Goal: Information Seeking & Learning: Find specific fact

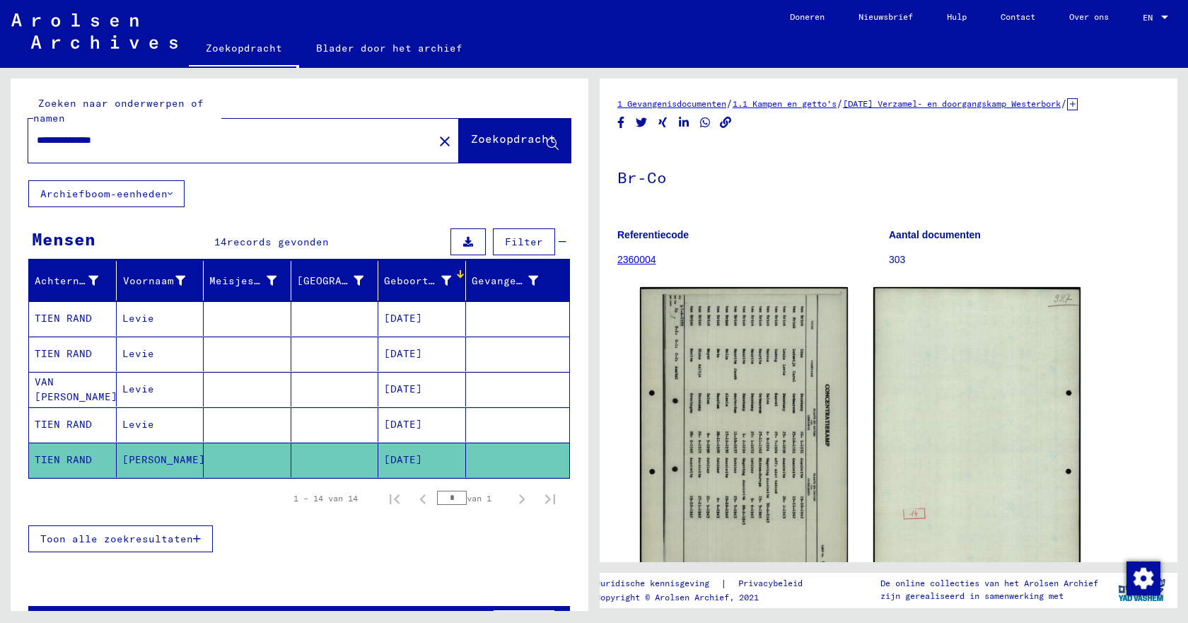
drag, startPoint x: 138, startPoint y: 135, endPoint x: 33, endPoint y: 133, distance: 105.4
click at [33, 133] on div "**********" at bounding box center [226, 141] width 397 height 32
type input "**********"
click at [478, 137] on font "Zoekopdracht" at bounding box center [513, 139] width 85 height 14
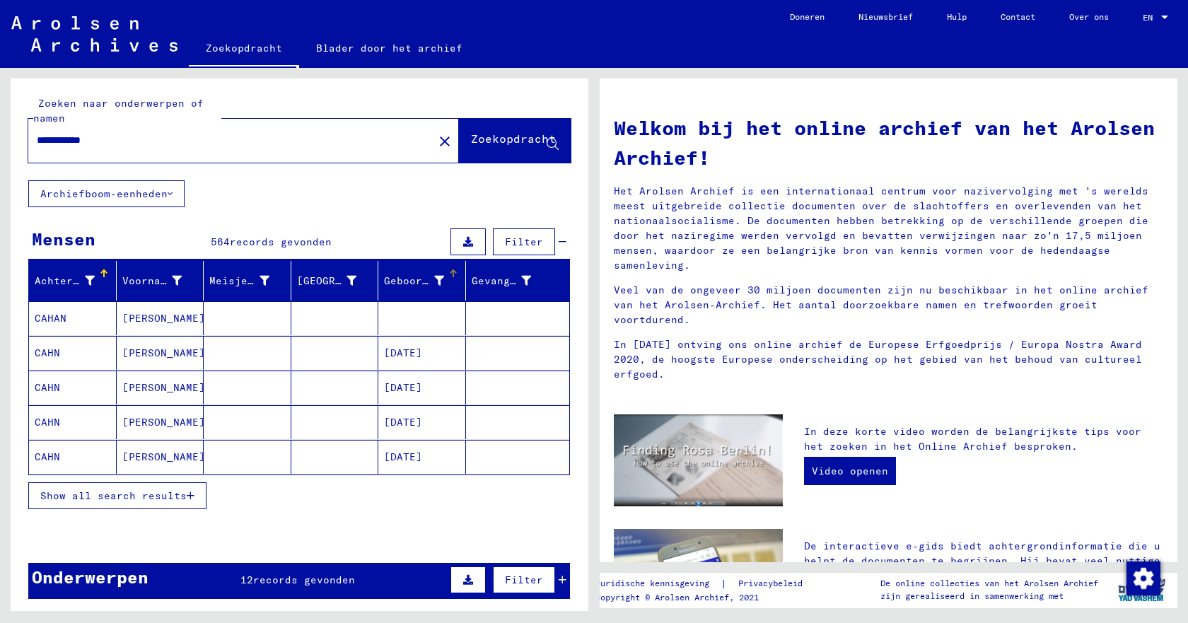
click at [449, 276] on div at bounding box center [453, 274] width 8 height 8
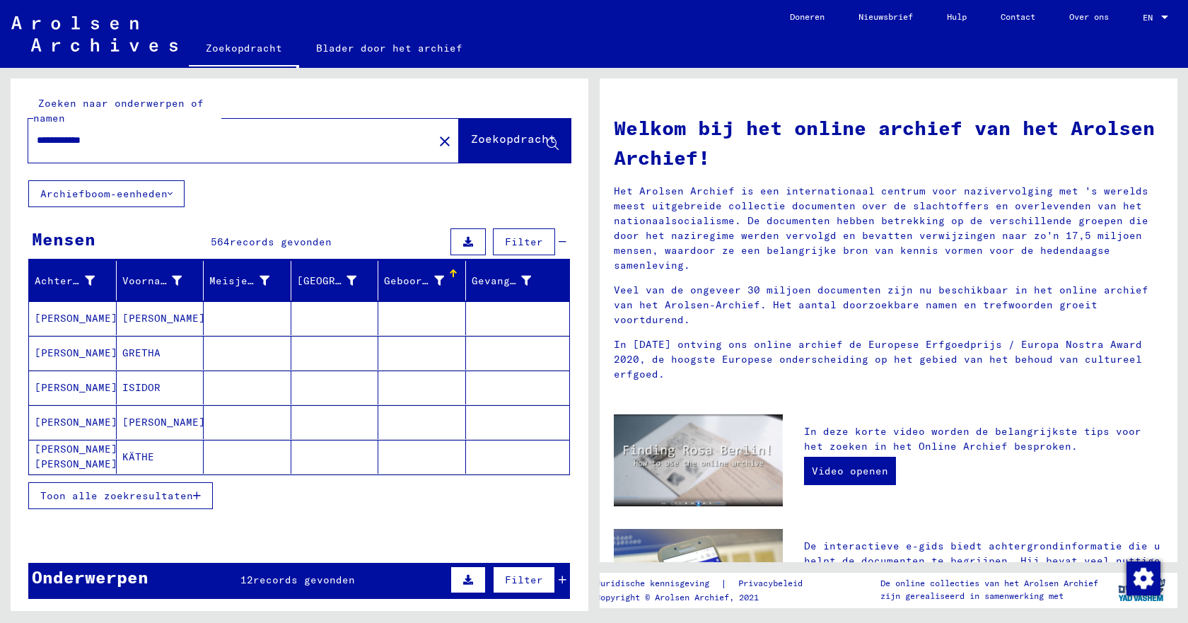
scroll to position [71, 0]
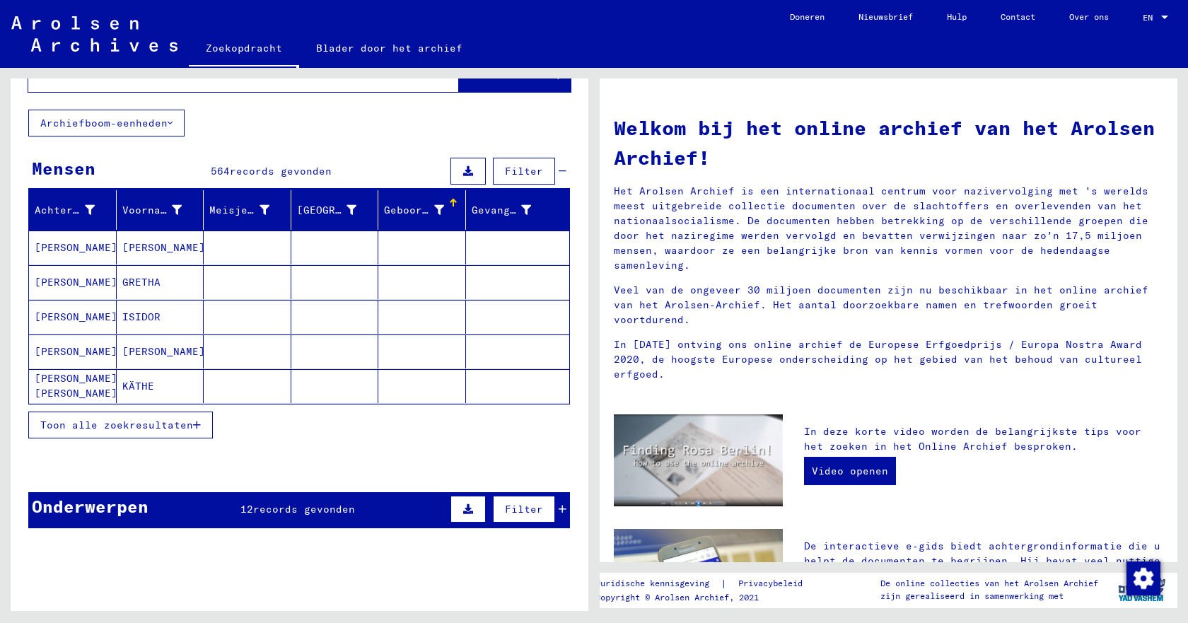
click at [170, 429] on font "Toon alle zoekresultaten" at bounding box center [116, 425] width 153 height 13
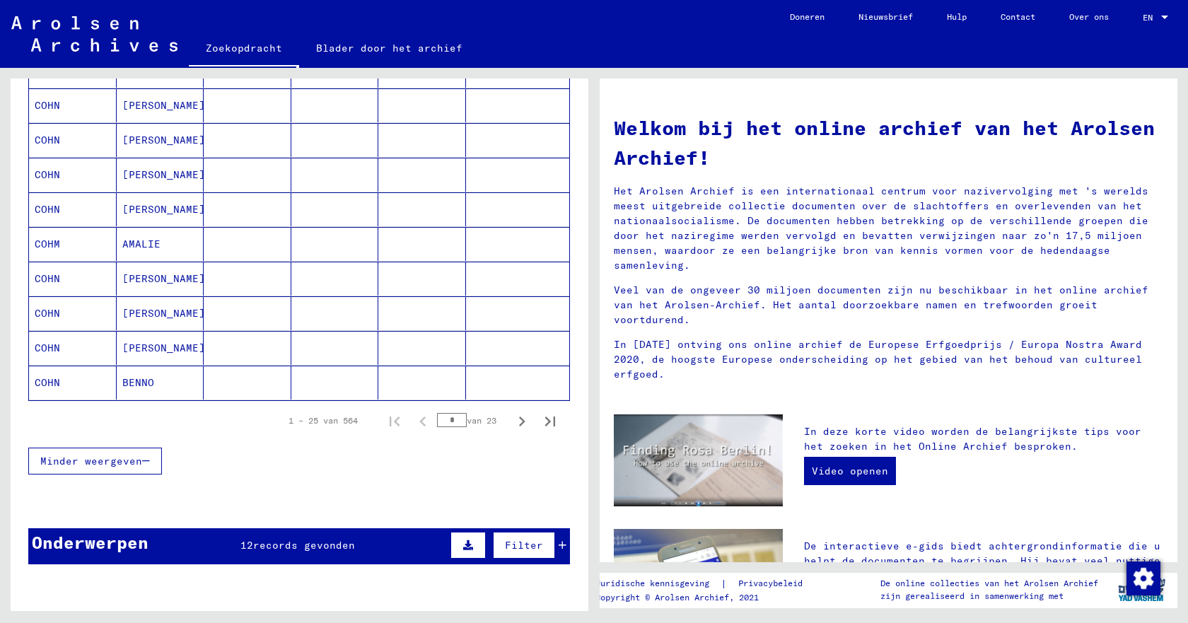
scroll to position [778, 0]
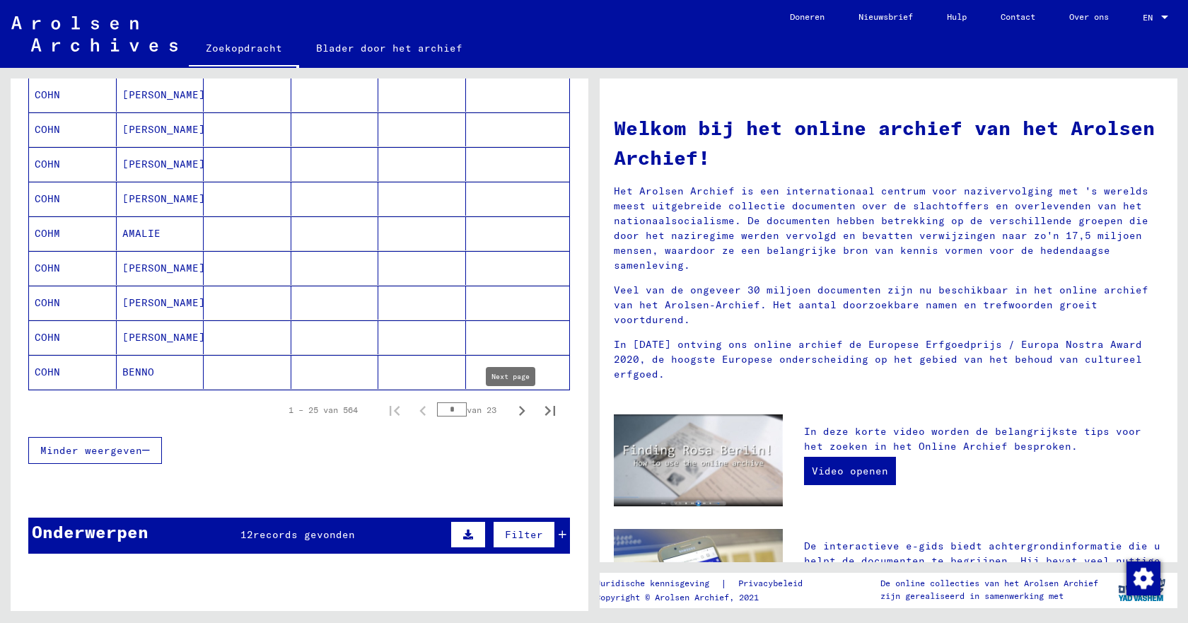
click at [512, 411] on icon "Volgende pagina" at bounding box center [522, 411] width 20 height 20
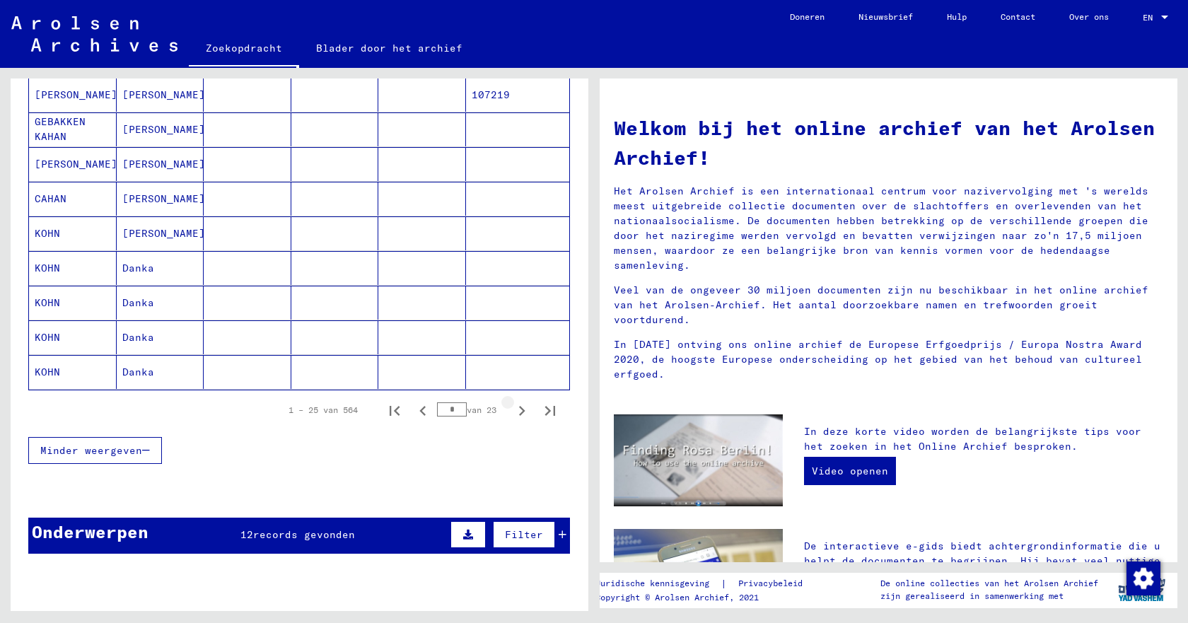
click at [512, 411] on icon "Volgende pagina" at bounding box center [522, 411] width 20 height 20
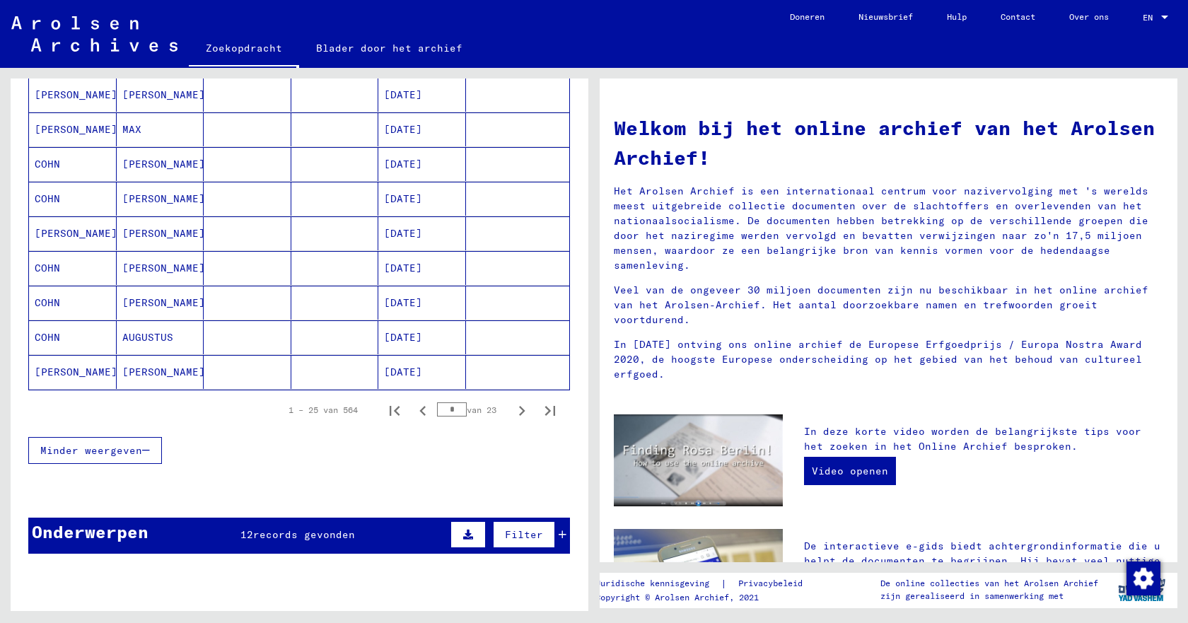
click at [512, 411] on icon "Volgende pagina" at bounding box center [522, 411] width 20 height 20
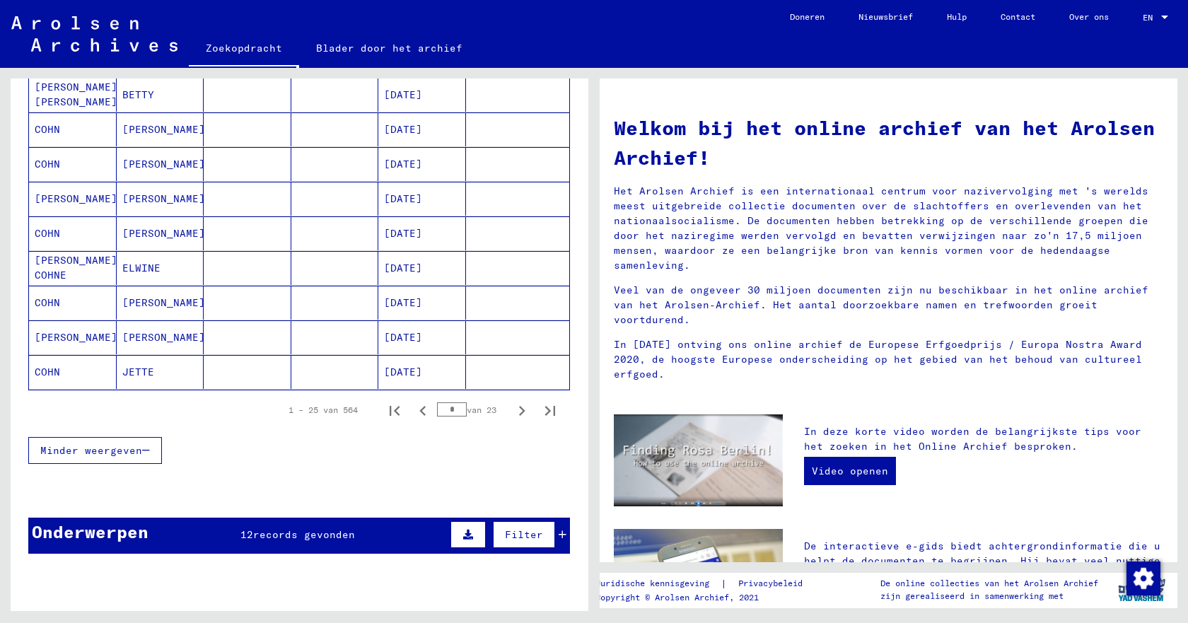
click at [512, 411] on icon "Volgende pagina" at bounding box center [522, 411] width 20 height 20
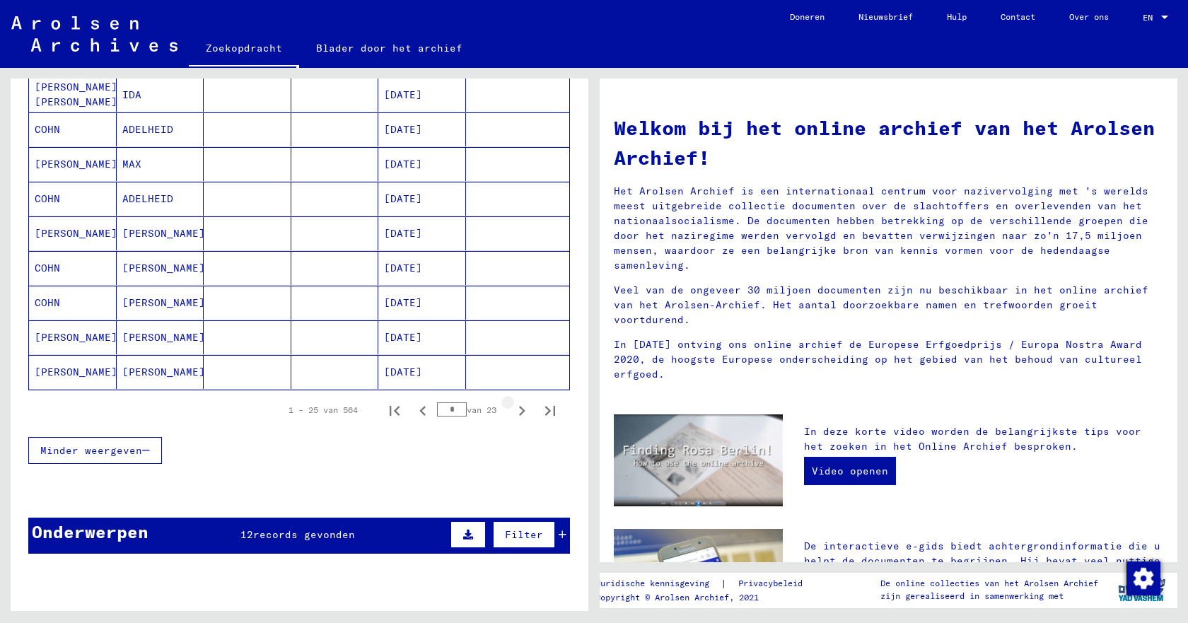
click at [512, 411] on icon "Volgende pagina" at bounding box center [522, 411] width 20 height 20
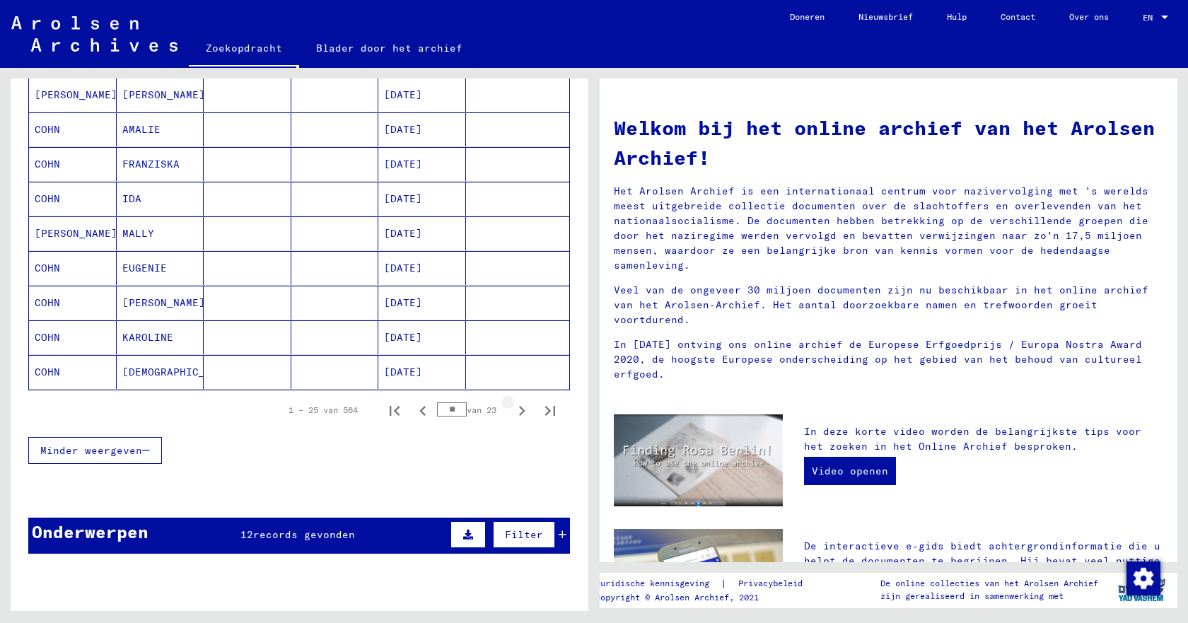
click at [512, 411] on icon "Volgende pagina" at bounding box center [522, 411] width 20 height 20
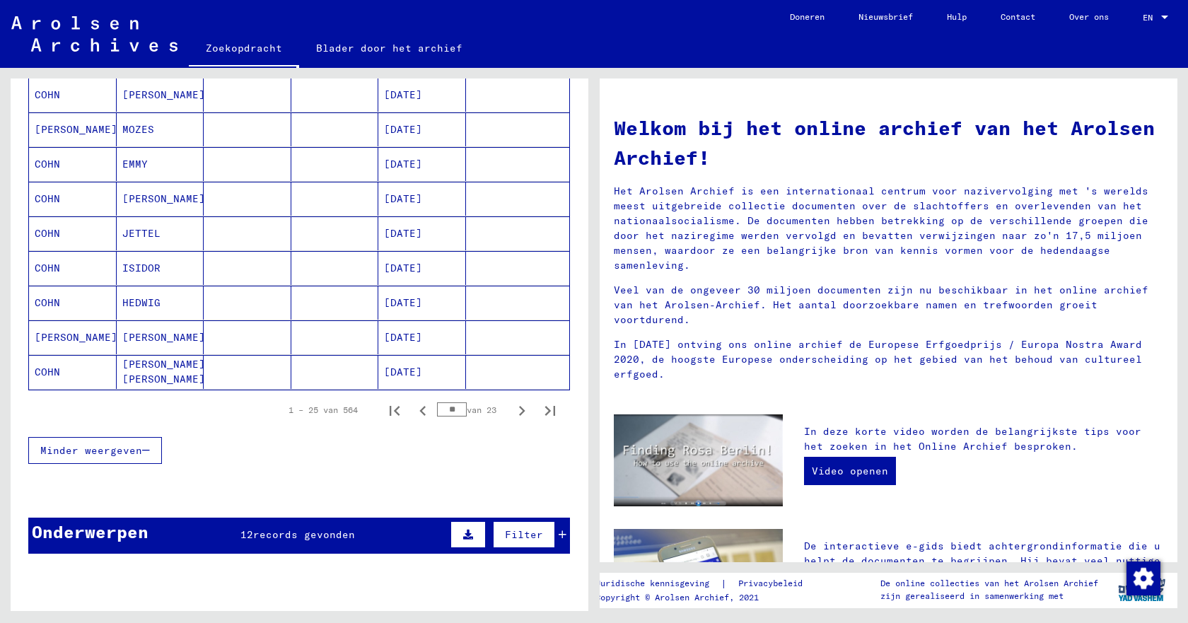
click at [512, 411] on icon "Volgende pagina" at bounding box center [522, 411] width 20 height 20
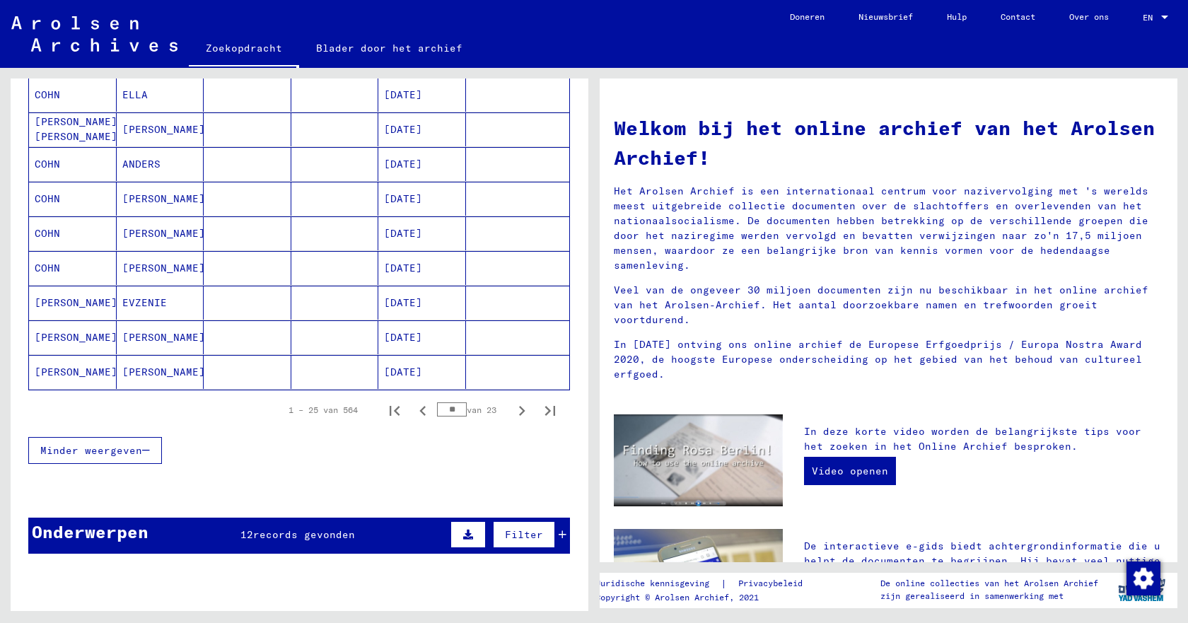
click at [512, 411] on icon "Volgende pagina" at bounding box center [522, 411] width 20 height 20
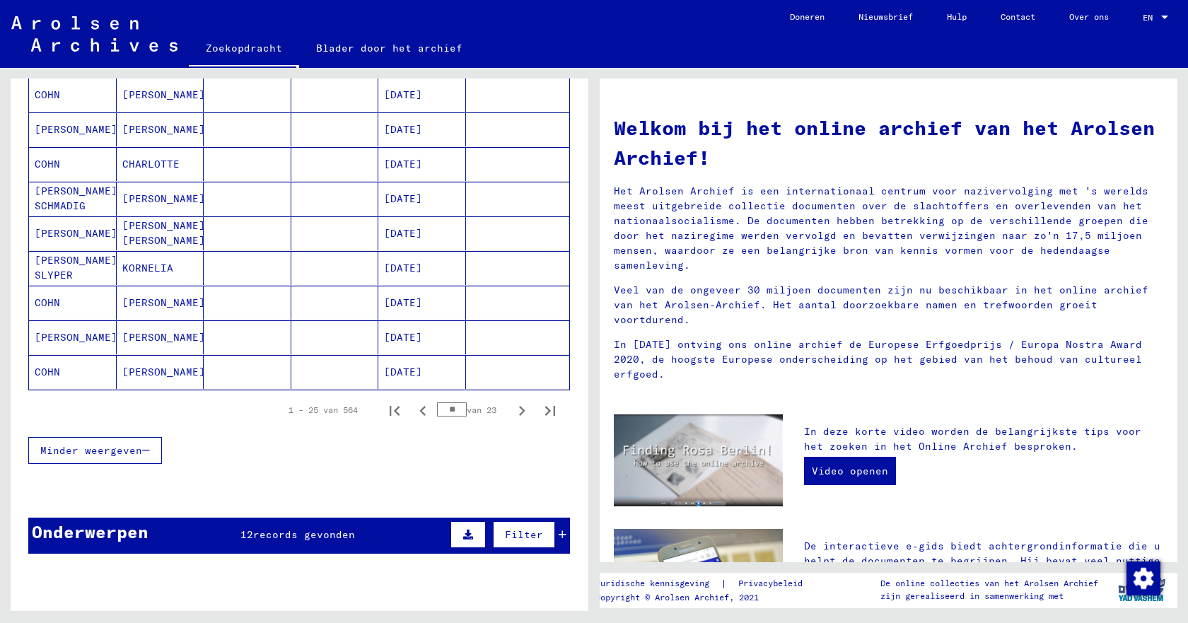
click at [512, 411] on icon "Volgende pagina" at bounding box center [522, 411] width 20 height 20
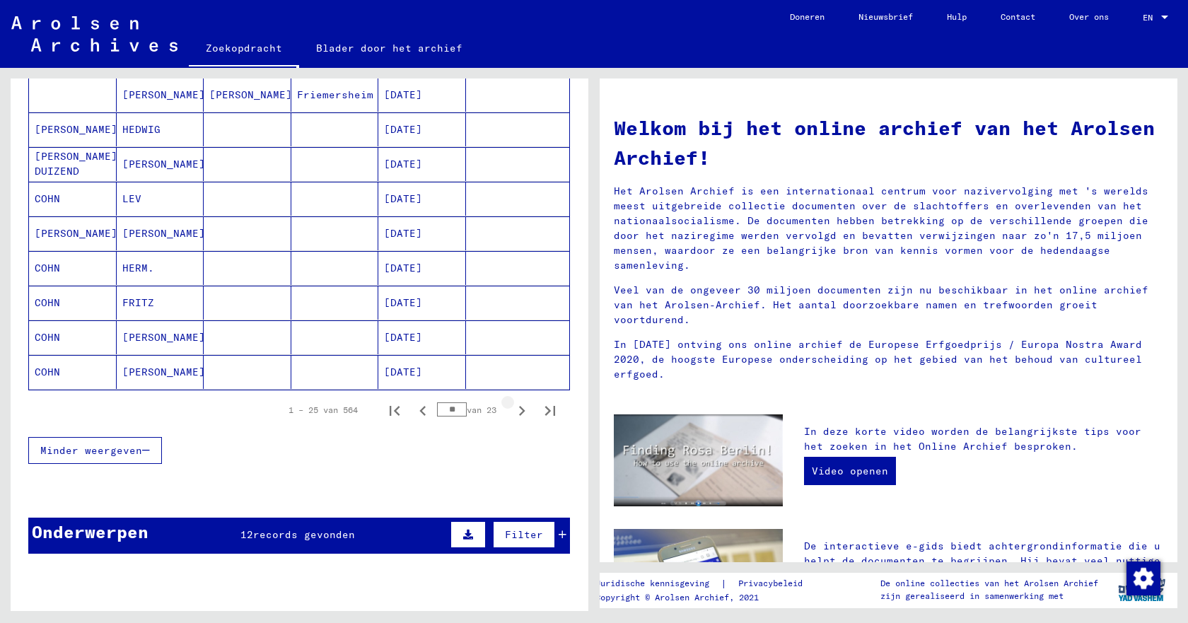
click at [512, 411] on icon "Volgende pagina" at bounding box center [522, 411] width 20 height 20
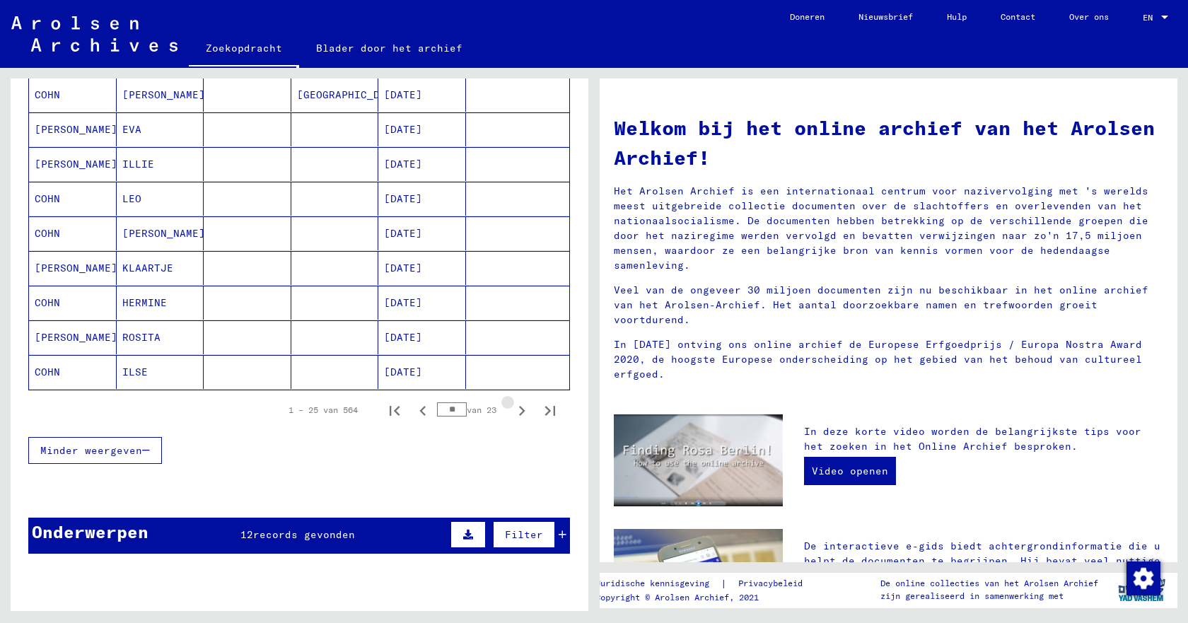
click at [512, 411] on icon "Volgende pagina" at bounding box center [522, 411] width 20 height 20
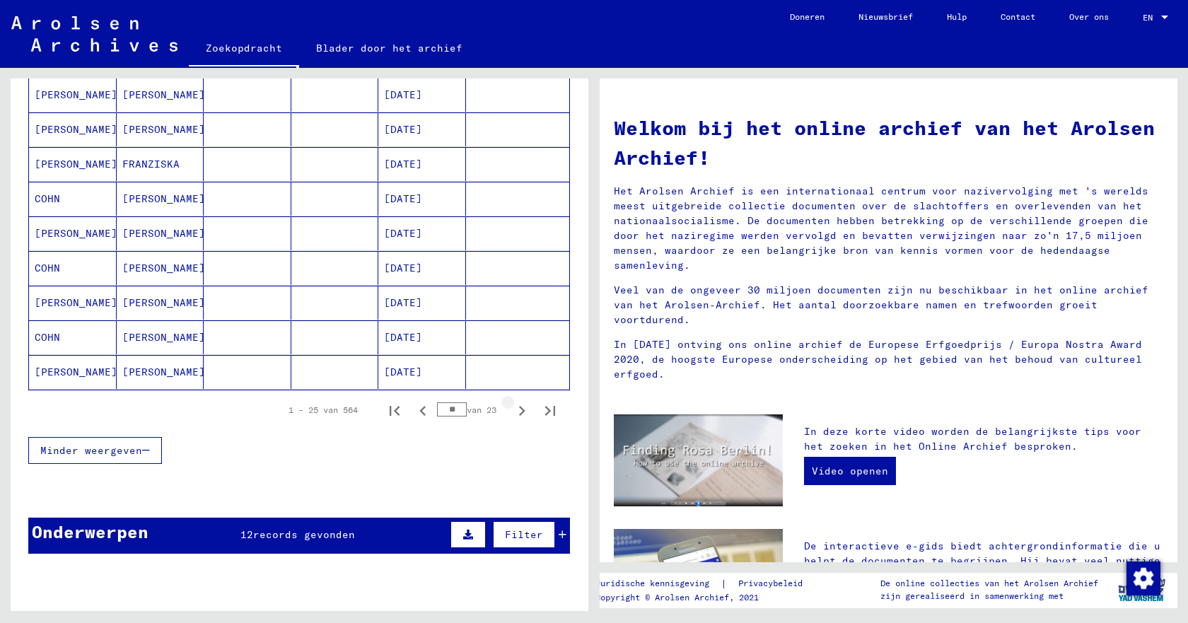
click at [512, 411] on icon "Volgende pagina" at bounding box center [522, 411] width 20 height 20
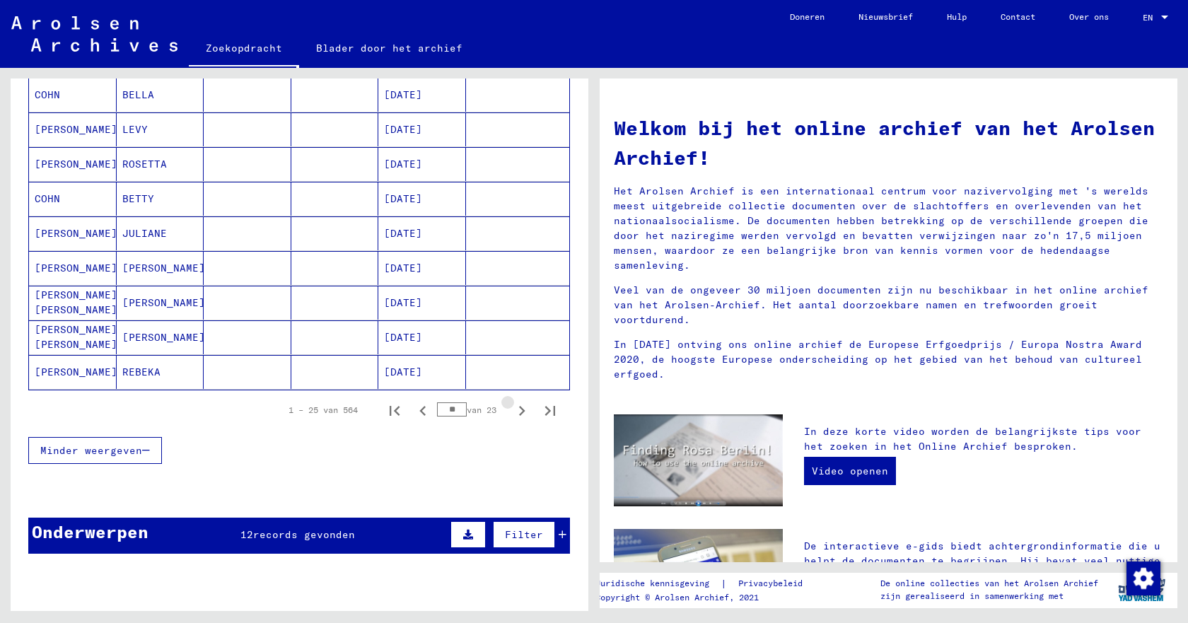
click at [512, 411] on icon "Volgende pagina" at bounding box center [522, 411] width 20 height 20
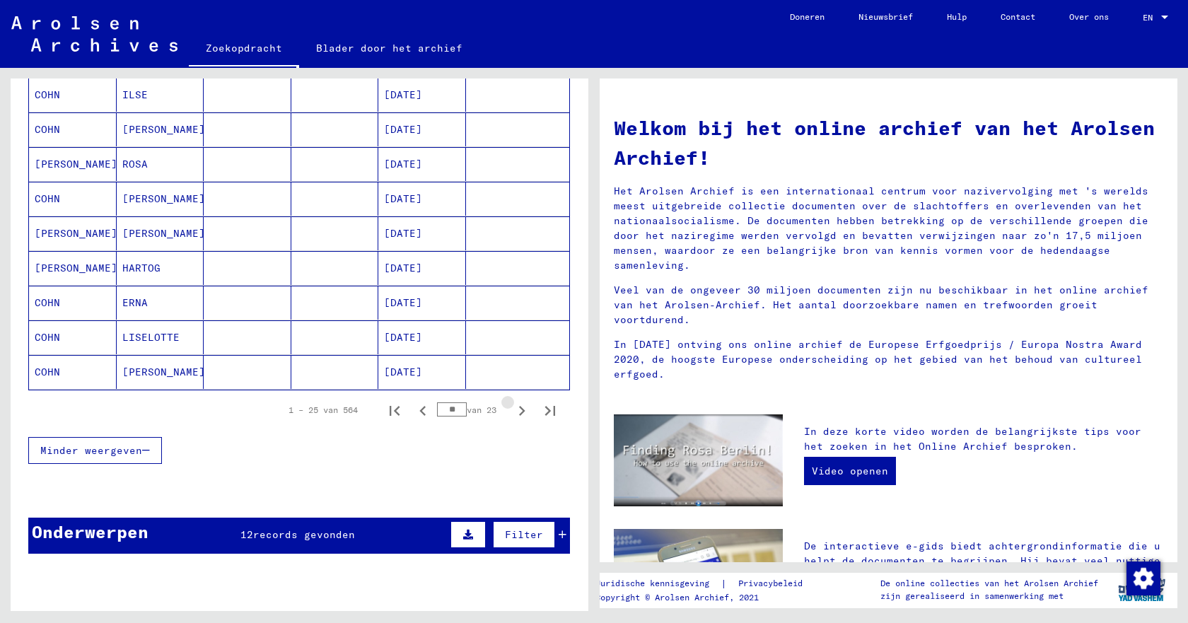
click at [512, 411] on icon "Volgende pagina" at bounding box center [522, 411] width 20 height 20
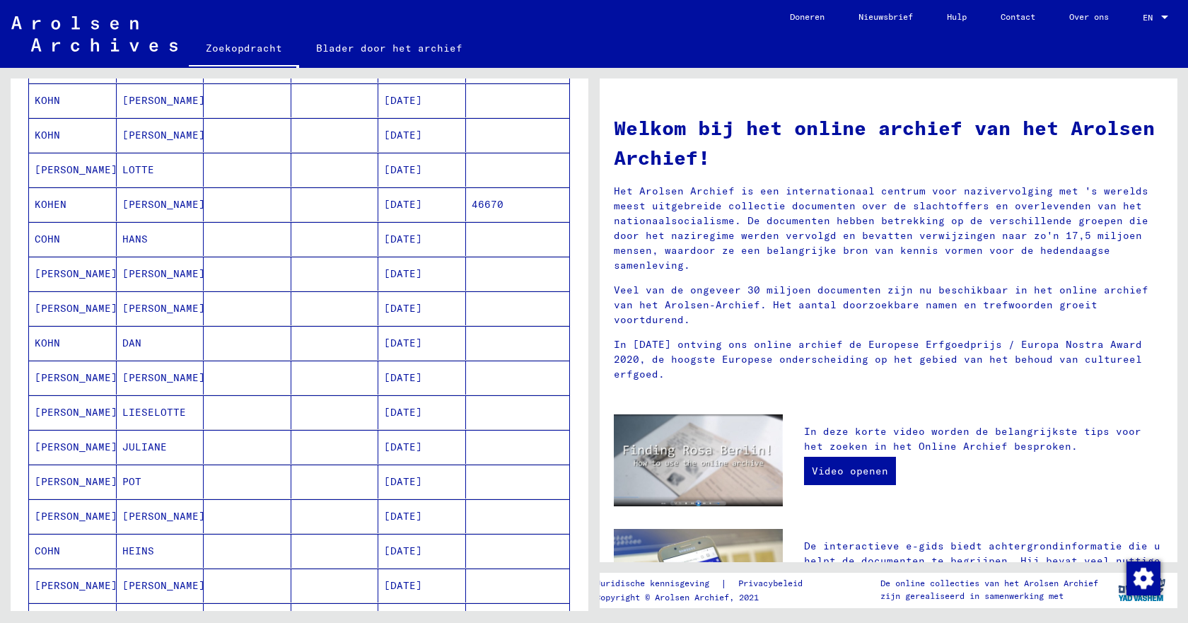
scroll to position [849, 0]
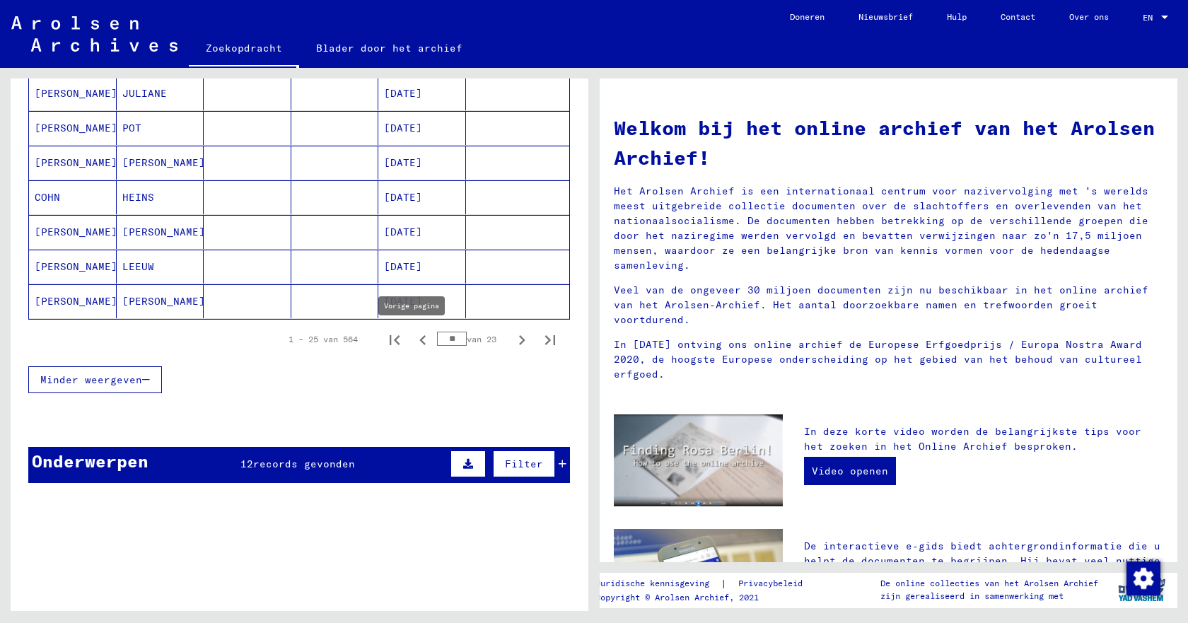
click at [419, 344] on icon "Vorige pagina" at bounding box center [422, 340] width 6 height 10
type input "**"
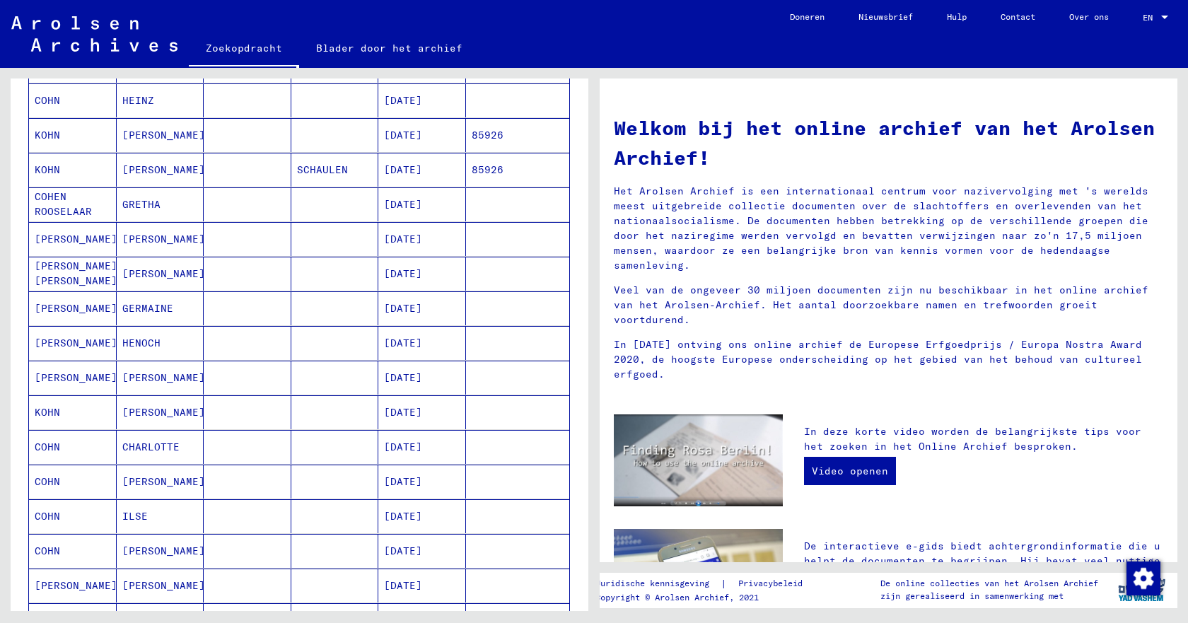
scroll to position [566, 0]
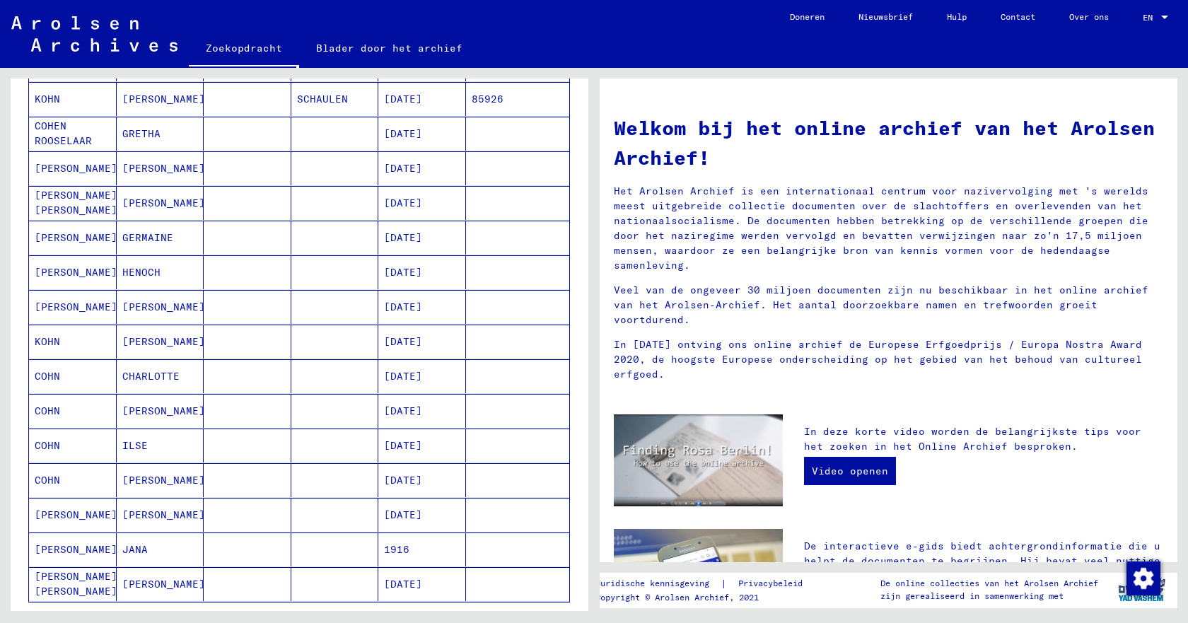
click at [122, 344] on font "[PERSON_NAME]" at bounding box center [163, 341] width 83 height 13
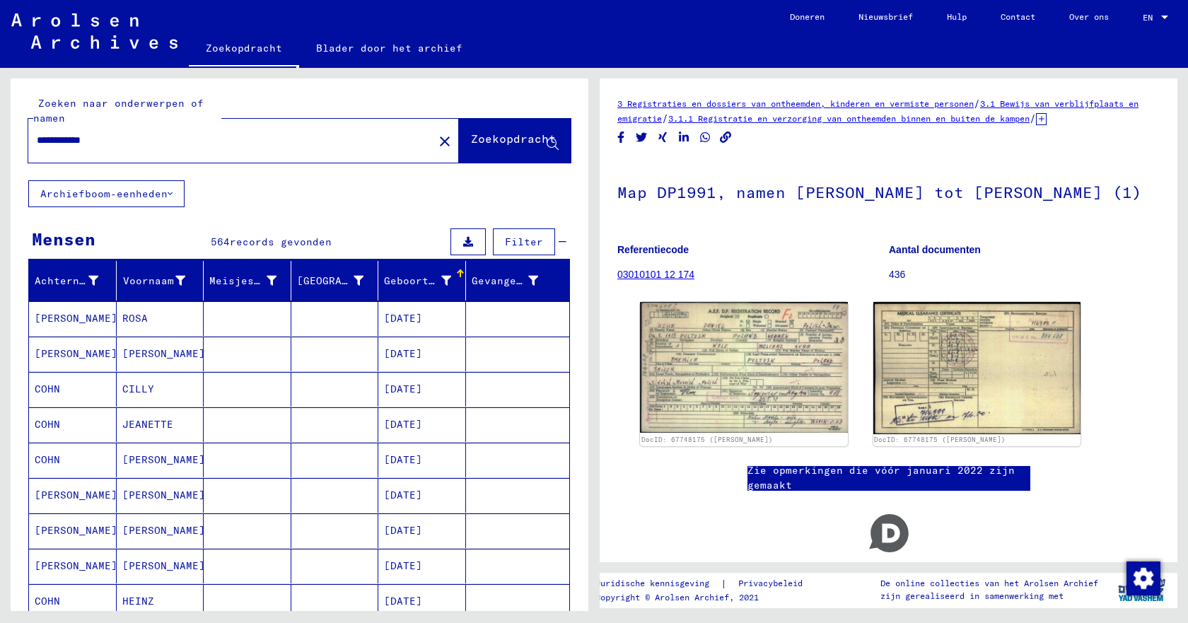
drag, startPoint x: 76, startPoint y: 138, endPoint x: 38, endPoint y: 142, distance: 37.7
click at [38, 142] on input "**********" at bounding box center [231, 140] width 388 height 15
type input "**********"
click at [471, 139] on font "Zoekopdracht" at bounding box center [513, 139] width 85 height 14
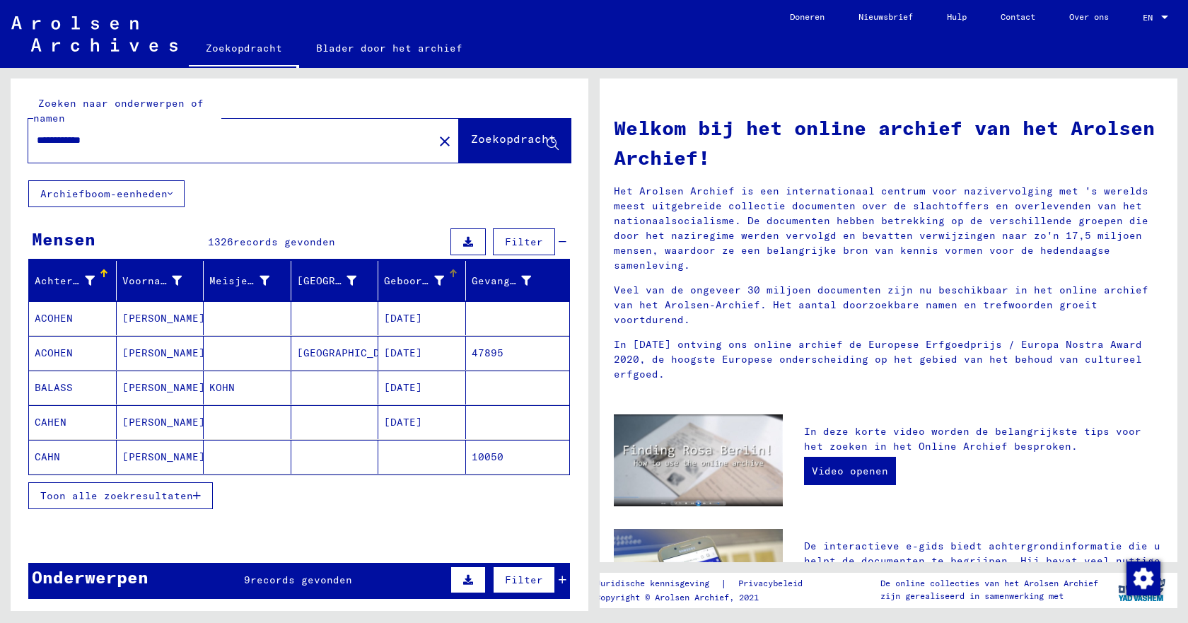
click at [453, 273] on div at bounding box center [455, 272] width 4 height 4
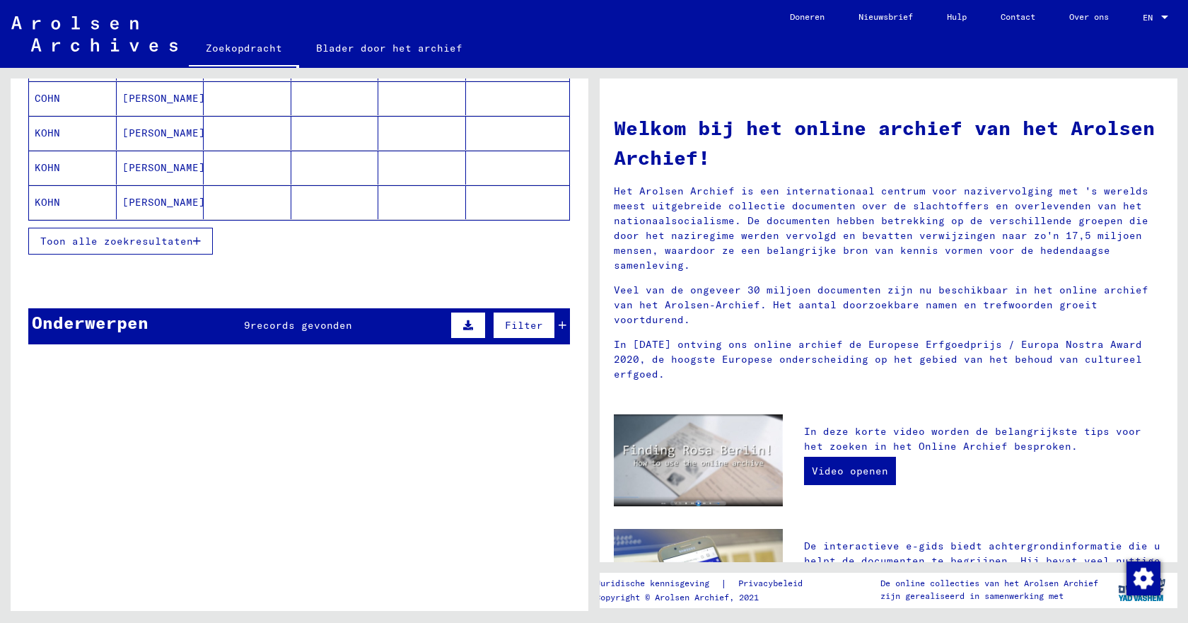
scroll to position [283, 0]
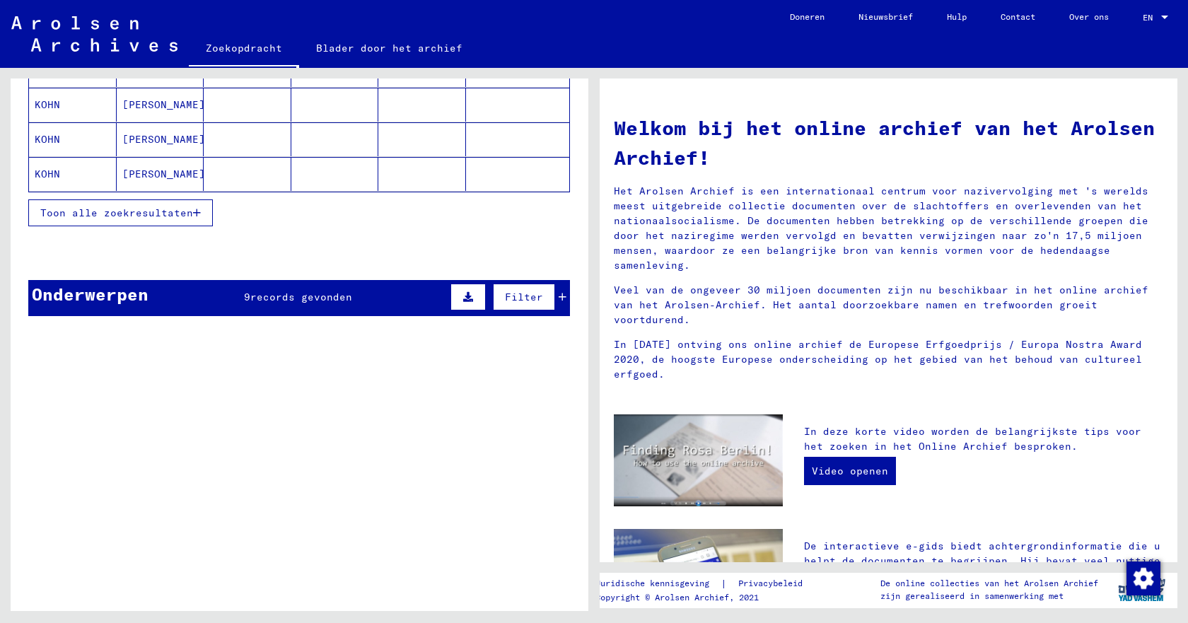
click at [96, 215] on font "Toon alle zoekresultaten" at bounding box center [116, 213] width 153 height 13
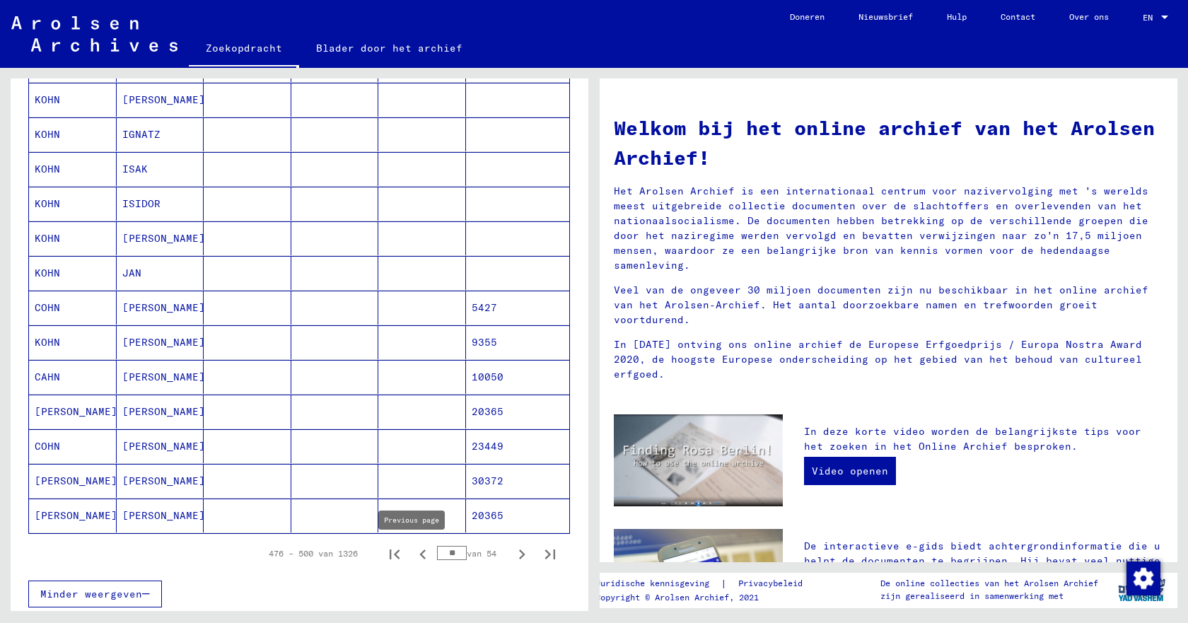
scroll to position [637, 0]
click at [512, 551] on icon "Volgende pagina" at bounding box center [522, 553] width 20 height 20
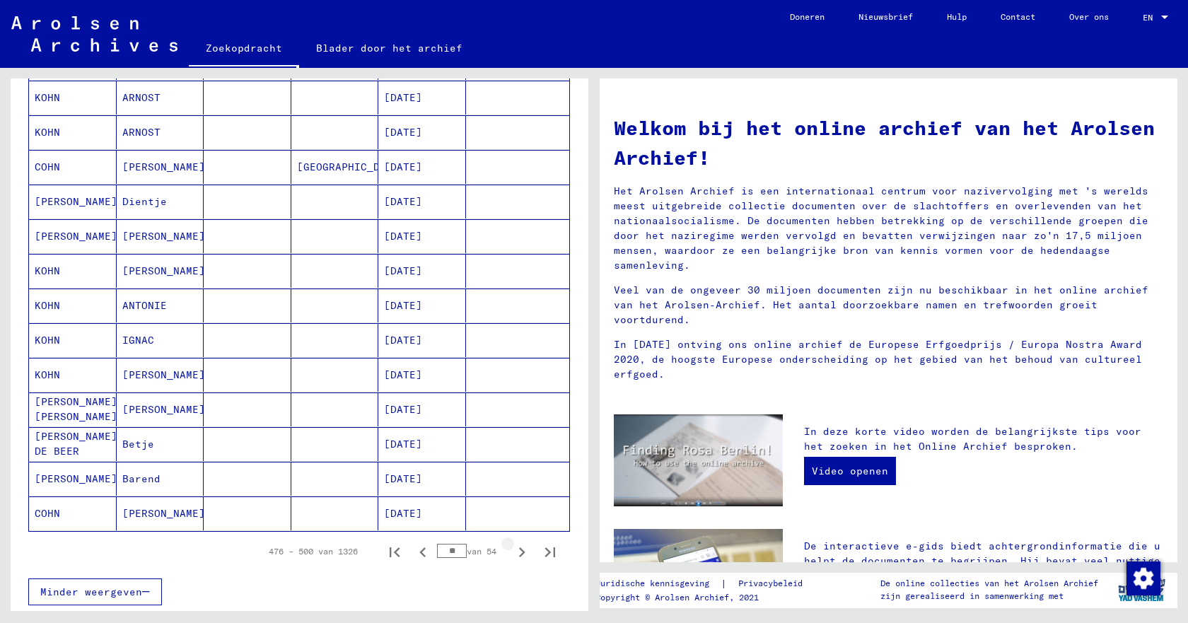
click at [512, 551] on icon "Volgende pagina" at bounding box center [522, 553] width 20 height 20
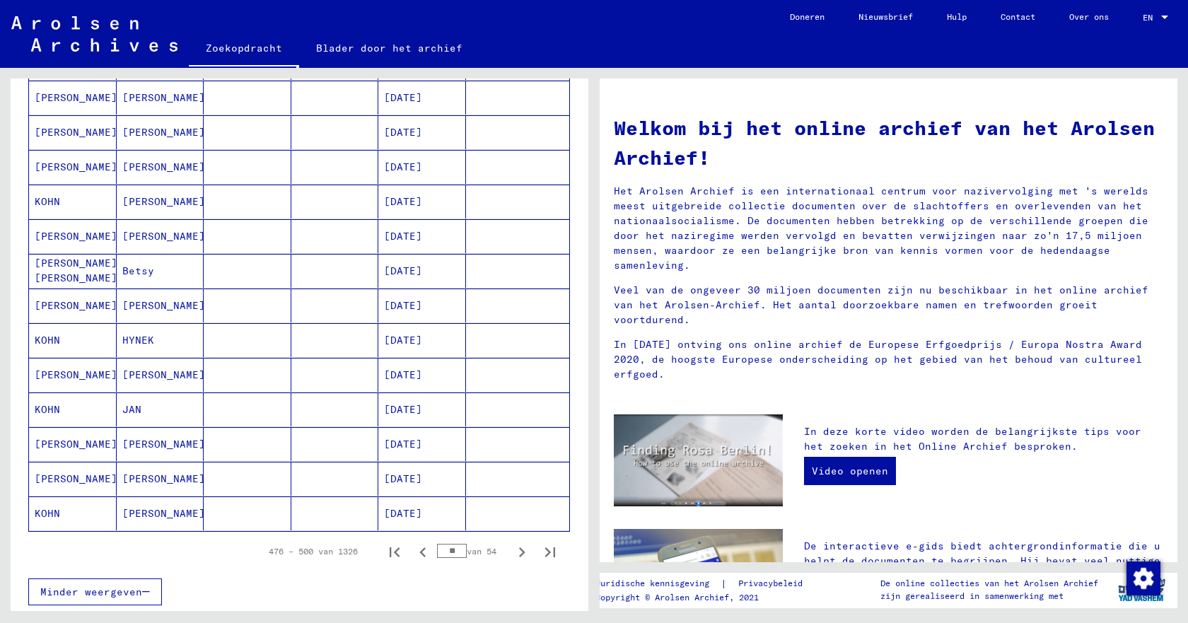
click at [512, 551] on icon "Volgende pagina" at bounding box center [522, 553] width 20 height 20
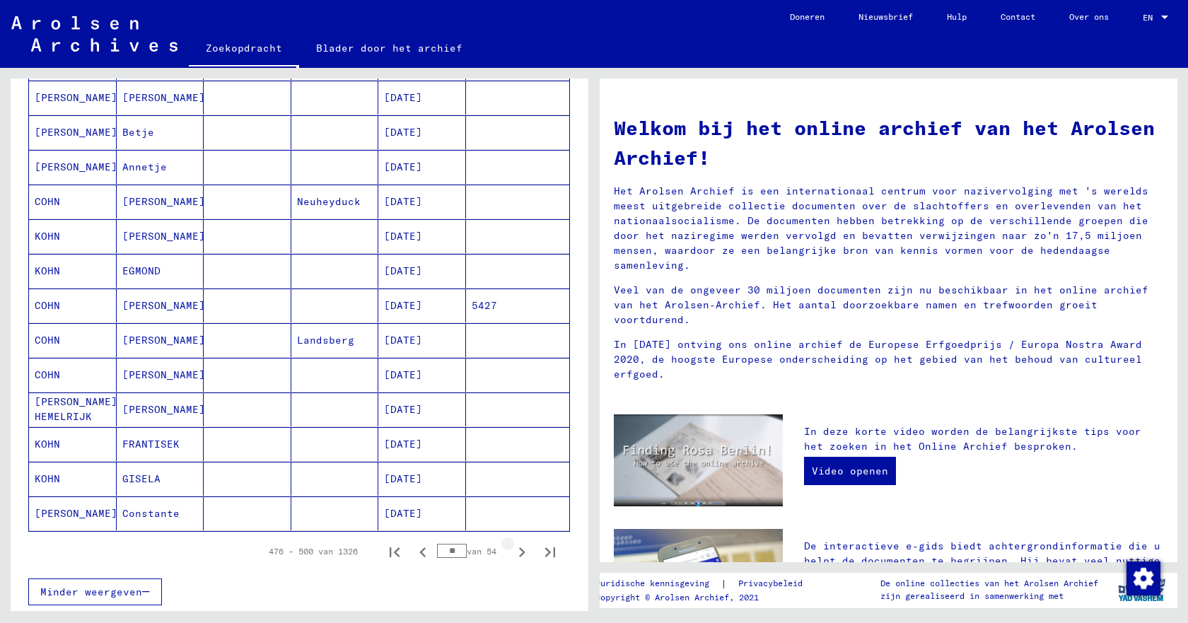
click at [512, 551] on icon "Volgende pagina" at bounding box center [522, 553] width 20 height 20
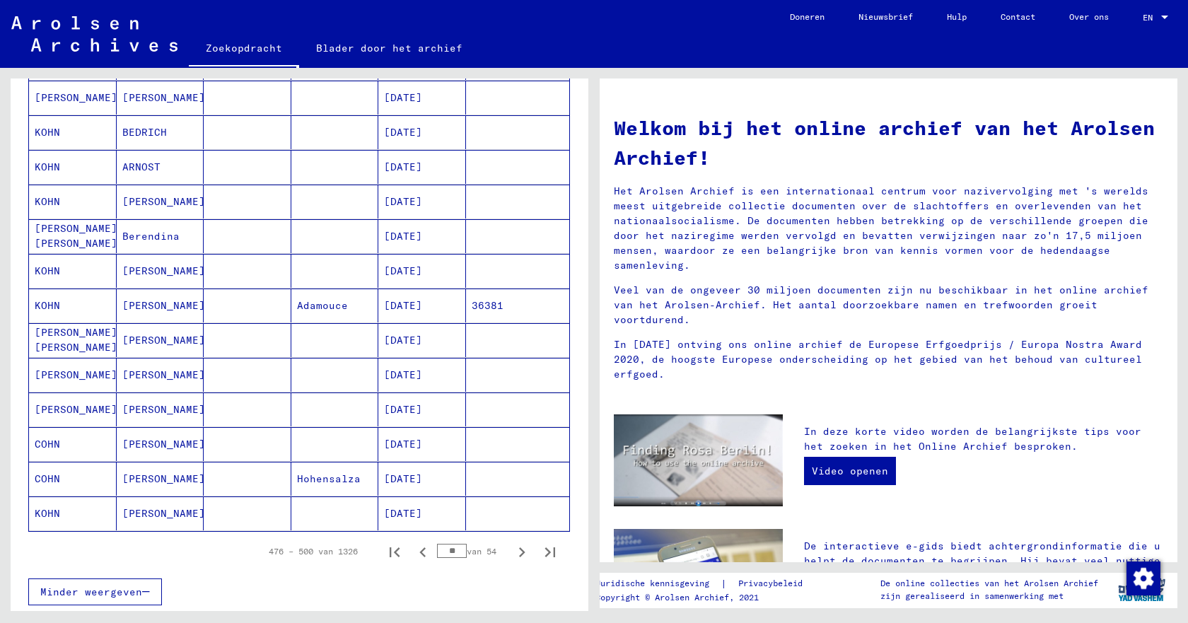
click at [512, 551] on icon "Volgende pagina" at bounding box center [522, 553] width 20 height 20
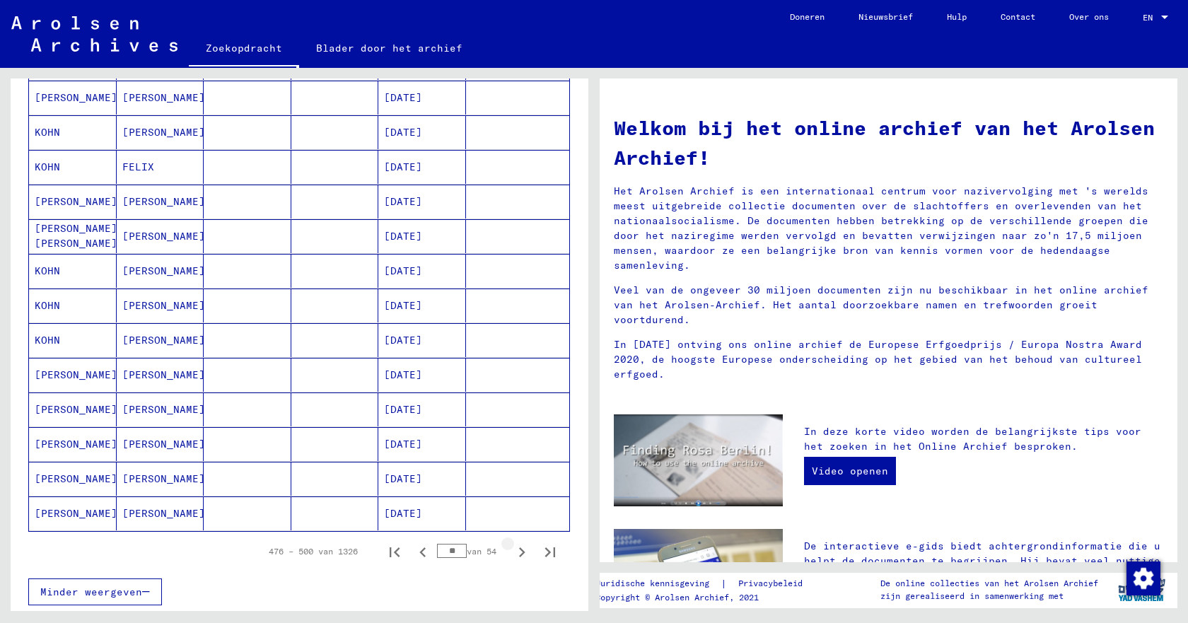
click at [512, 551] on icon "Volgende pagina" at bounding box center [522, 553] width 20 height 20
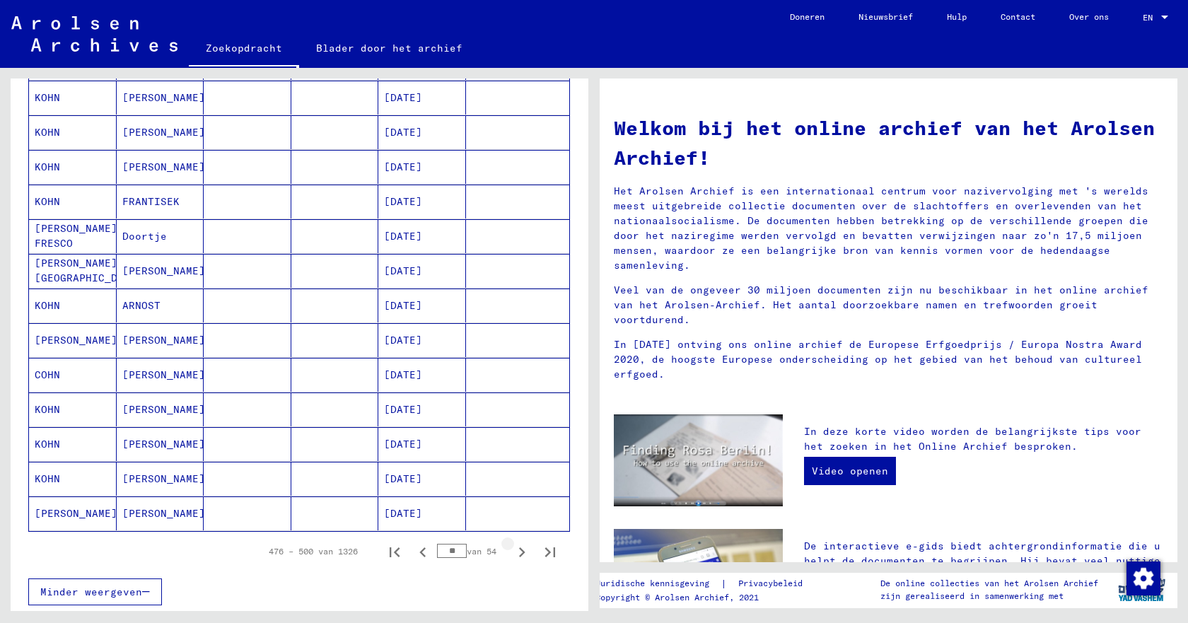
click at [512, 551] on icon "Volgende pagina" at bounding box center [522, 553] width 20 height 20
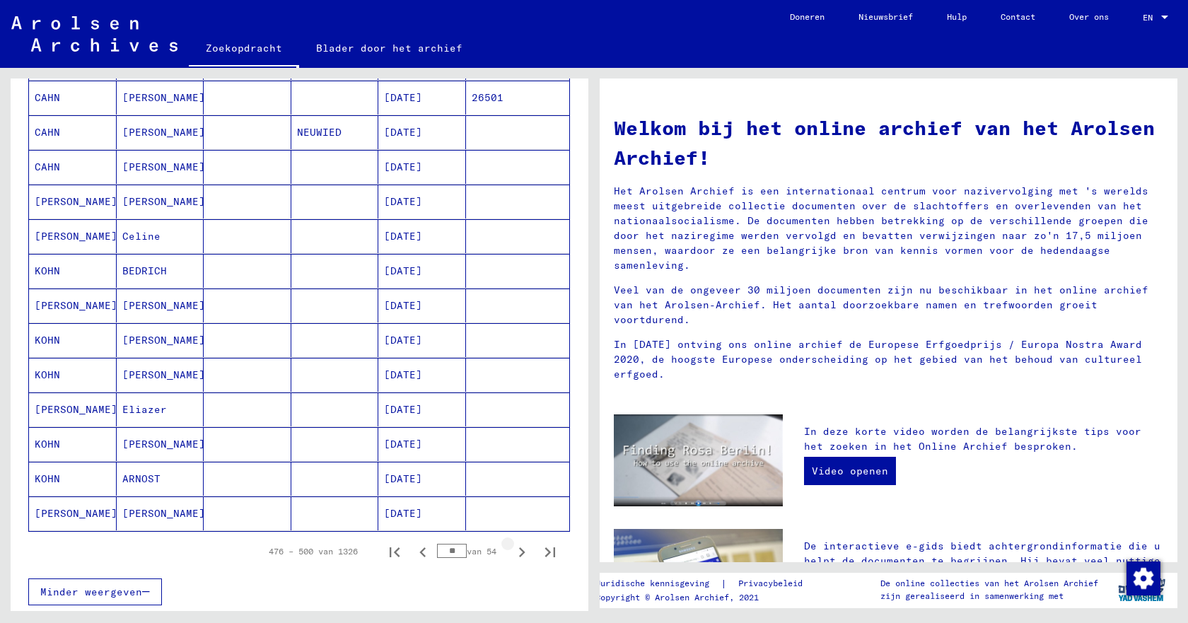
click at [512, 551] on icon "Volgende pagina" at bounding box center [522, 553] width 20 height 20
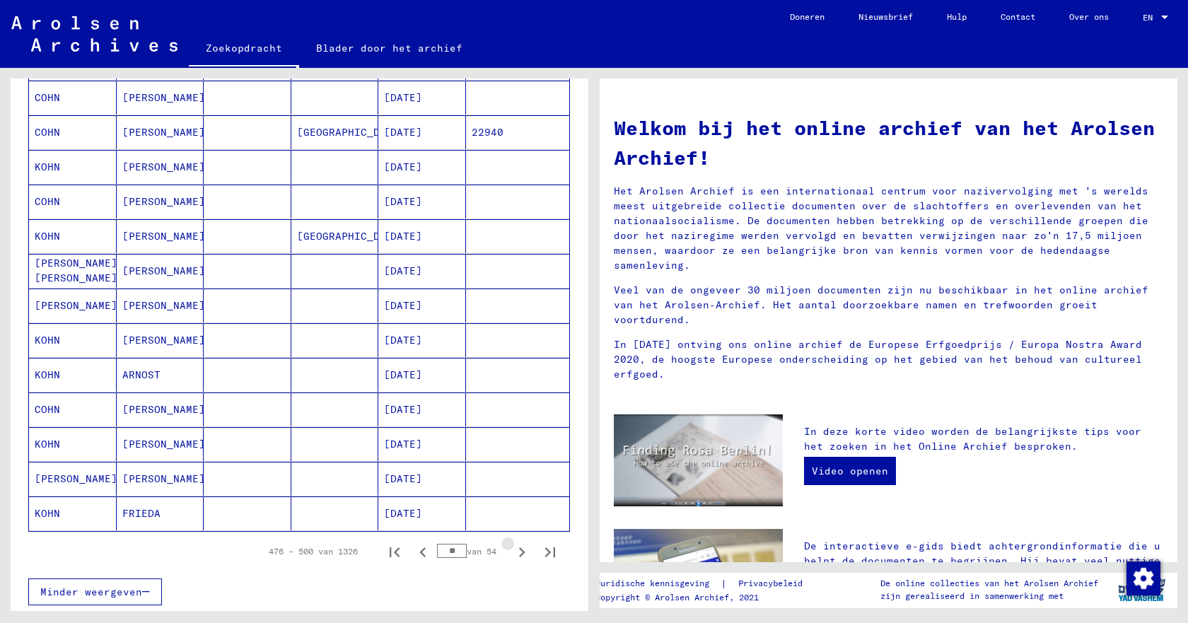
click at [512, 551] on icon "Volgende pagina" at bounding box center [522, 553] width 20 height 20
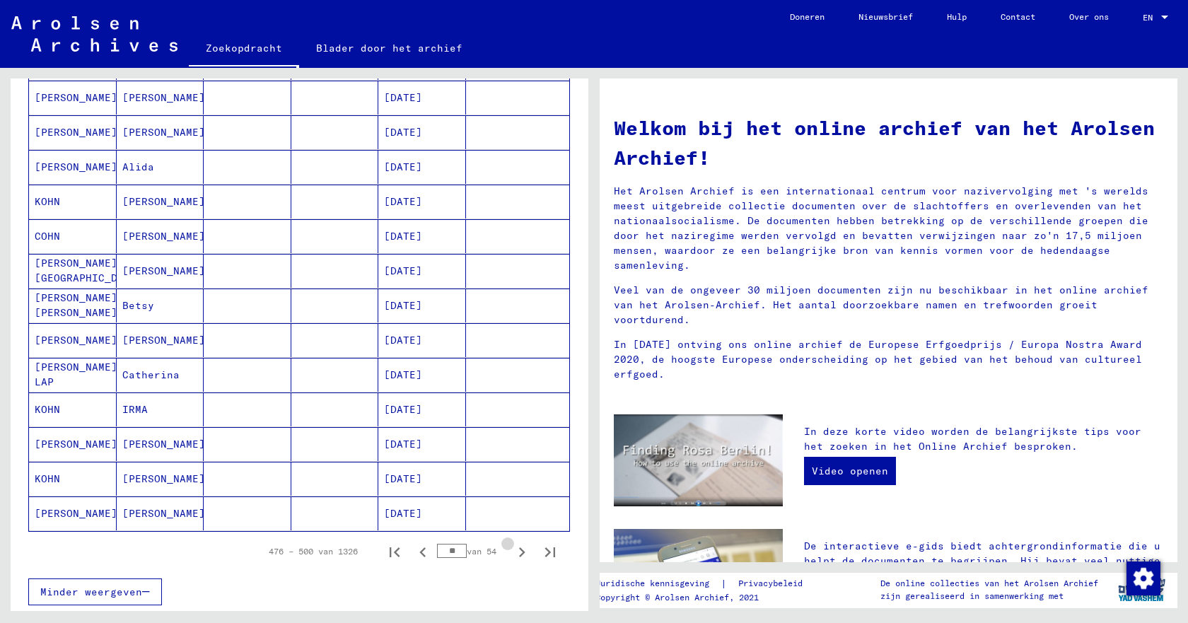
click at [512, 551] on icon "Volgende pagina" at bounding box center [522, 553] width 20 height 20
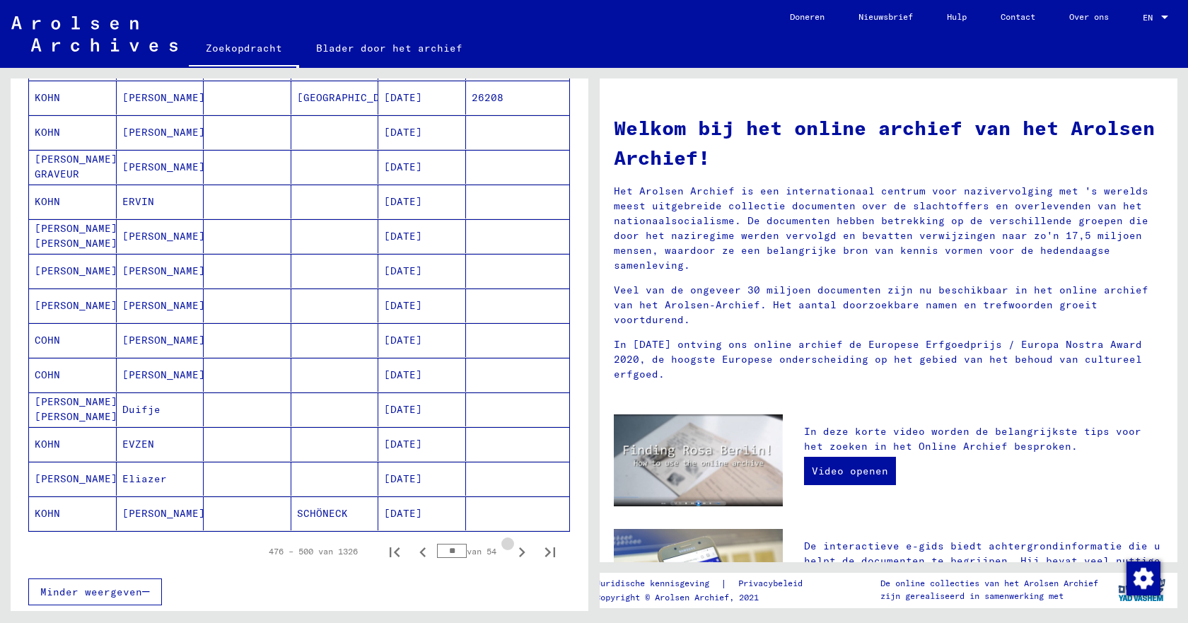
click at [512, 551] on icon "Volgende pagina" at bounding box center [522, 553] width 20 height 20
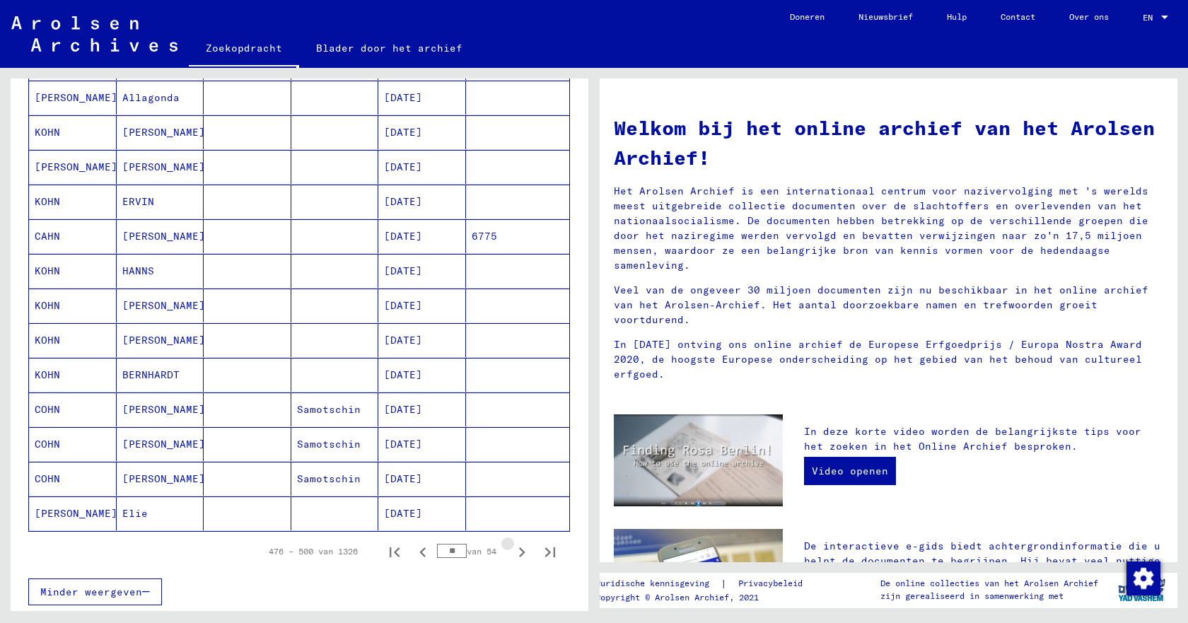
click at [512, 551] on icon "Volgende pagina" at bounding box center [522, 553] width 20 height 20
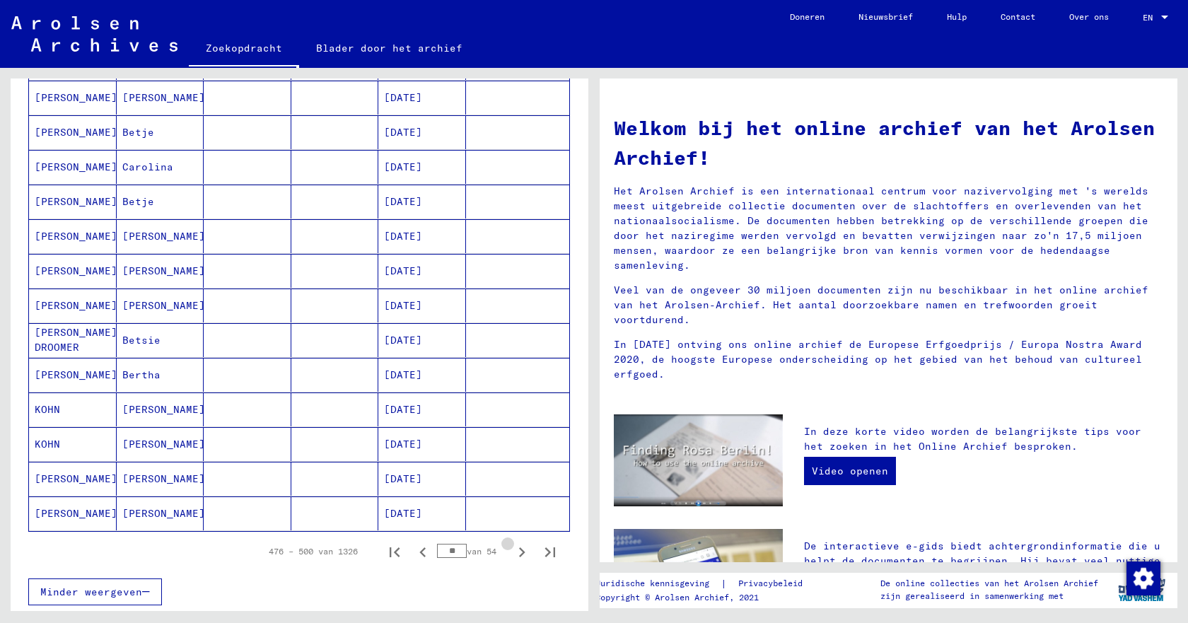
click at [512, 551] on icon "Volgende pagina" at bounding box center [522, 553] width 20 height 20
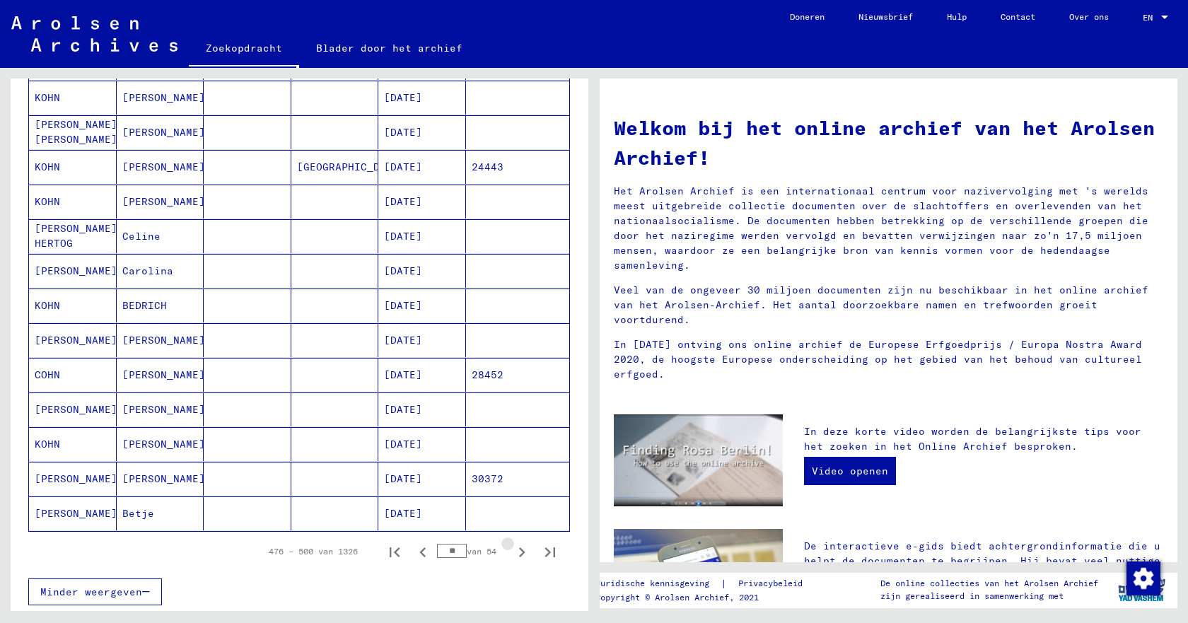
click at [512, 551] on icon "Volgende pagina" at bounding box center [522, 553] width 20 height 20
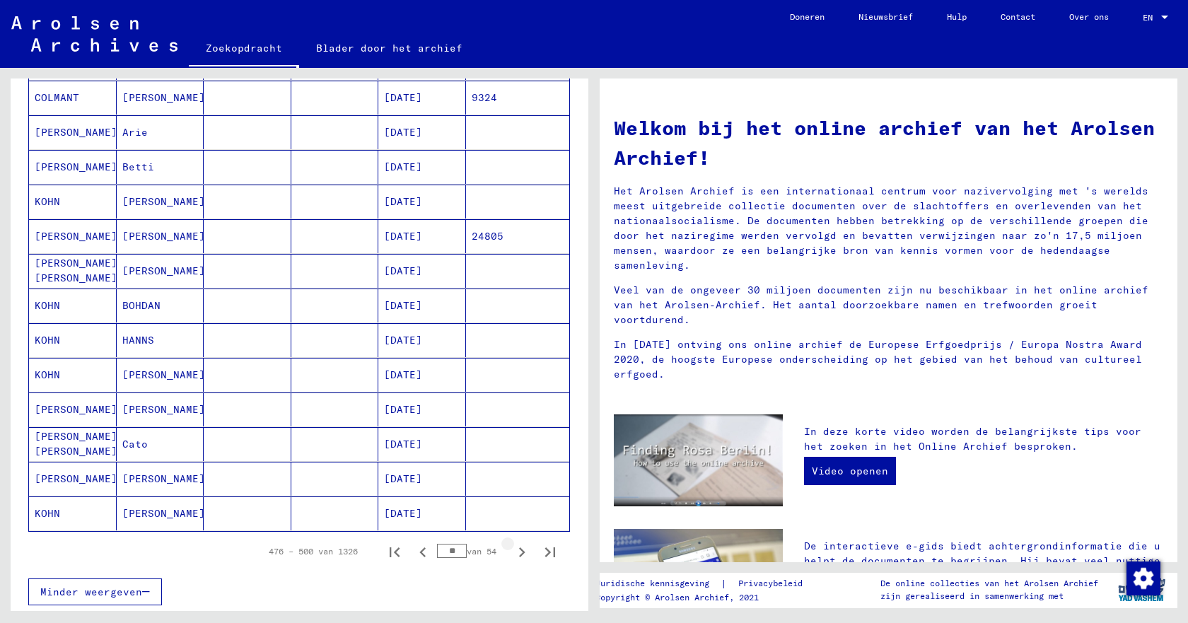
click at [512, 551] on icon "Volgende pagina" at bounding box center [522, 553] width 20 height 20
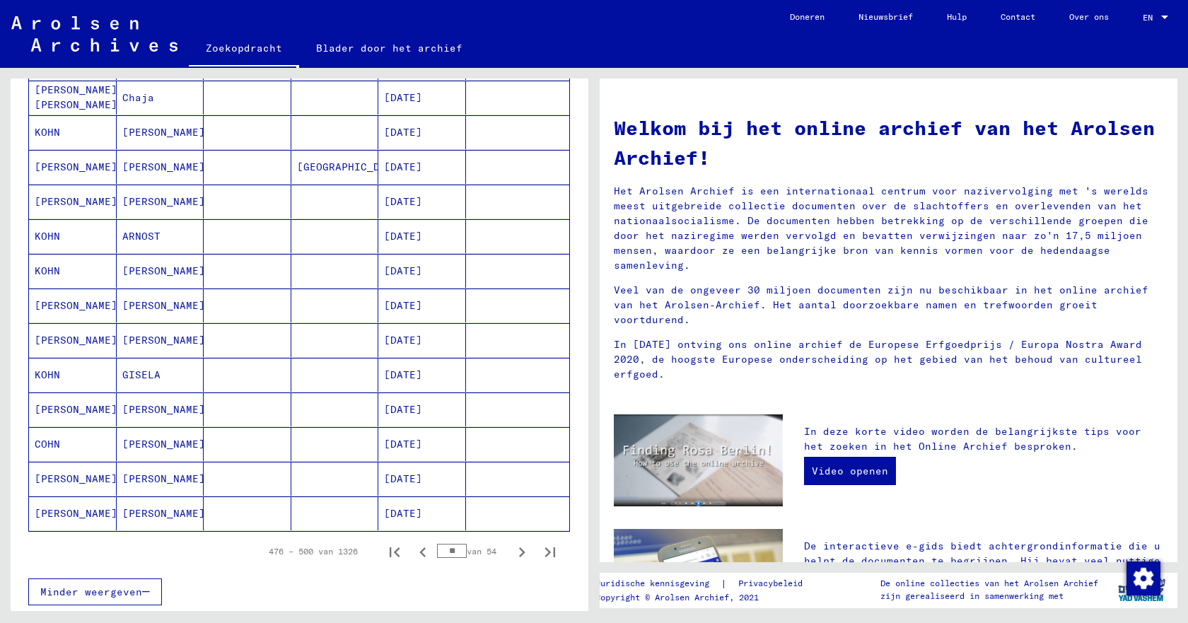
click at [512, 551] on icon "Volgende pagina" at bounding box center [522, 553] width 20 height 20
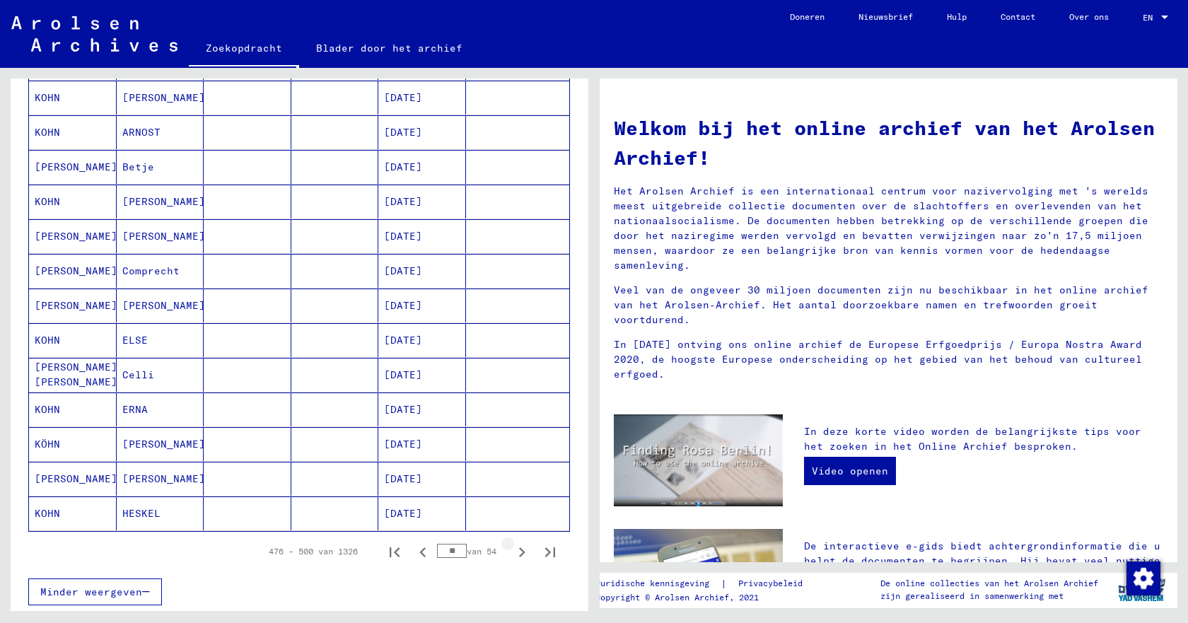
click at [512, 551] on icon "Volgende pagina" at bounding box center [522, 553] width 20 height 20
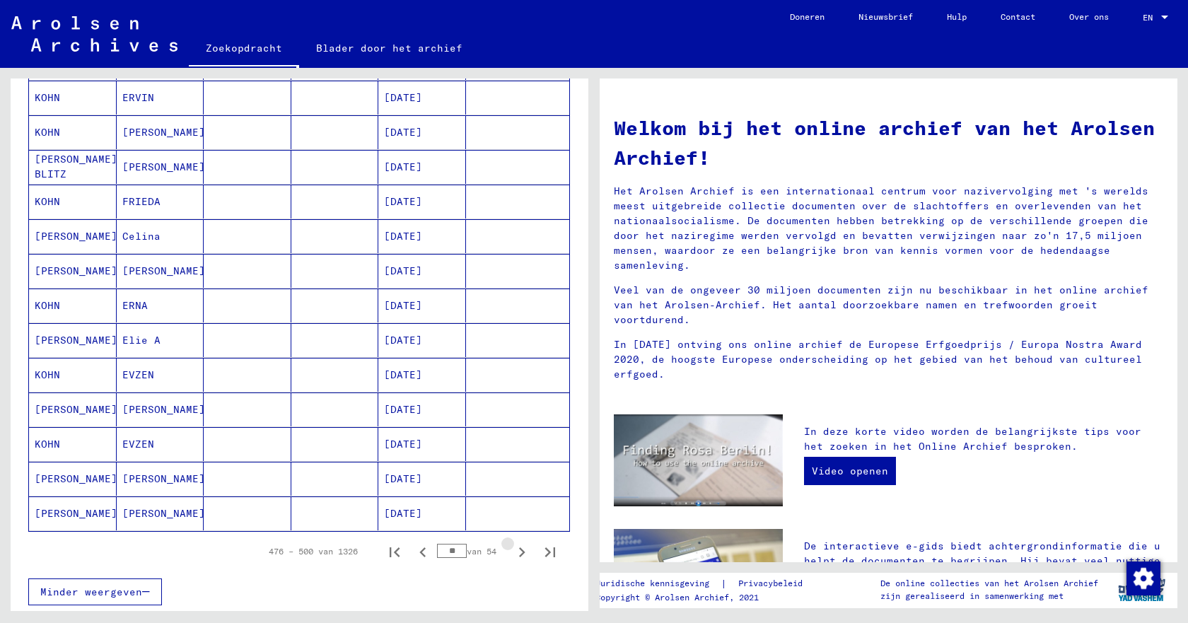
click at [512, 551] on icon "Volgende pagina" at bounding box center [522, 553] width 20 height 20
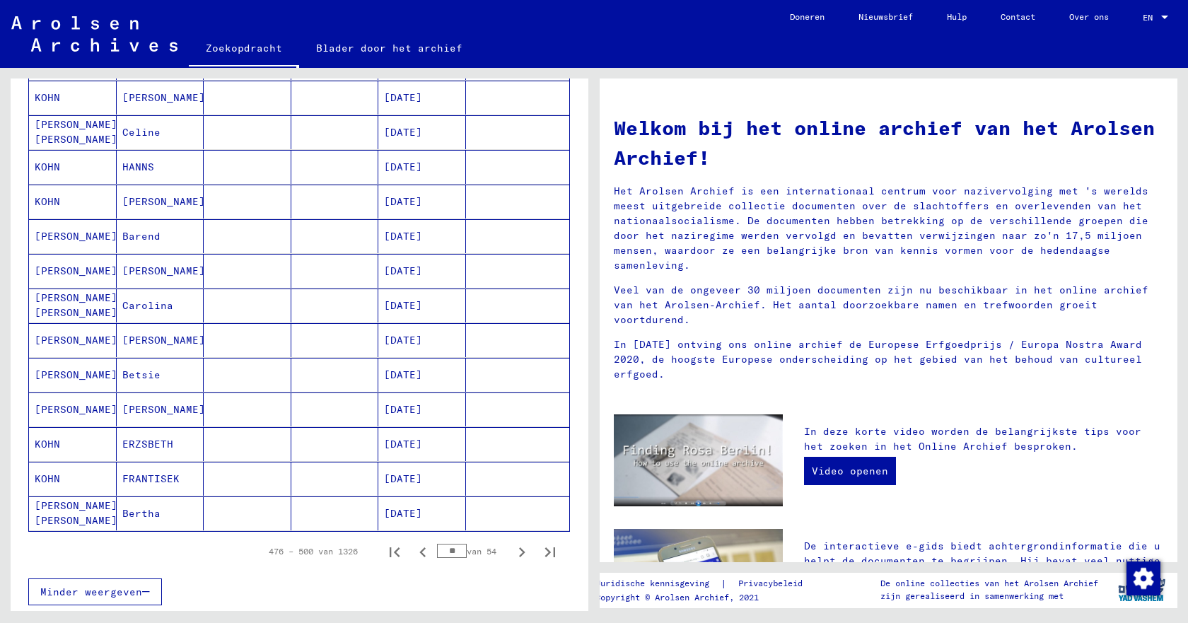
click at [512, 551] on icon "Volgende pagina" at bounding box center [522, 553] width 20 height 20
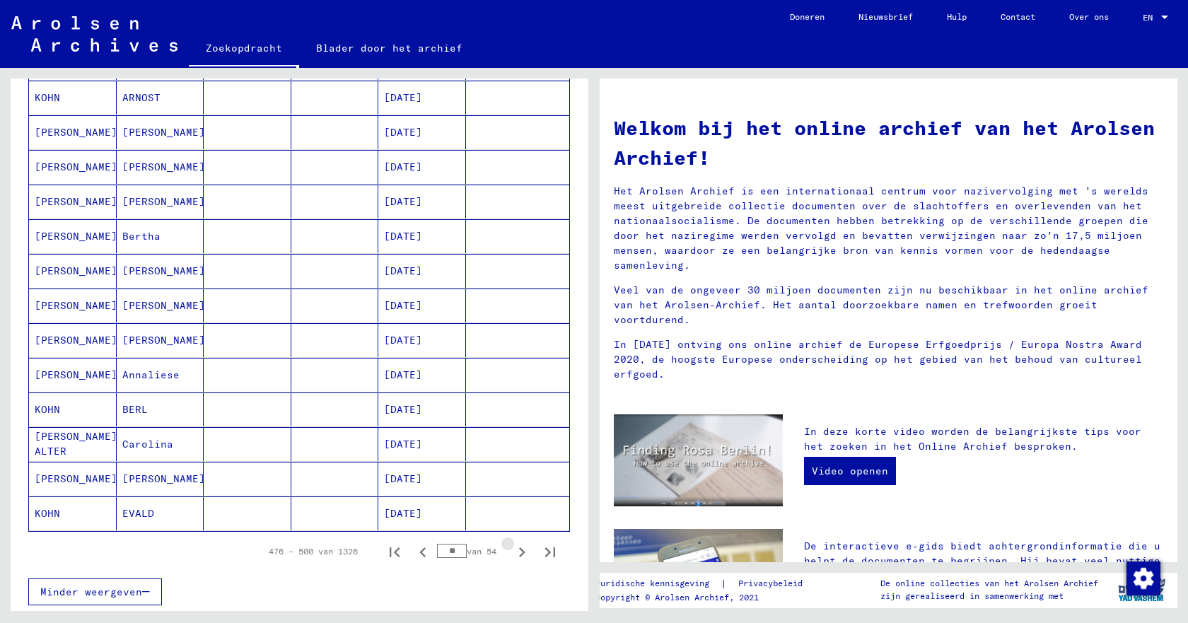
click at [512, 551] on icon "Volgende pagina" at bounding box center [522, 553] width 20 height 20
click at [512, 551] on icon "Volgende pagina" at bounding box center [522, 555] width 20 height 20
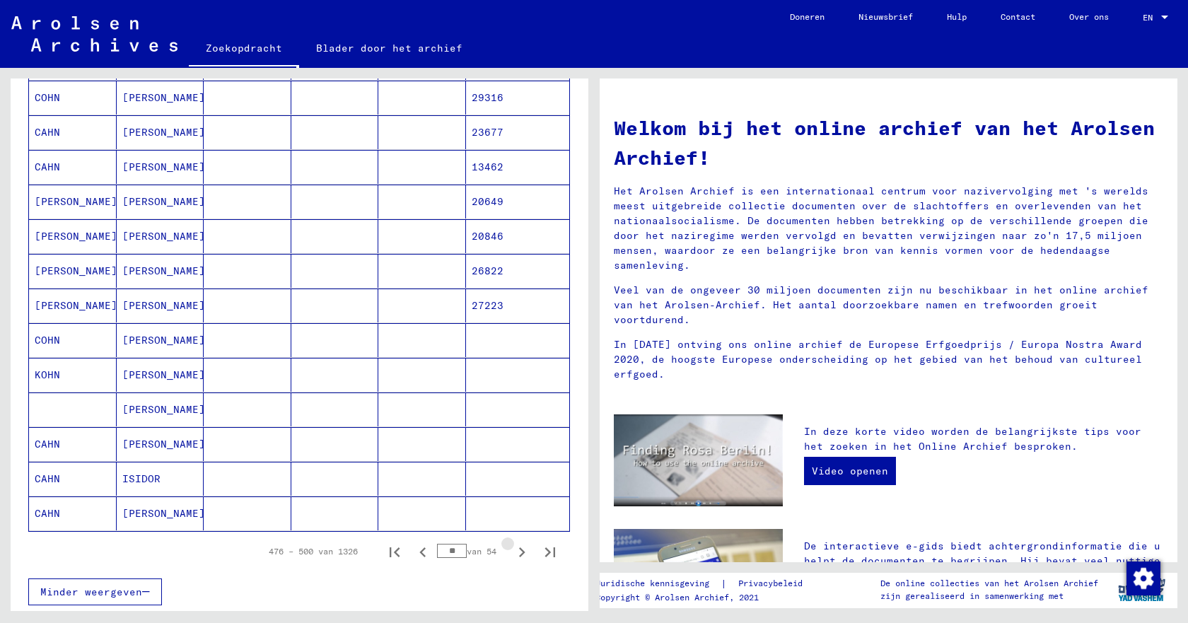
click at [512, 551] on icon "Volgende pagina" at bounding box center [522, 553] width 20 height 20
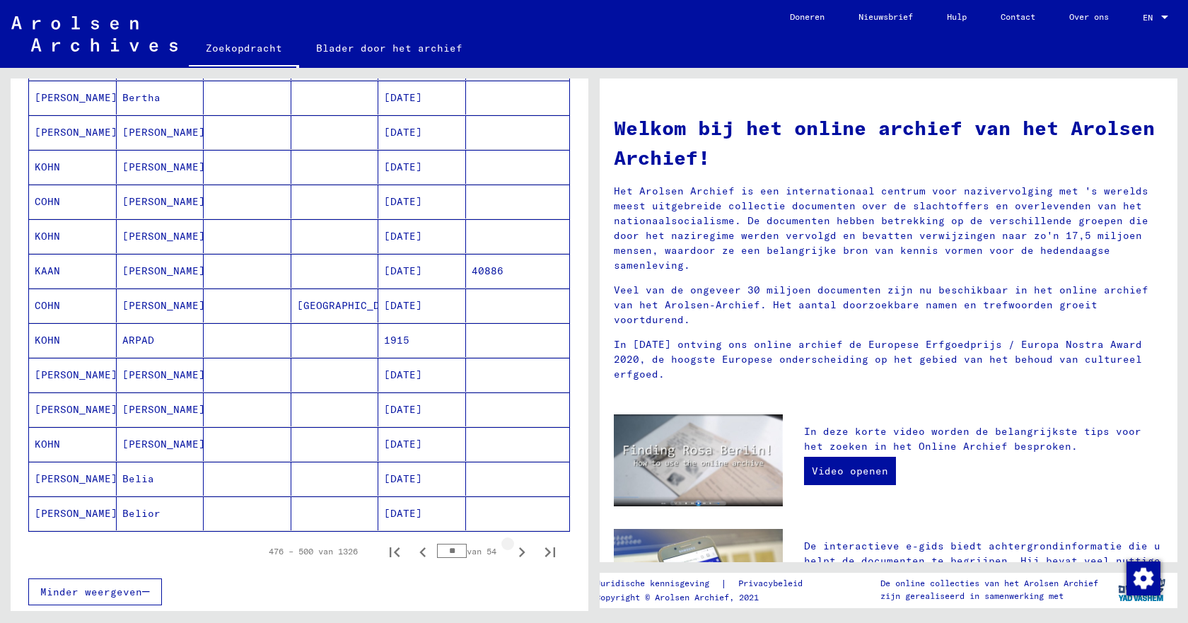
click at [512, 551] on icon "Volgende pagina" at bounding box center [522, 553] width 20 height 20
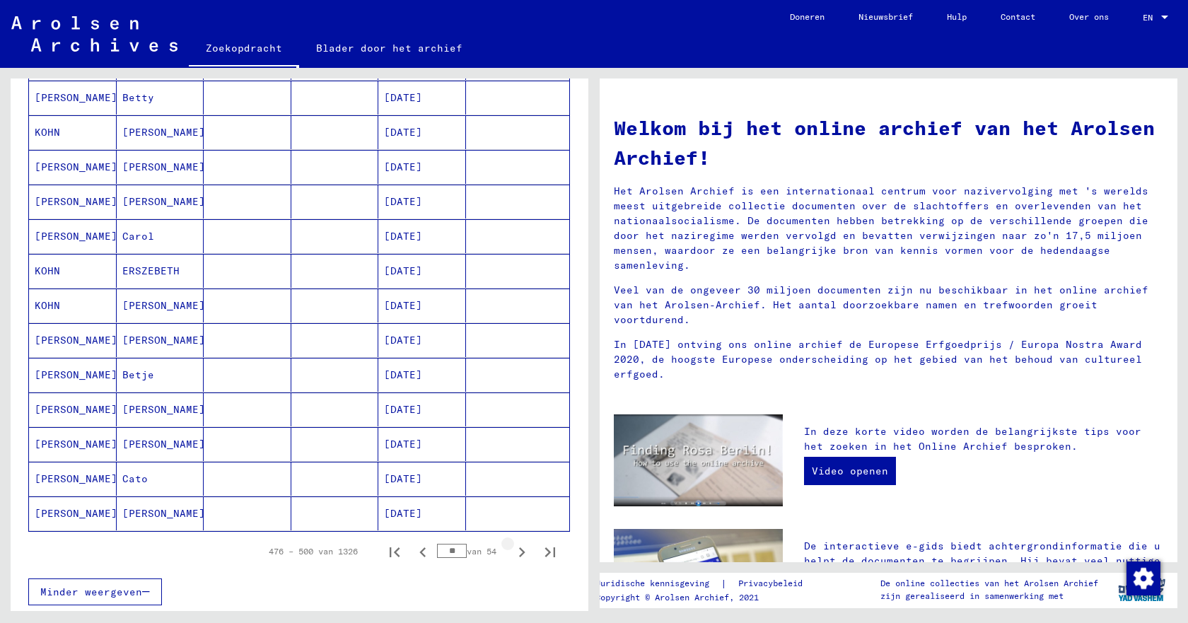
click at [512, 551] on icon "Volgende pagina" at bounding box center [522, 553] width 20 height 20
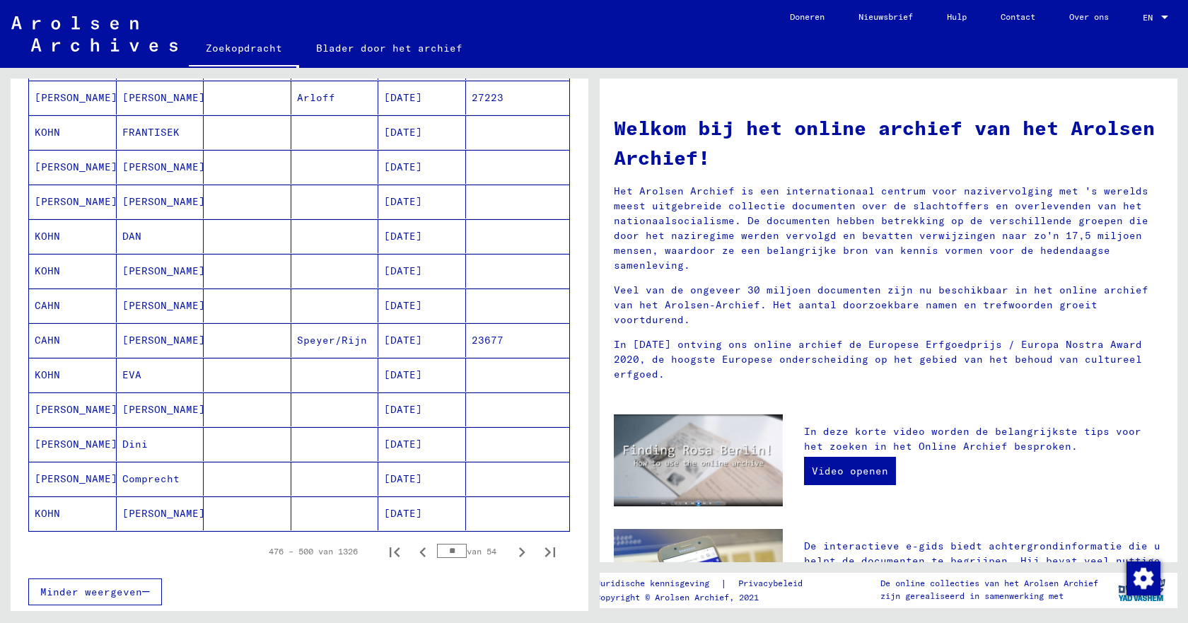
click at [512, 551] on icon "Volgende pagina" at bounding box center [522, 553] width 20 height 20
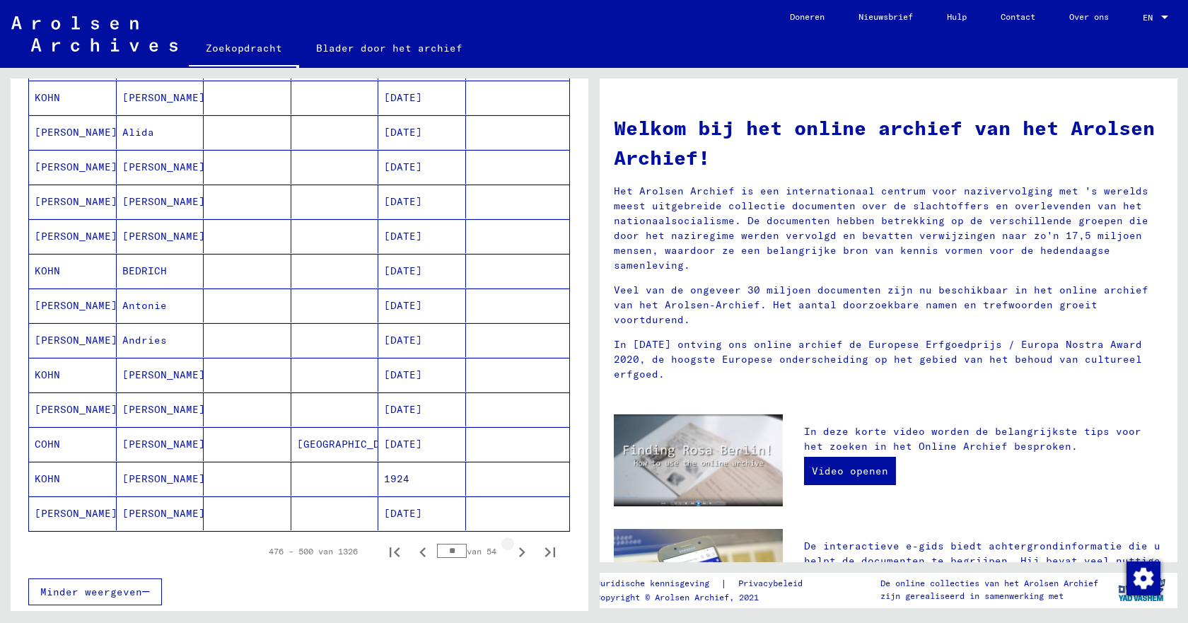
click at [512, 551] on icon "Volgende pagina" at bounding box center [522, 553] width 20 height 20
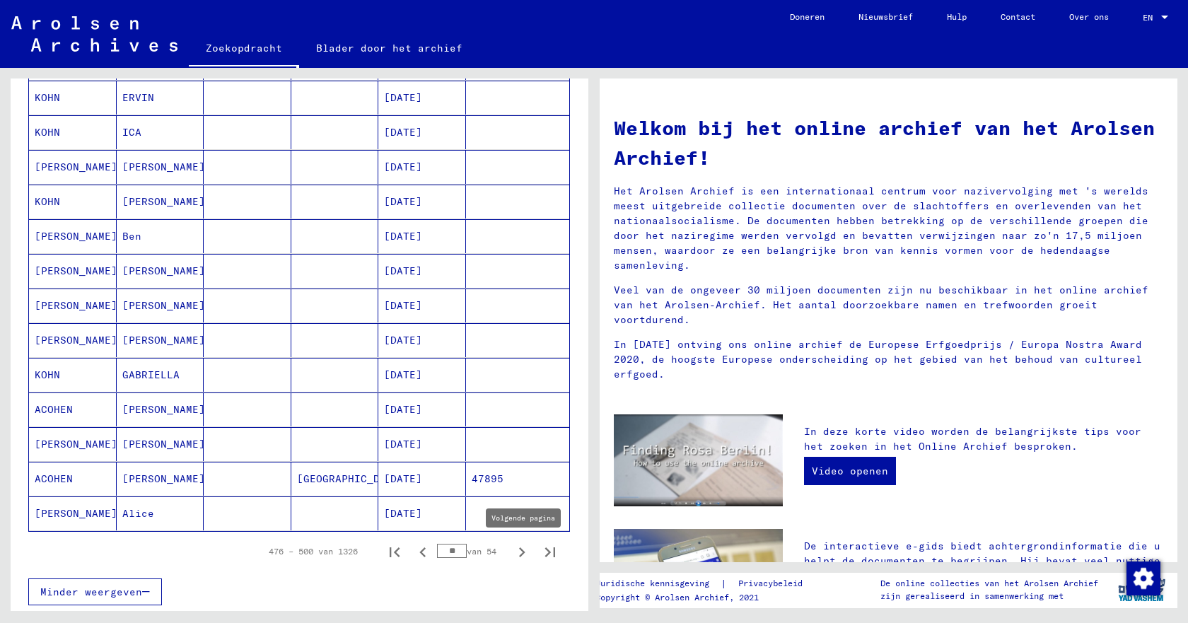
click at [512, 553] on icon "Volgende pagina" at bounding box center [522, 553] width 20 height 20
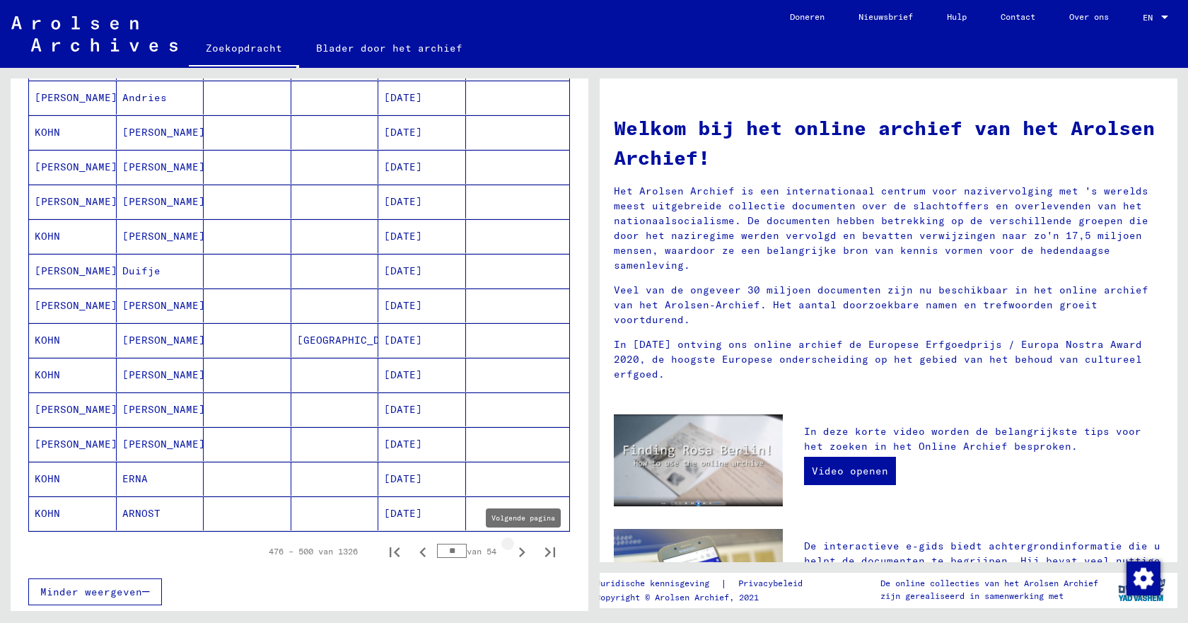
type input "**"
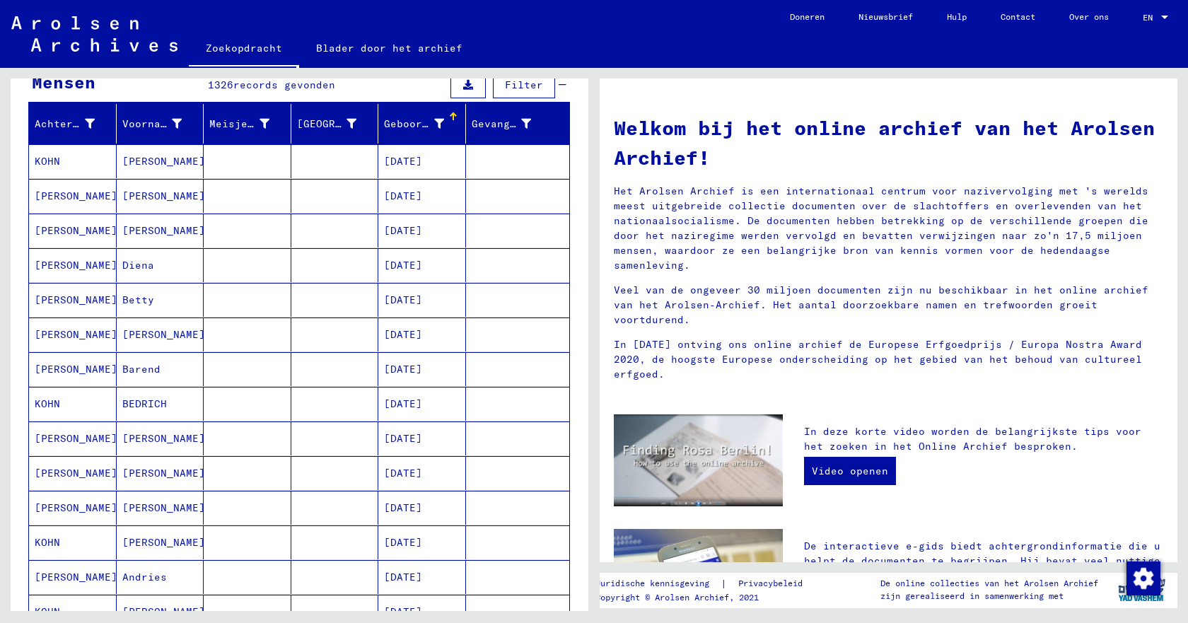
scroll to position [141, 0]
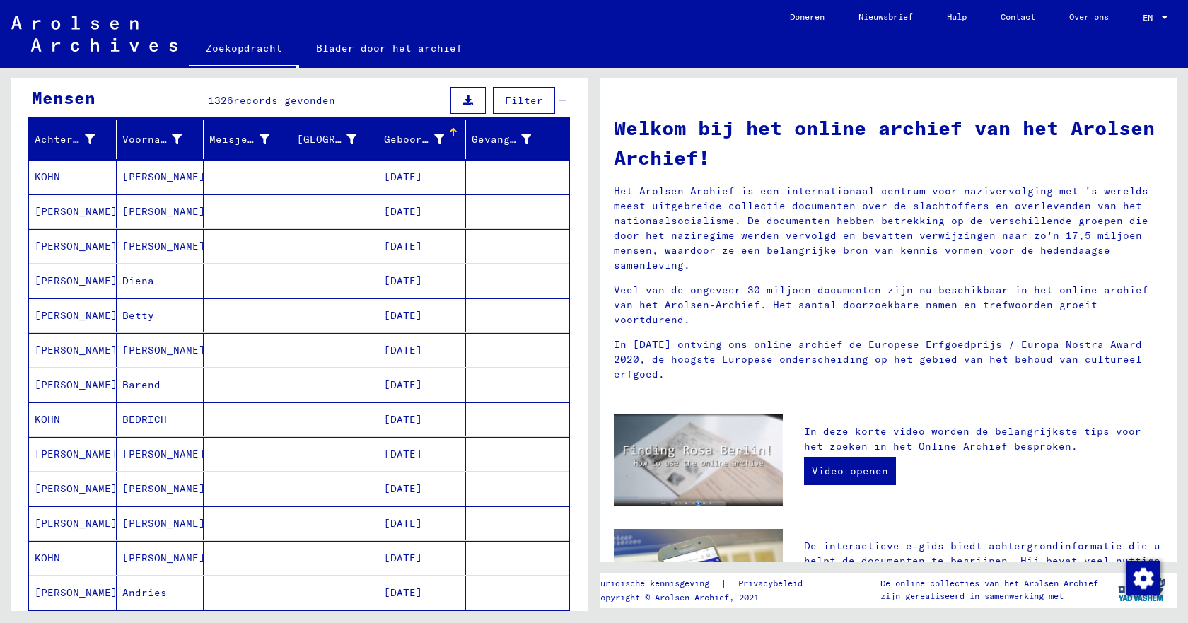
click at [384, 214] on font "[DATE]" at bounding box center [403, 211] width 38 height 13
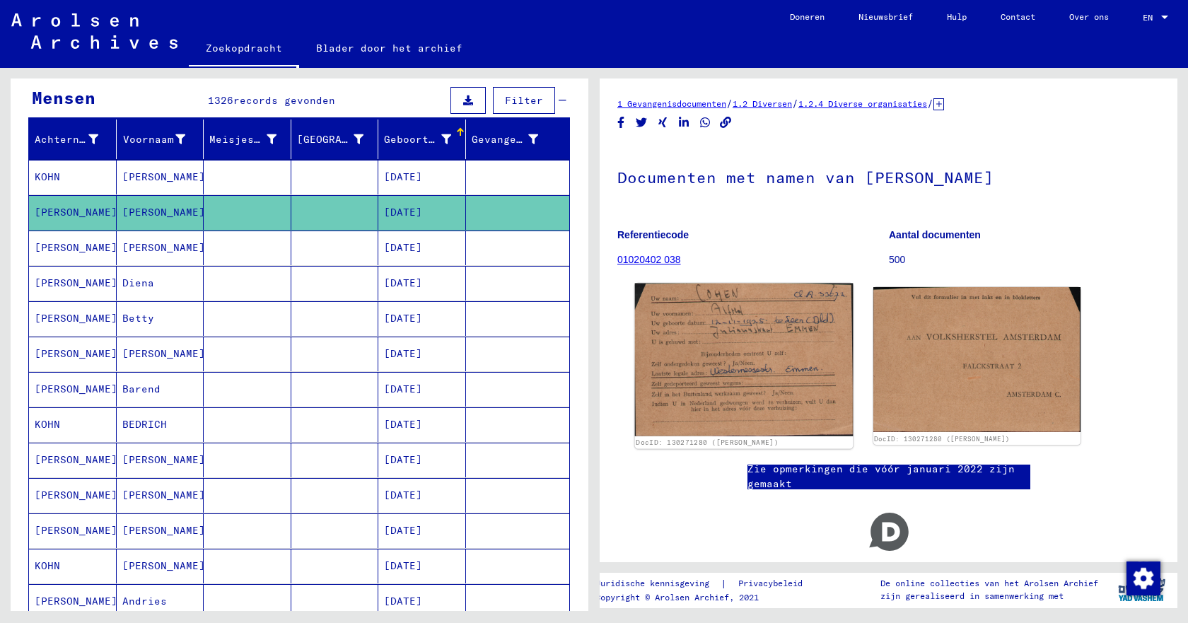
click at [691, 361] on img at bounding box center [744, 360] width 218 height 153
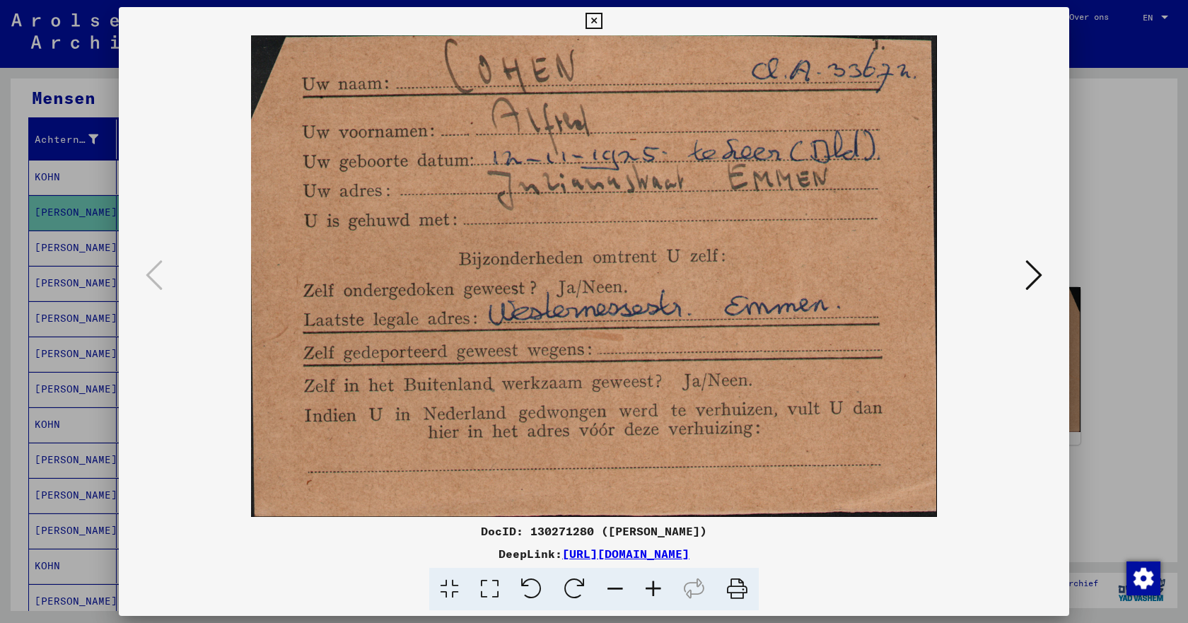
click at [1026, 277] on icon at bounding box center [1034, 275] width 17 height 34
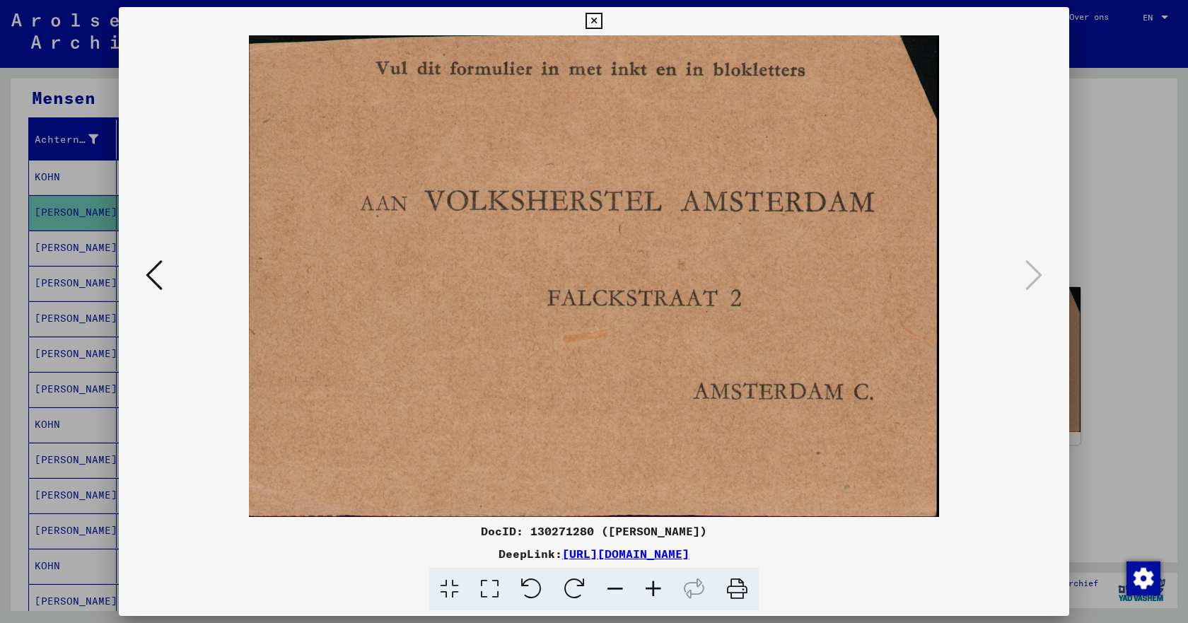
click at [154, 275] on icon at bounding box center [154, 275] width 17 height 34
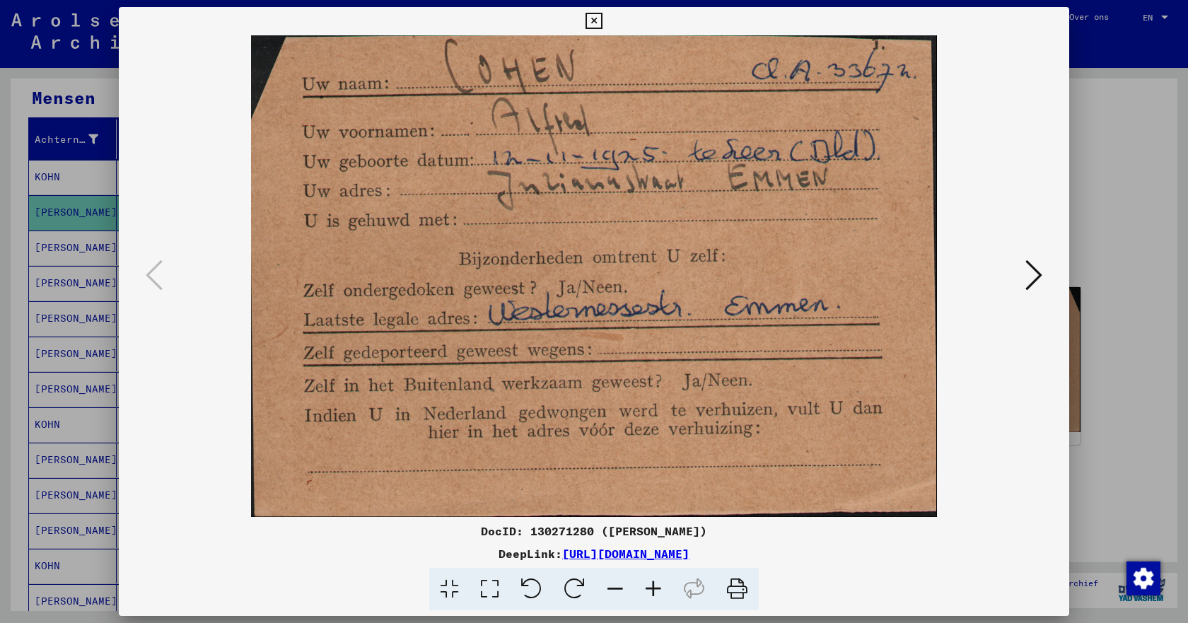
click at [598, 21] on icon at bounding box center [594, 21] width 16 height 17
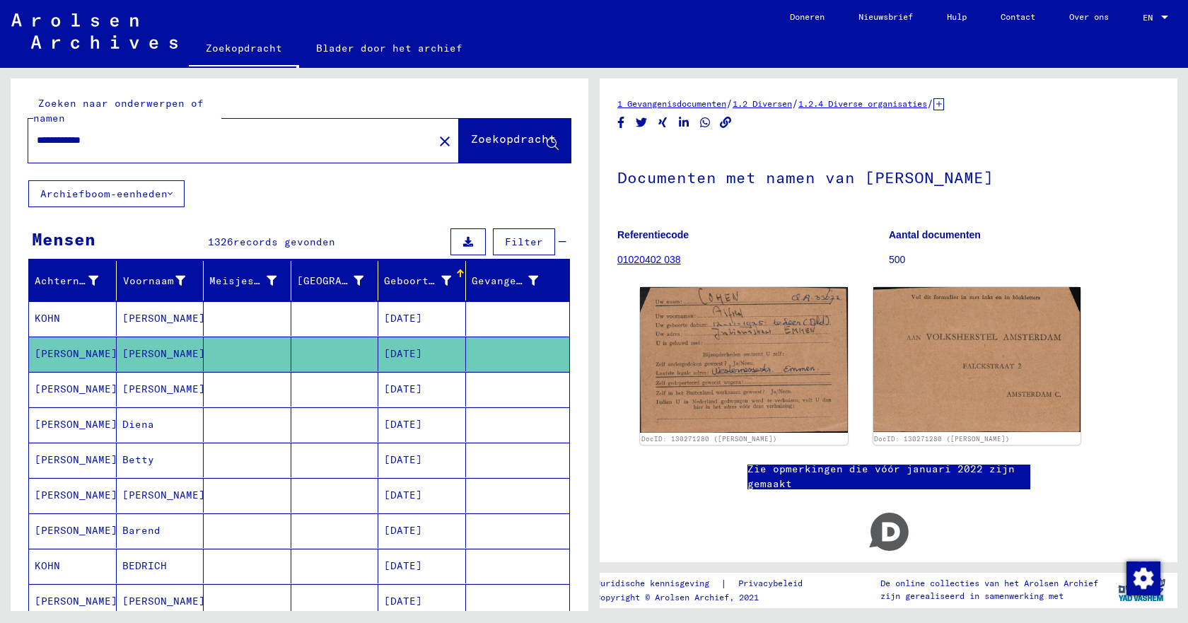
drag, startPoint x: 77, startPoint y: 140, endPoint x: 22, endPoint y: 141, distance: 55.2
click at [22, 141] on div "**********" at bounding box center [300, 130] width 578 height 102
type input "**********"
click at [471, 137] on font "Zoekopdracht" at bounding box center [513, 139] width 85 height 14
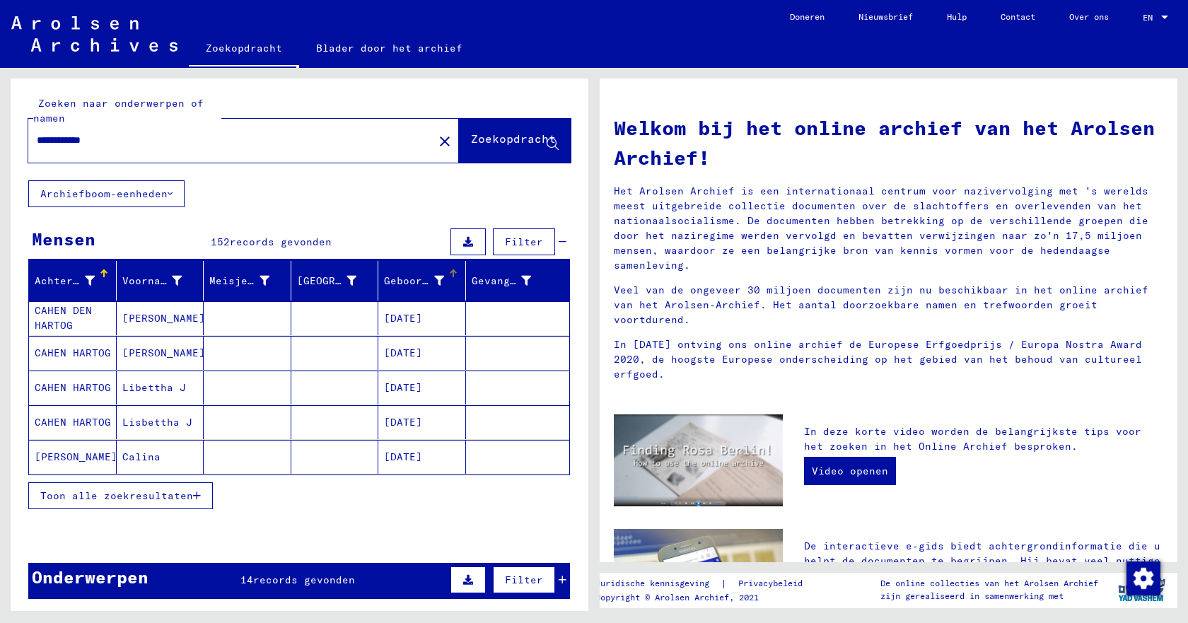
click at [450, 272] on div at bounding box center [452, 272] width 4 height 4
click at [172, 500] on font "Toon alle zoekresultaten" at bounding box center [116, 496] width 153 height 13
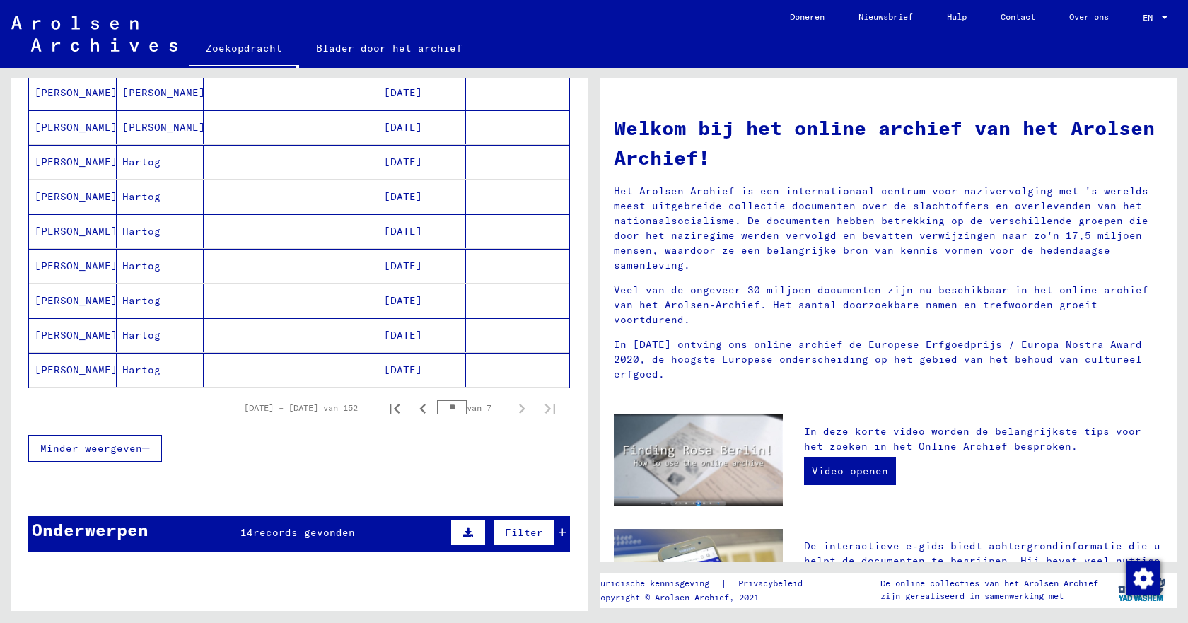
scroll to position [990, 0]
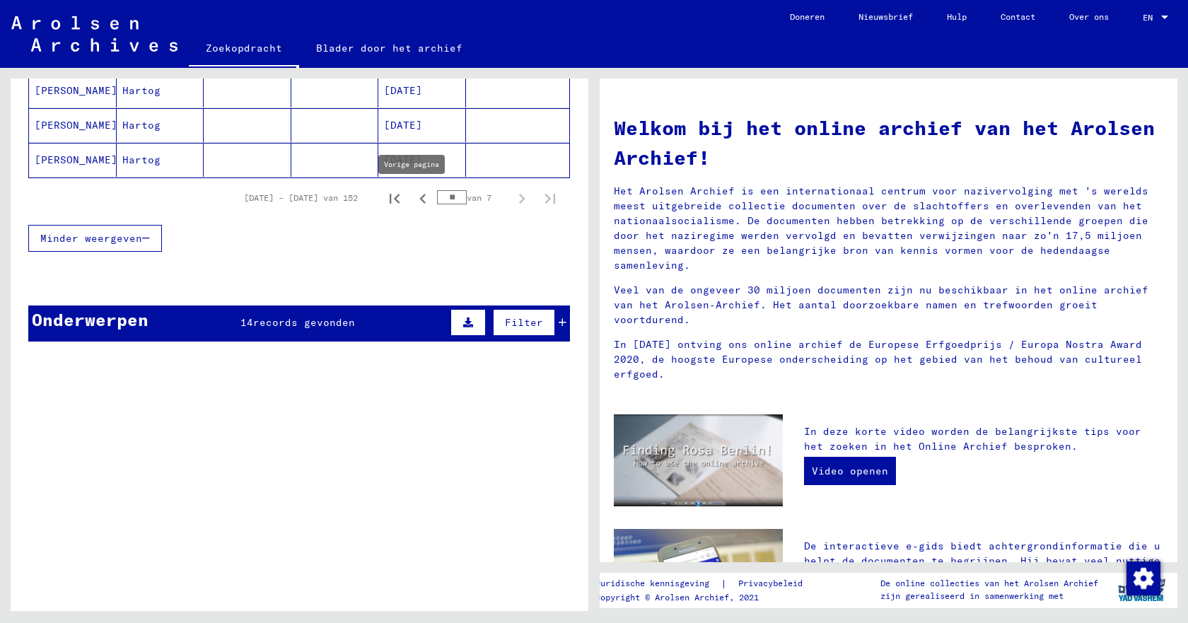
click at [413, 199] on icon "Vorige pagina" at bounding box center [423, 199] width 20 height 20
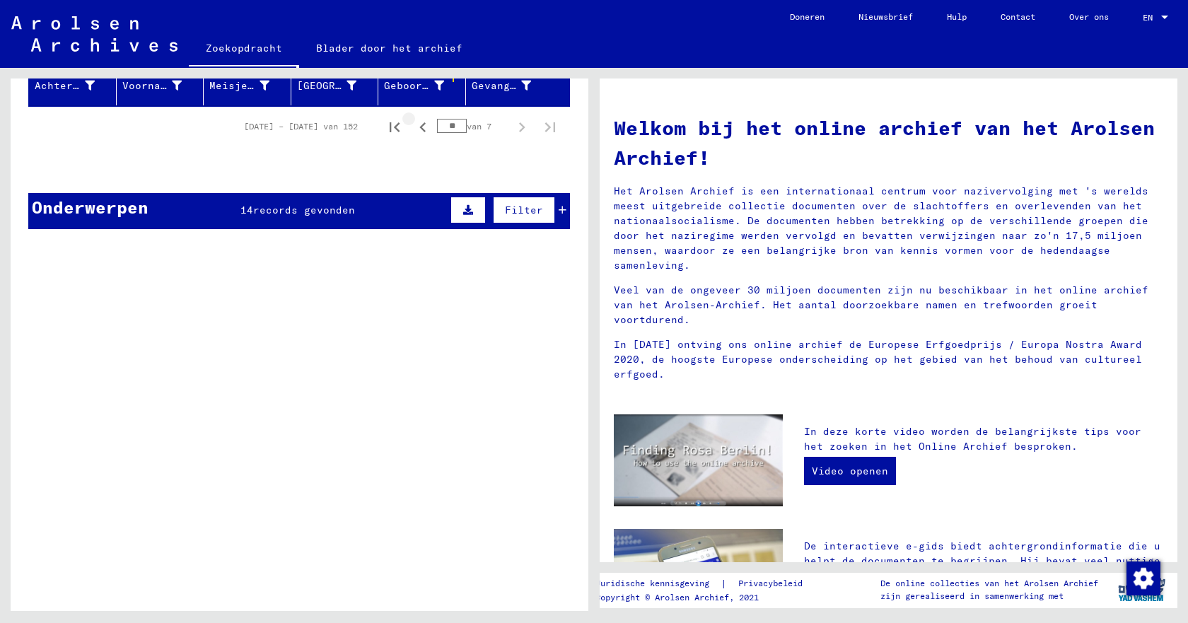
scroll to position [195, 0]
click at [419, 127] on icon "Vorige pagina" at bounding box center [422, 127] width 6 height 10
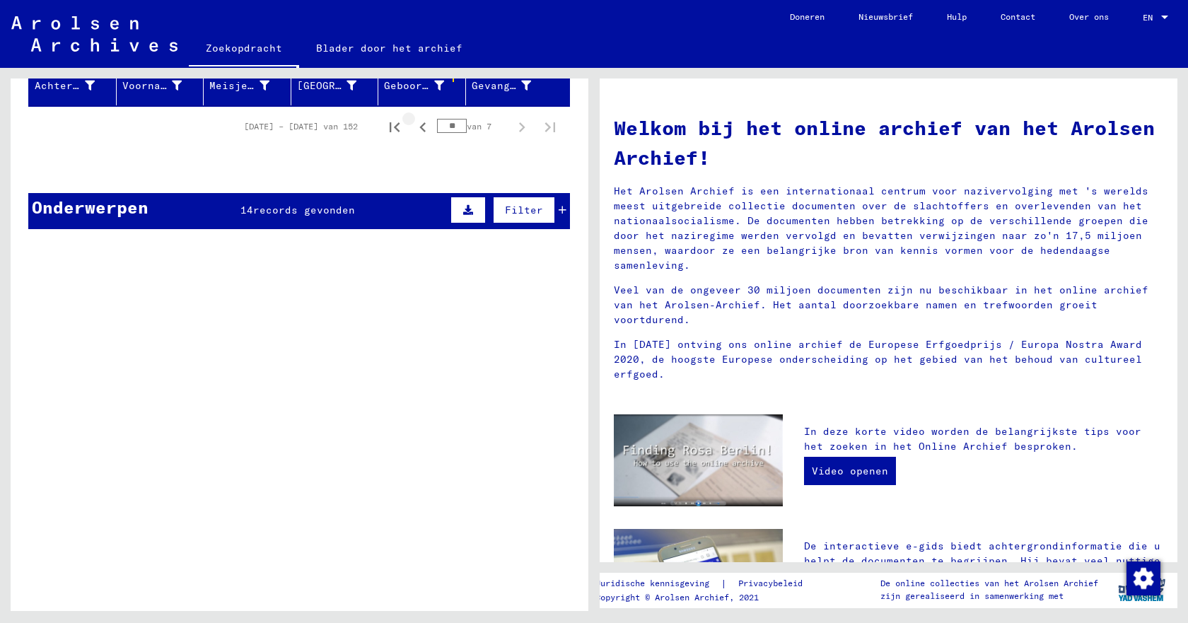
click at [419, 127] on icon "Vorige pagina" at bounding box center [422, 127] width 6 height 10
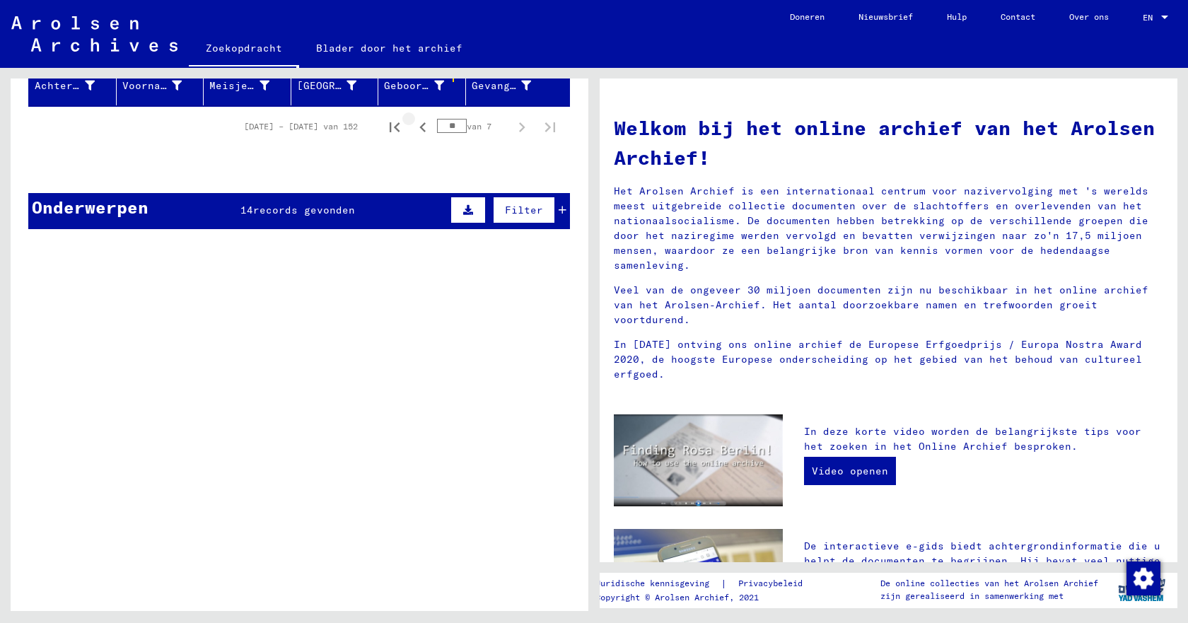
click at [419, 127] on icon "Vorige pagina" at bounding box center [422, 127] width 6 height 10
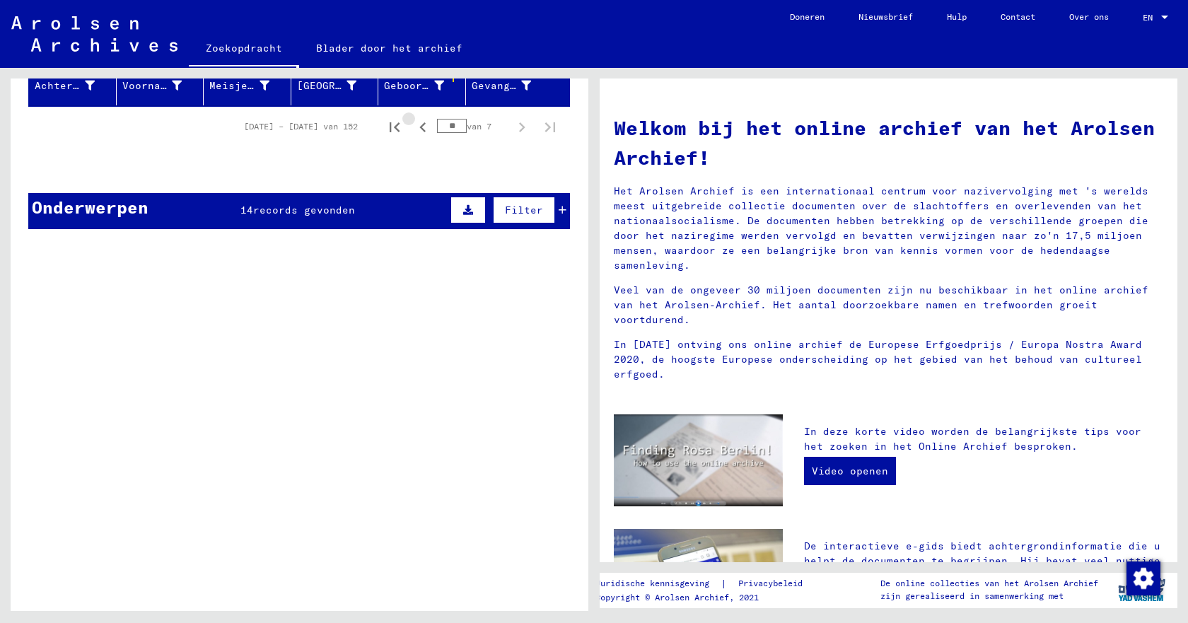
click at [419, 127] on icon "Vorige pagina" at bounding box center [422, 127] width 6 height 10
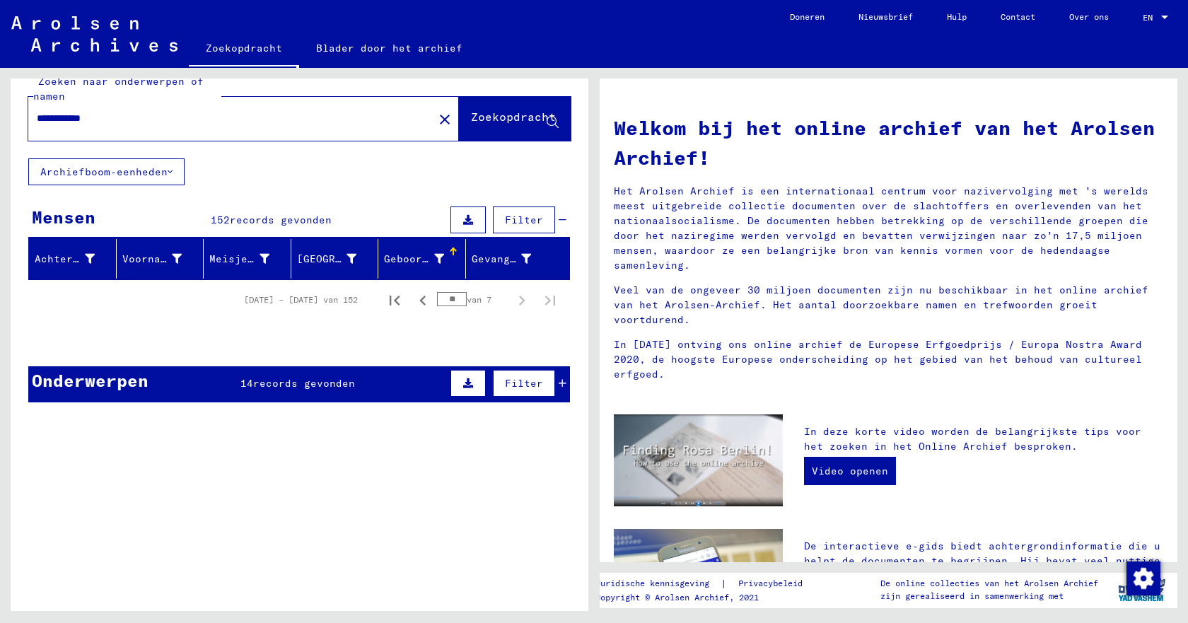
scroll to position [0, 0]
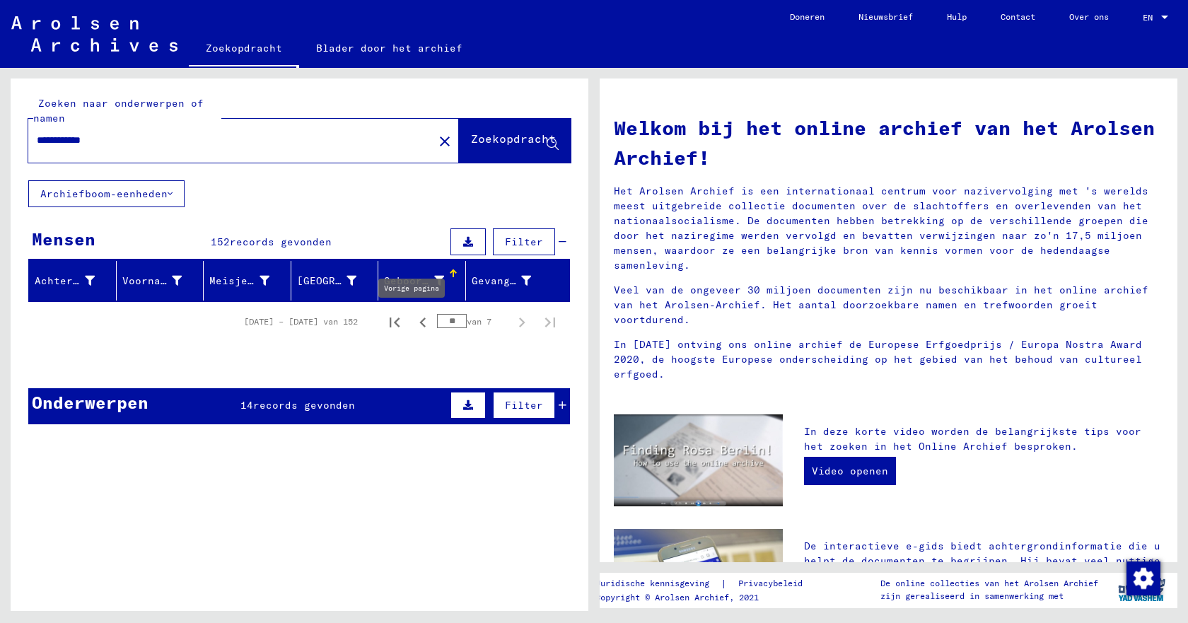
click at [413, 322] on icon "Vorige pagina" at bounding box center [423, 323] width 20 height 20
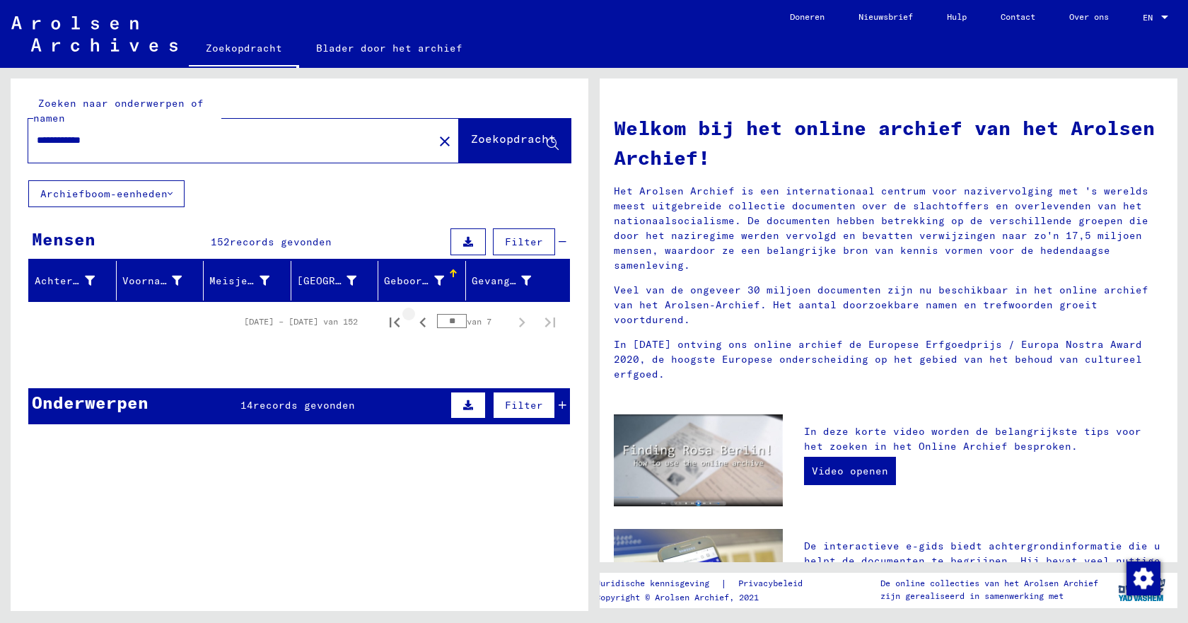
click at [413, 322] on icon "Vorige pagina" at bounding box center [423, 323] width 20 height 20
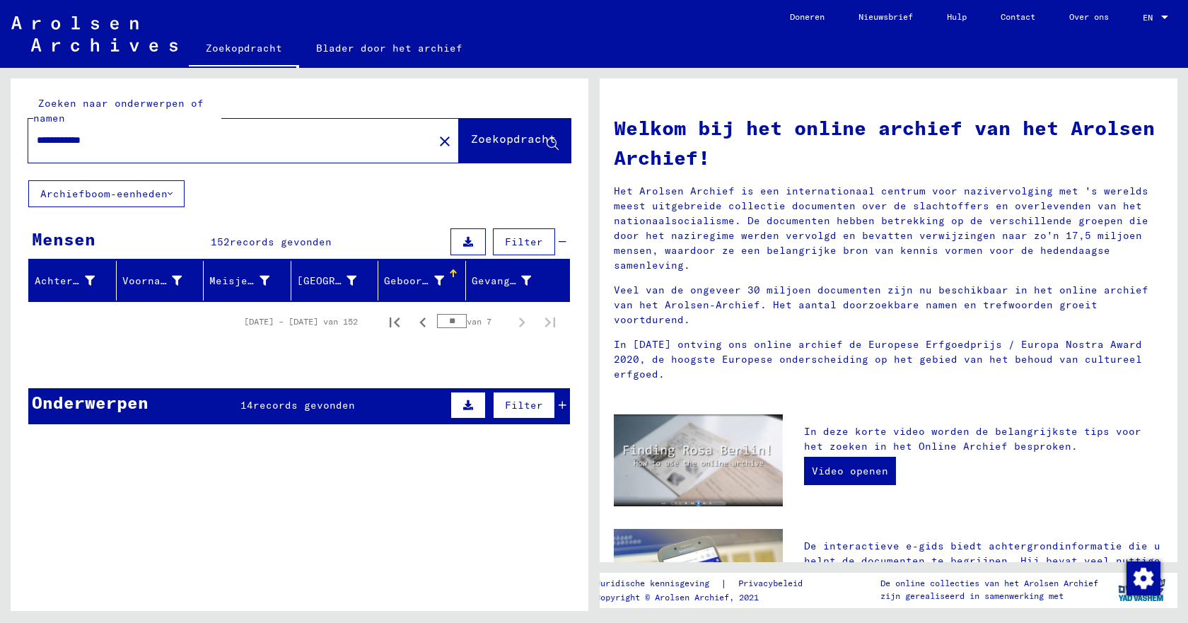
click at [413, 322] on icon "Vorige pagina" at bounding box center [423, 323] width 20 height 20
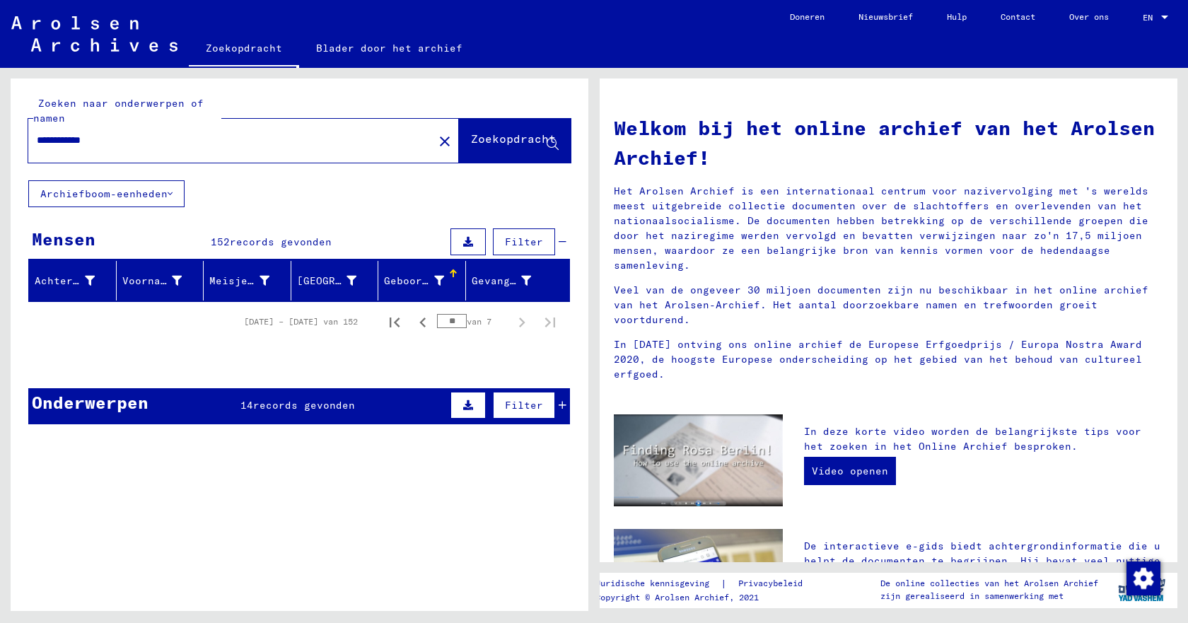
click at [413, 322] on icon "Vorige pagina" at bounding box center [423, 323] width 20 height 20
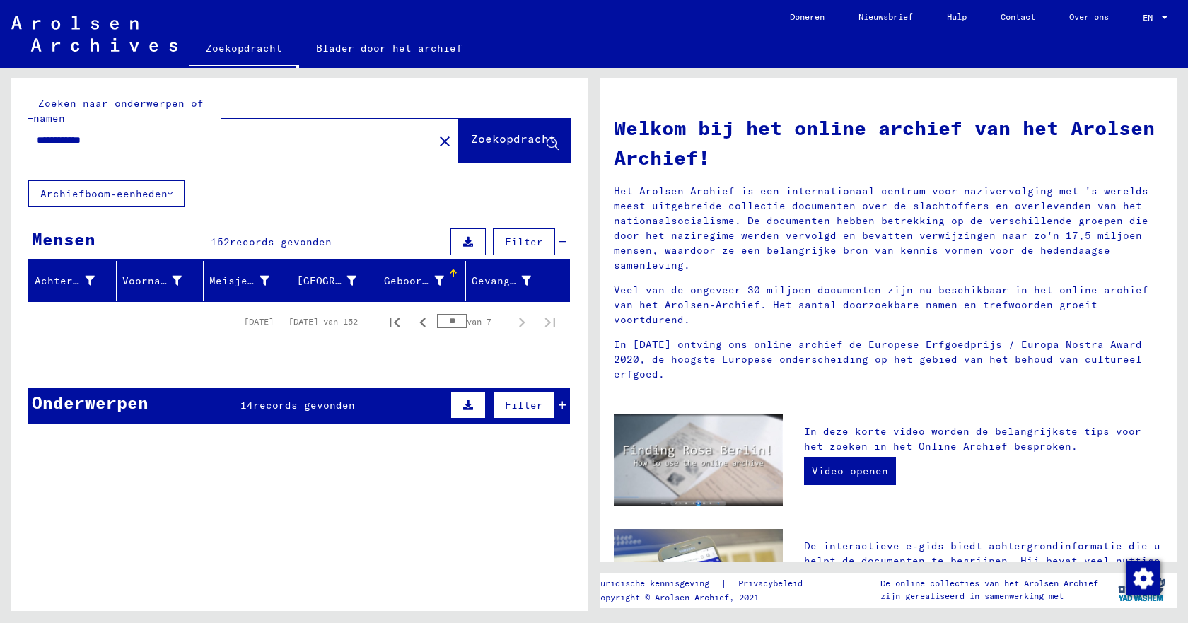
click at [413, 322] on icon "Vorige pagina" at bounding box center [423, 323] width 20 height 20
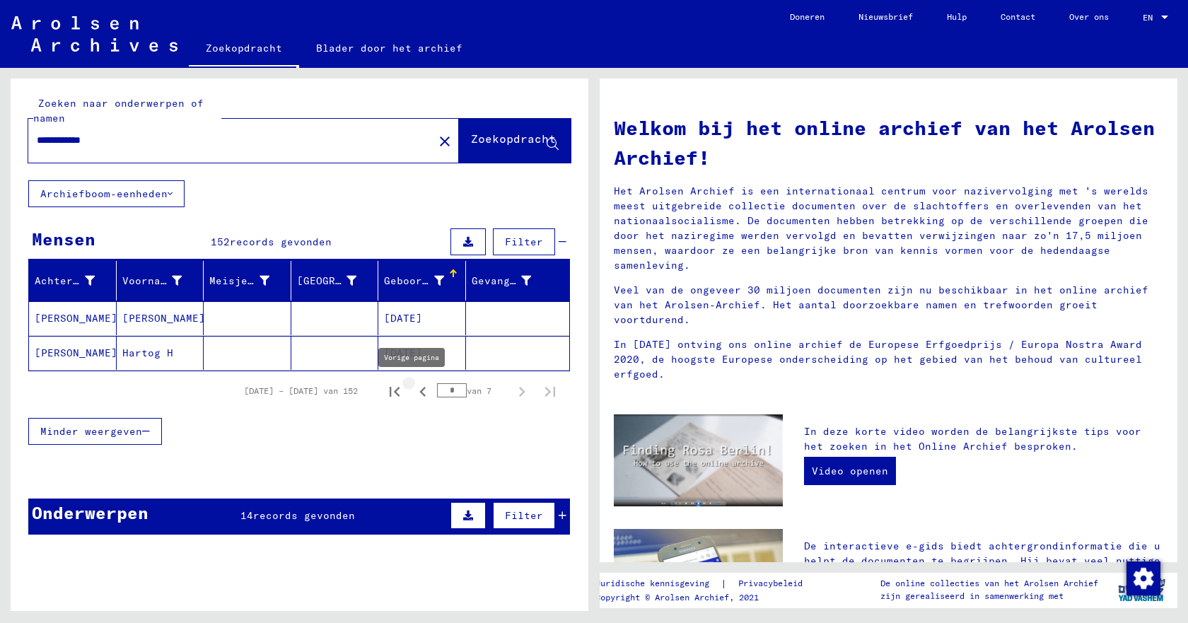
click at [419, 393] on icon "Vorige pagina" at bounding box center [422, 392] width 6 height 10
type input "*"
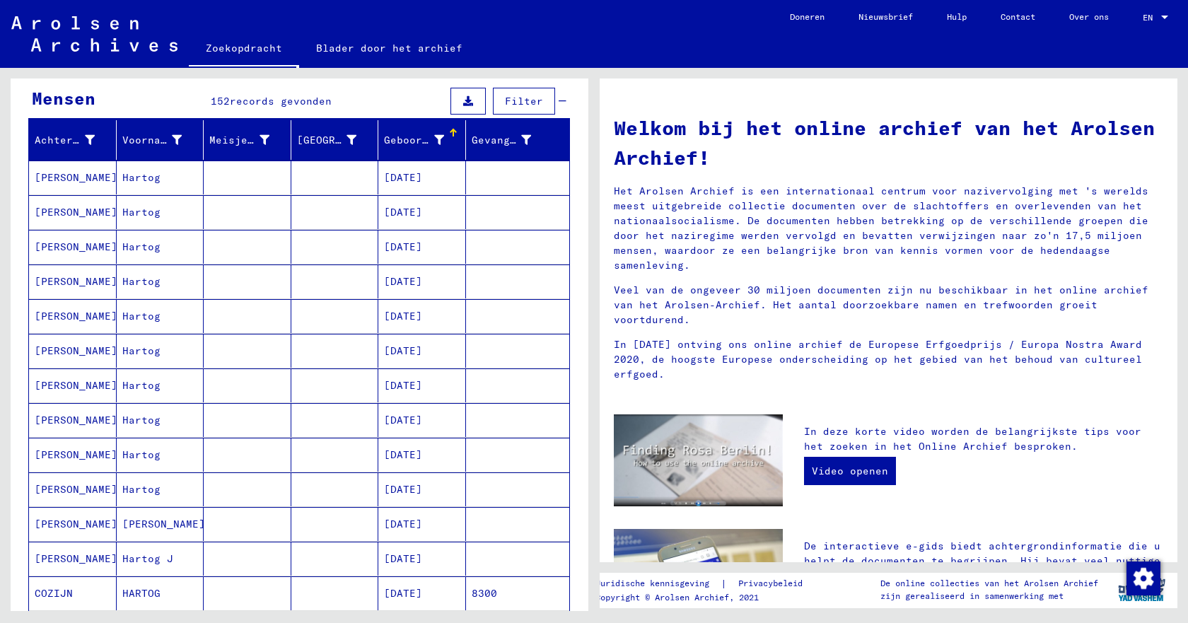
scroll to position [141, 0]
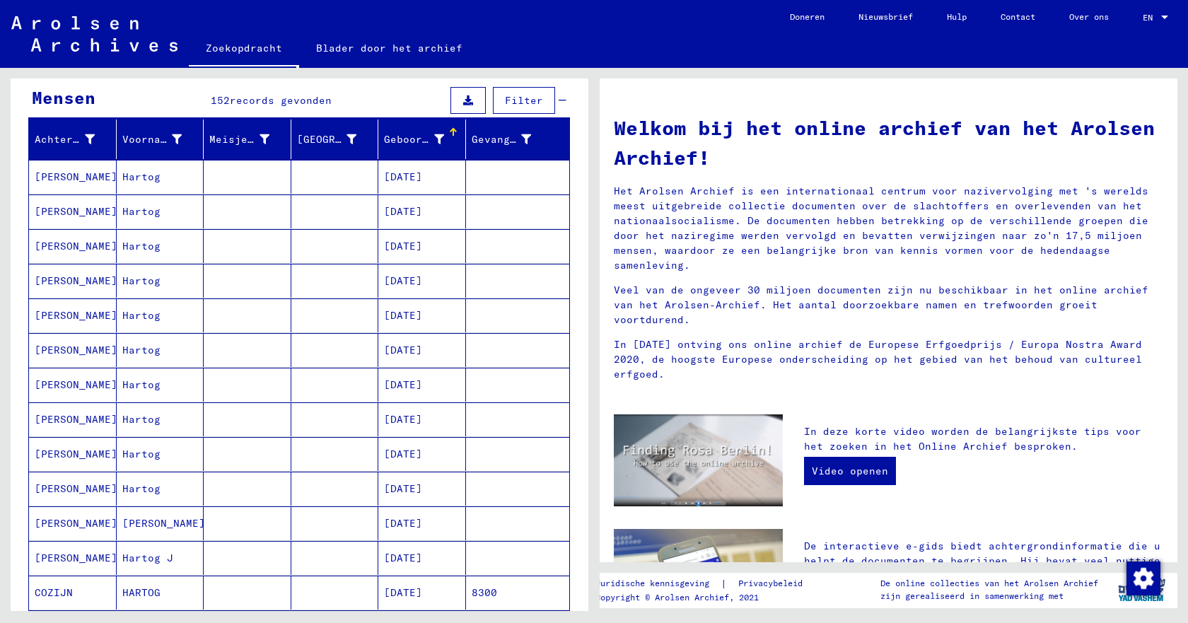
click at [386, 453] on font "[DATE]" at bounding box center [403, 454] width 38 height 13
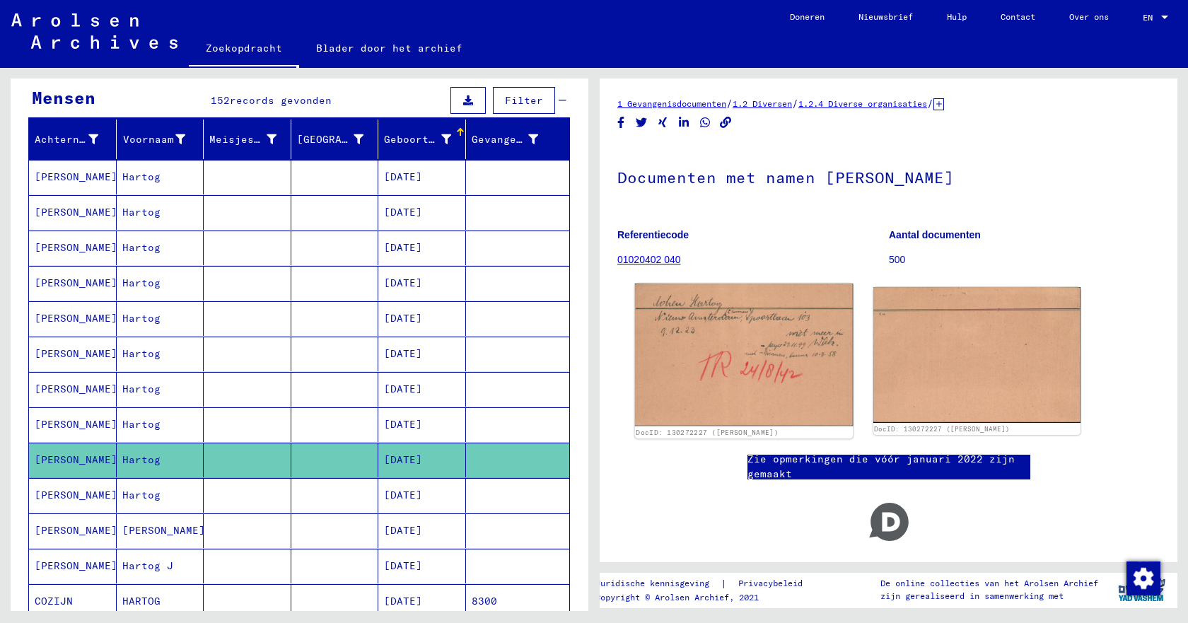
click at [722, 342] on img at bounding box center [744, 355] width 218 height 143
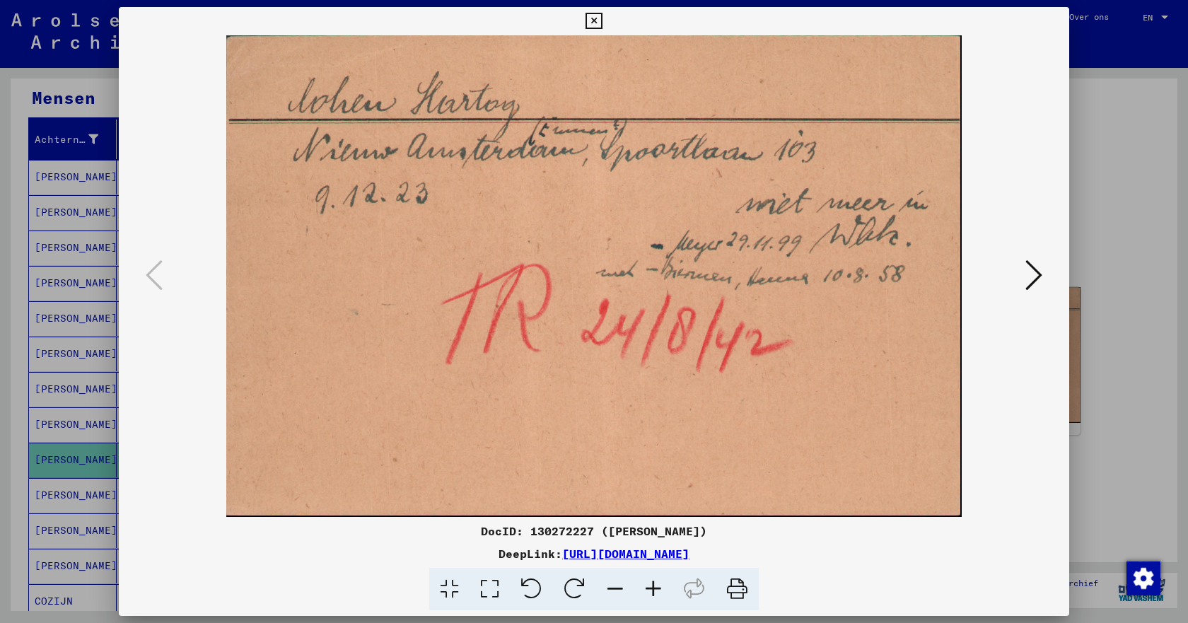
click at [1027, 275] on icon at bounding box center [1034, 275] width 17 height 34
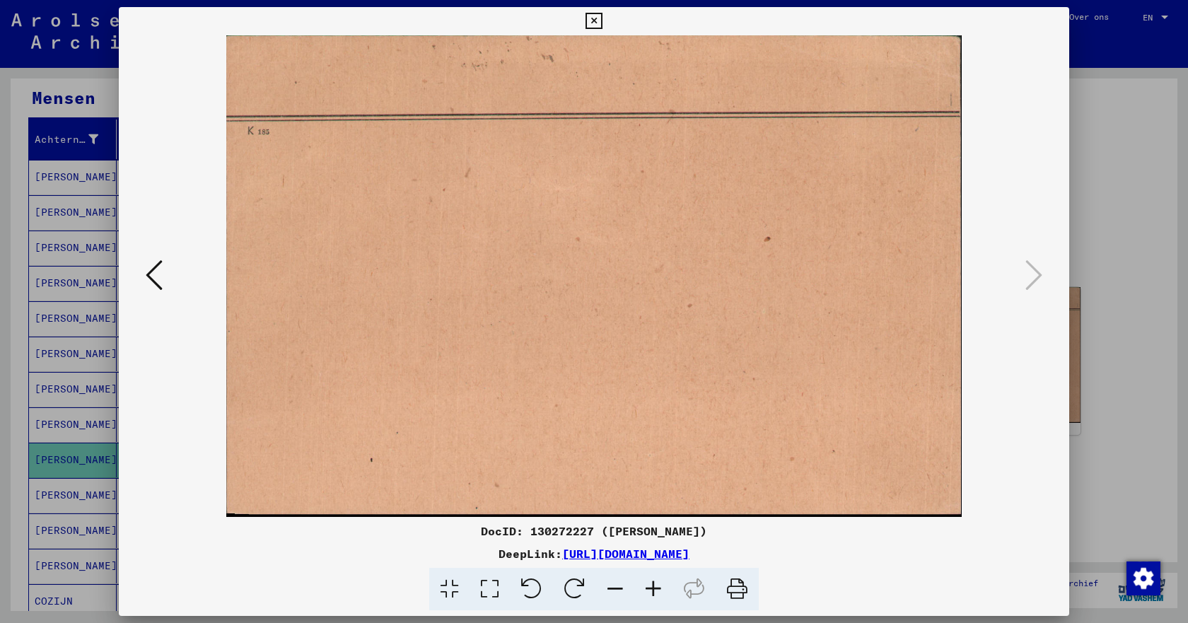
click at [596, 23] on icon at bounding box center [594, 21] width 16 height 17
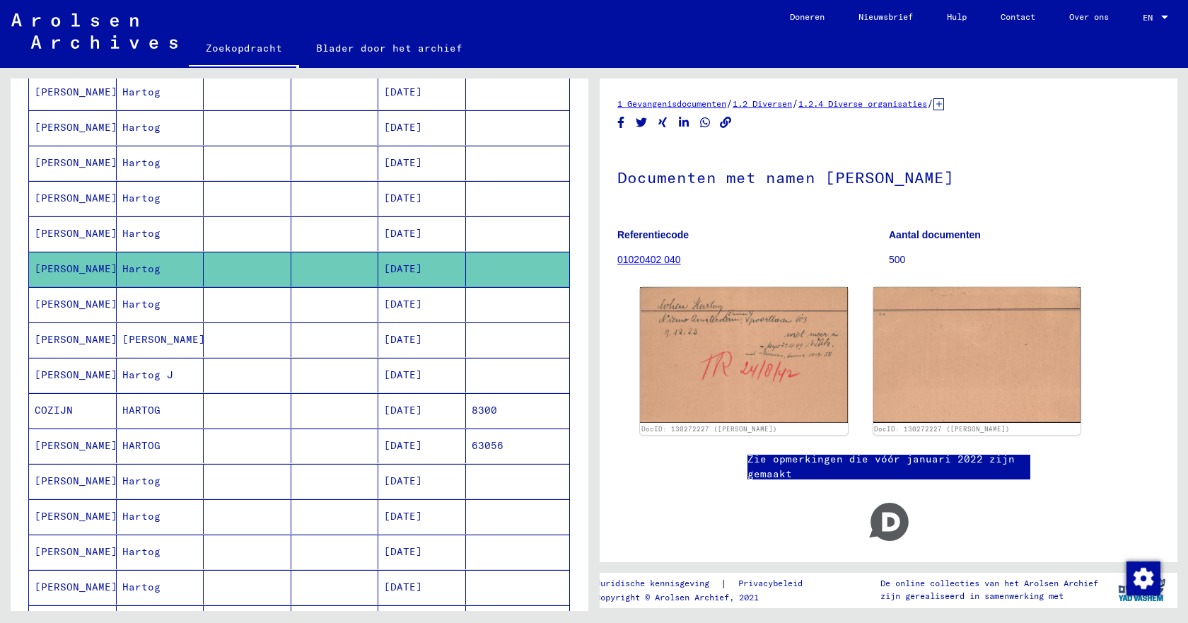
scroll to position [354, 0]
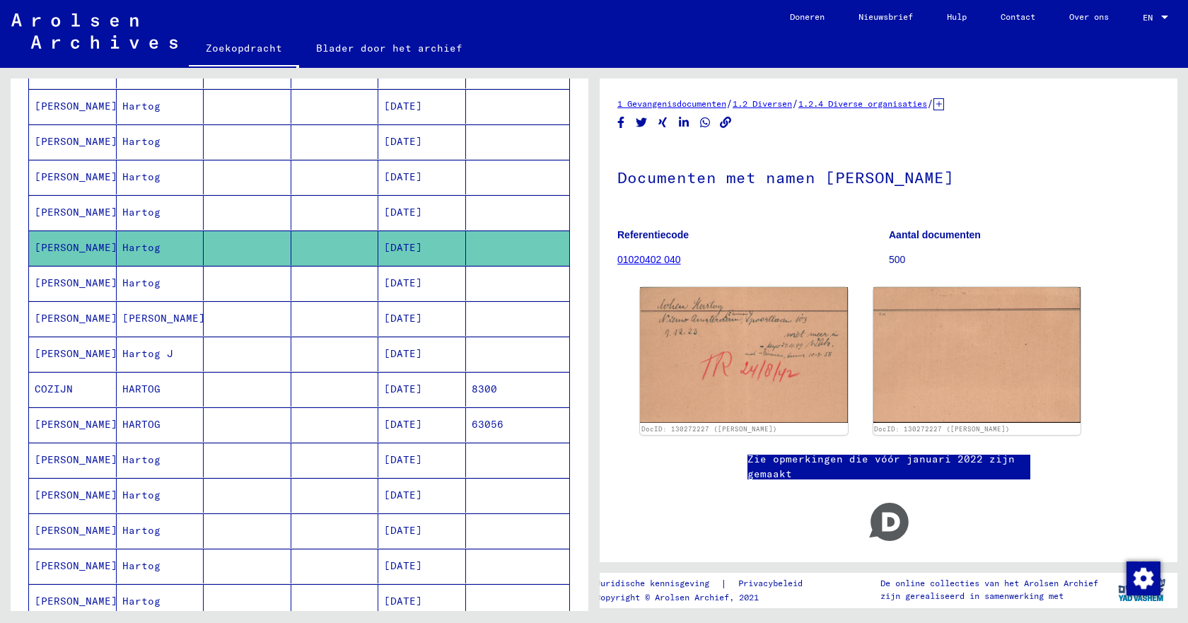
click at [167, 287] on mat-cell "Hartog" at bounding box center [161, 283] width 88 height 35
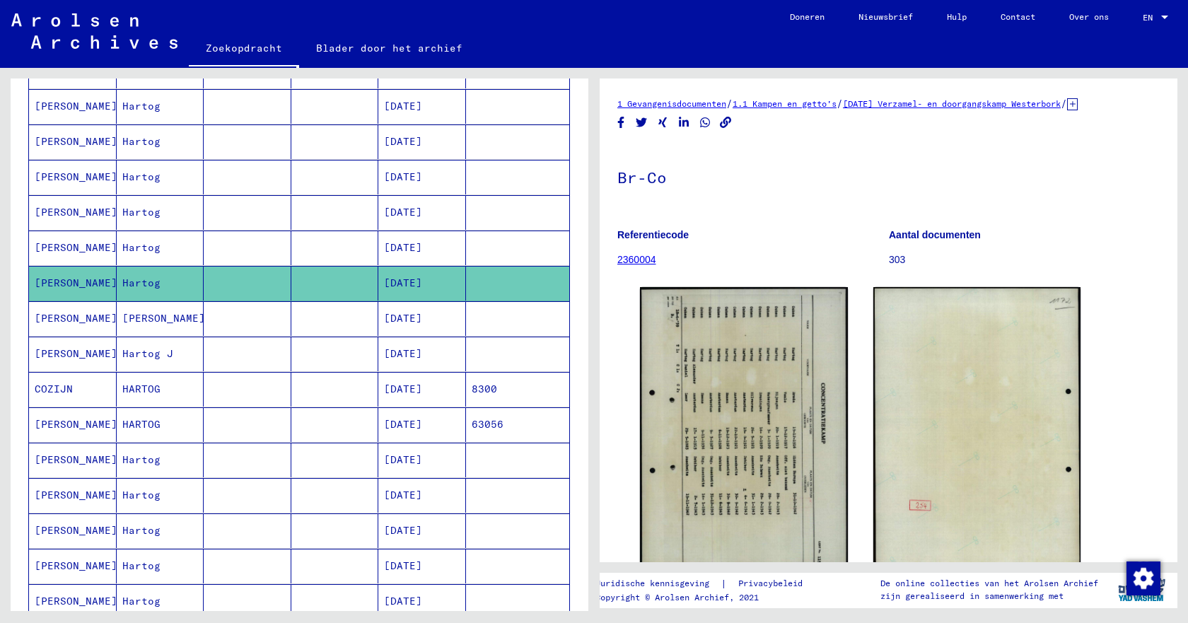
click at [152, 244] on font "Hartog" at bounding box center [141, 247] width 38 height 13
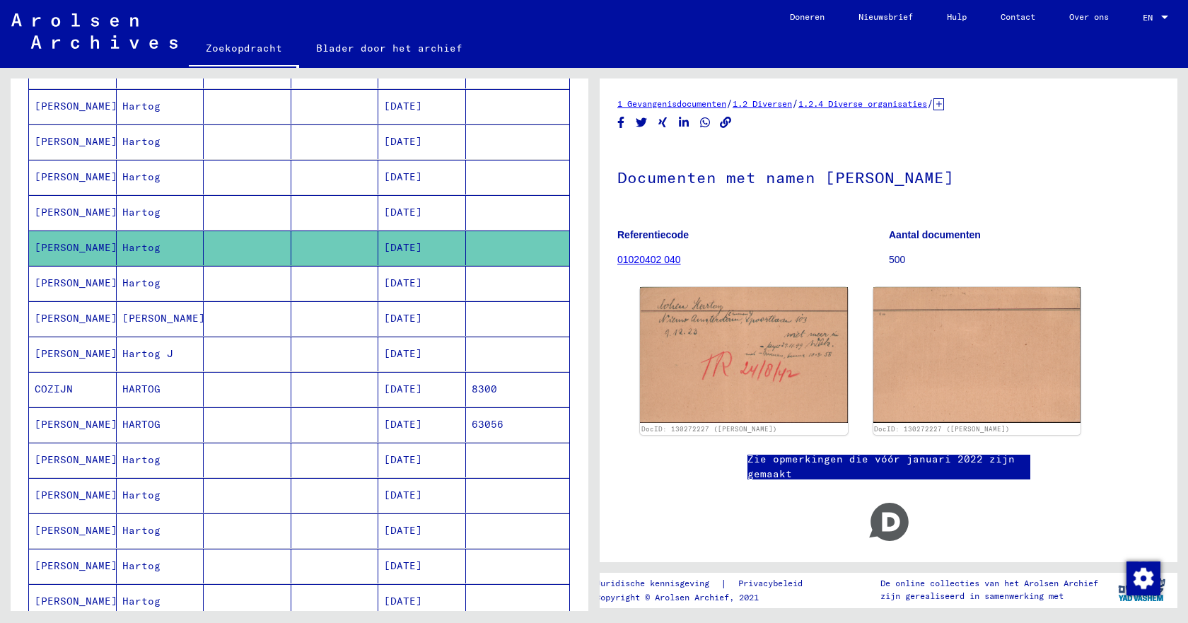
click at [150, 214] on font "Hartog" at bounding box center [141, 212] width 38 height 13
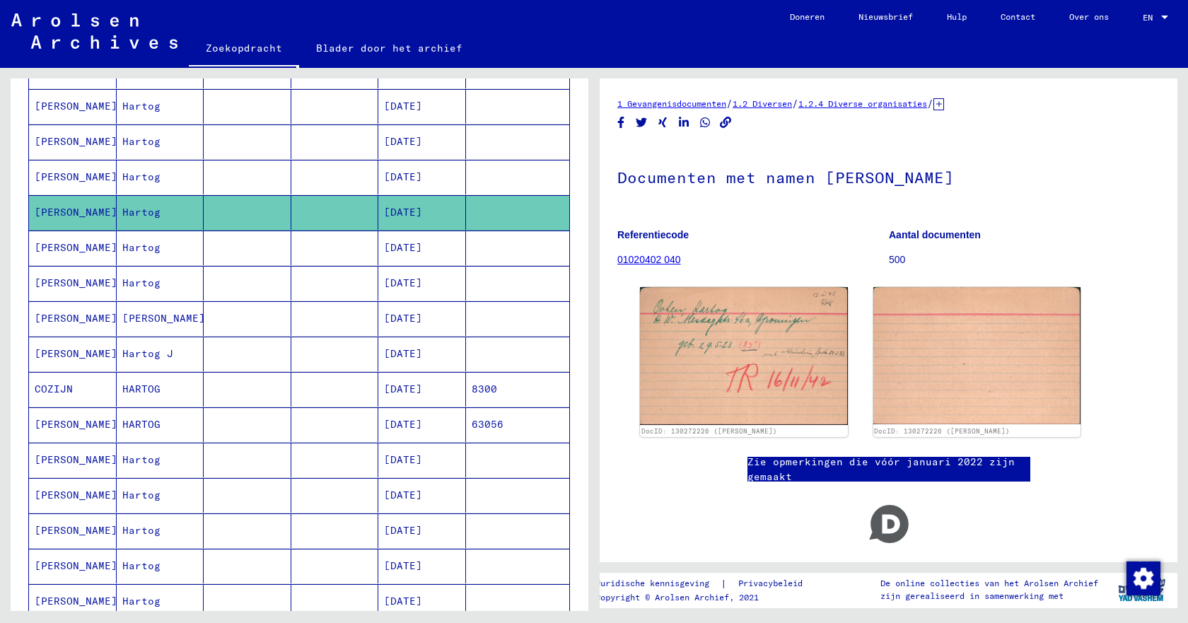
click at [129, 177] on font "Hartog" at bounding box center [141, 176] width 38 height 13
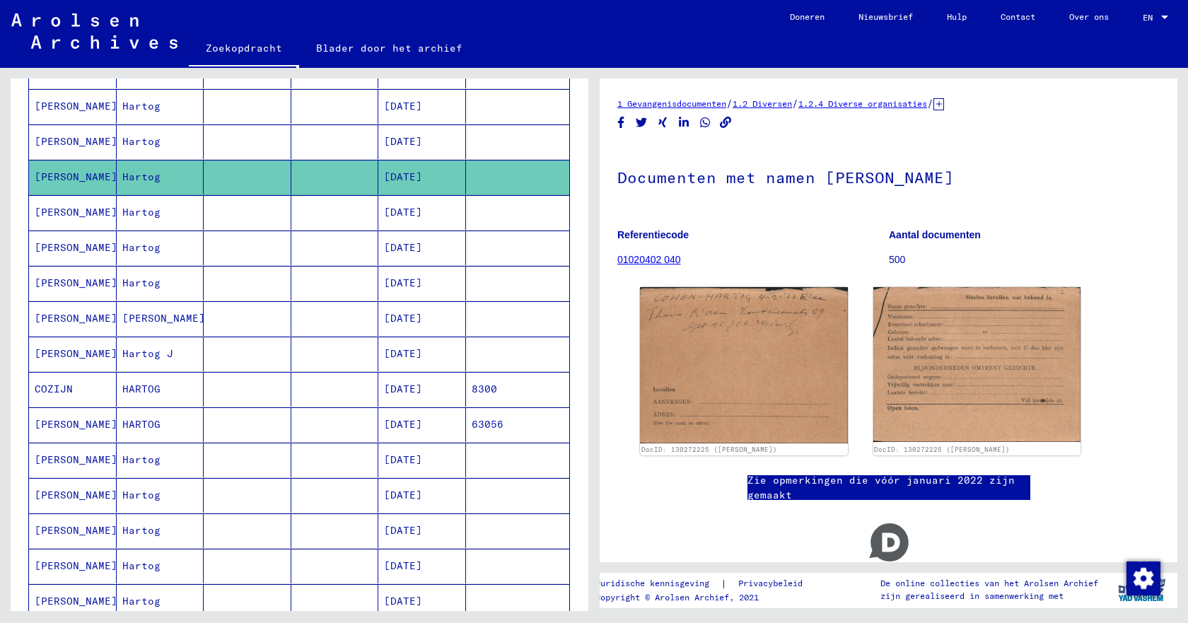
click at [142, 253] on font "Hartog" at bounding box center [141, 247] width 38 height 13
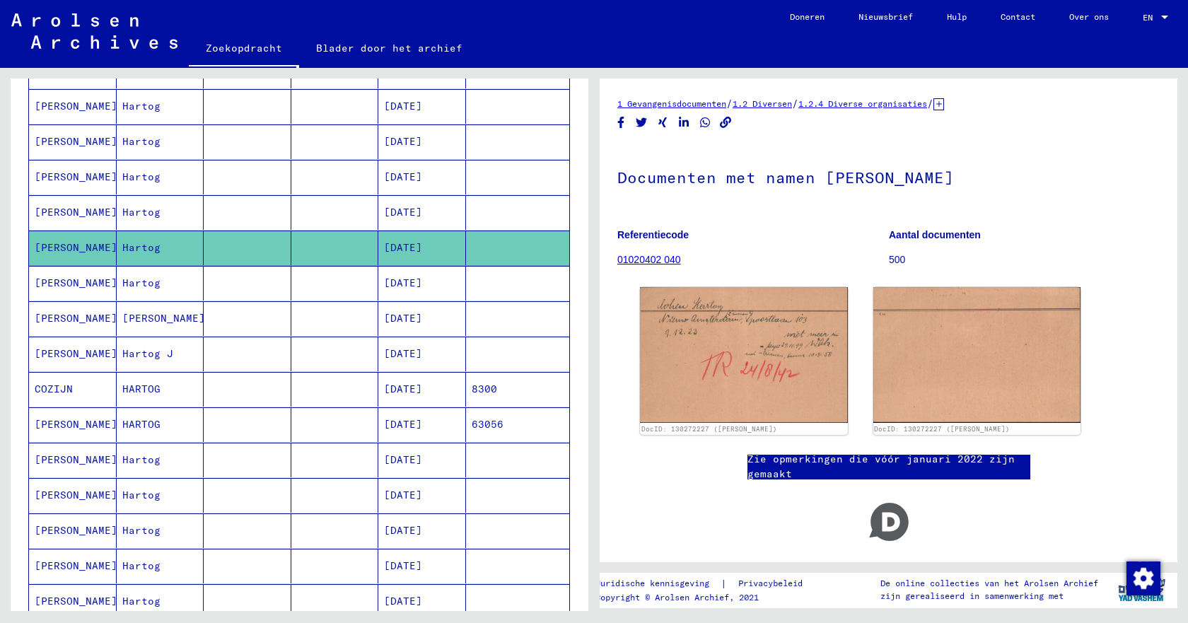
click at [141, 289] on font "Hartog" at bounding box center [141, 283] width 38 height 15
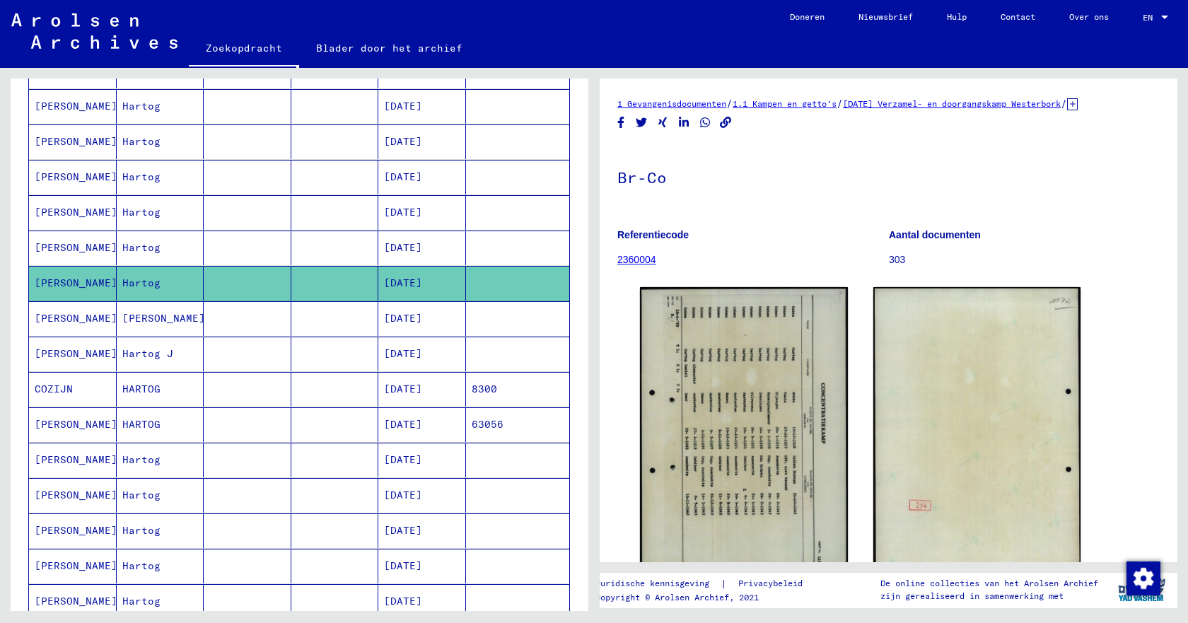
click at [136, 317] on font "[PERSON_NAME]" at bounding box center [163, 318] width 83 height 13
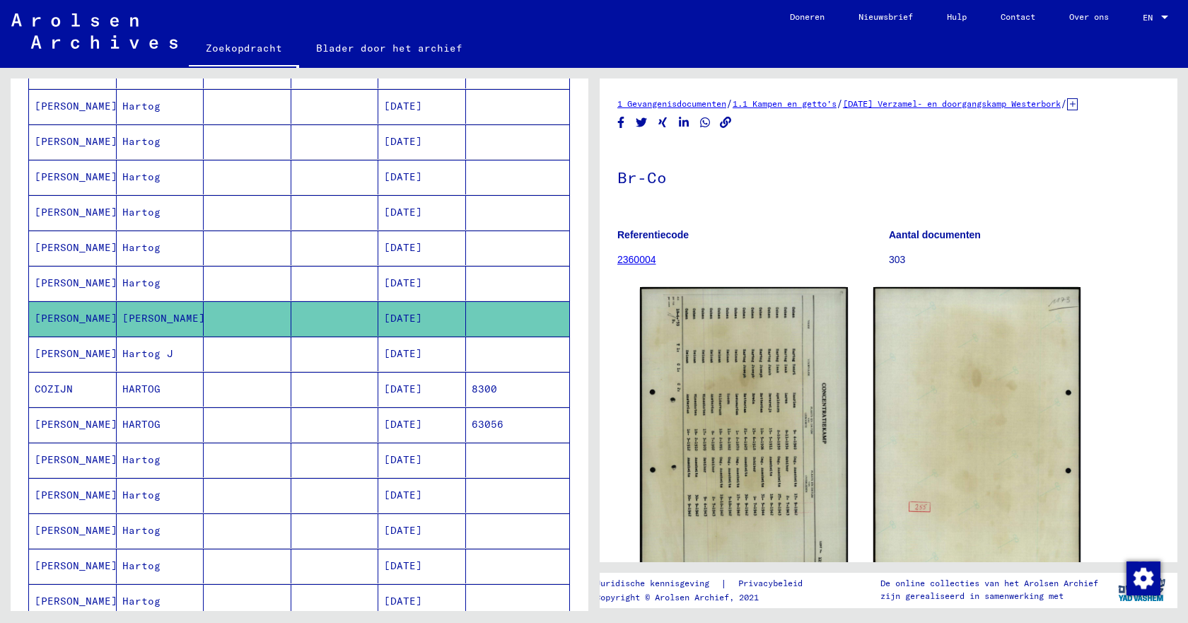
click at [140, 351] on font "Hartog J" at bounding box center [147, 353] width 51 height 13
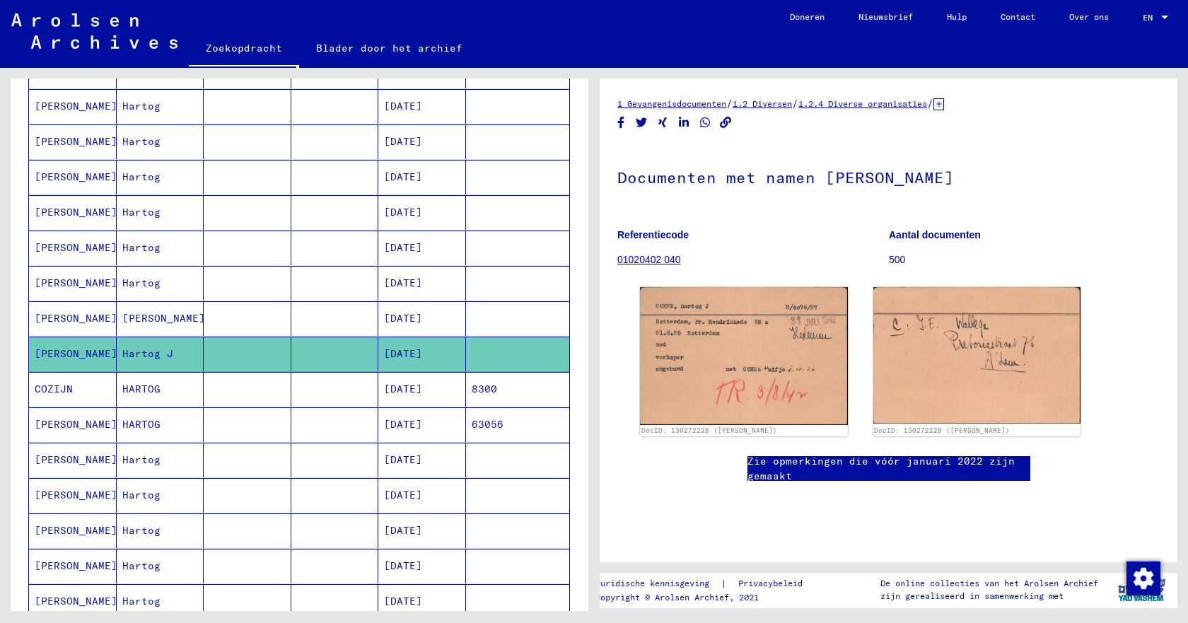
click at [136, 429] on font "HARTOG" at bounding box center [141, 424] width 38 height 13
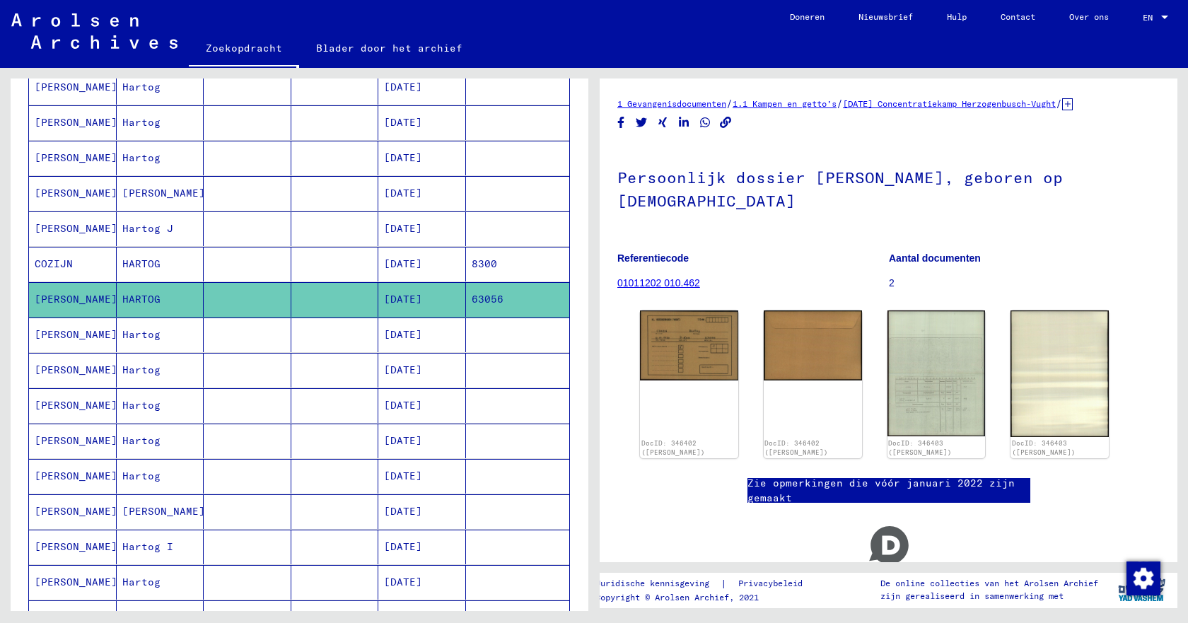
scroll to position [495, 0]
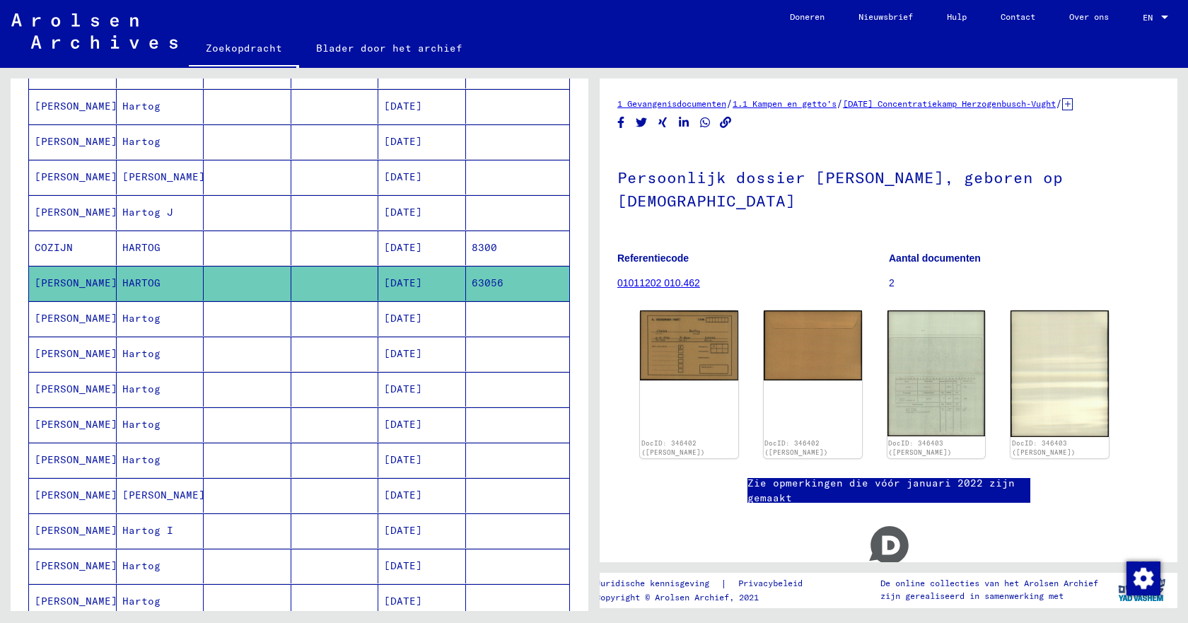
click at [149, 393] on font "Hartog" at bounding box center [141, 389] width 38 height 13
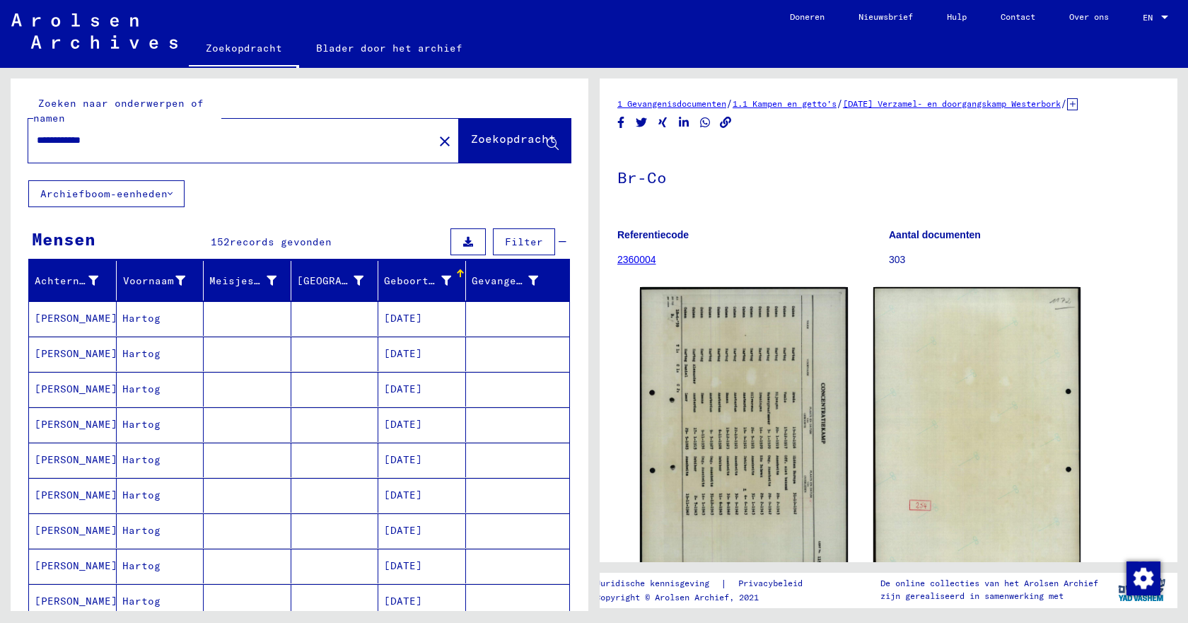
drag, startPoint x: 139, startPoint y: 139, endPoint x: 8, endPoint y: 136, distance: 131.6
click at [8, 136] on div "**********" at bounding box center [297, 339] width 594 height 543
click at [471, 145] on font "Zoekopdracht" at bounding box center [513, 139] width 85 height 14
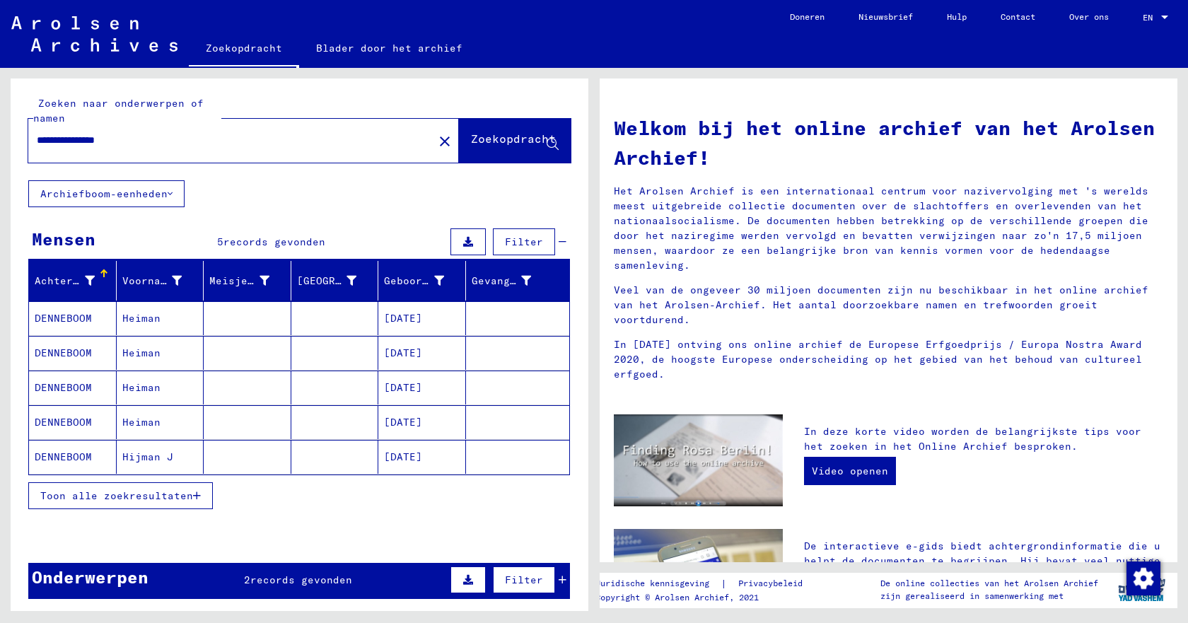
click at [142, 500] on font "Toon alle zoekresultaten" at bounding box center [116, 496] width 153 height 13
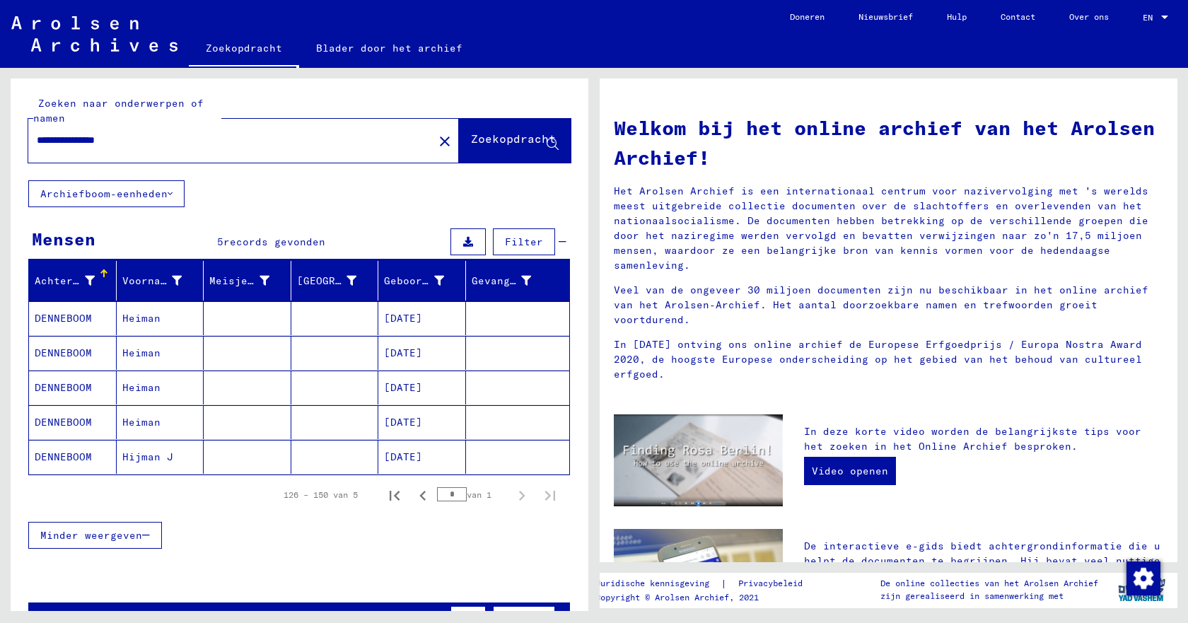
click at [422, 422] on font "[DATE]" at bounding box center [403, 422] width 38 height 13
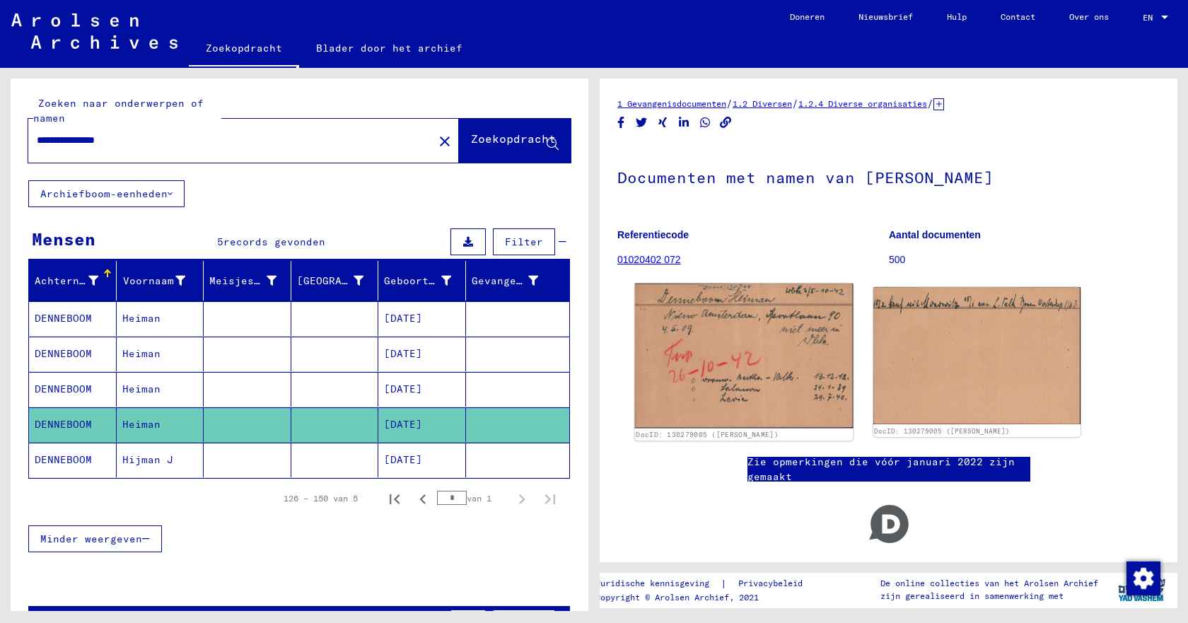
click at [724, 363] on img at bounding box center [744, 356] width 218 height 145
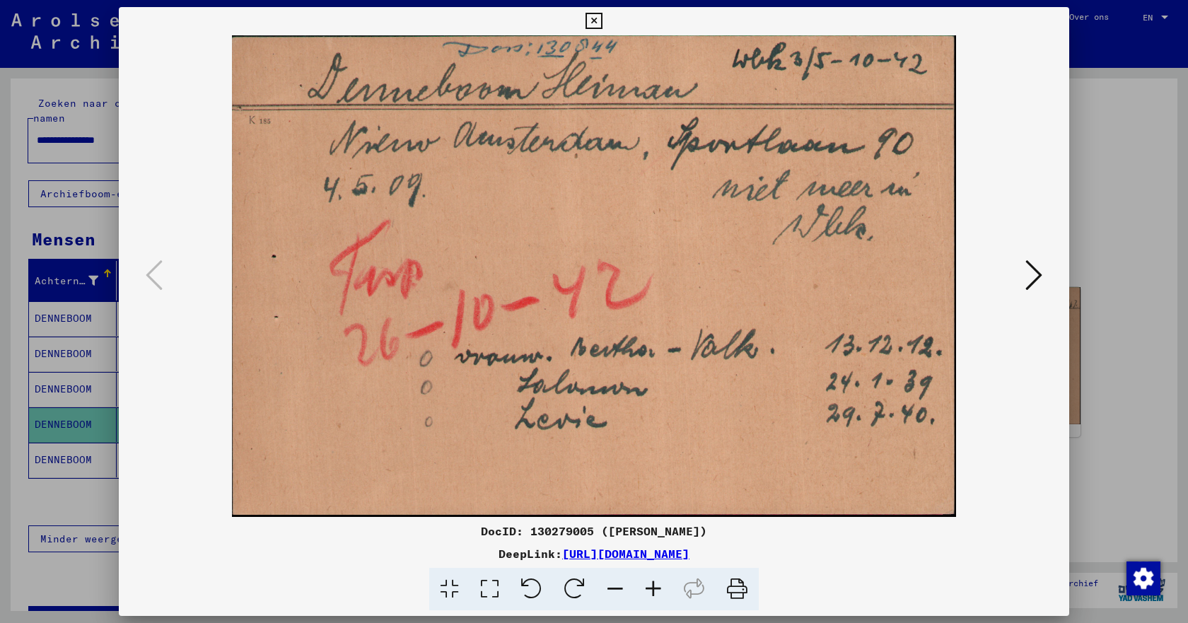
click at [1031, 274] on icon at bounding box center [1034, 275] width 17 height 34
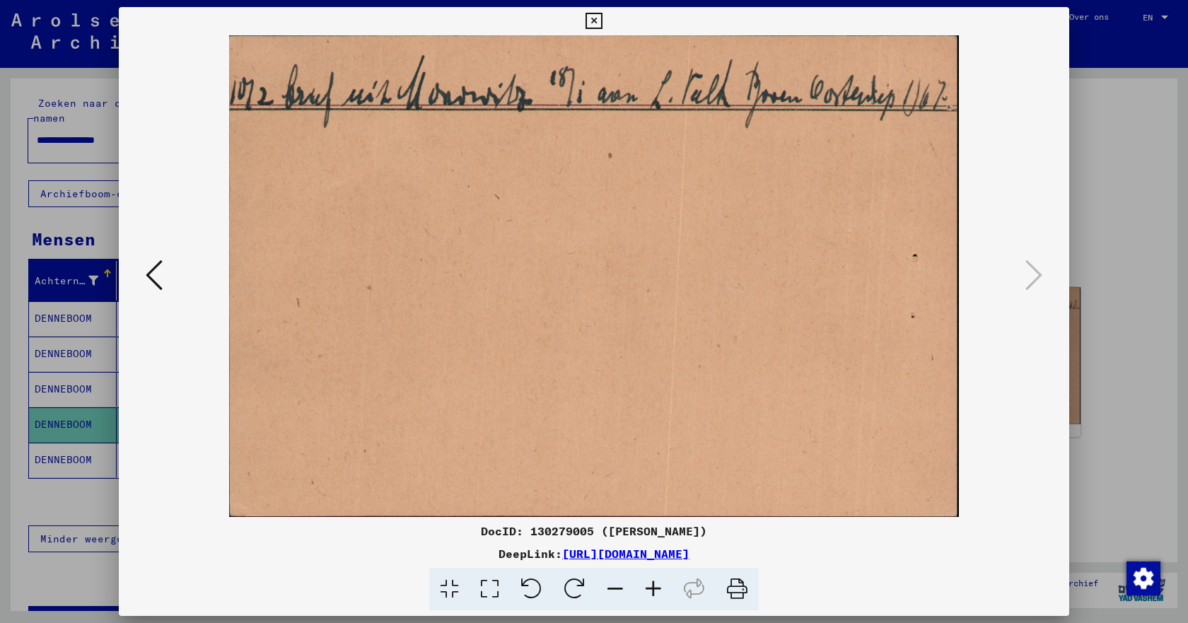
click at [590, 22] on icon at bounding box center [594, 21] width 16 height 17
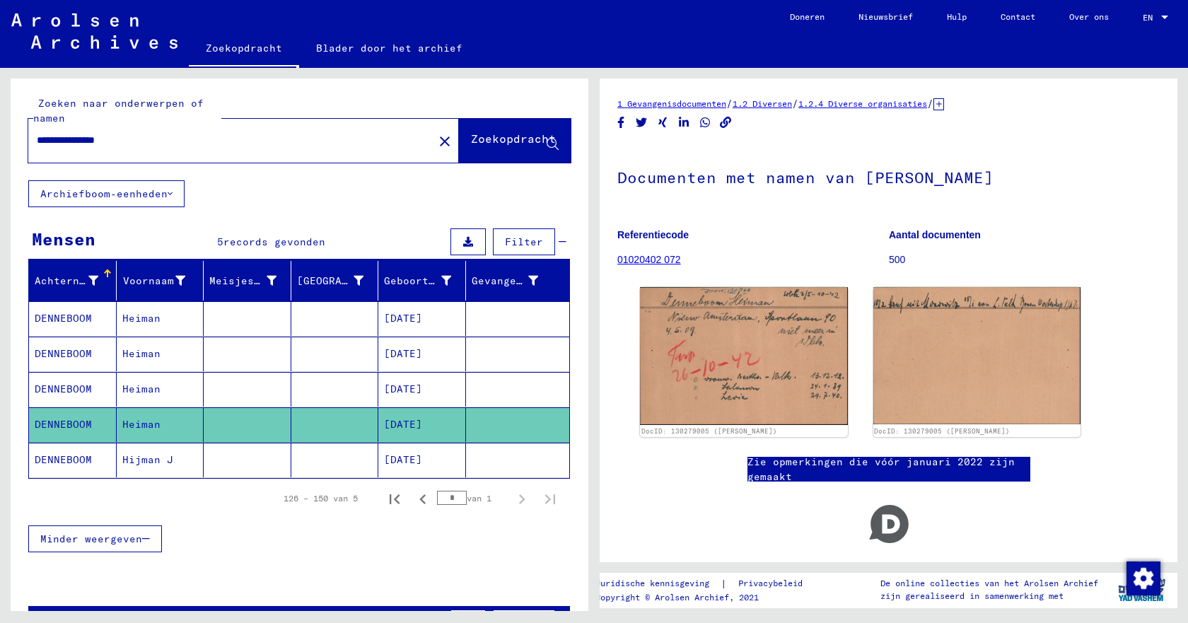
click at [97, 355] on mat-cell "DENNEBOOM" at bounding box center [73, 354] width 88 height 35
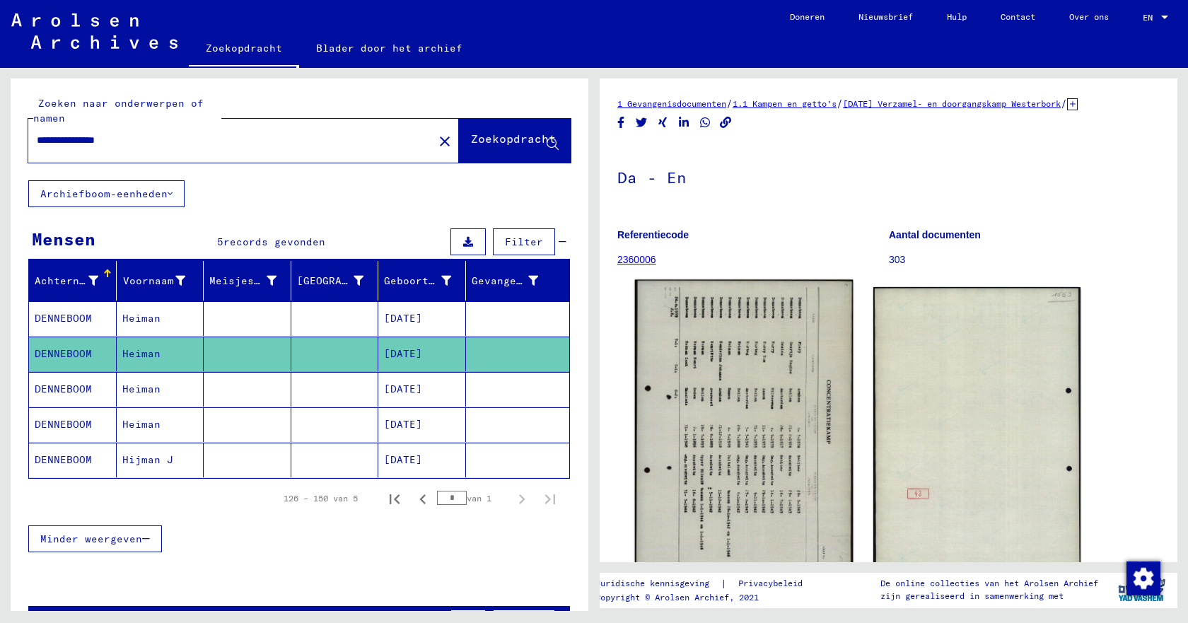
click at [688, 481] on img at bounding box center [744, 431] width 218 height 303
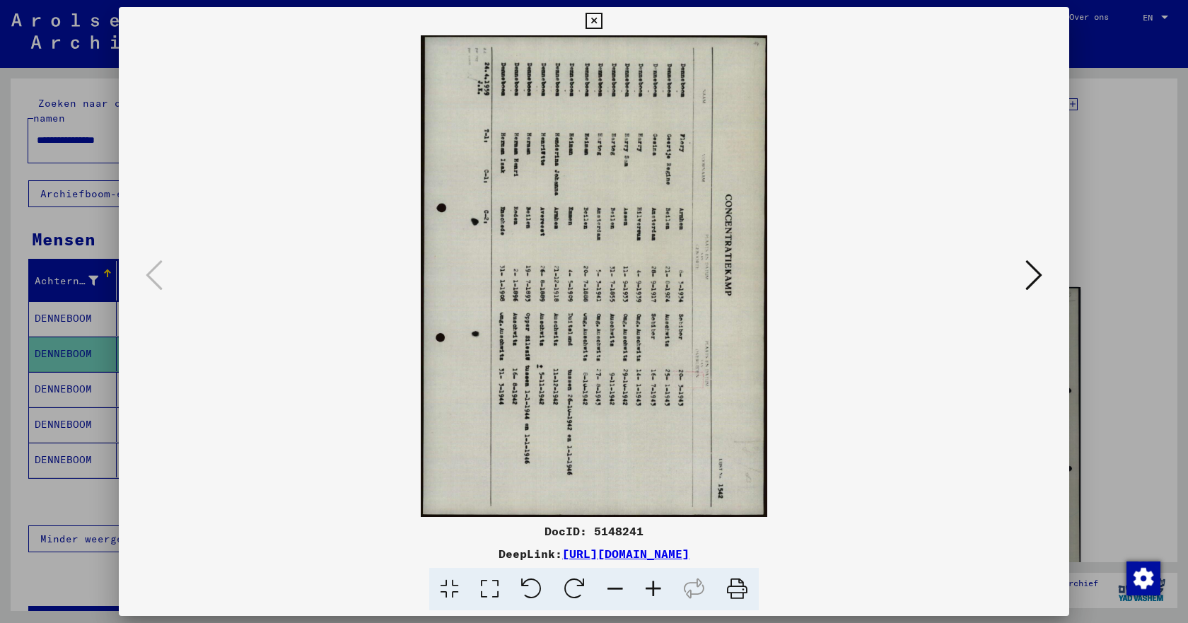
click at [589, 23] on icon at bounding box center [594, 21] width 16 height 17
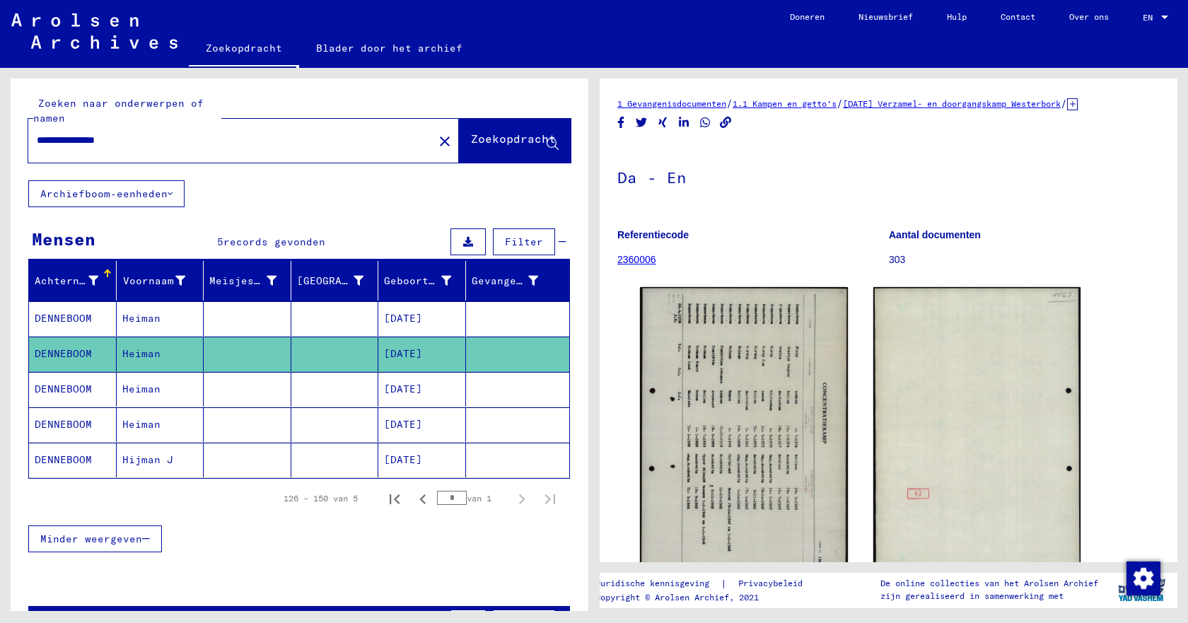
drag, startPoint x: 73, startPoint y: 142, endPoint x: 32, endPoint y: 141, distance: 41.0
click at [32, 141] on div "**********" at bounding box center [226, 141] width 397 height 32
type input "**********"
click at [483, 141] on font "Zoekopdracht" at bounding box center [513, 139] width 85 height 14
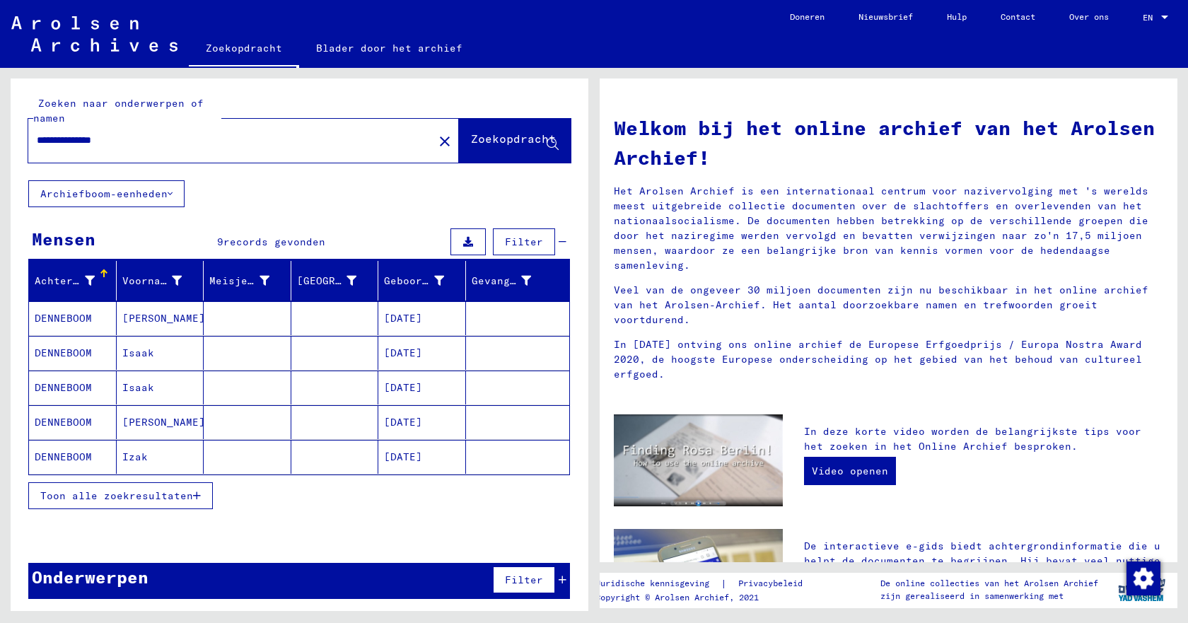
click at [134, 497] on font "Toon alle zoekresultaten" at bounding box center [116, 496] width 153 height 13
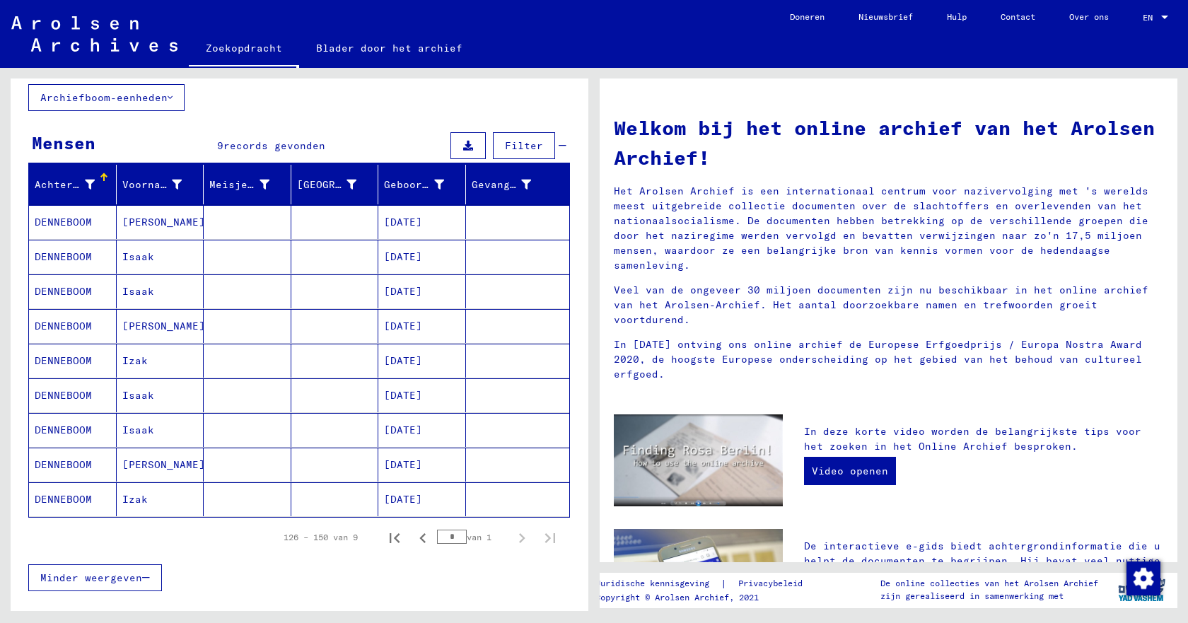
scroll to position [141, 0]
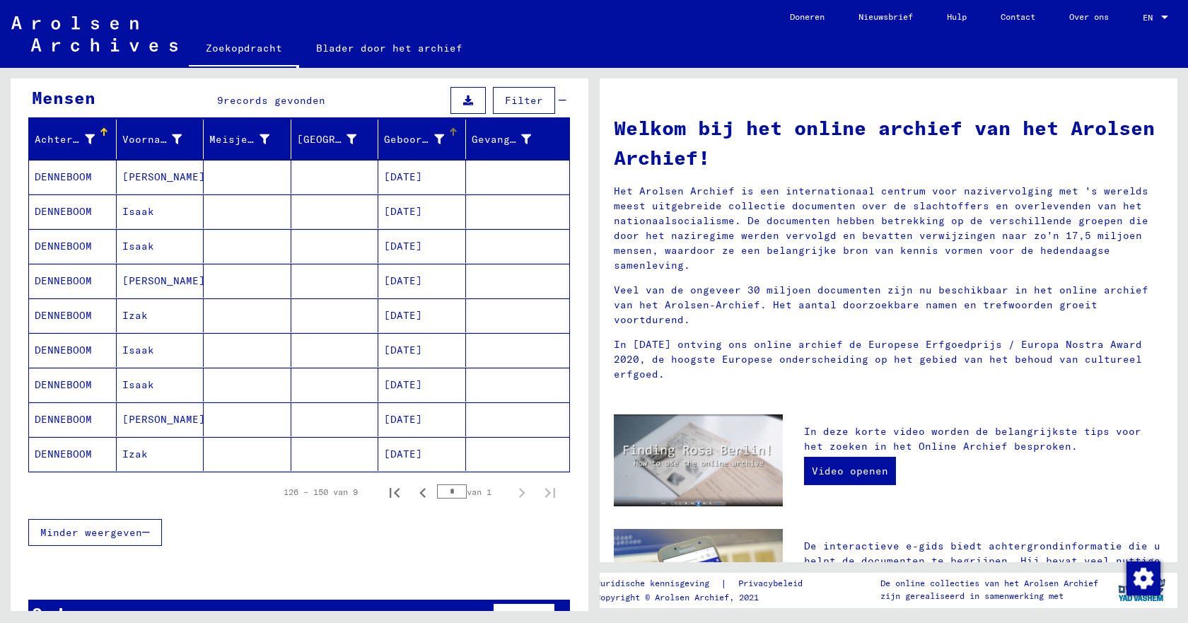
click at [448, 126] on mat-header-cell "Geboortedatum" at bounding box center [422, 140] width 88 height 40
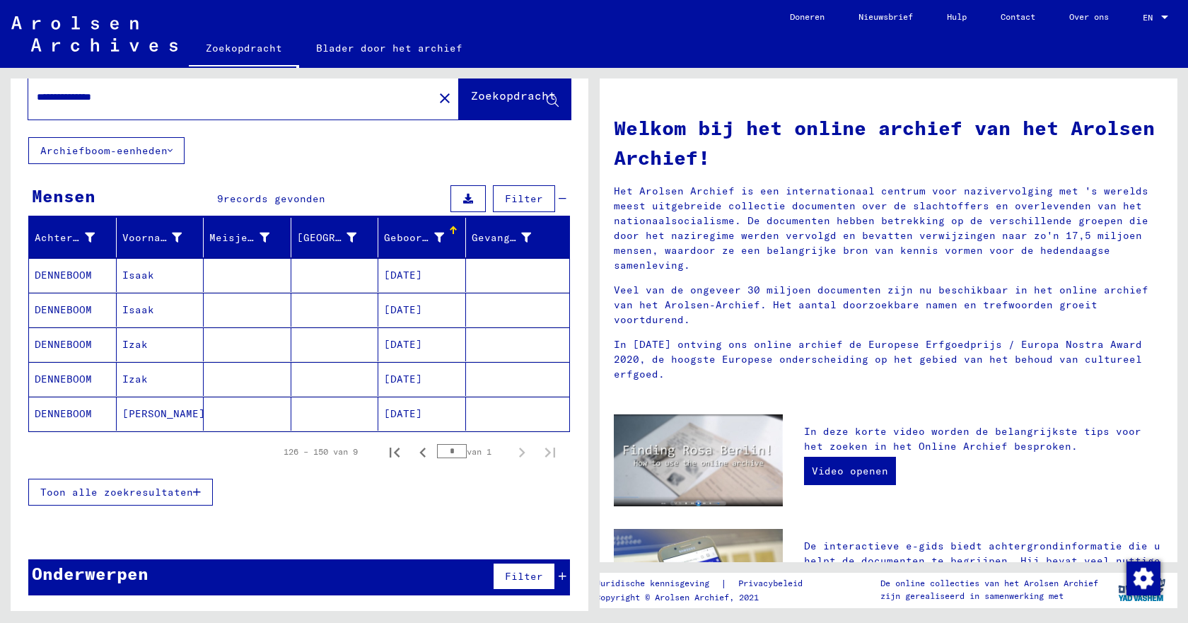
scroll to position [43, 0]
click at [146, 417] on font "[PERSON_NAME]" at bounding box center [163, 413] width 83 height 13
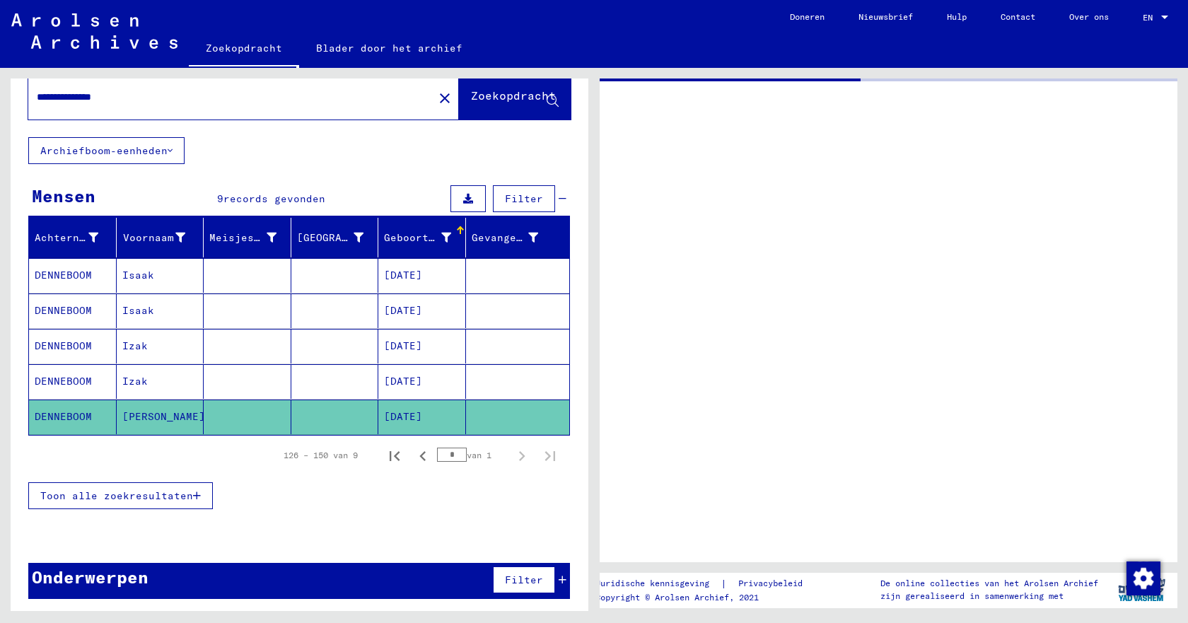
scroll to position [47, 0]
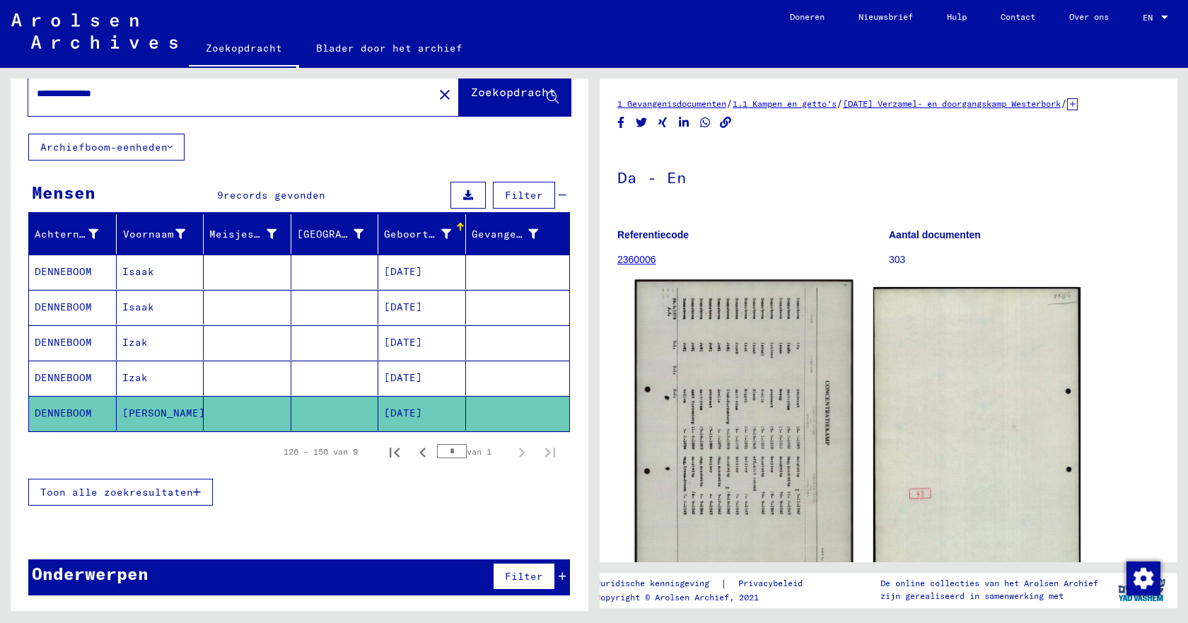
click at [729, 446] on img at bounding box center [744, 432] width 218 height 305
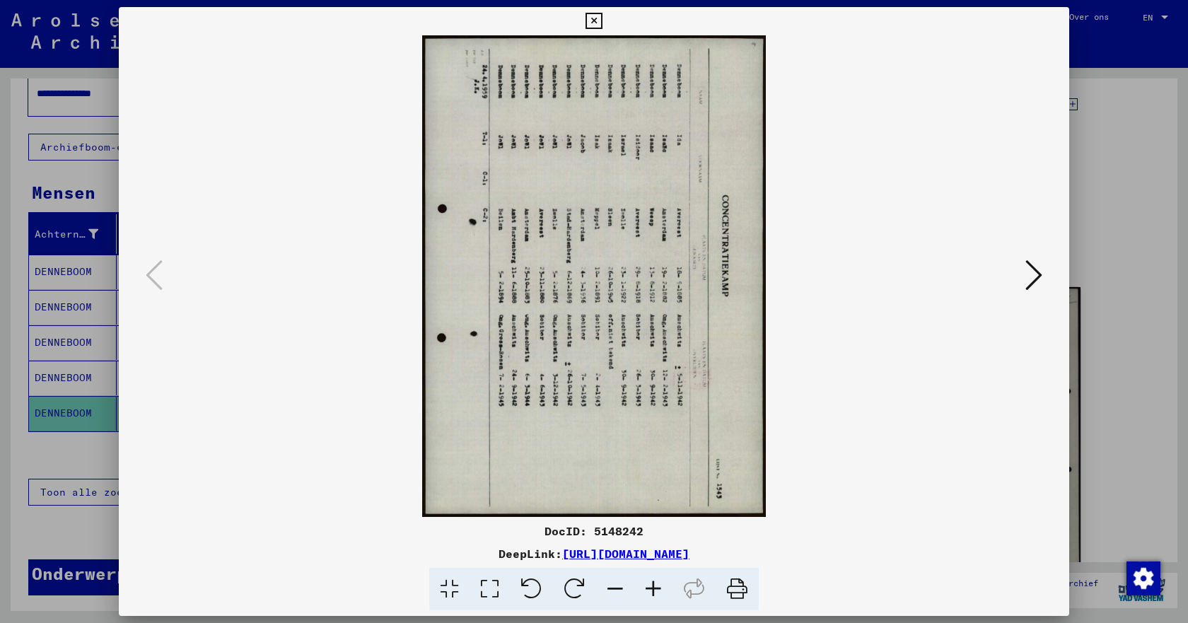
click at [600, 21] on icon at bounding box center [594, 21] width 16 height 17
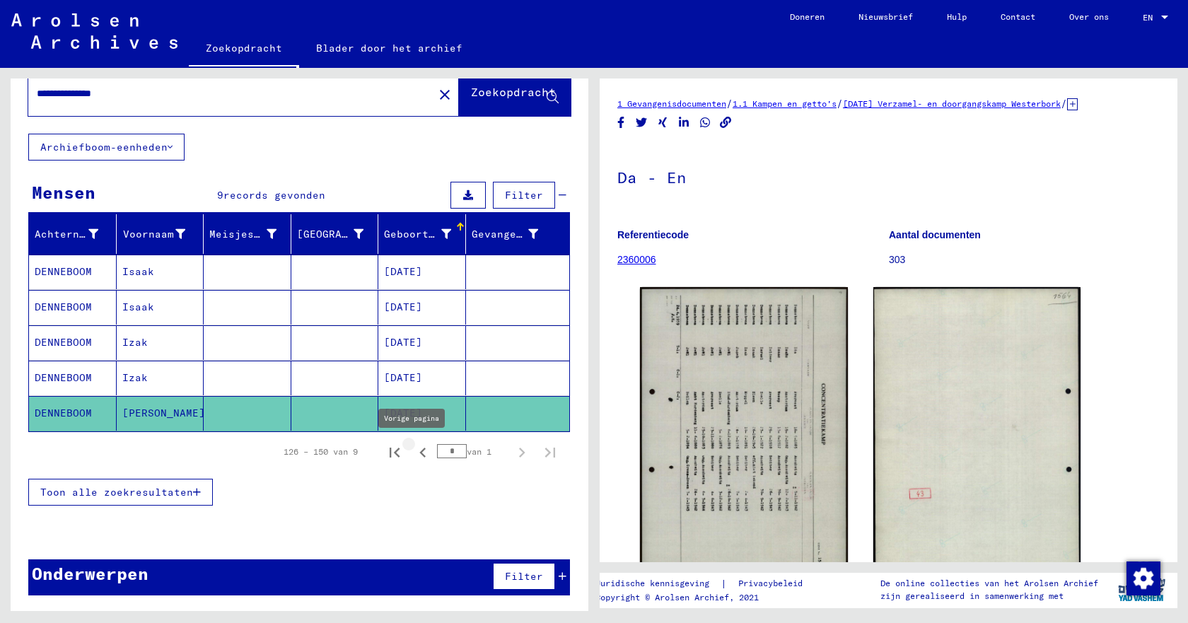
click at [419, 453] on icon "Vorige pagina" at bounding box center [422, 453] width 6 height 10
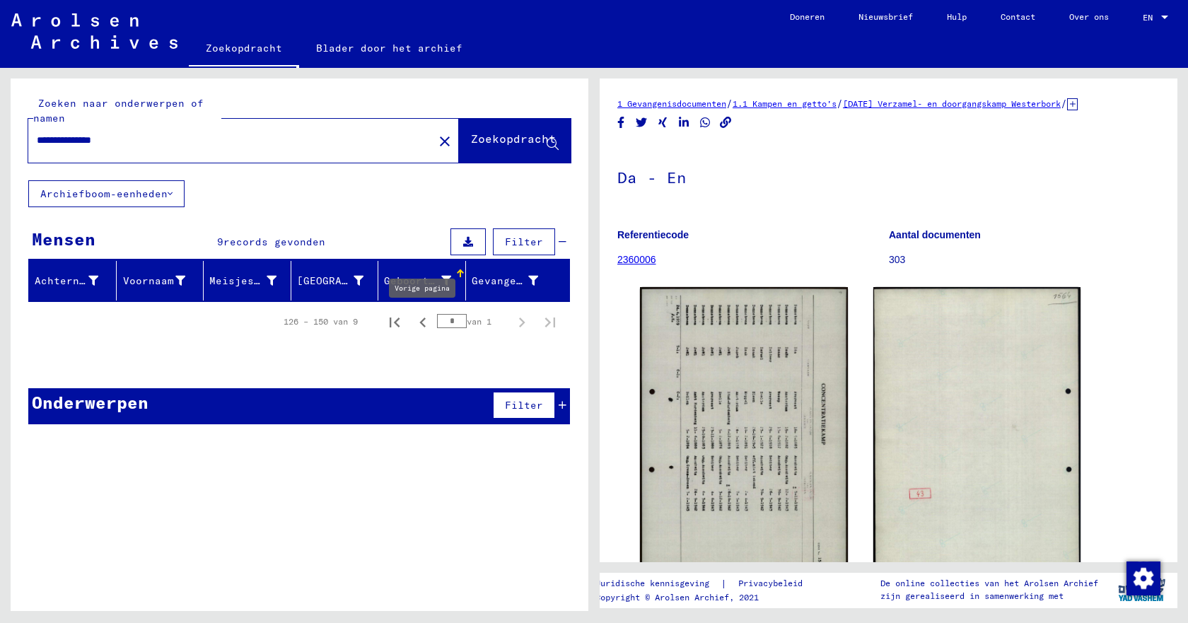
click at [424, 325] on icon "Vorige pagina" at bounding box center [423, 323] width 20 height 20
click at [420, 323] on icon "Vorige pagina" at bounding box center [423, 323] width 20 height 20
click at [422, 323] on icon "Vorige pagina" at bounding box center [422, 323] width 6 height 10
type input "*"
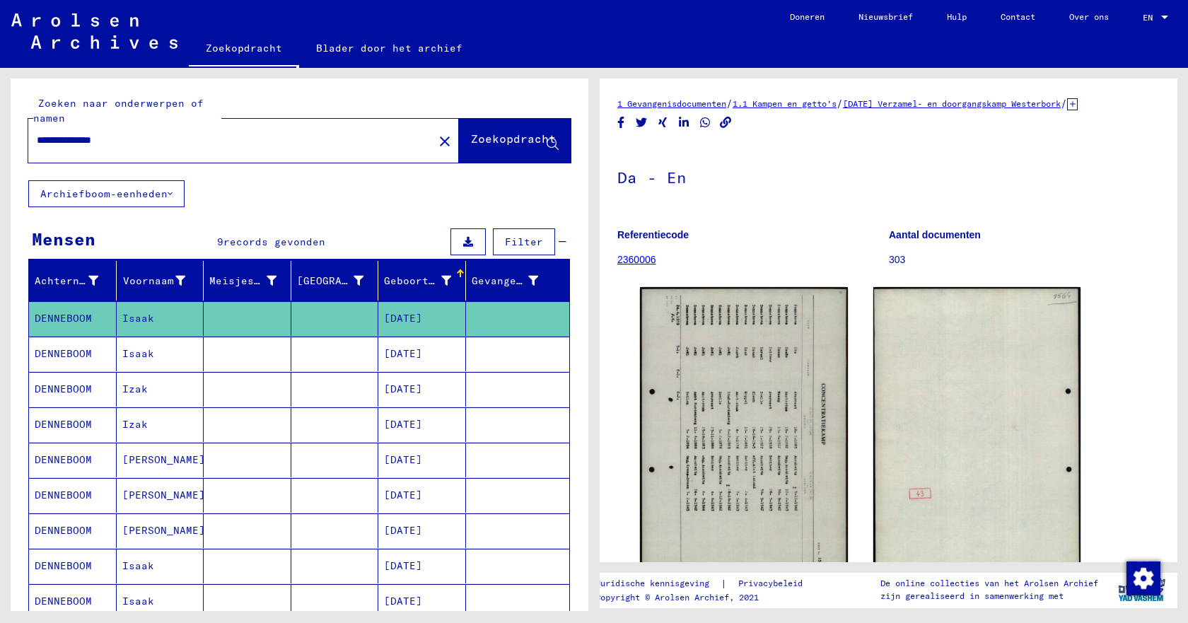
click at [71, 497] on font "DENNEBOOM" at bounding box center [63, 495] width 57 height 13
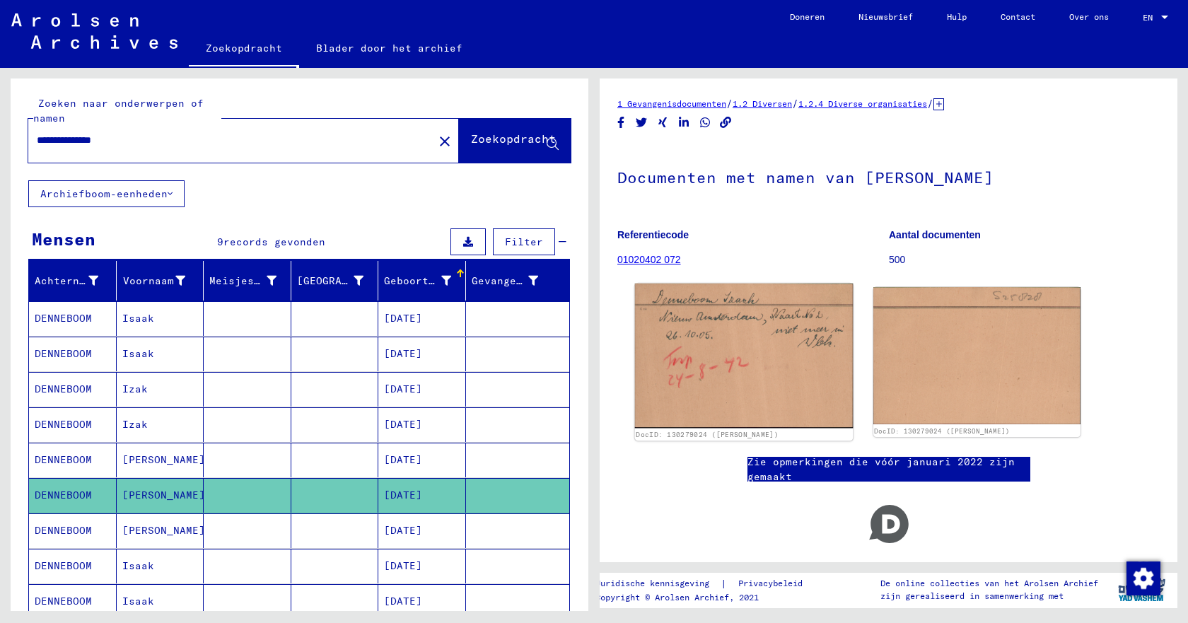
drag, startPoint x: 737, startPoint y: 374, endPoint x: 712, endPoint y: 341, distance: 41.9
click at [712, 341] on img at bounding box center [744, 356] width 218 height 145
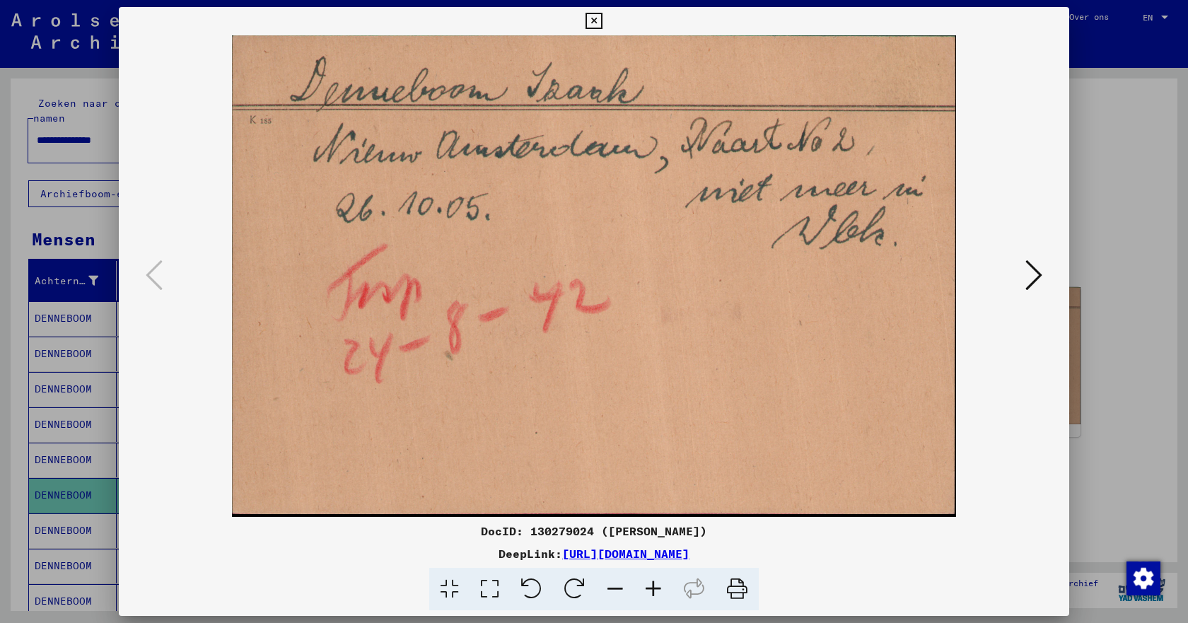
click at [1039, 279] on icon at bounding box center [1034, 275] width 17 height 34
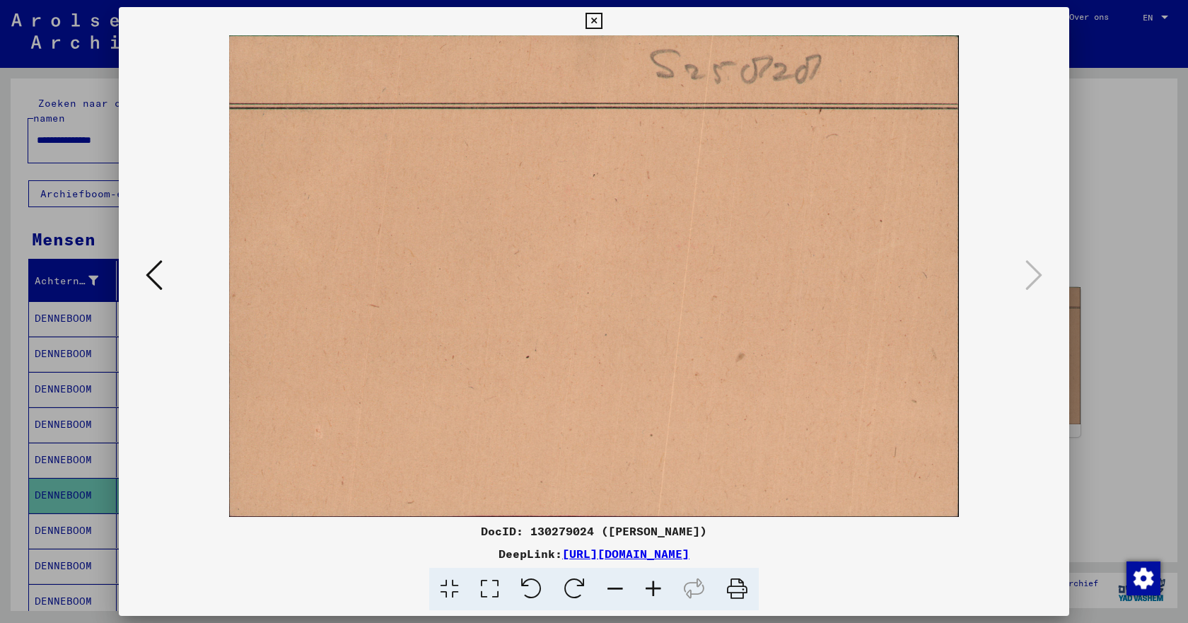
click at [594, 21] on icon at bounding box center [594, 21] width 16 height 17
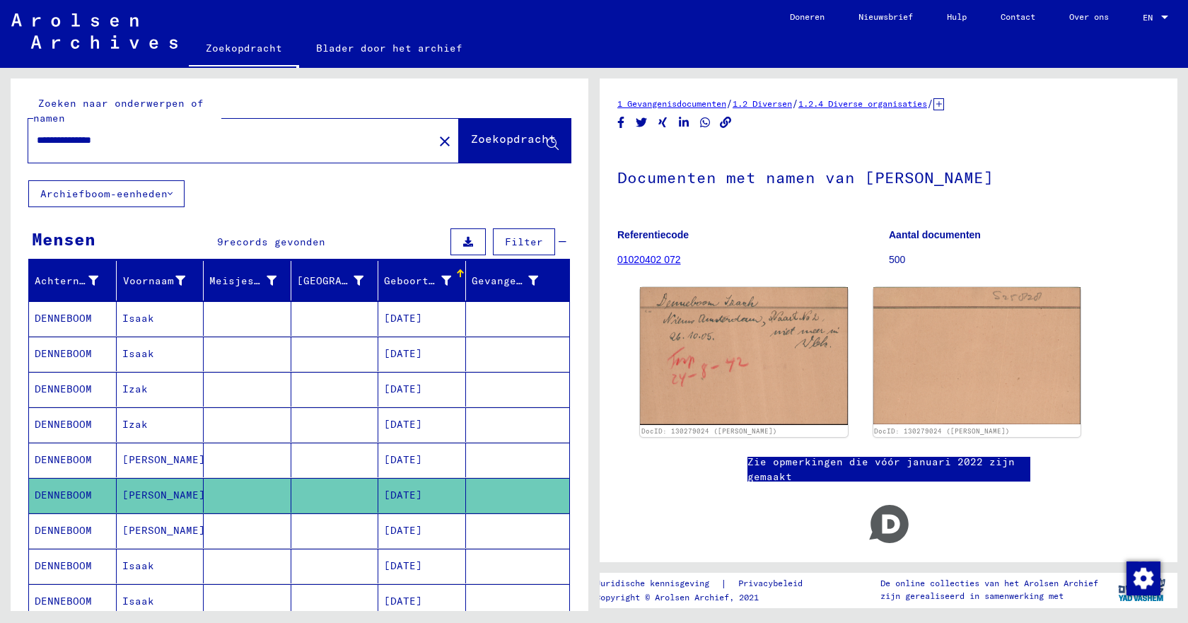
click at [267, 457] on mat-cell at bounding box center [248, 460] width 88 height 35
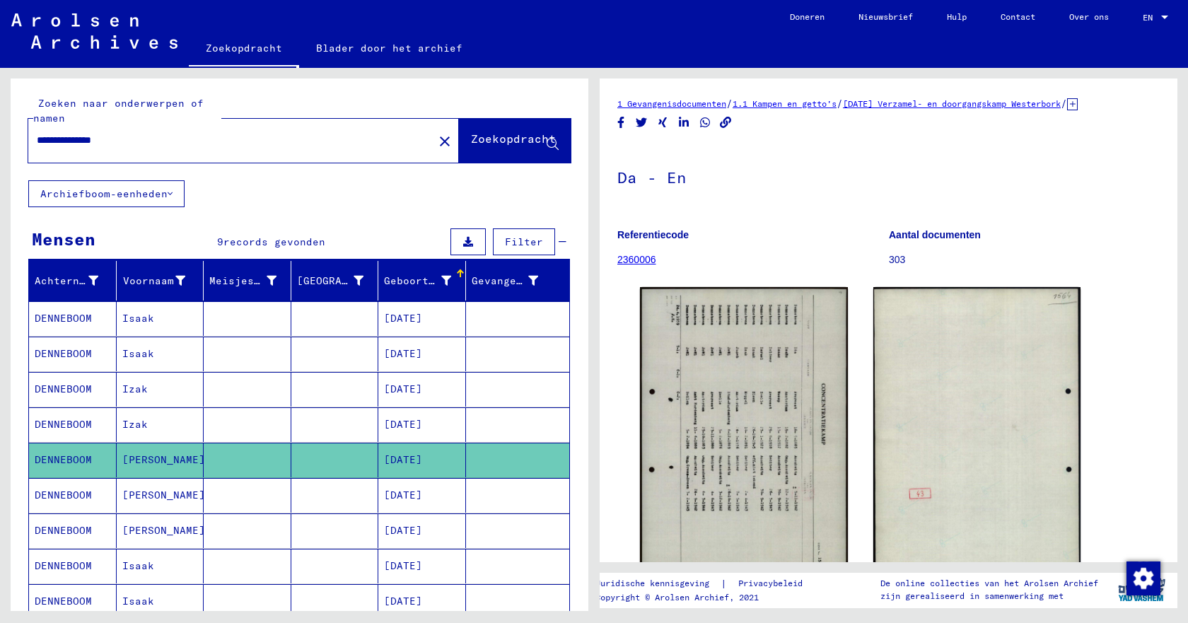
drag, startPoint x: 140, startPoint y: 143, endPoint x: 8, endPoint y: 136, distance: 131.8
click at [8, 136] on div "**********" at bounding box center [297, 339] width 594 height 543
click at [509, 146] on font "Zoekopdracht" at bounding box center [513, 139] width 85 height 14
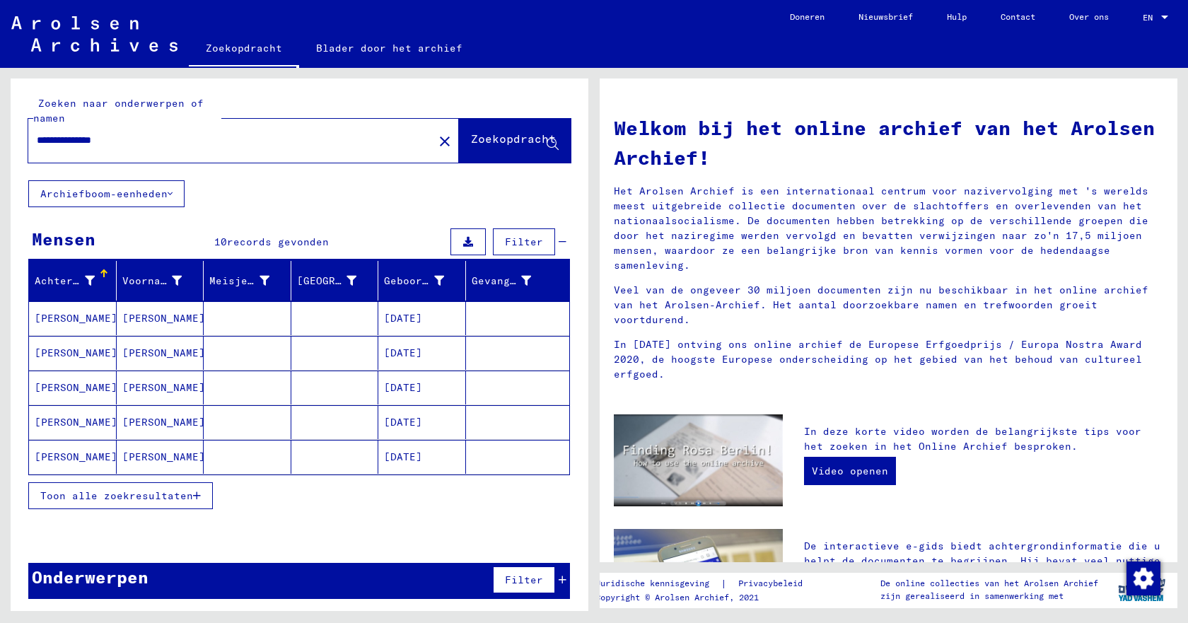
click at [70, 497] on font "Toon alle zoekresultaten" at bounding box center [116, 496] width 153 height 13
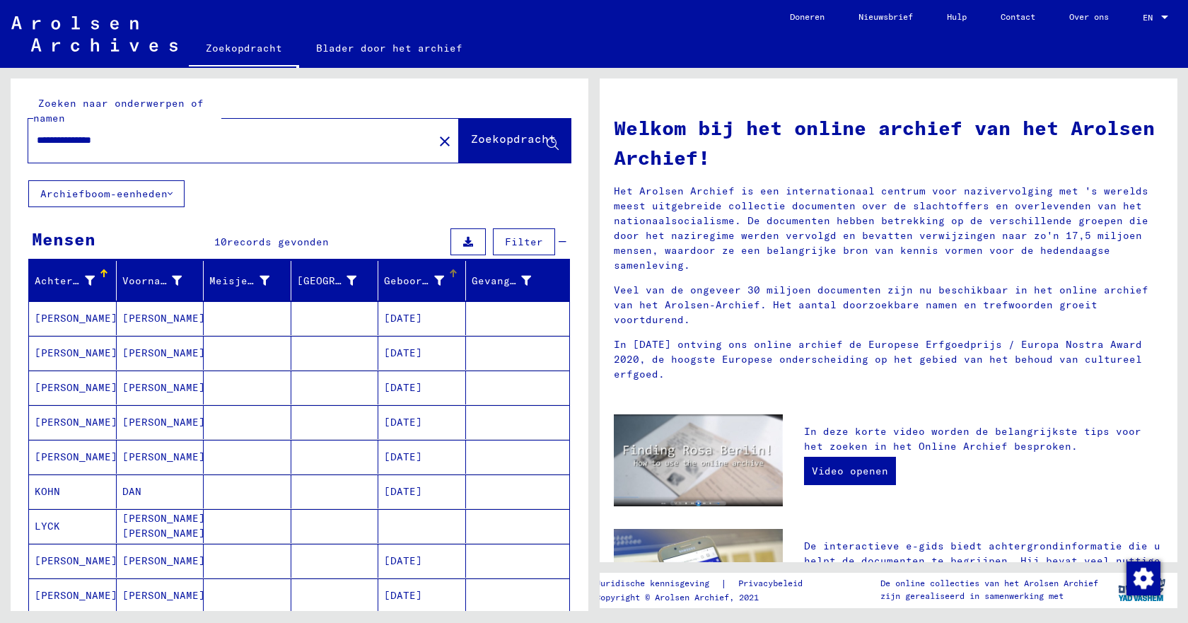
click at [450, 272] on div at bounding box center [452, 272] width 4 height 4
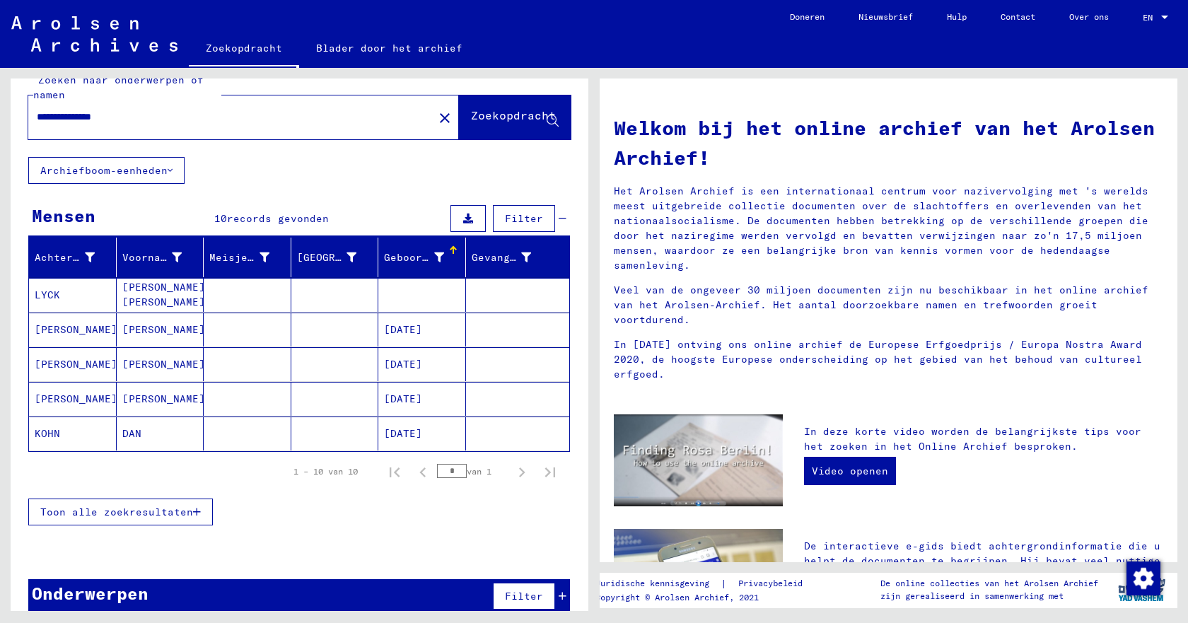
scroll to position [43, 0]
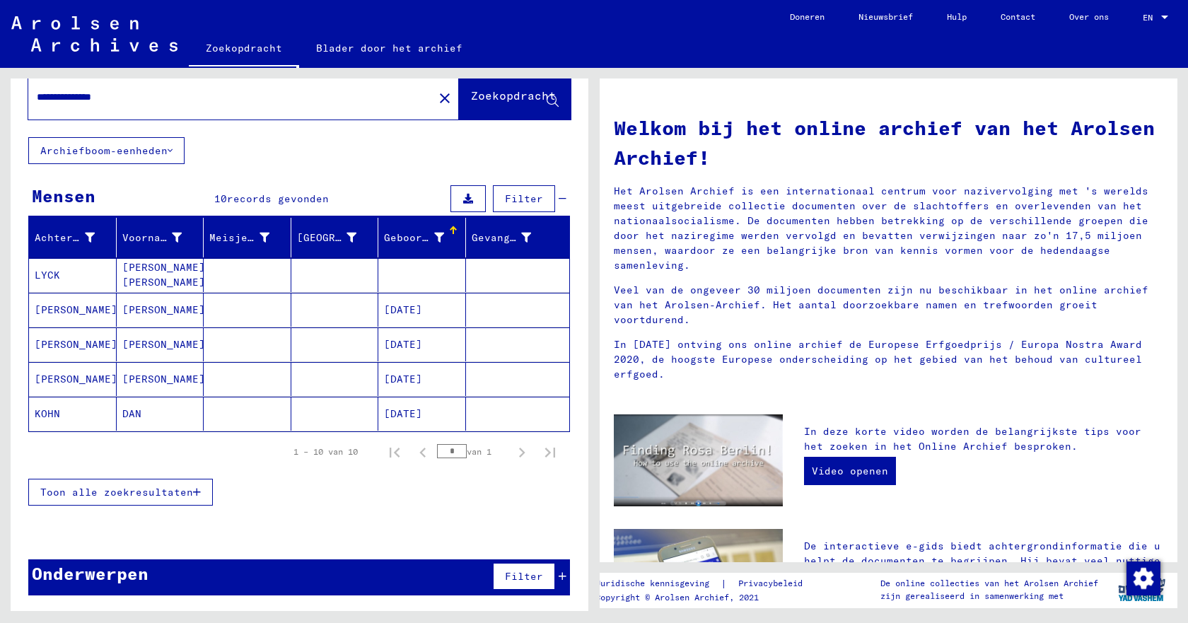
click at [143, 497] on font "Toon alle zoekresultaten" at bounding box center [116, 492] width 153 height 13
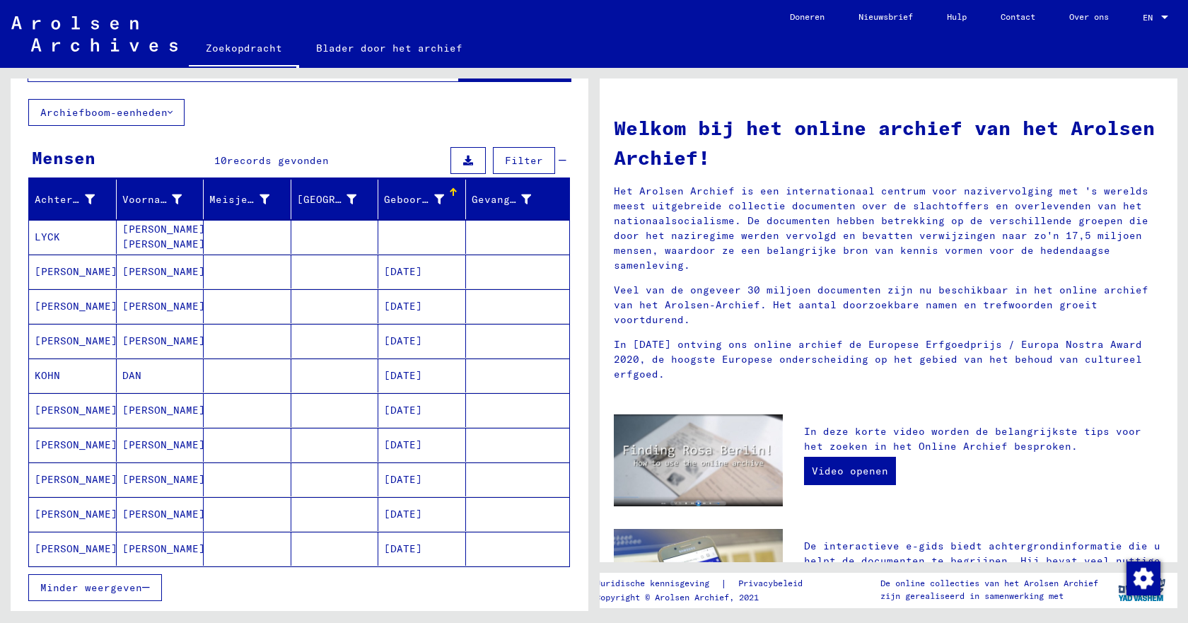
scroll to position [0, 0]
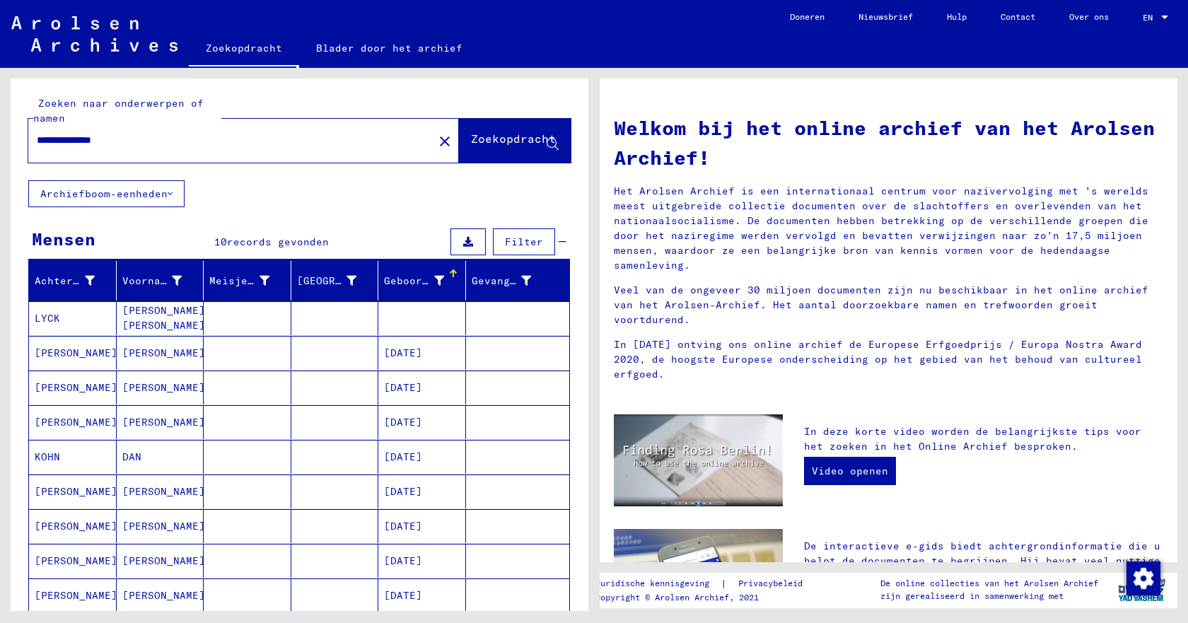
drag, startPoint x: 137, startPoint y: 144, endPoint x: 32, endPoint y: 144, distance: 105.4
click at [32, 144] on div "**********" at bounding box center [222, 141] width 388 height 32
type input "**********"
click at [471, 139] on font "Zoekopdracht" at bounding box center [513, 139] width 85 height 14
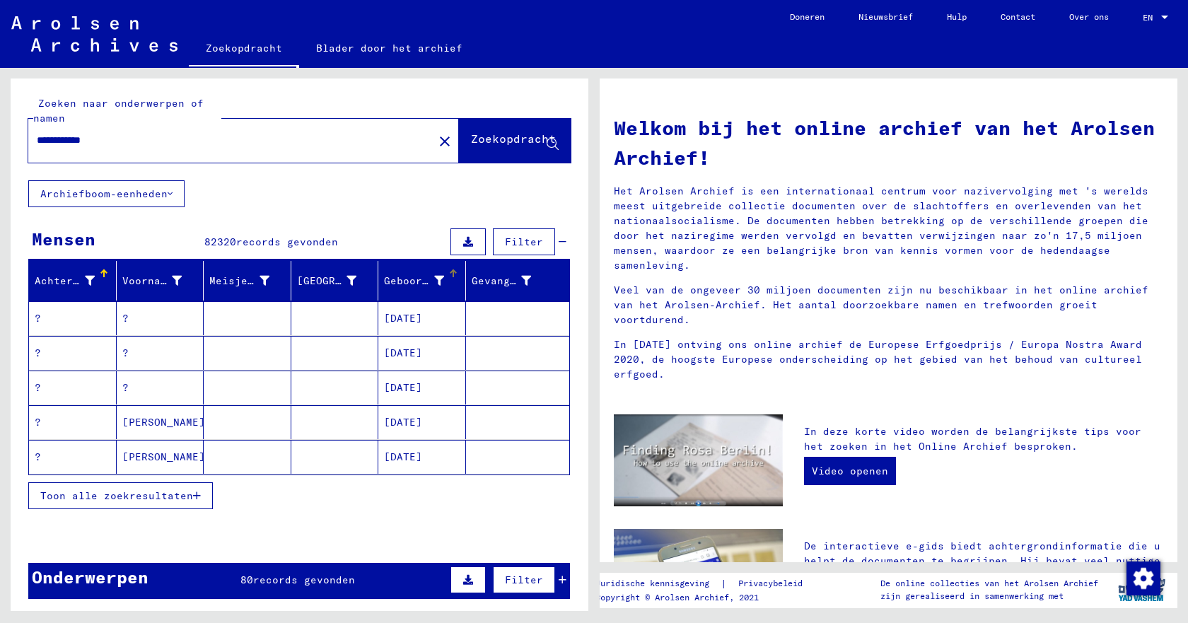
click at [450, 272] on div at bounding box center [452, 272] width 4 height 4
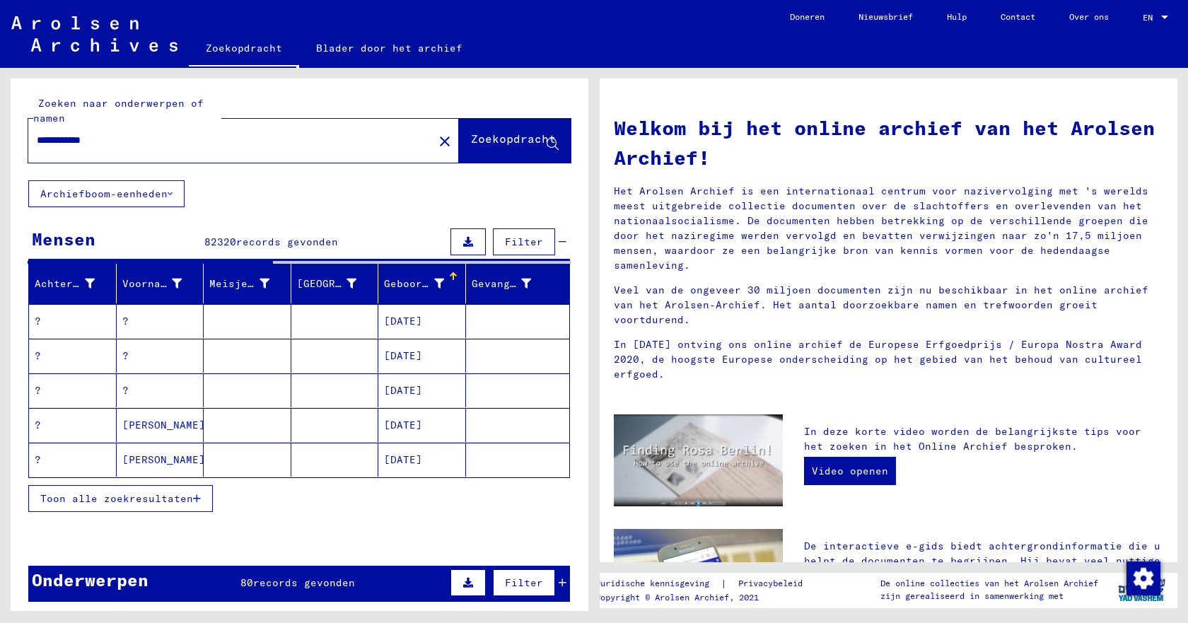
click at [118, 497] on font "Toon alle zoekresultaten" at bounding box center [116, 498] width 153 height 13
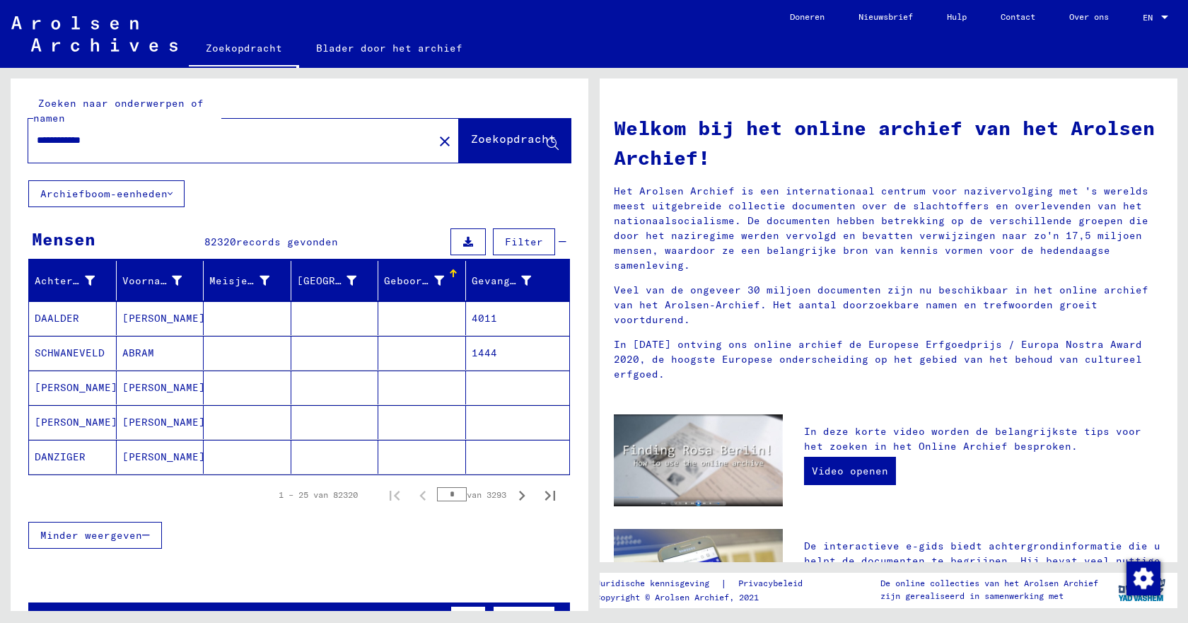
click at [450, 272] on div at bounding box center [452, 272] width 4 height 4
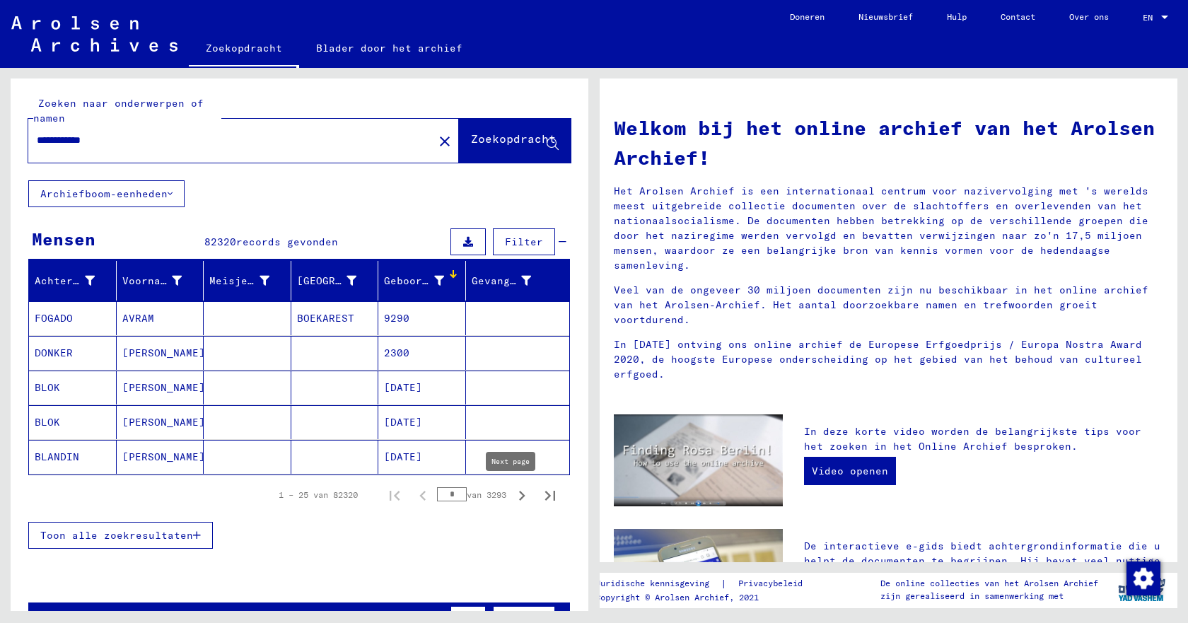
click at [512, 493] on icon "Volgende pagina" at bounding box center [522, 496] width 20 height 20
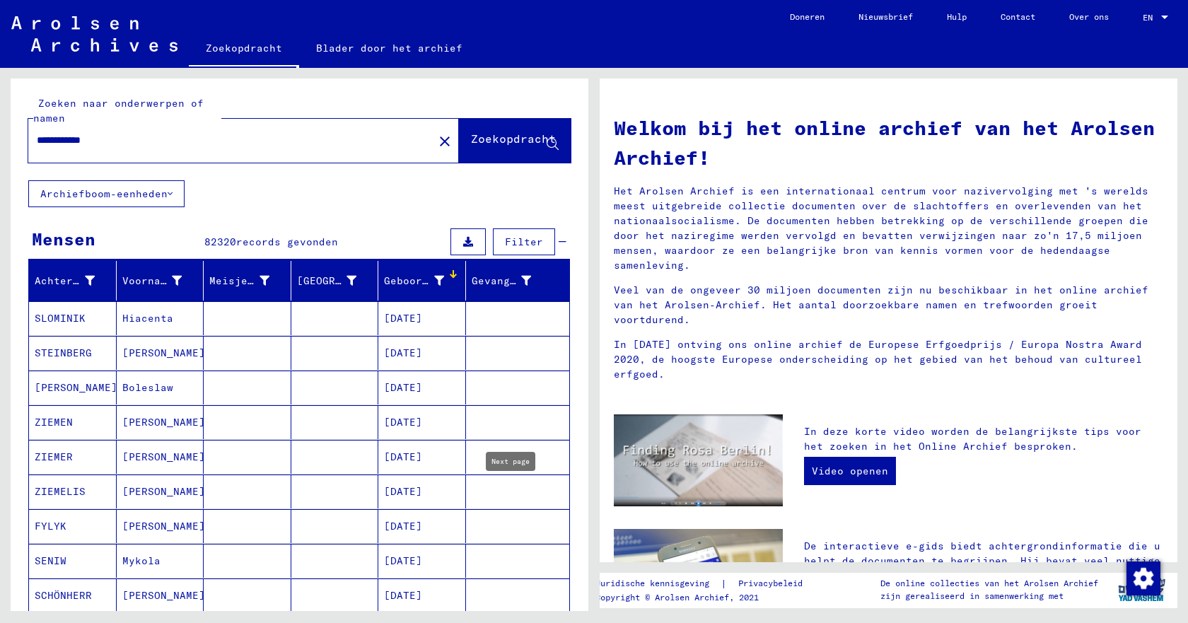
type input "*"
click at [512, 494] on mat-cell at bounding box center [518, 492] width 104 height 34
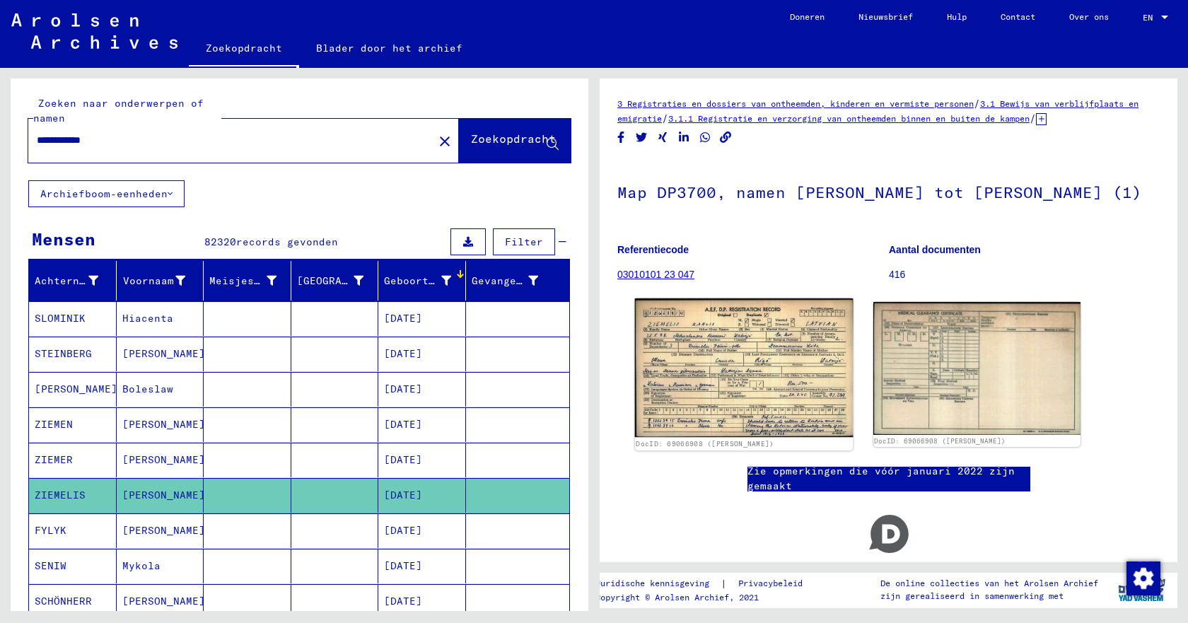
click at [714, 410] on img at bounding box center [744, 368] width 218 height 139
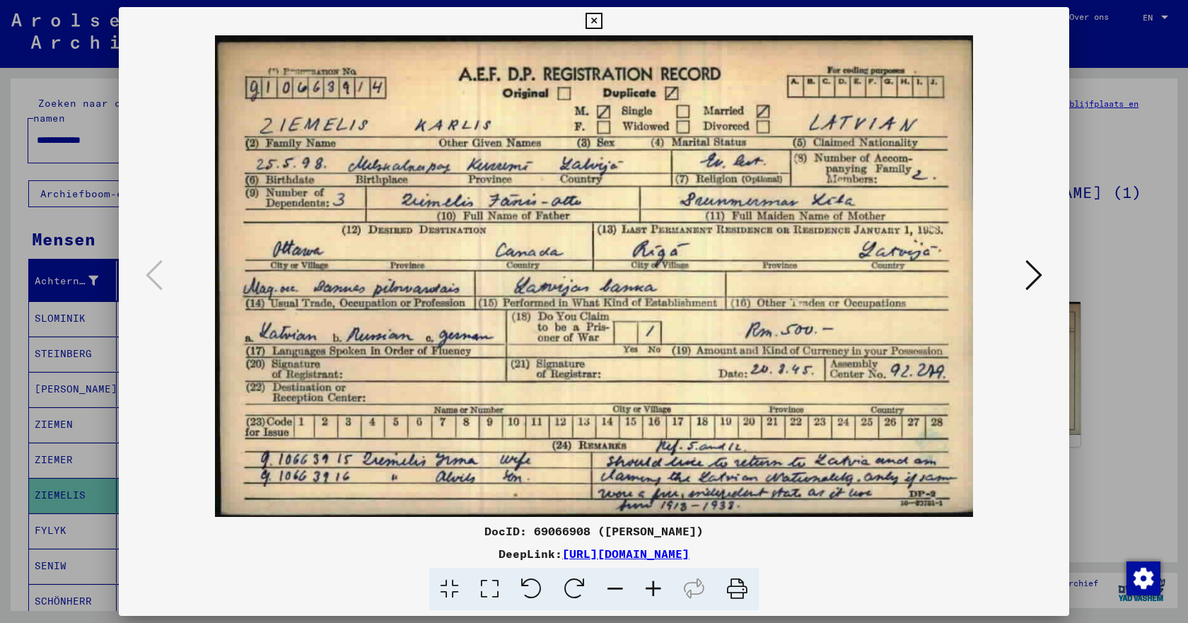
click at [589, 22] on icon at bounding box center [594, 21] width 16 height 17
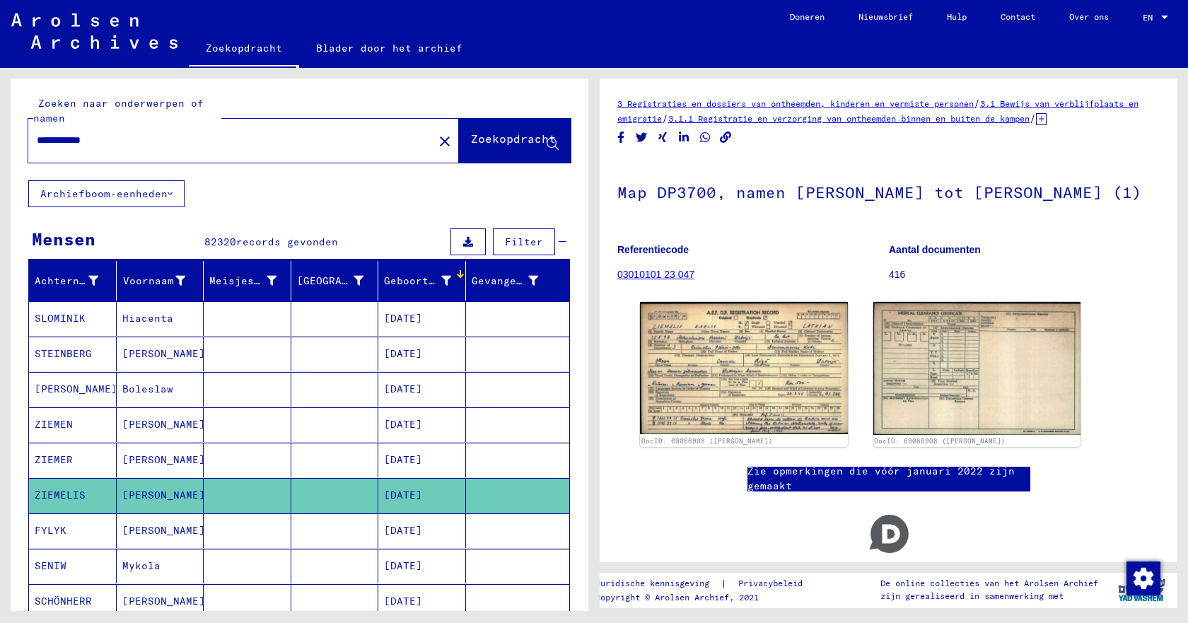
drag, startPoint x: 81, startPoint y: 140, endPoint x: 35, endPoint y: 147, distance: 45.8
click at [35, 147] on div "**********" at bounding box center [226, 141] width 397 height 32
type input "**********"
click at [471, 142] on font "Zoekopdracht" at bounding box center [513, 139] width 85 height 14
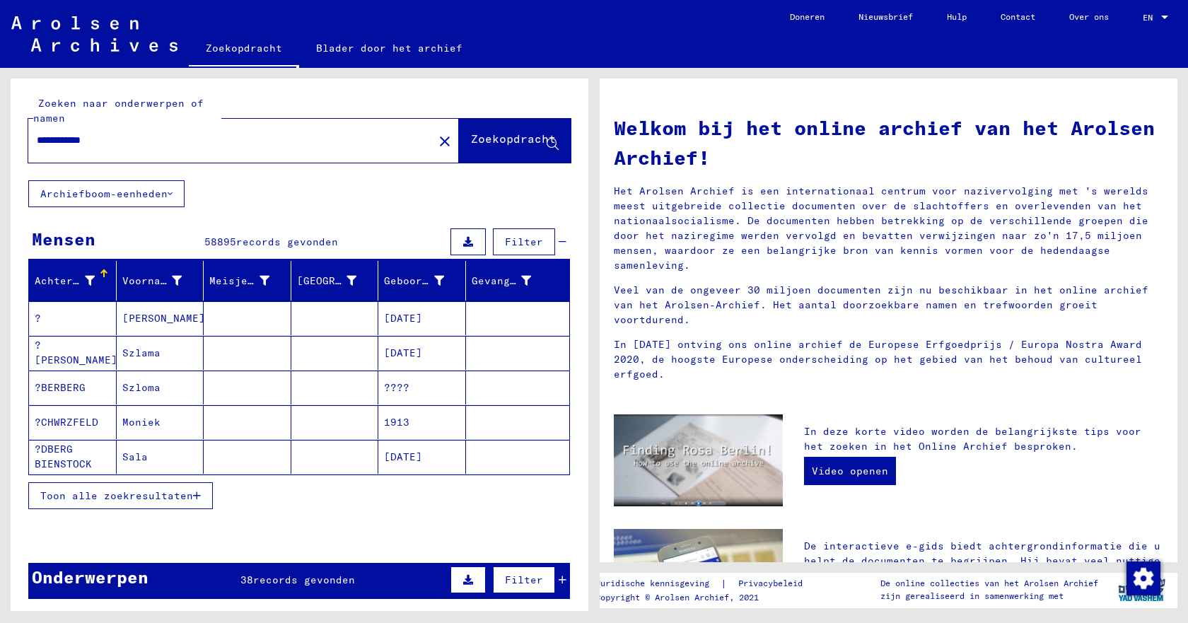
click at [149, 500] on font "Toon alle zoekresultaten" at bounding box center [116, 496] width 153 height 13
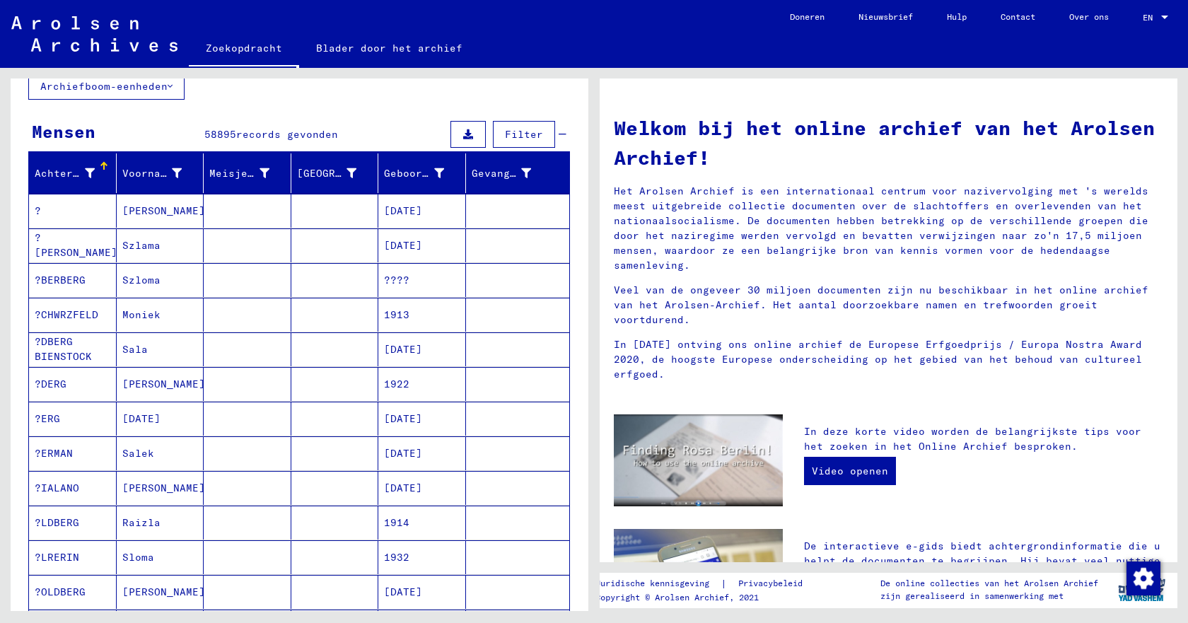
scroll to position [141, 0]
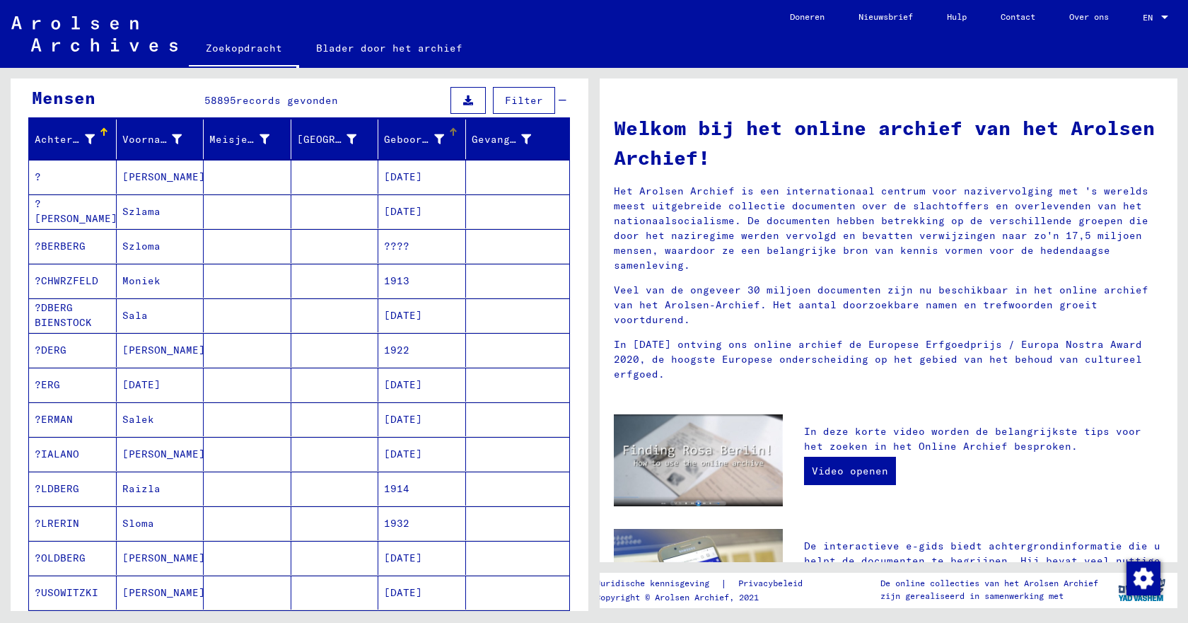
click at [449, 134] on div at bounding box center [453, 132] width 8 height 8
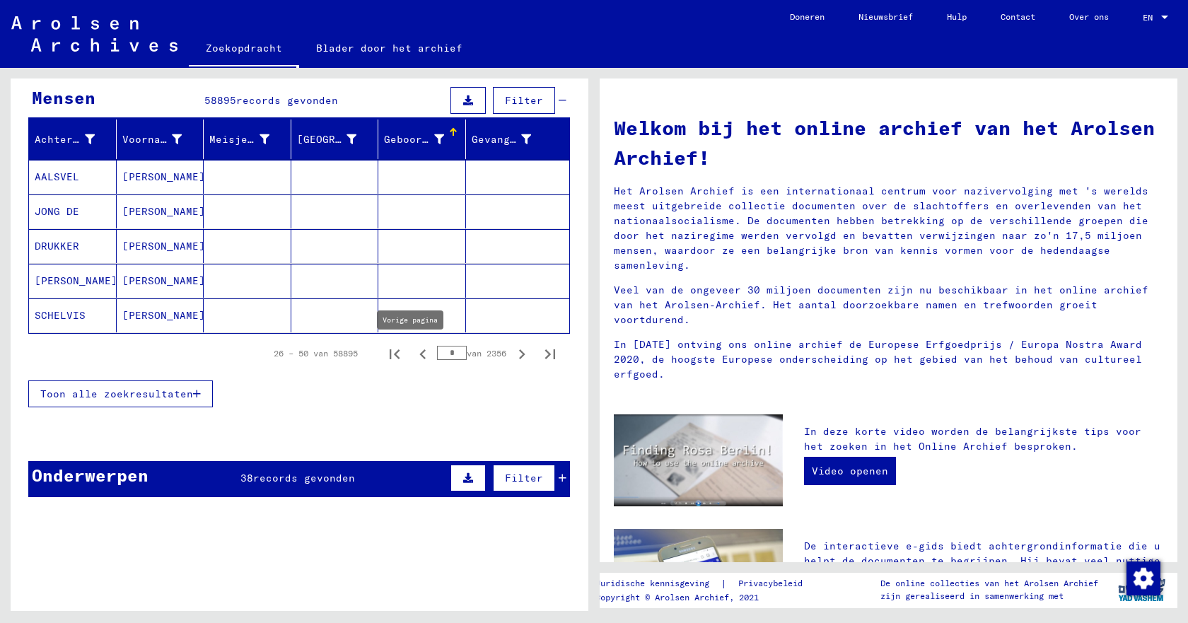
click at [419, 356] on icon "Vorige pagina" at bounding box center [422, 354] width 6 height 10
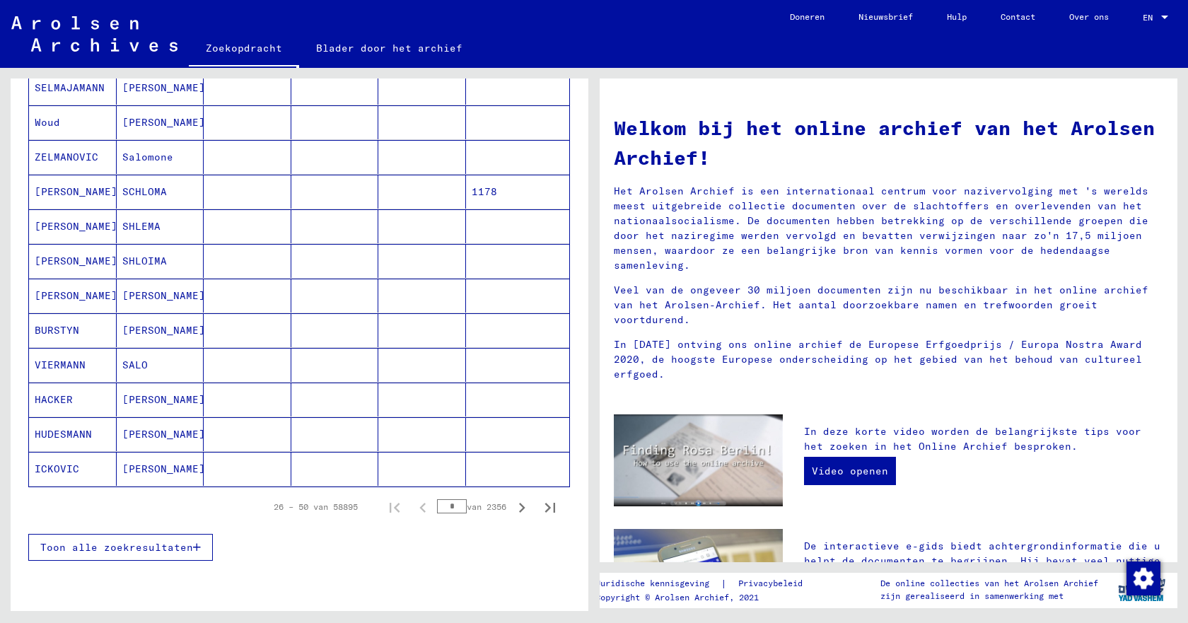
scroll to position [707, 0]
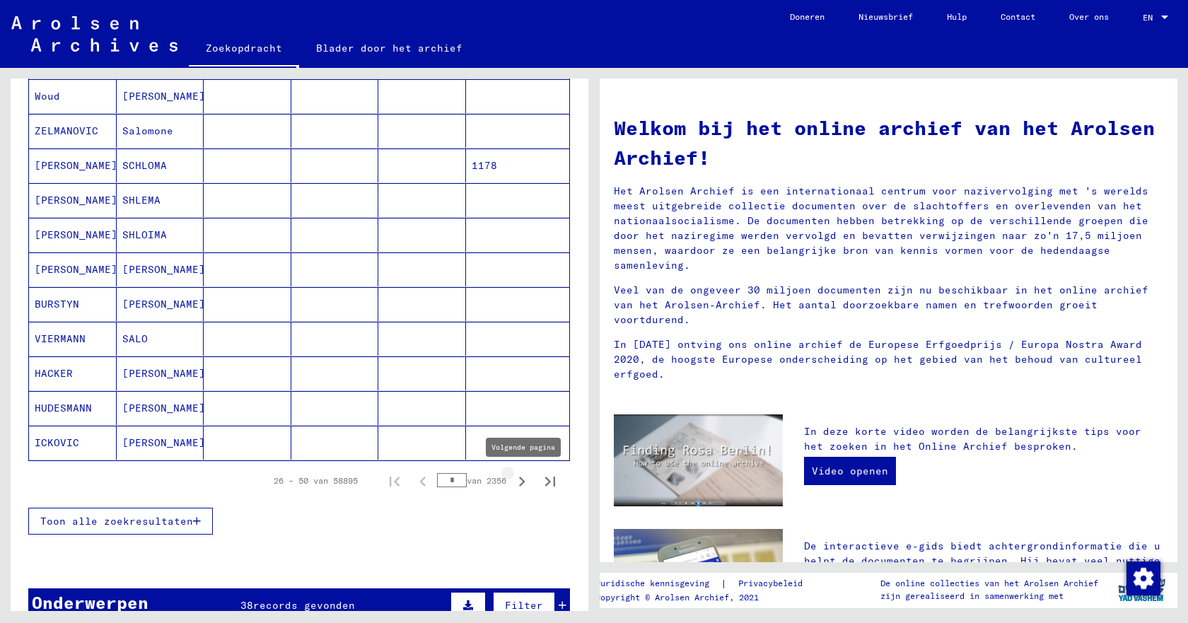
click at [519, 480] on icon "Volgende pagina" at bounding box center [522, 482] width 6 height 10
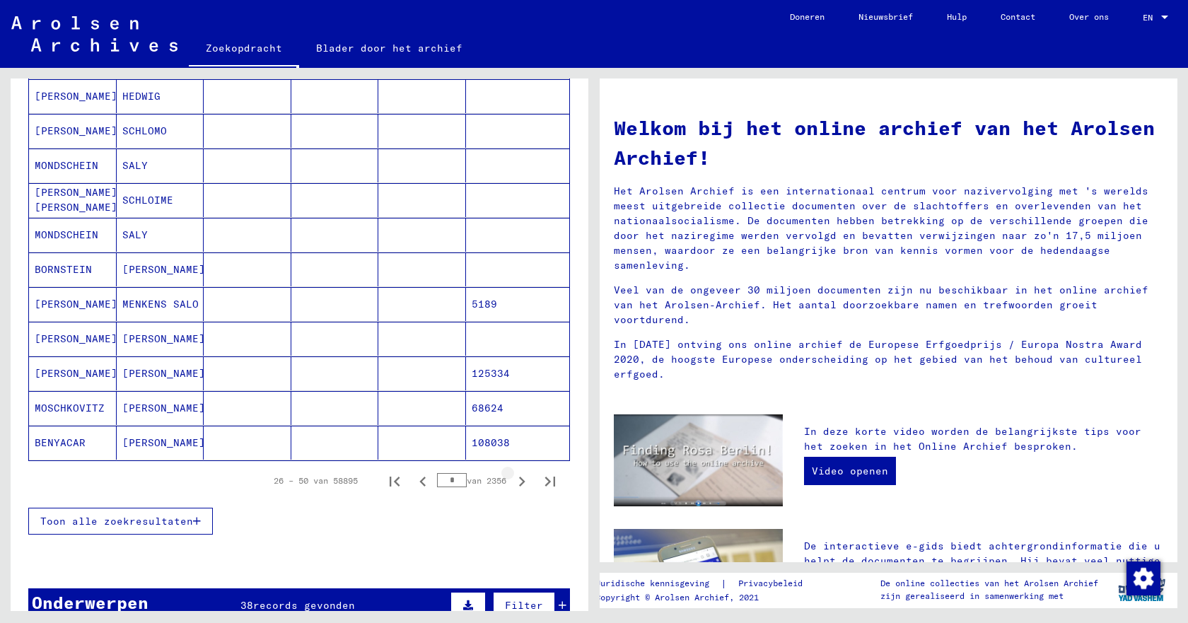
click at [519, 480] on icon "Volgende pagina" at bounding box center [522, 482] width 6 height 10
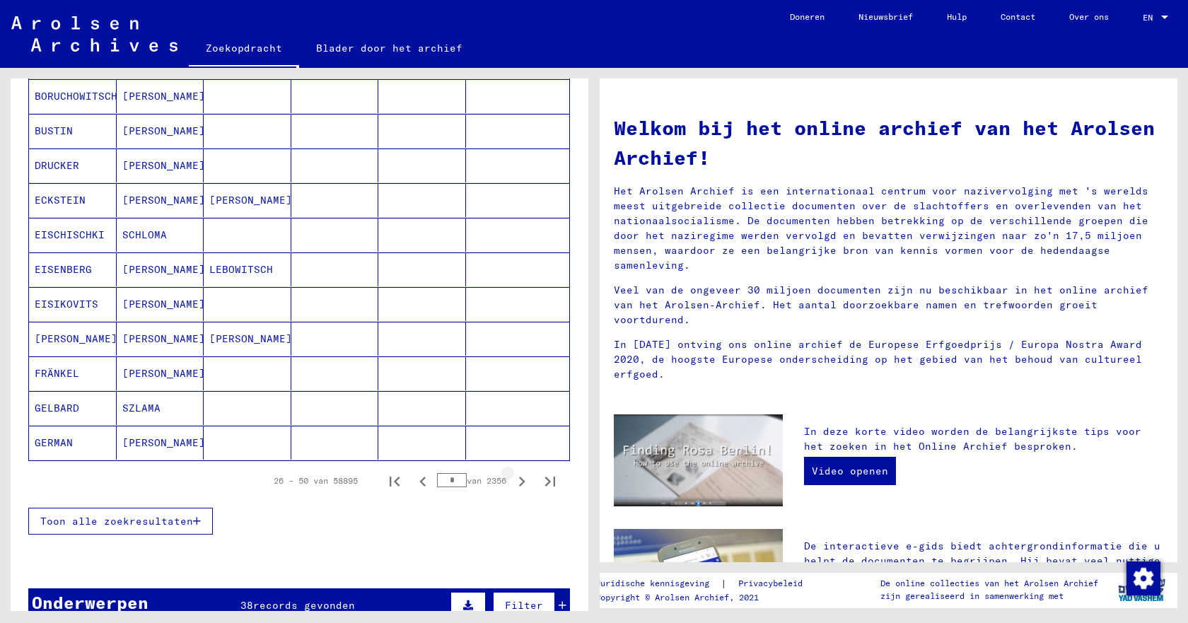
click at [519, 480] on icon "Volgende pagina" at bounding box center [522, 482] width 6 height 10
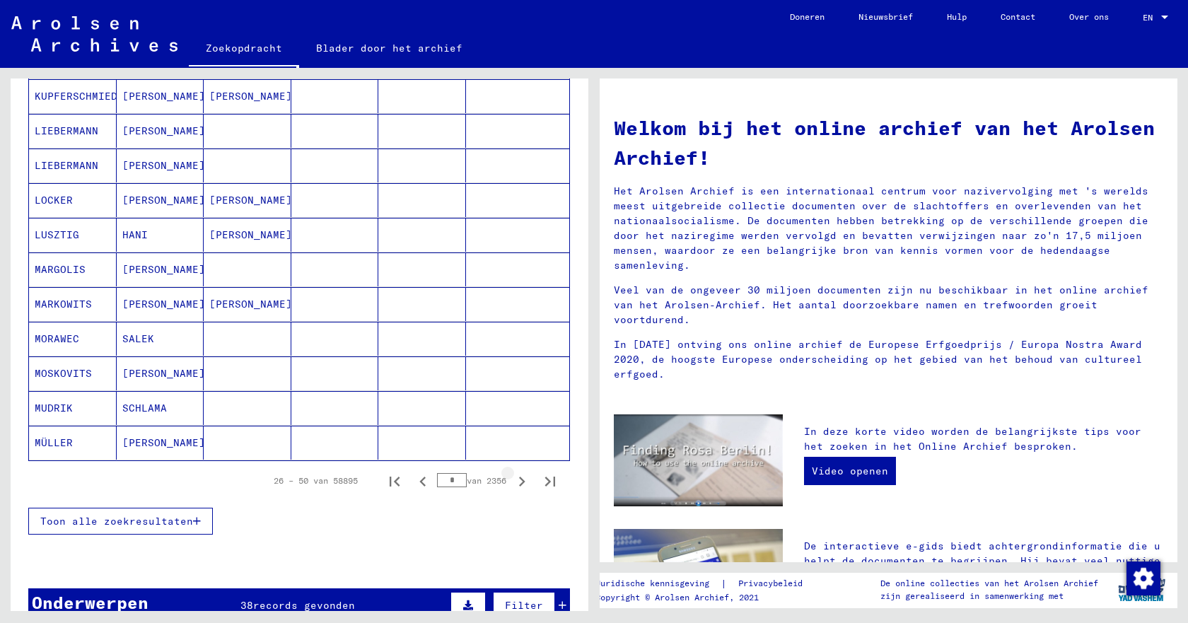
click at [519, 480] on icon "Volgende pagina" at bounding box center [522, 482] width 6 height 10
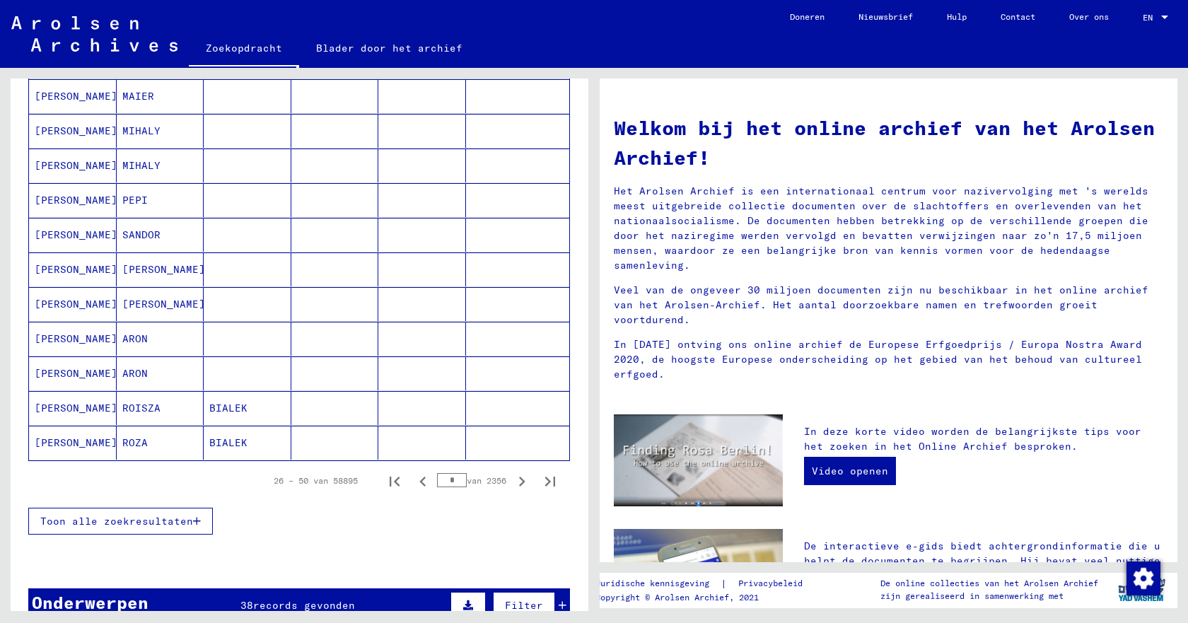
click at [519, 480] on icon "Volgende pagina" at bounding box center [522, 482] width 6 height 10
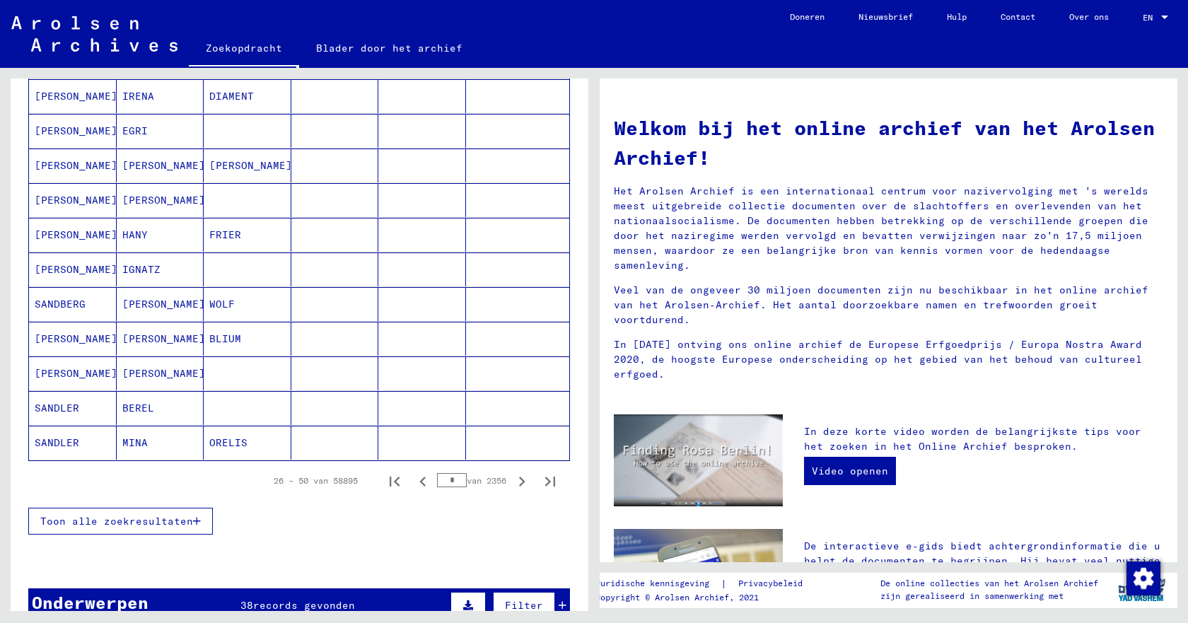
click at [519, 480] on icon "Volgende pagina" at bounding box center [522, 482] width 6 height 10
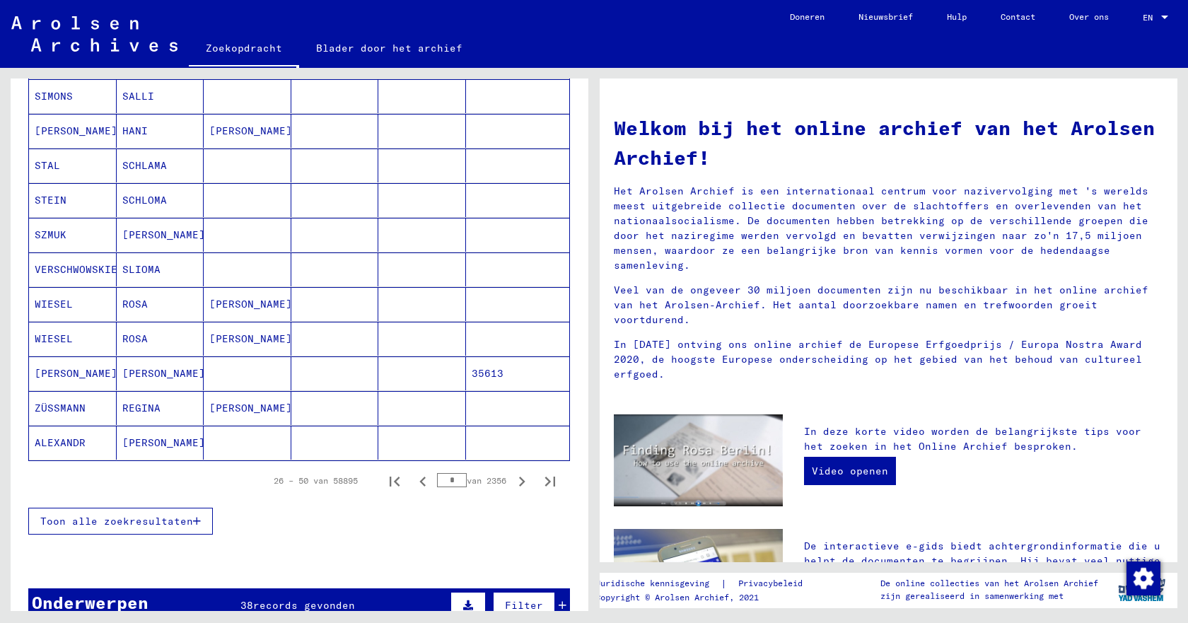
click at [519, 480] on icon "Volgende pagina" at bounding box center [522, 482] width 6 height 10
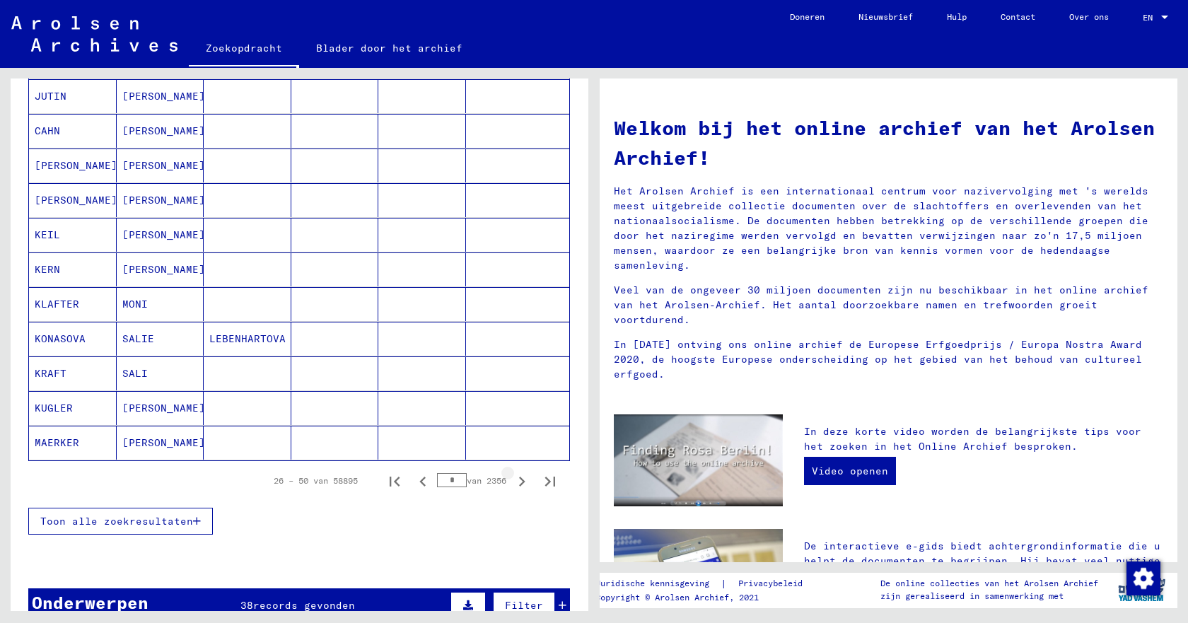
click at [519, 480] on icon "Volgende pagina" at bounding box center [522, 482] width 6 height 10
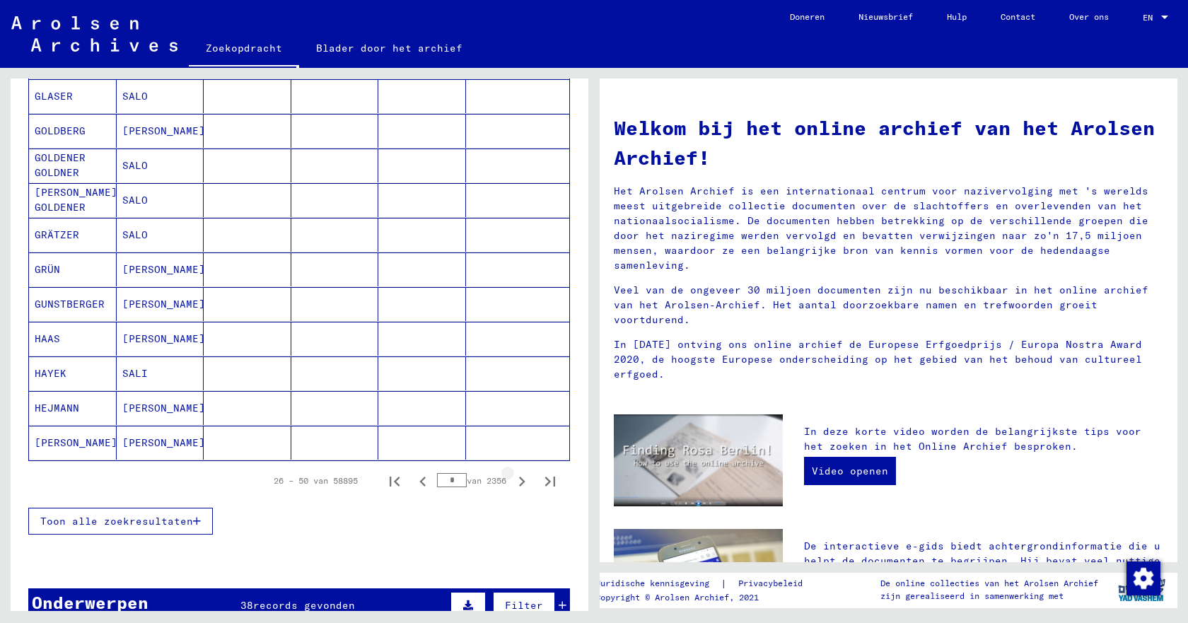
click at [519, 480] on icon "Volgende pagina" at bounding box center [522, 482] width 6 height 10
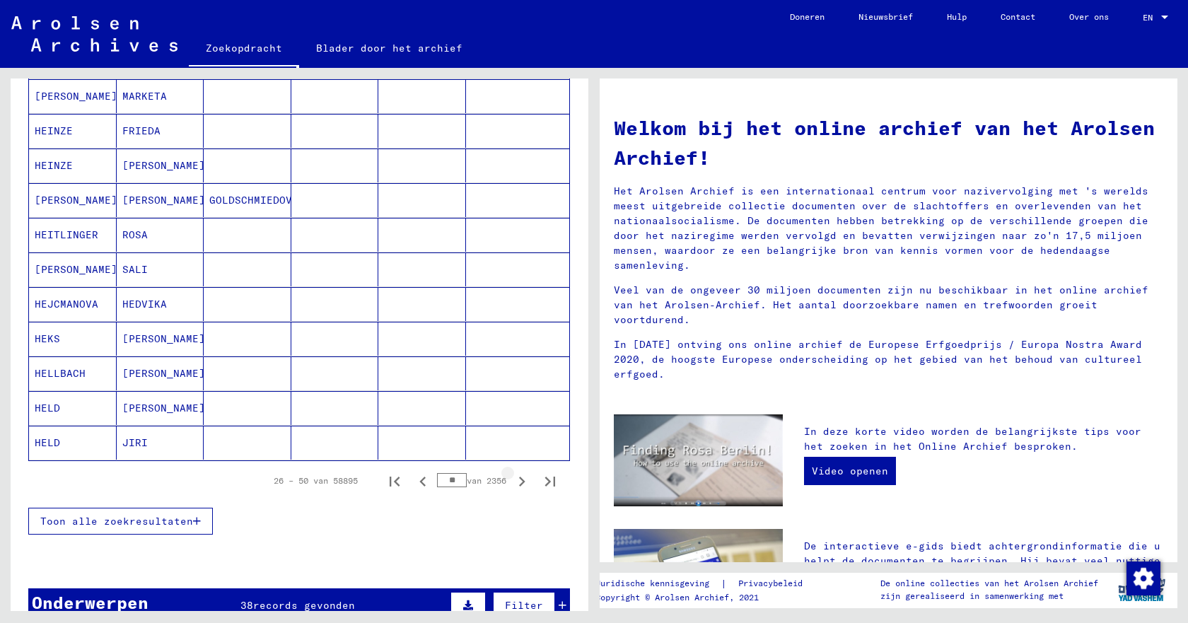
click at [519, 480] on icon "Volgende pagina" at bounding box center [522, 482] width 6 height 10
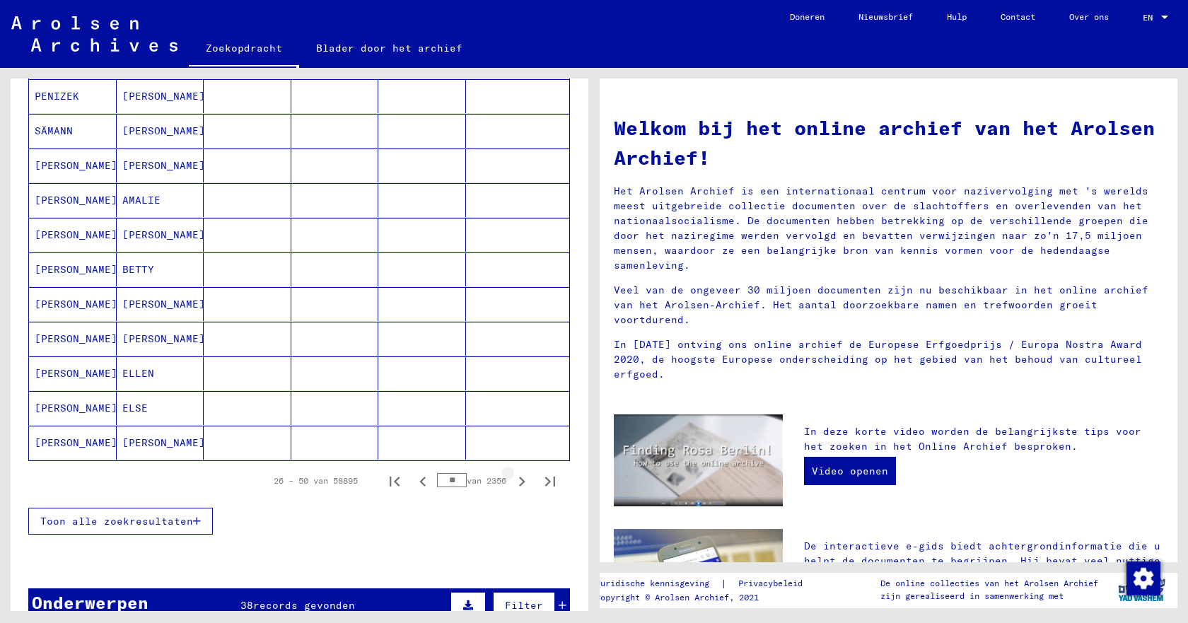
click at [519, 480] on icon "Volgende pagina" at bounding box center [522, 482] width 6 height 10
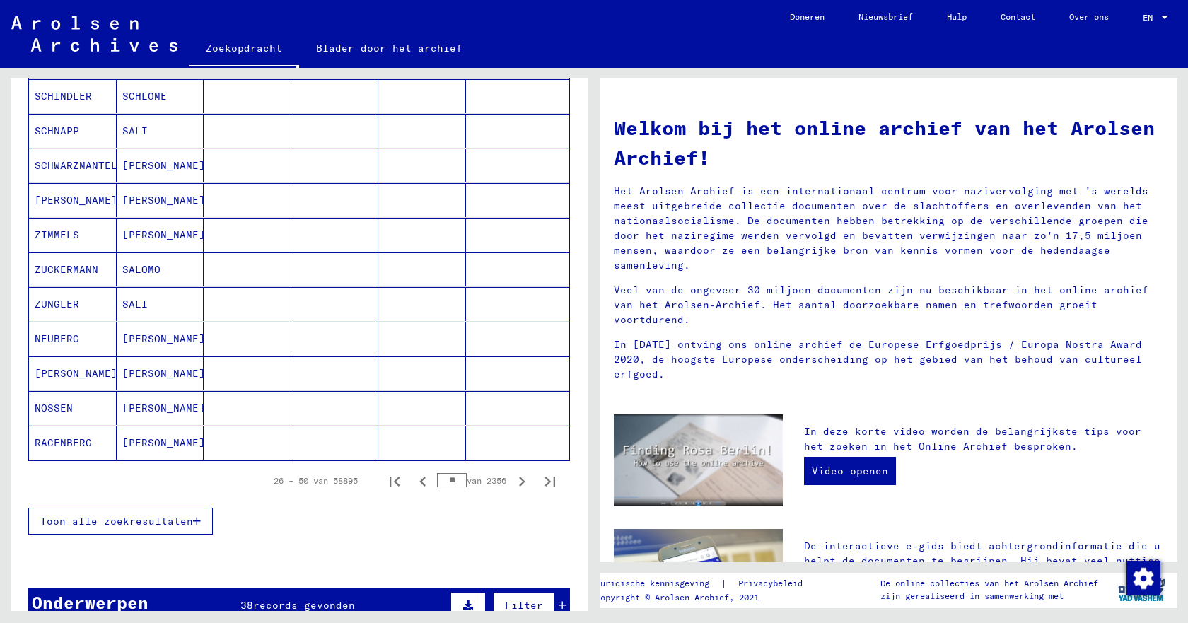
click at [519, 480] on icon "Volgende pagina" at bounding box center [522, 482] width 6 height 10
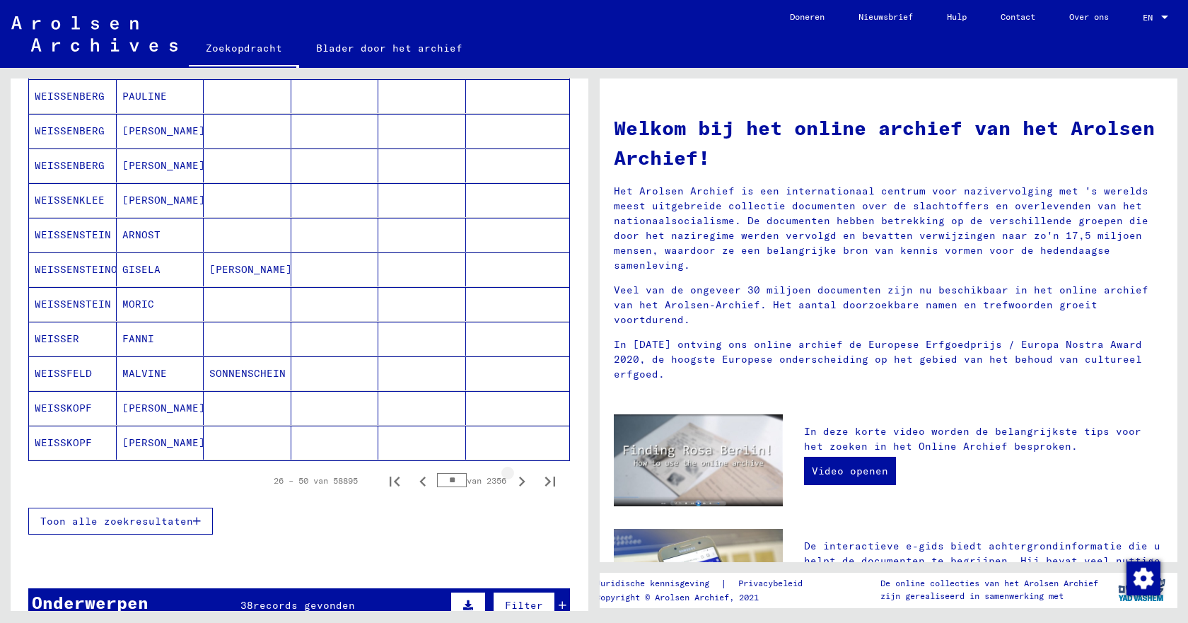
click at [519, 480] on icon "Volgende pagina" at bounding box center [522, 482] width 6 height 10
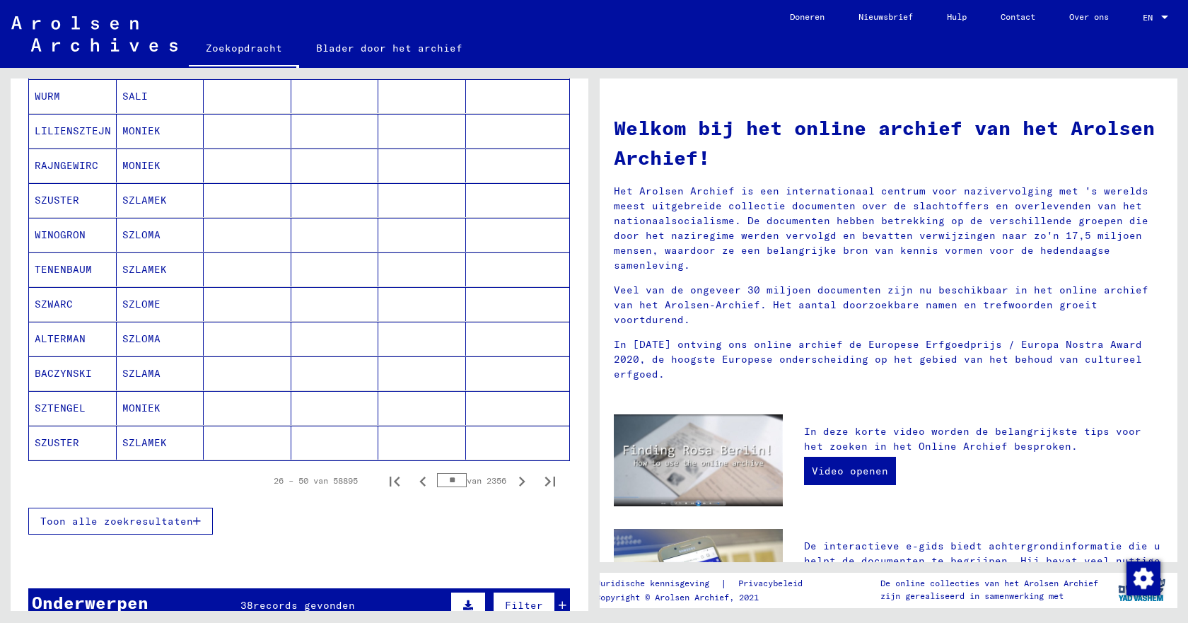
click at [519, 480] on icon "Volgende pagina" at bounding box center [522, 482] width 6 height 10
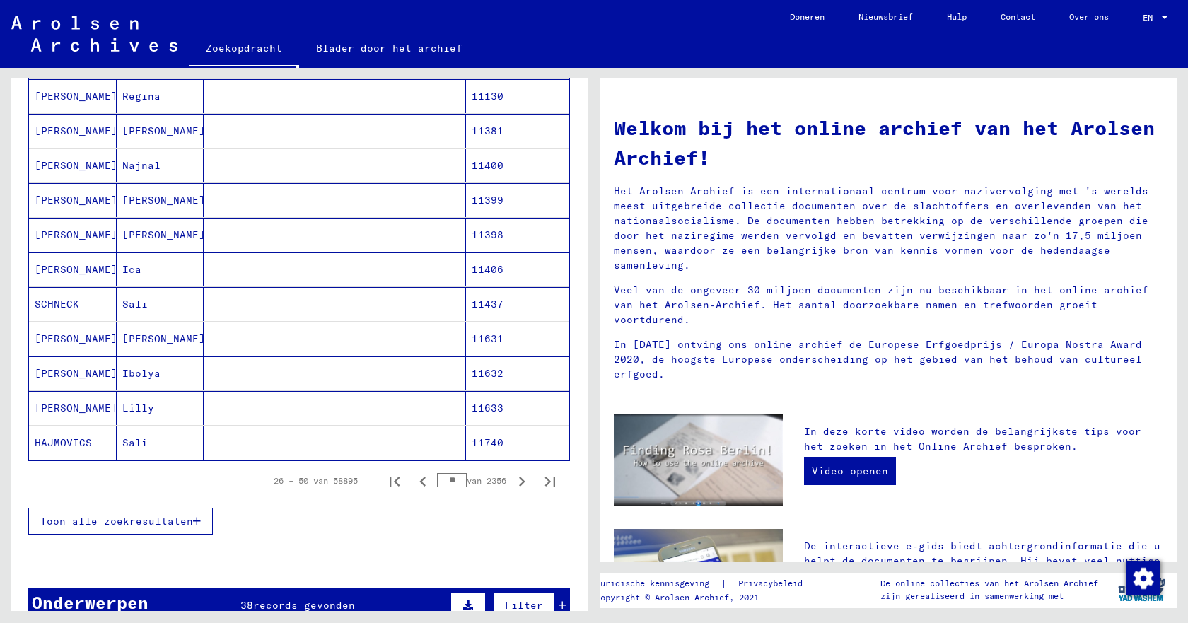
click at [519, 480] on icon "Volgende pagina" at bounding box center [522, 482] width 6 height 10
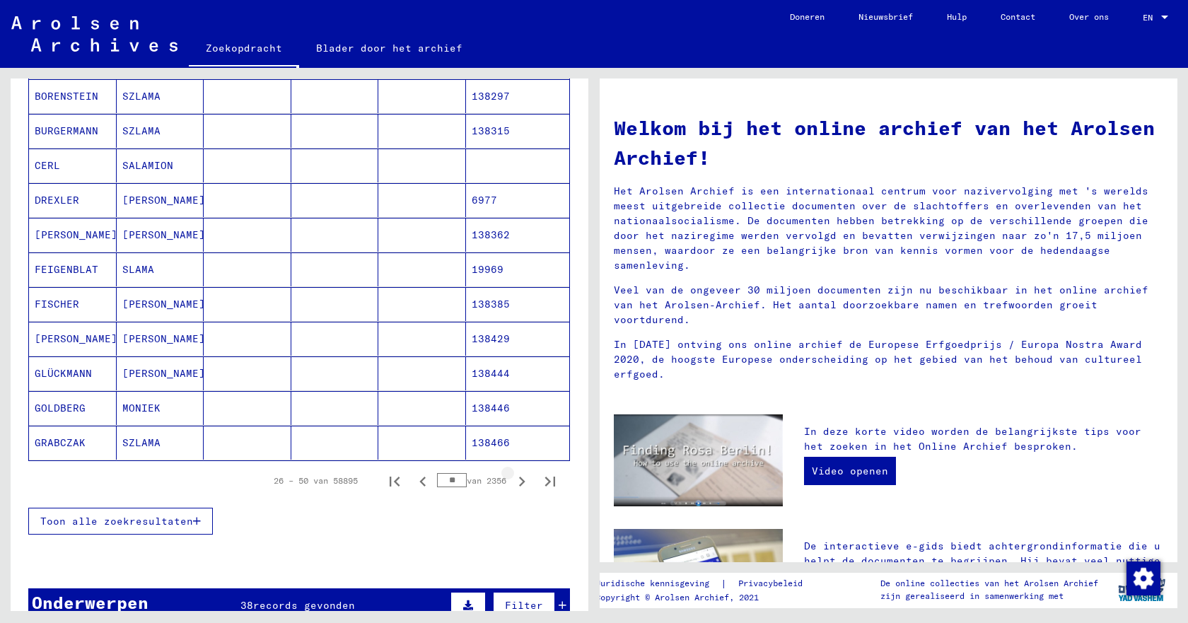
click at [519, 480] on icon "Volgende pagina" at bounding box center [522, 482] width 6 height 10
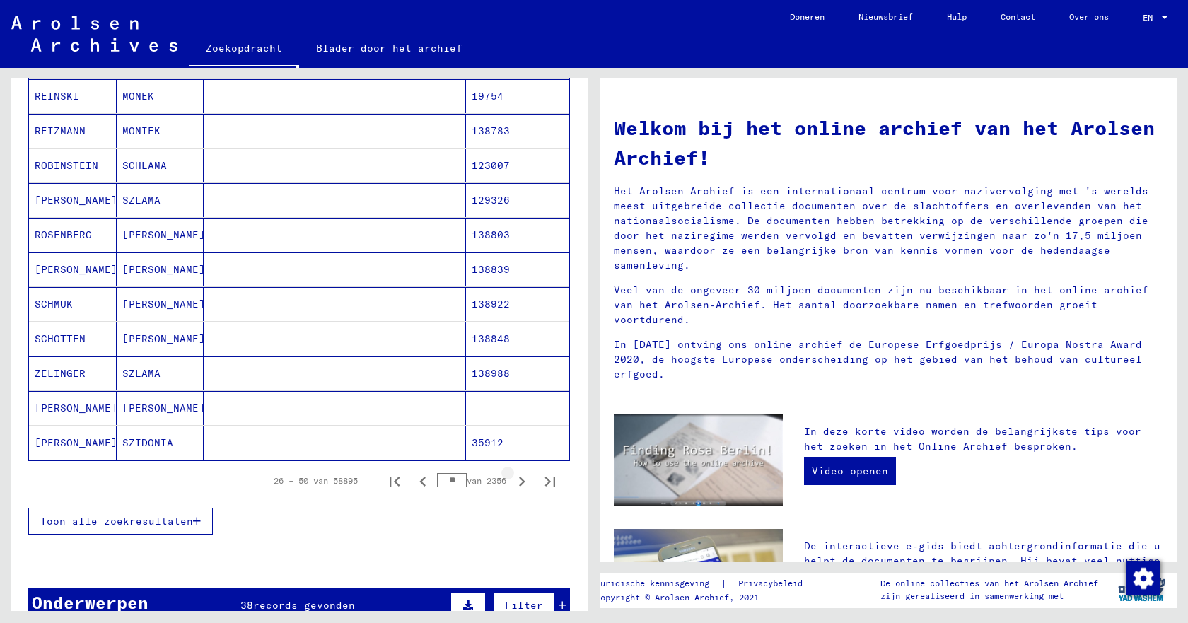
click at [519, 480] on icon "Volgende pagina" at bounding box center [522, 482] width 6 height 10
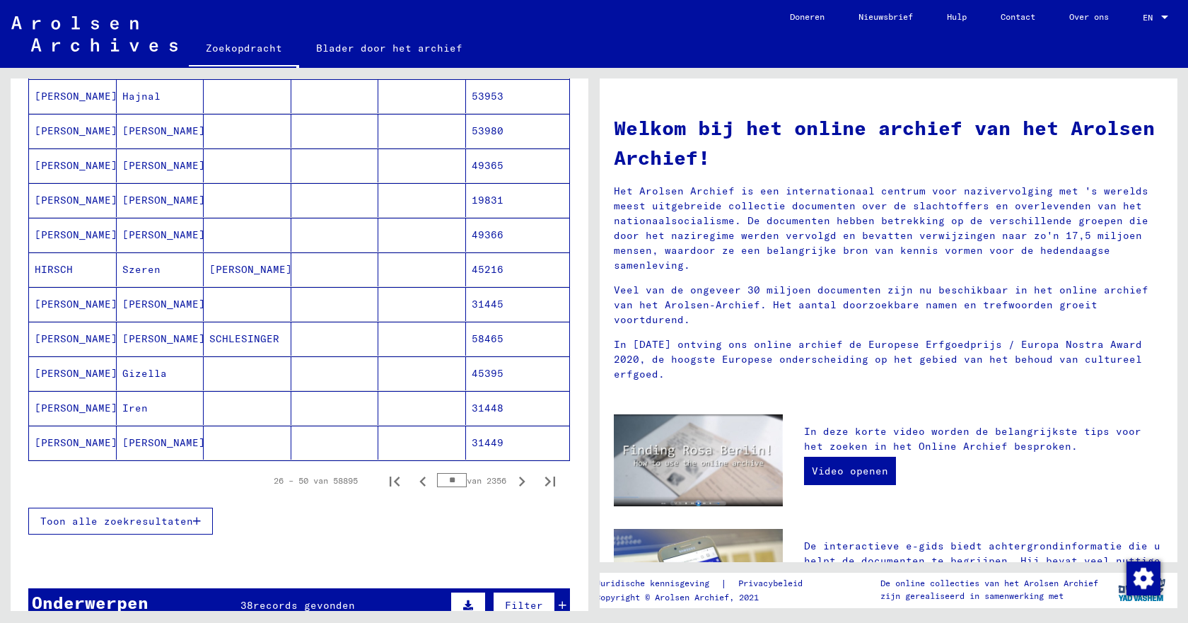
click at [519, 480] on icon "Volgende pagina" at bounding box center [522, 482] width 6 height 10
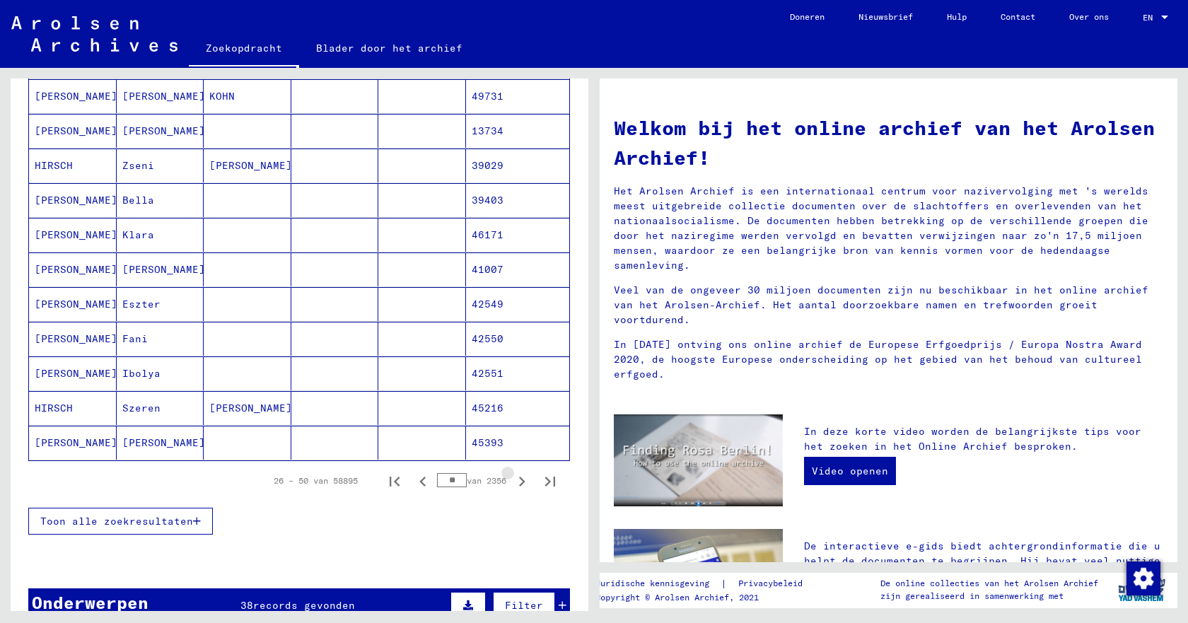
click at [519, 480] on icon "Volgende pagina" at bounding box center [522, 482] width 6 height 10
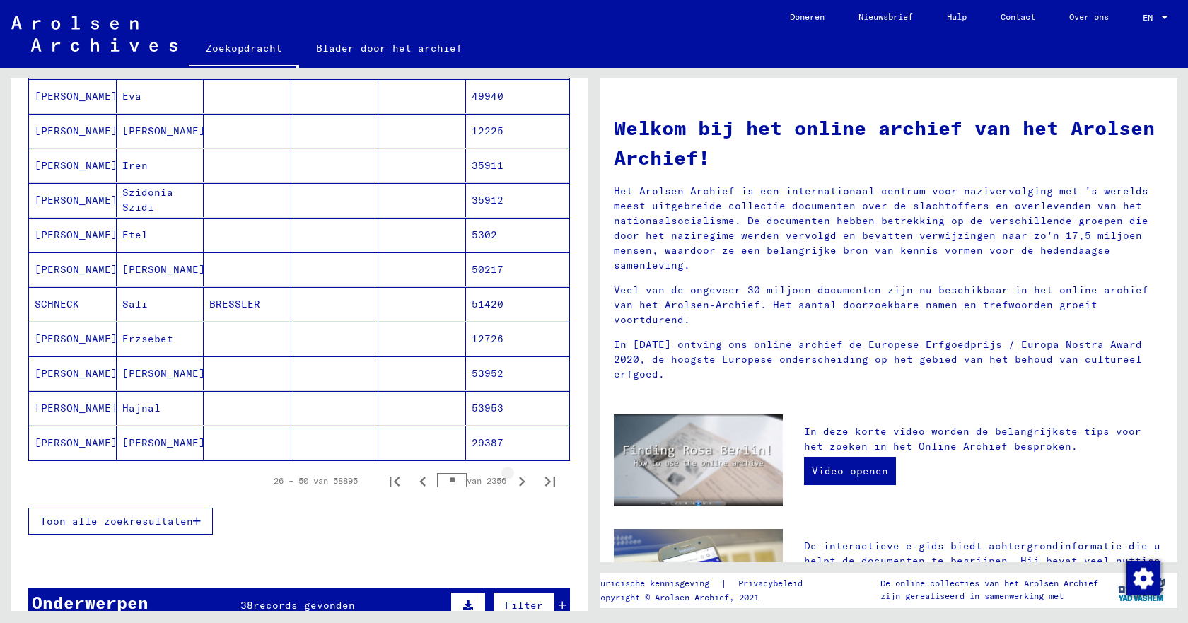
click at [519, 480] on icon "Volgende pagina" at bounding box center [522, 482] width 6 height 10
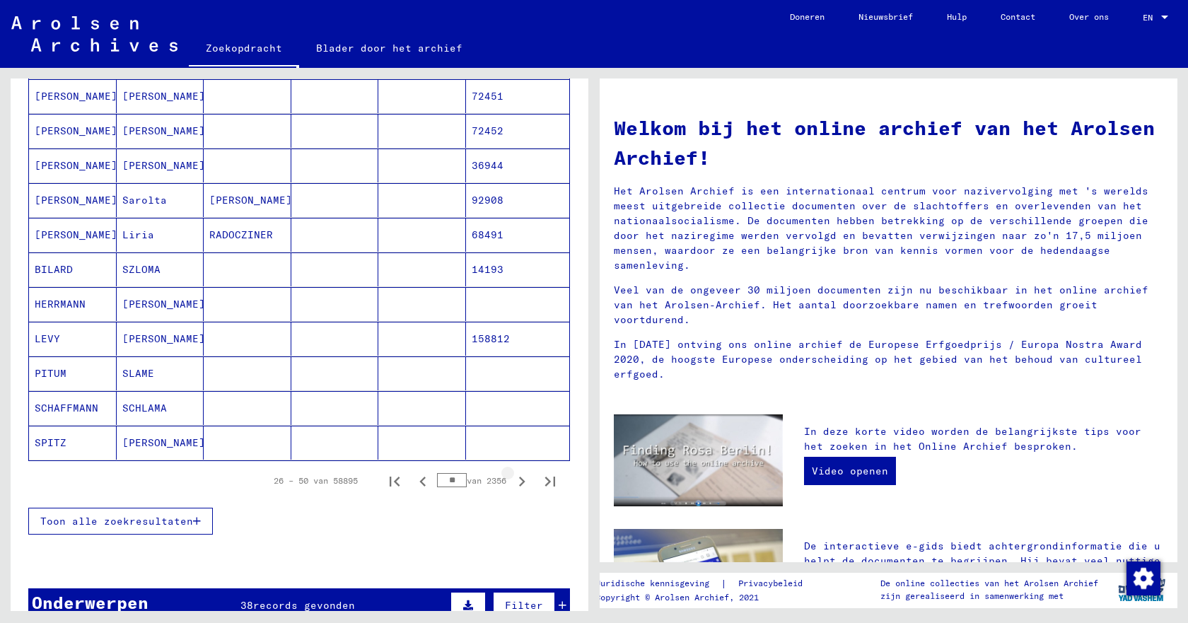
click at [519, 480] on icon "Volgende pagina" at bounding box center [522, 482] width 6 height 10
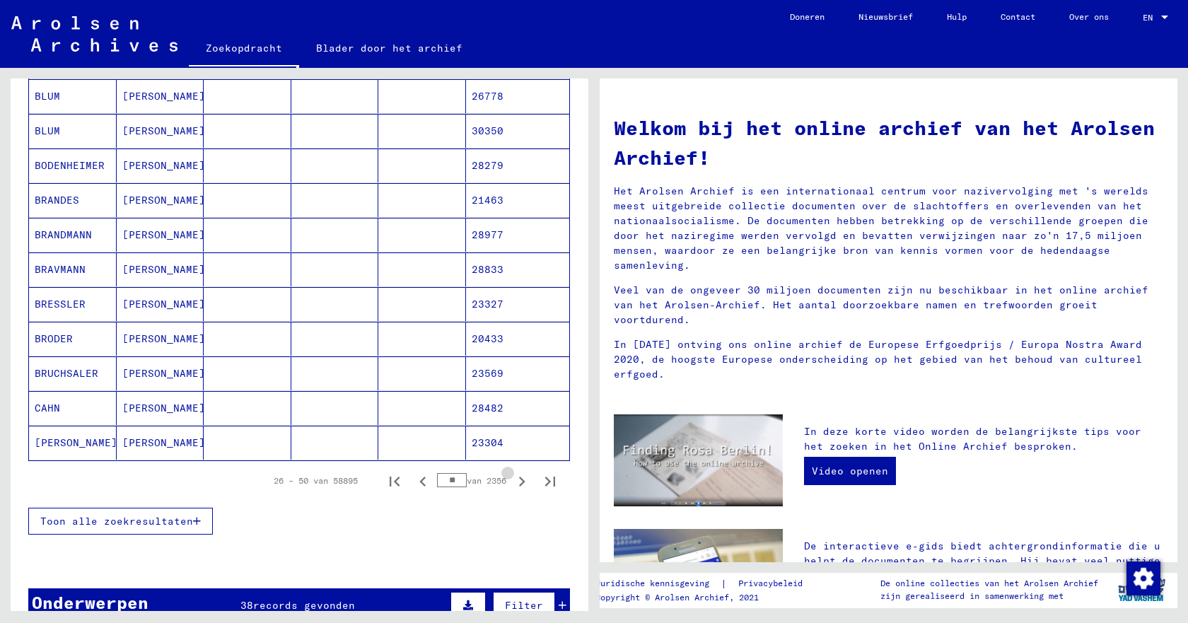
click at [519, 480] on icon "Volgende pagina" at bounding box center [522, 482] width 6 height 10
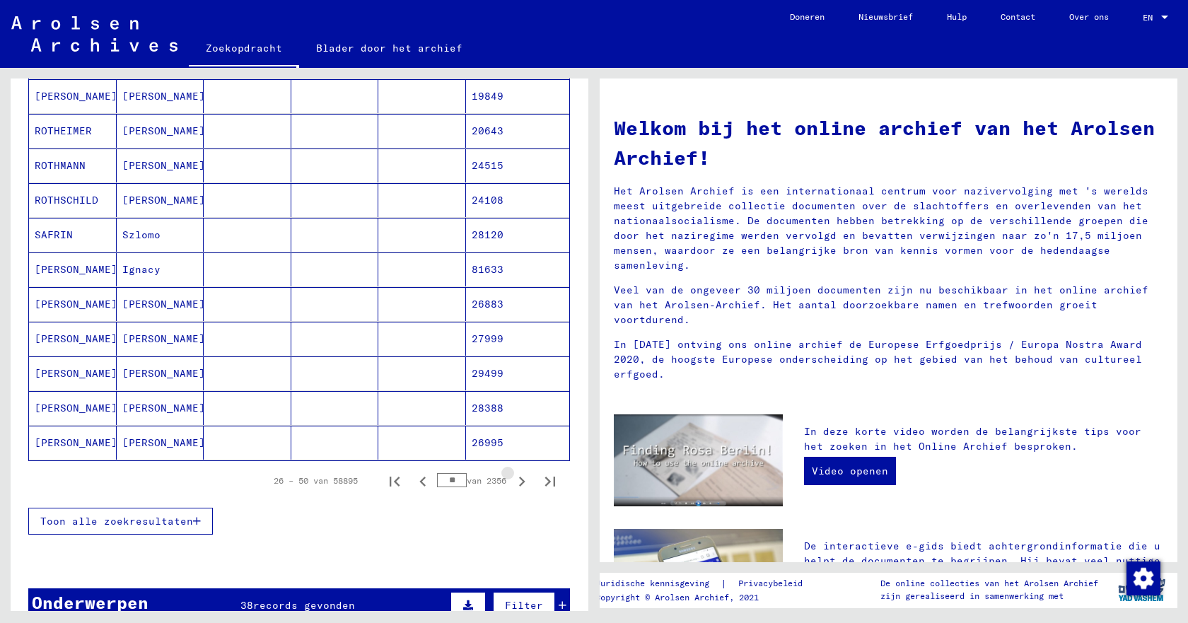
click at [519, 480] on icon "Volgende pagina" at bounding box center [522, 482] width 6 height 10
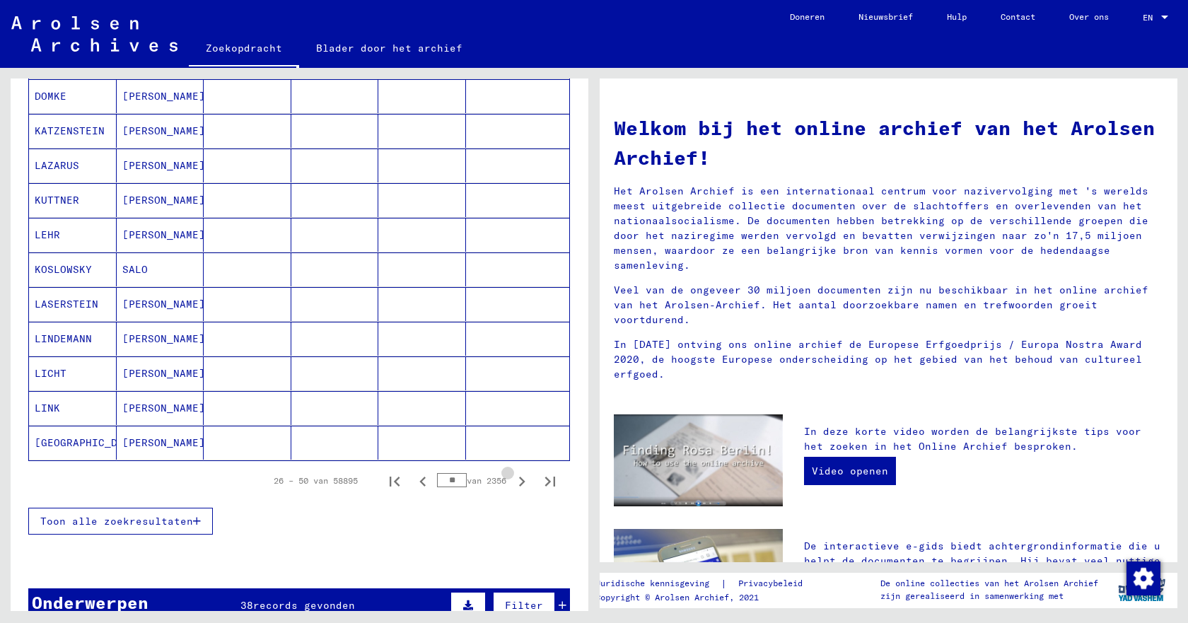
click at [519, 480] on icon "Volgende pagina" at bounding box center [522, 482] width 6 height 10
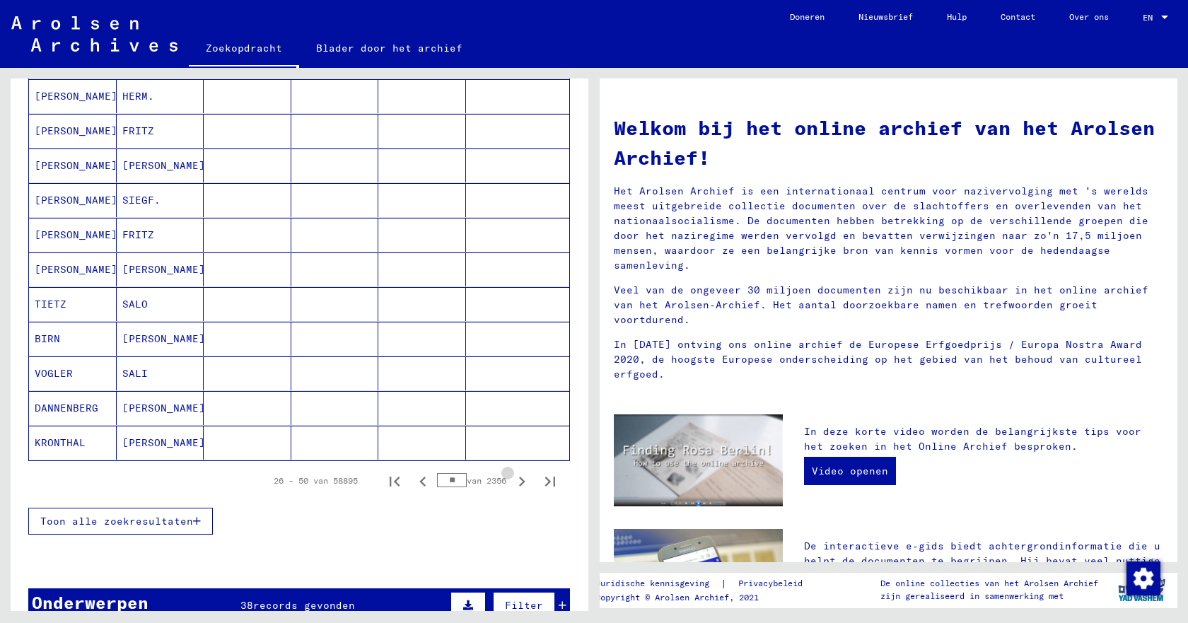
click at [519, 480] on icon "Volgende pagina" at bounding box center [522, 482] width 6 height 10
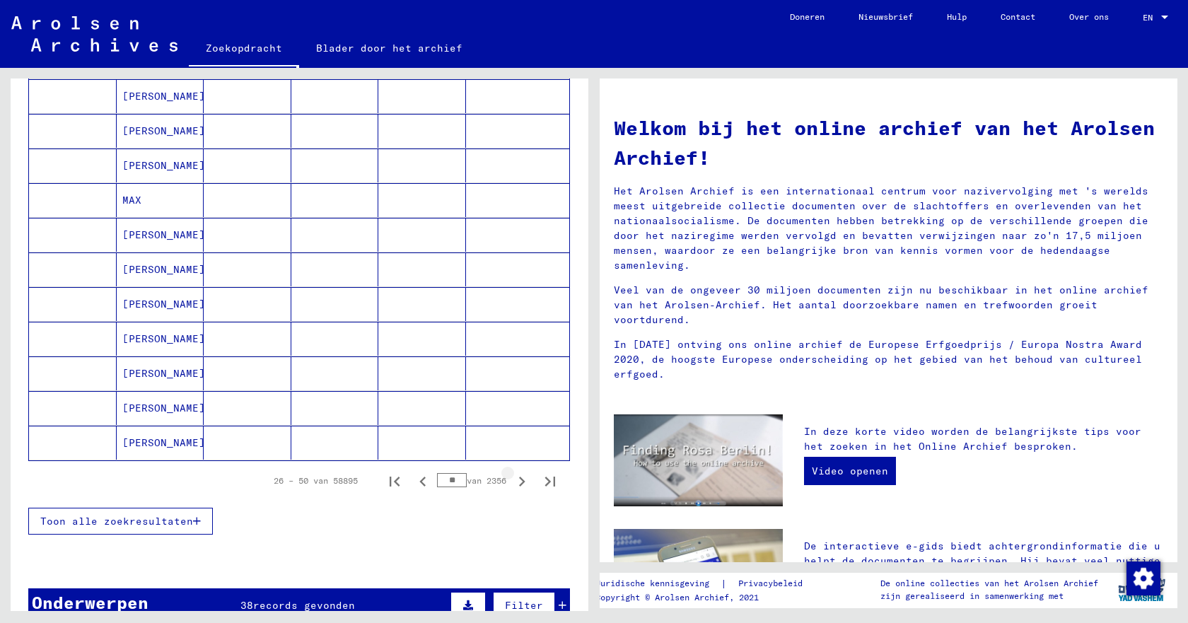
click at [519, 480] on icon "Volgende pagina" at bounding box center [522, 482] width 6 height 10
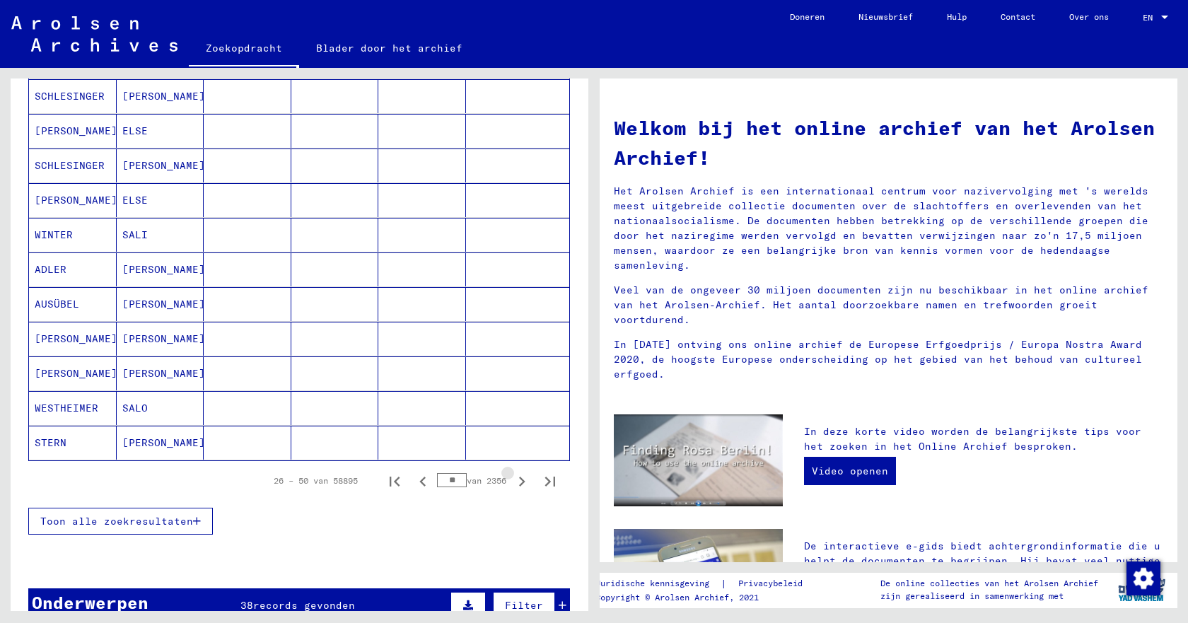
click at [519, 480] on icon "Volgende pagina" at bounding box center [522, 482] width 6 height 10
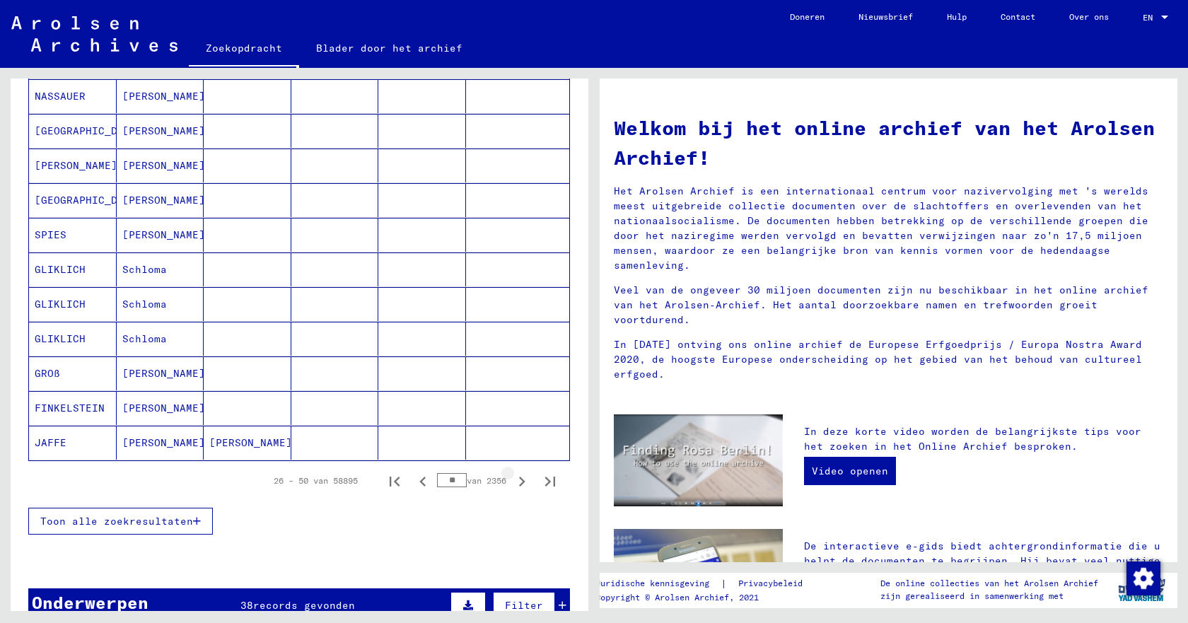
click at [519, 480] on icon "Volgende pagina" at bounding box center [522, 482] width 6 height 10
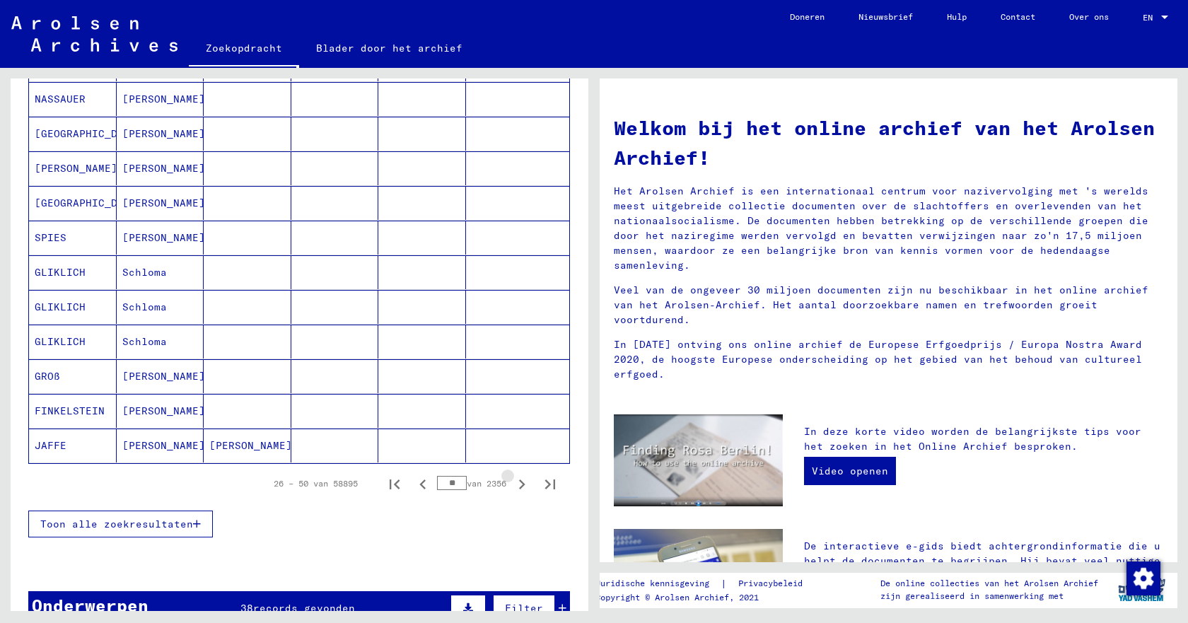
scroll to position [710, 0]
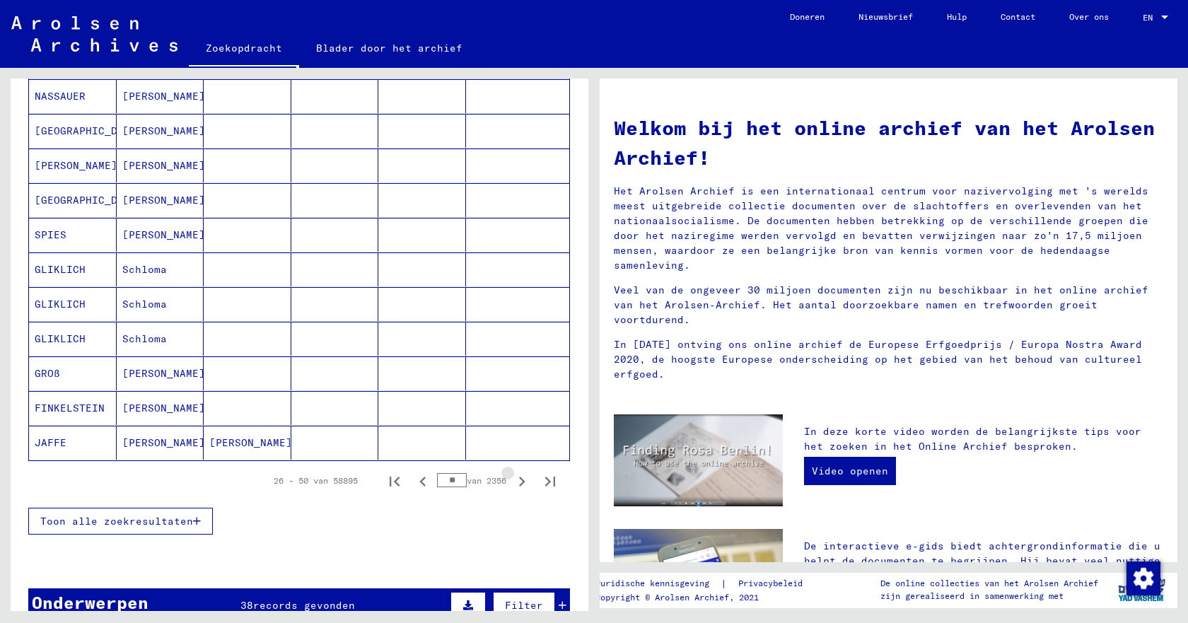
click at [519, 480] on icon "Volgende pagina" at bounding box center [522, 482] width 6 height 10
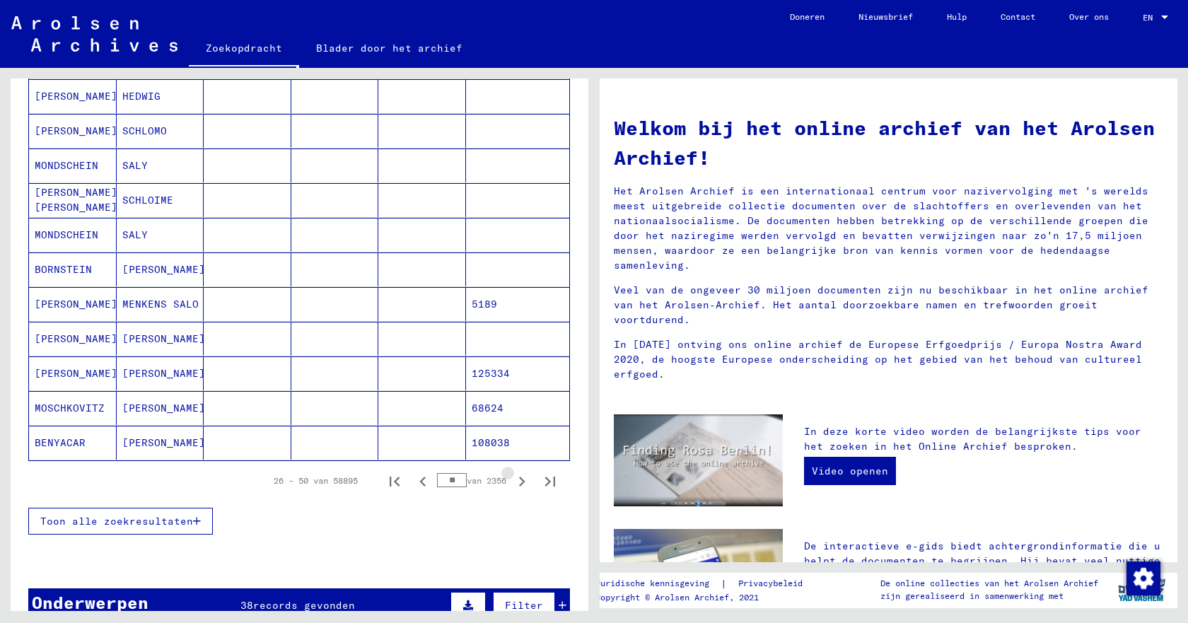
click at [519, 480] on icon "Volgende pagina" at bounding box center [522, 482] width 6 height 10
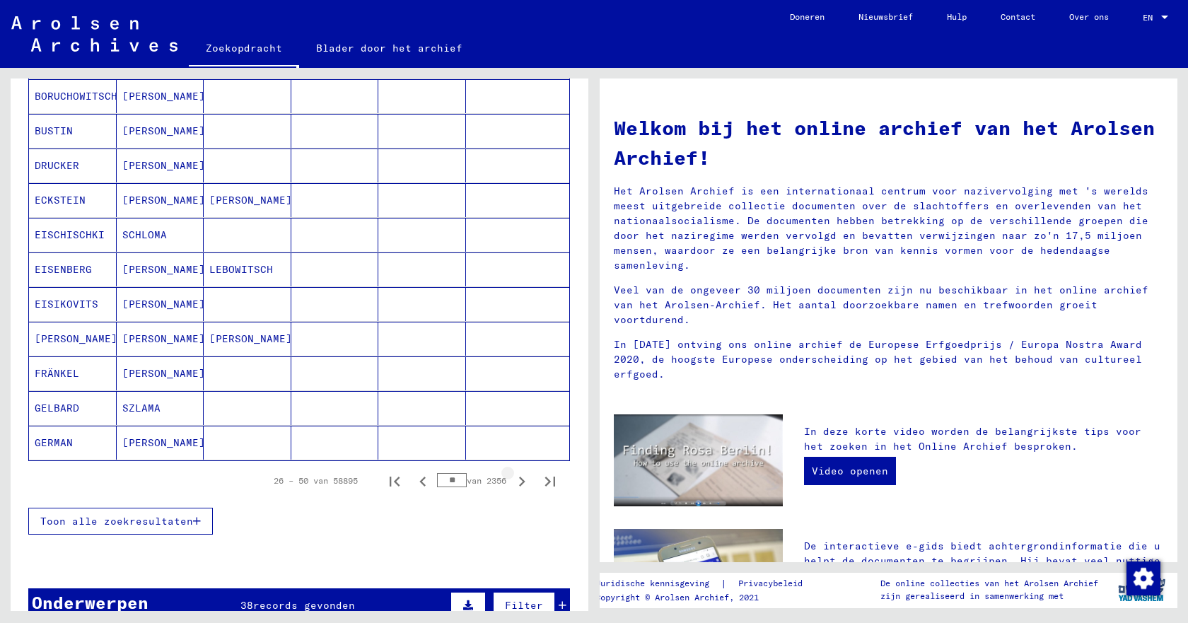
click at [519, 480] on icon "Volgende pagina" at bounding box center [522, 482] width 6 height 10
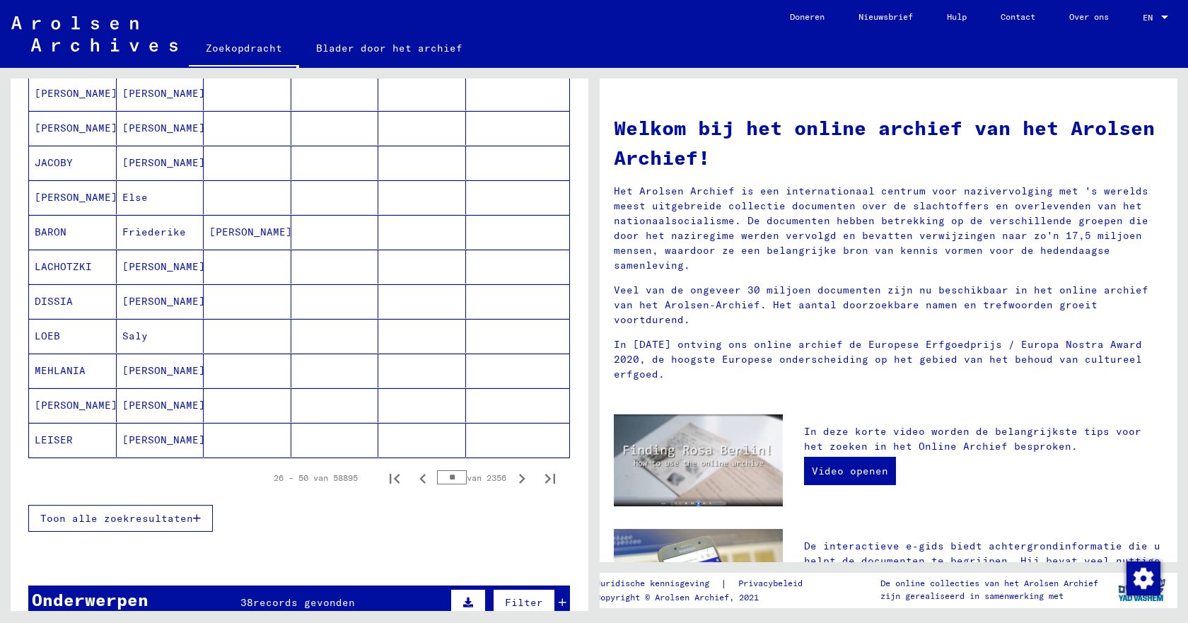
scroll to position [707, 0]
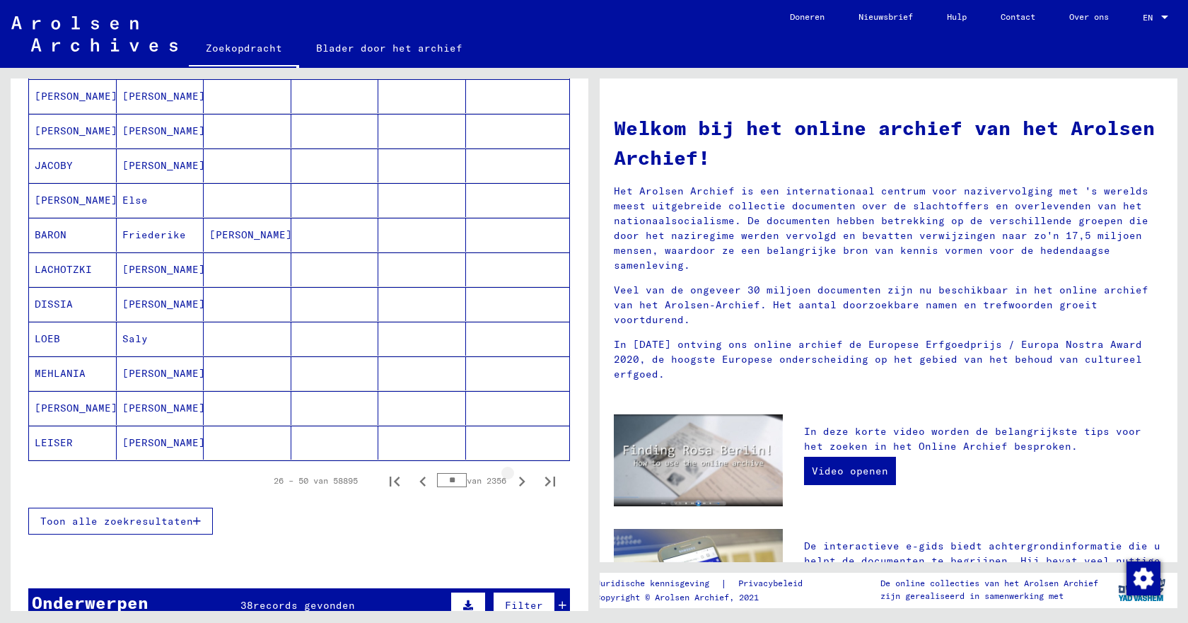
click at [519, 480] on icon "Volgende pagina" at bounding box center [522, 482] width 6 height 10
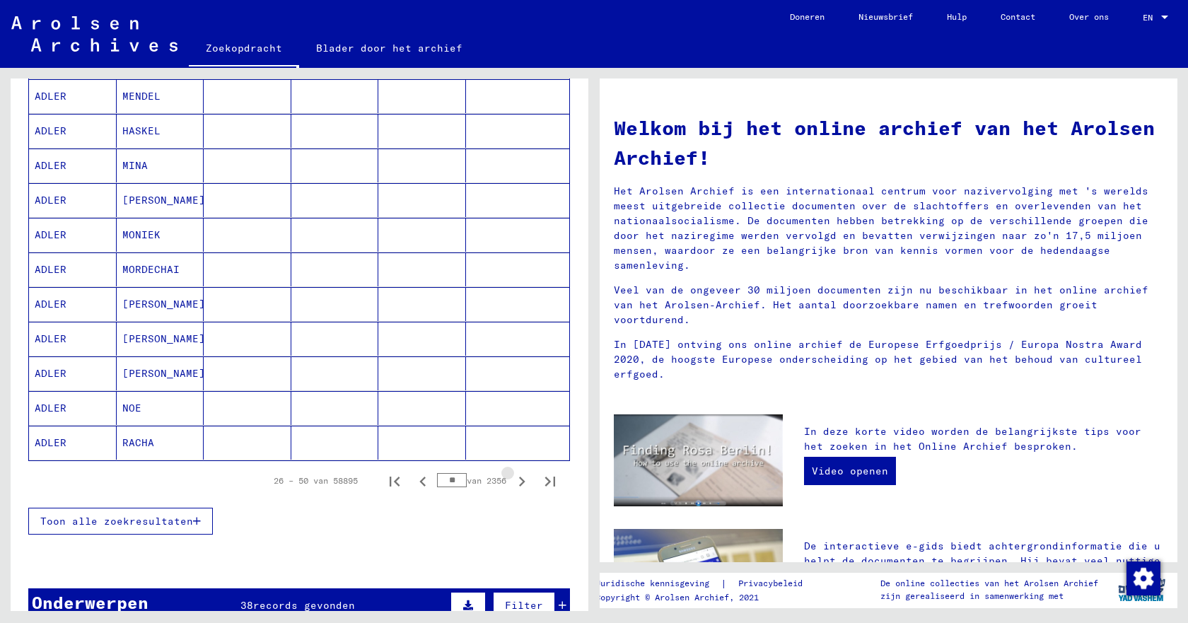
click at [519, 480] on icon "Volgende pagina" at bounding box center [522, 482] width 6 height 10
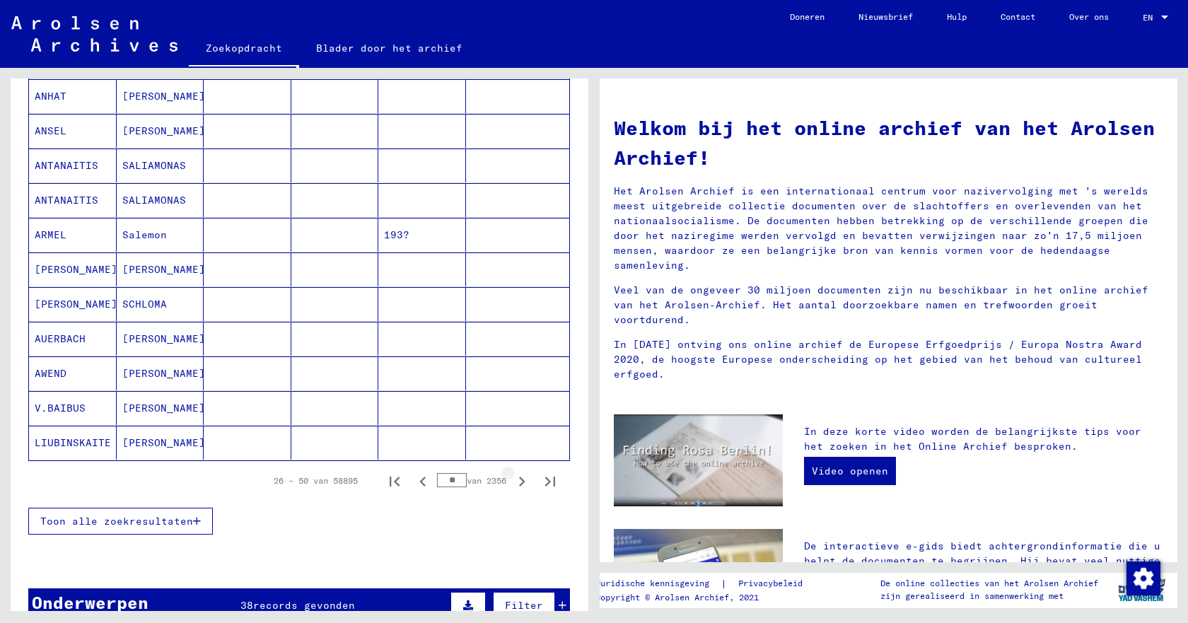
click at [519, 480] on icon "Volgende pagina" at bounding box center [522, 482] width 6 height 10
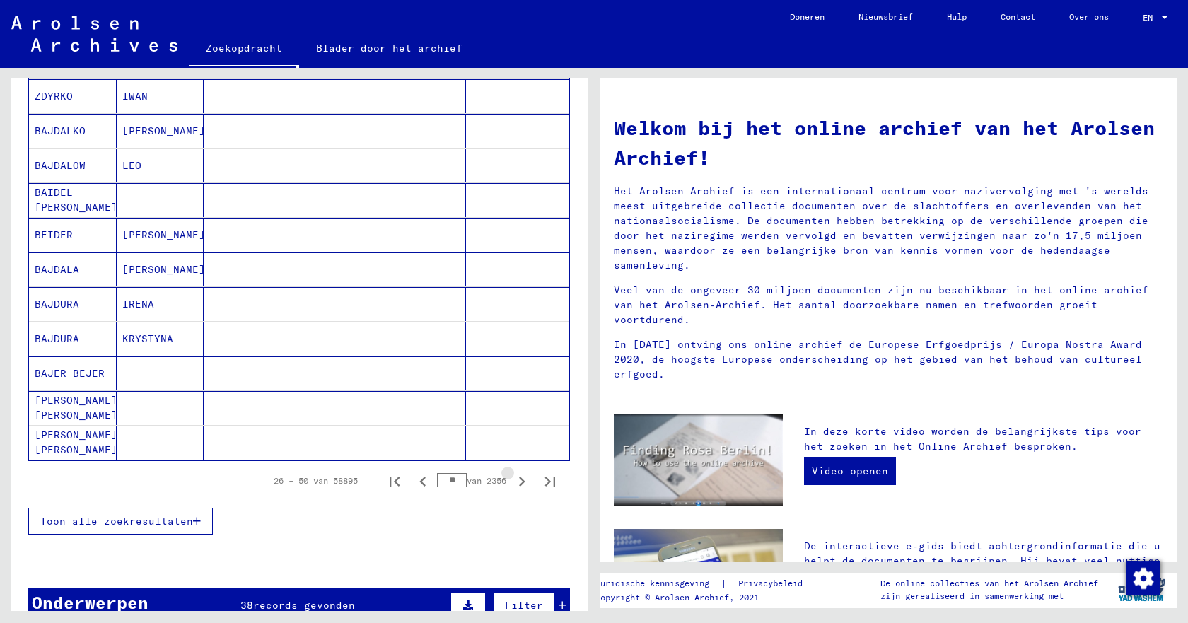
click at [519, 480] on icon "Volgende pagina" at bounding box center [522, 482] width 6 height 10
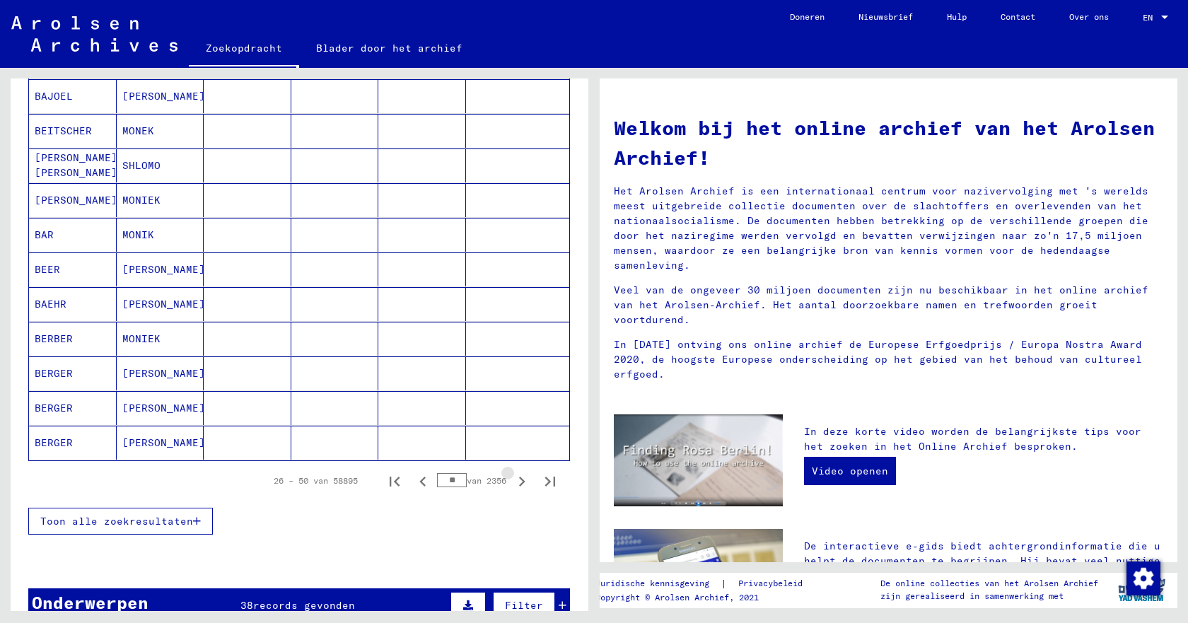
click at [519, 480] on icon "Volgende pagina" at bounding box center [522, 482] width 6 height 10
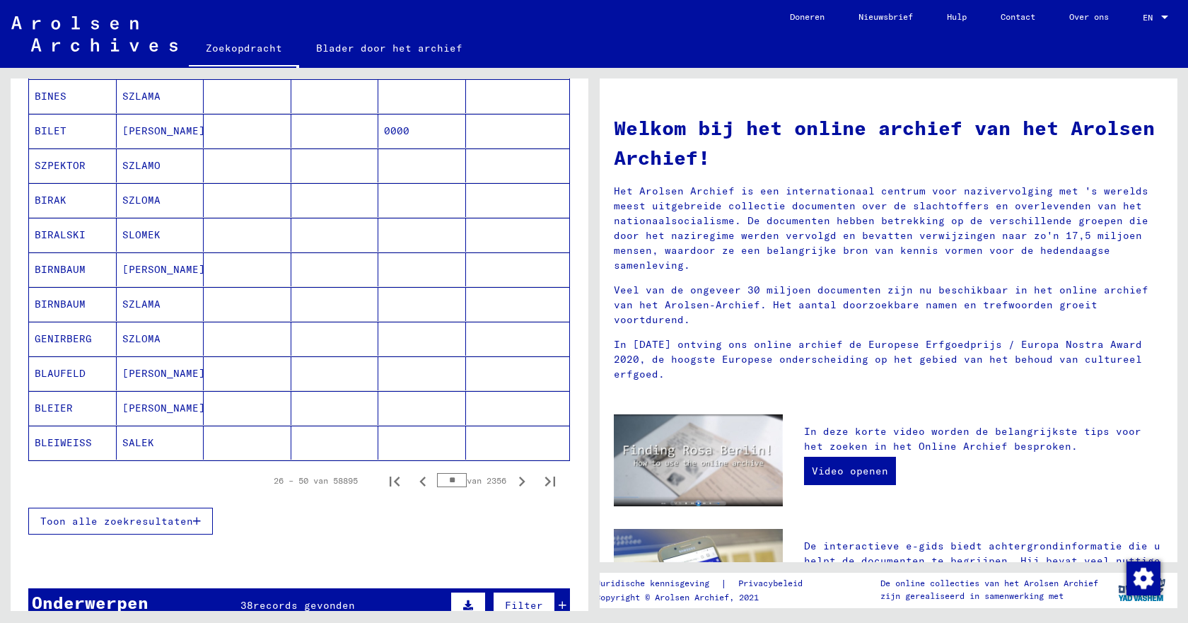
click at [519, 480] on icon "Volgende pagina" at bounding box center [522, 482] width 6 height 10
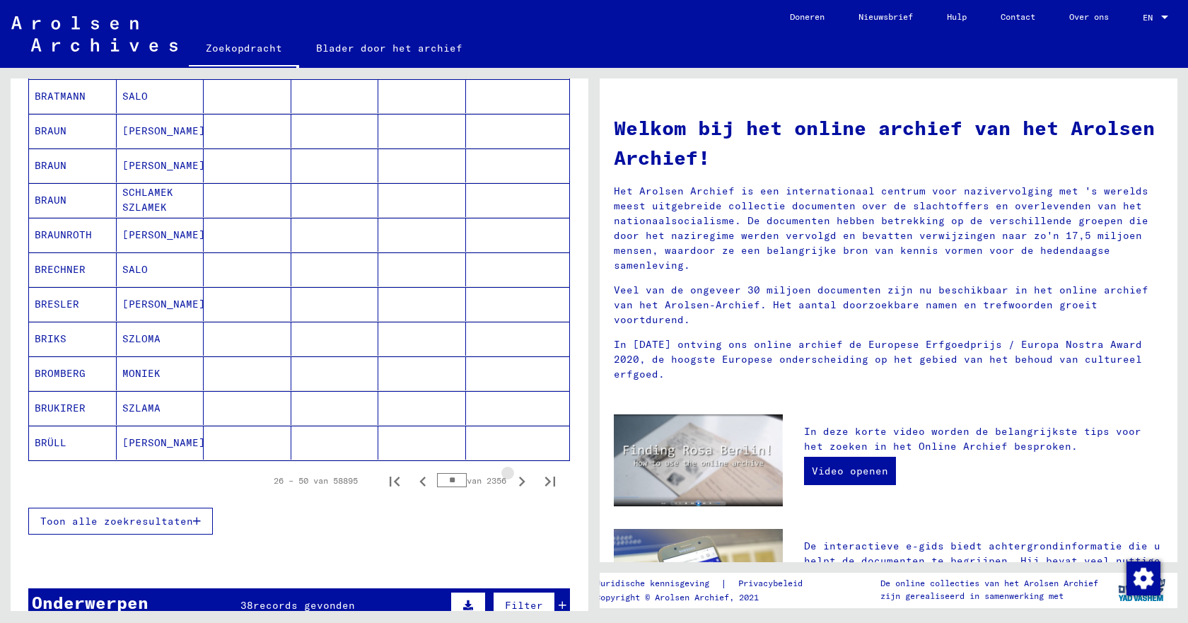
click at [519, 480] on icon "Volgende pagina" at bounding box center [522, 482] width 6 height 10
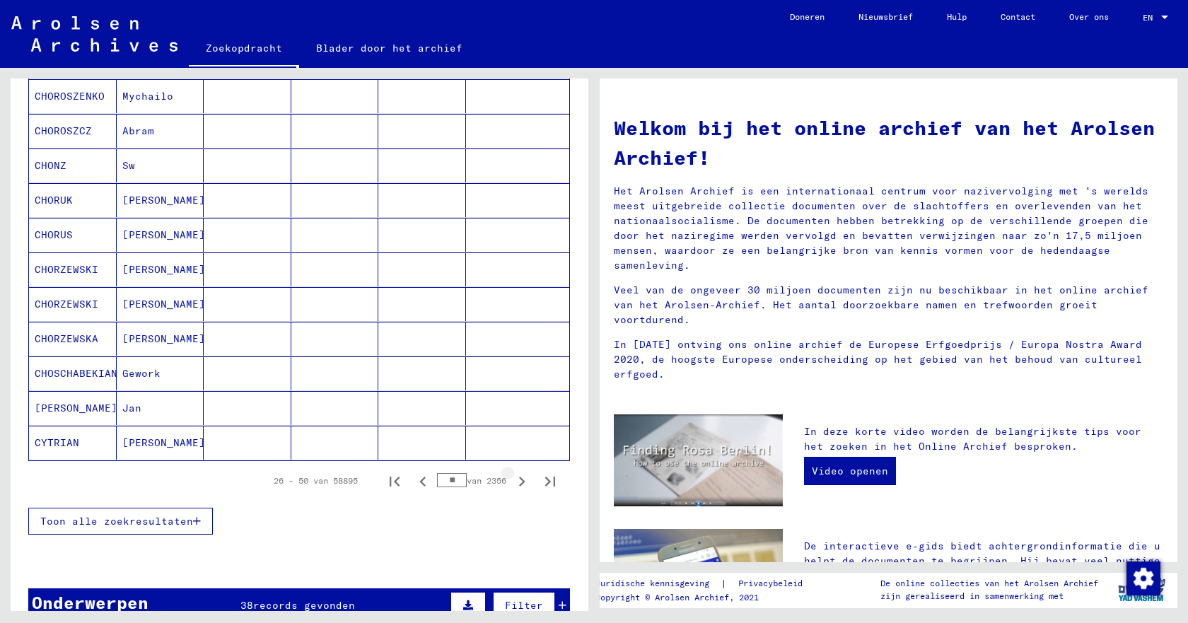
click at [519, 480] on icon "Volgende pagina" at bounding box center [522, 482] width 6 height 10
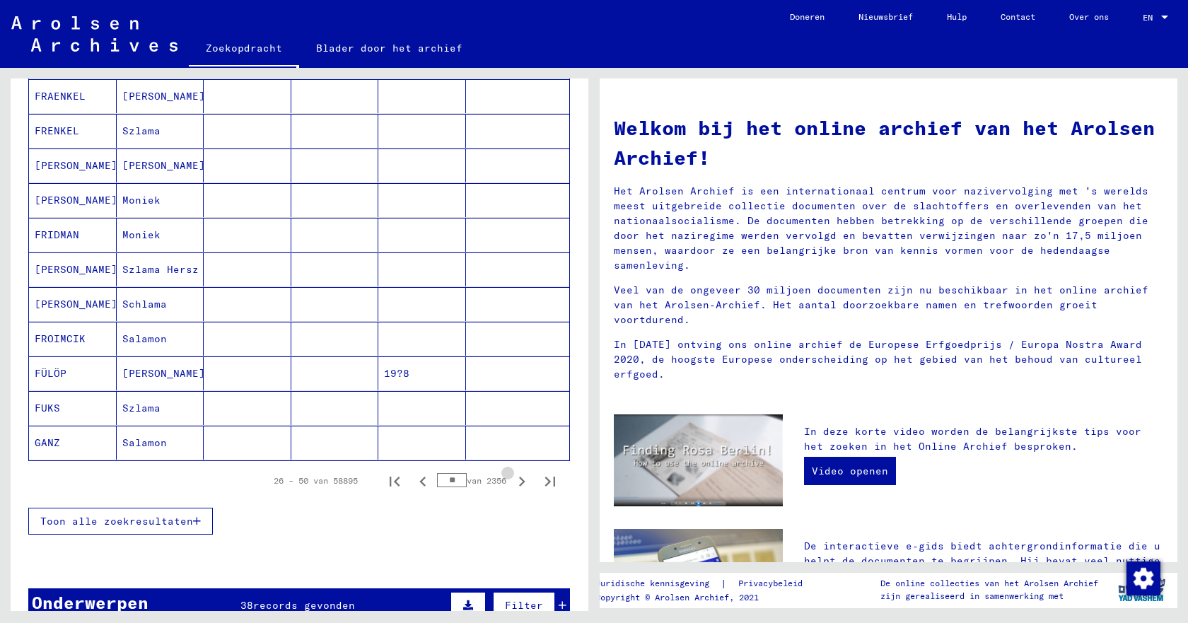
click at [519, 480] on icon "Volgende pagina" at bounding box center [522, 482] width 6 height 10
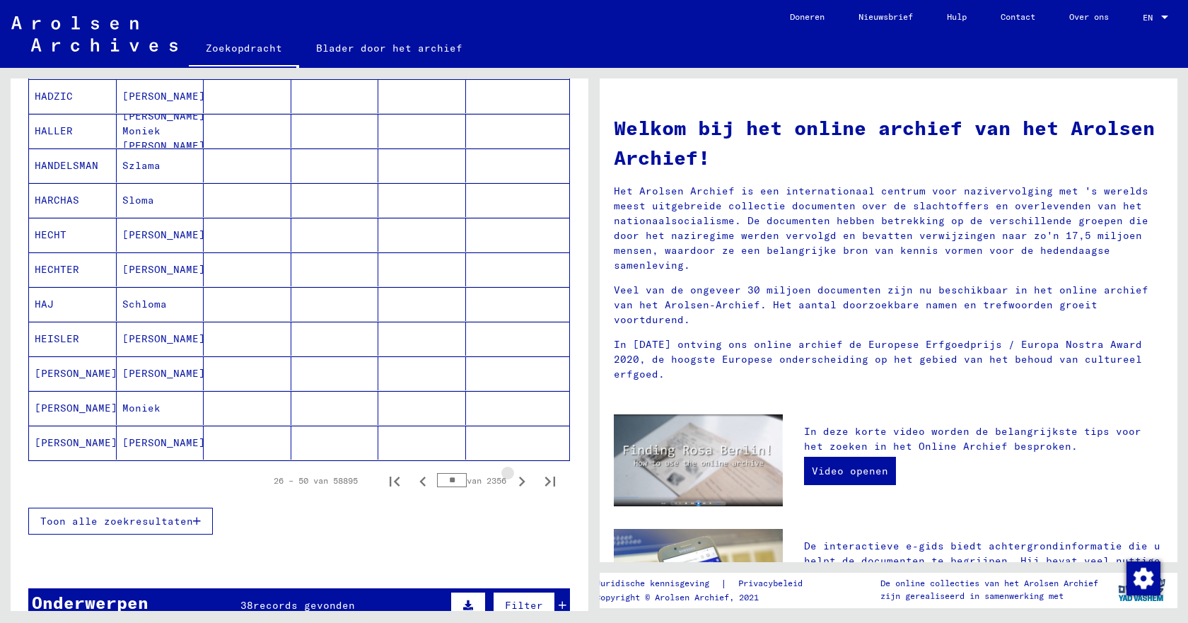
click at [519, 480] on icon "Volgende pagina" at bounding box center [522, 482] width 6 height 10
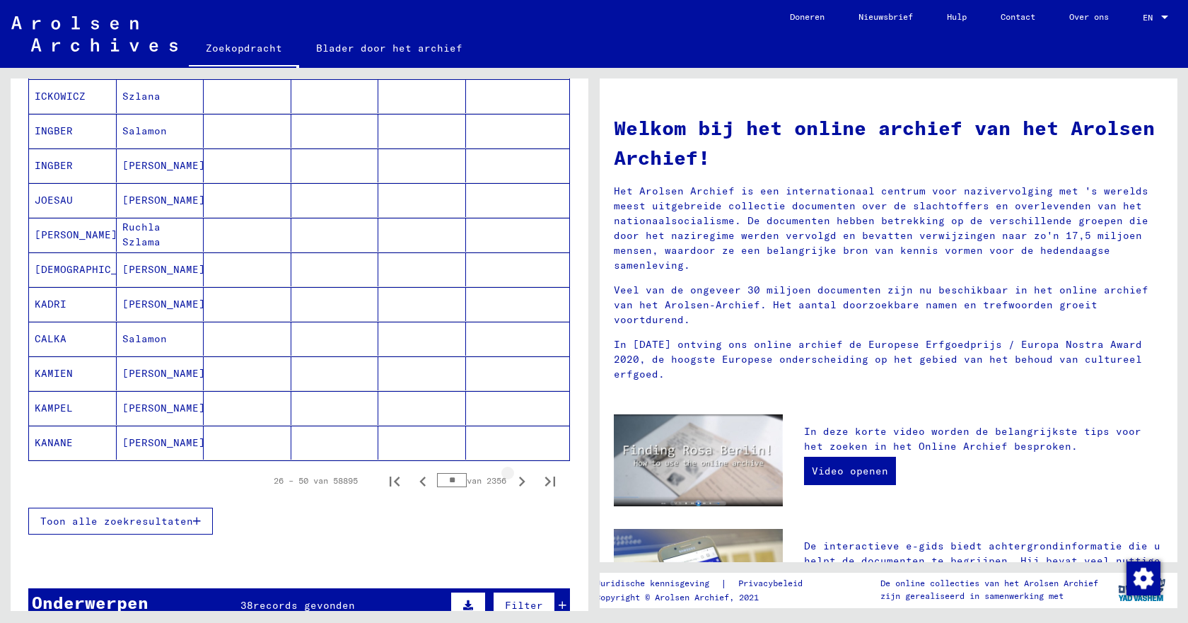
click at [519, 480] on icon "Volgende pagina" at bounding box center [522, 482] width 6 height 10
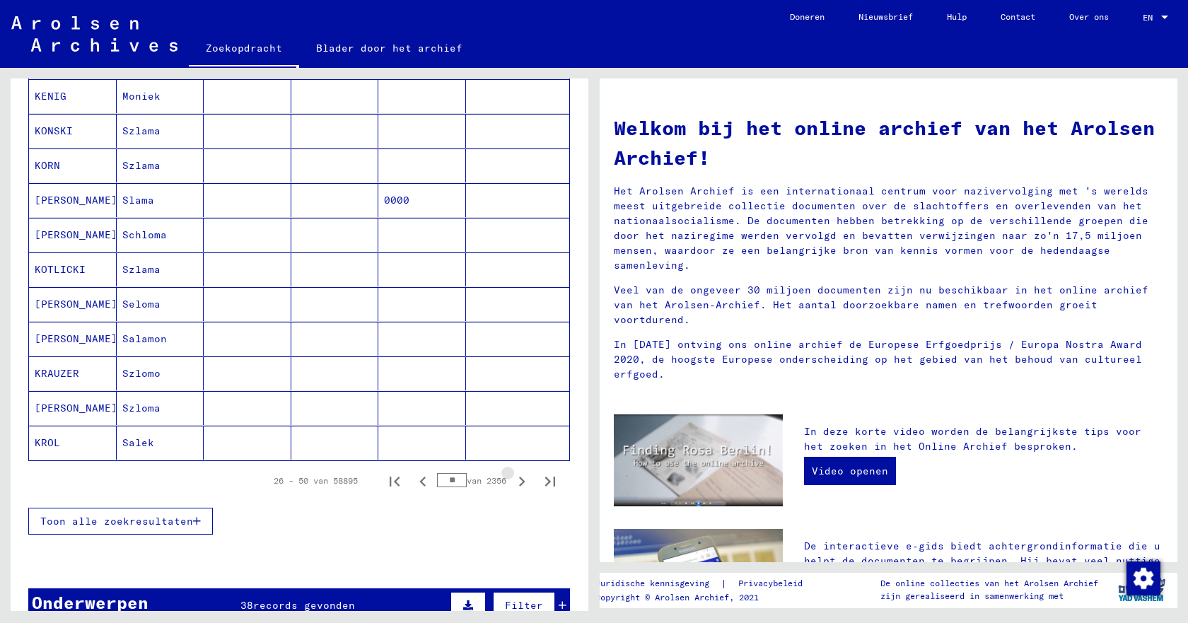
click at [519, 480] on icon "Volgende pagina" at bounding box center [522, 482] width 6 height 10
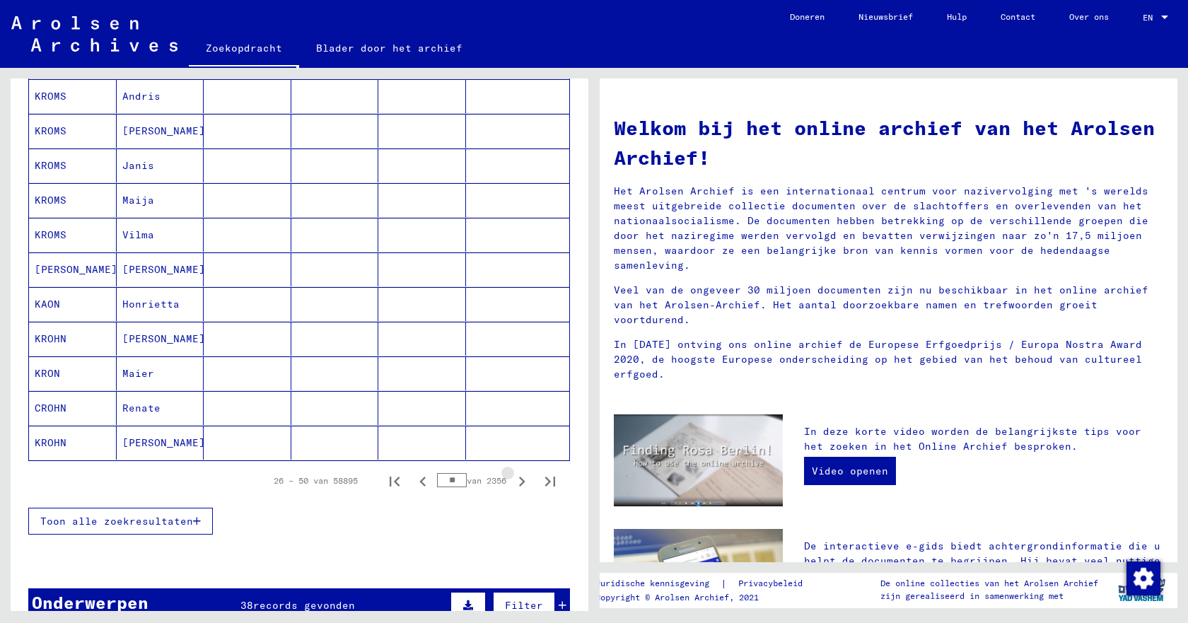
click at [519, 480] on icon "Volgende pagina" at bounding box center [522, 482] width 6 height 10
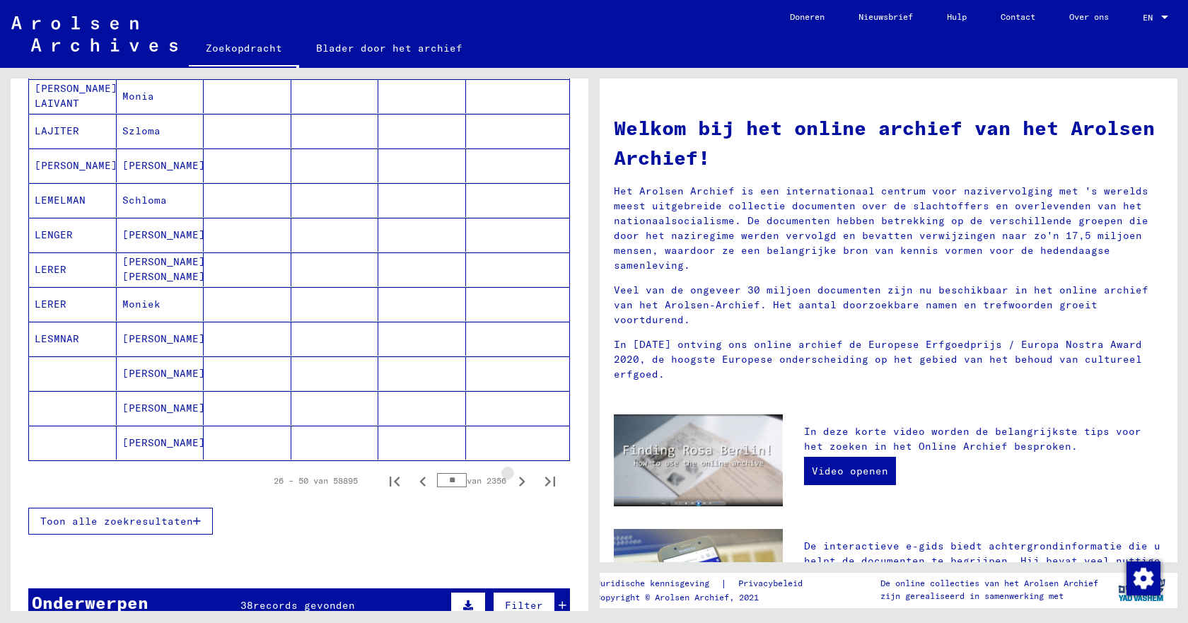
click at [519, 480] on icon "Volgende pagina" at bounding box center [522, 482] width 6 height 10
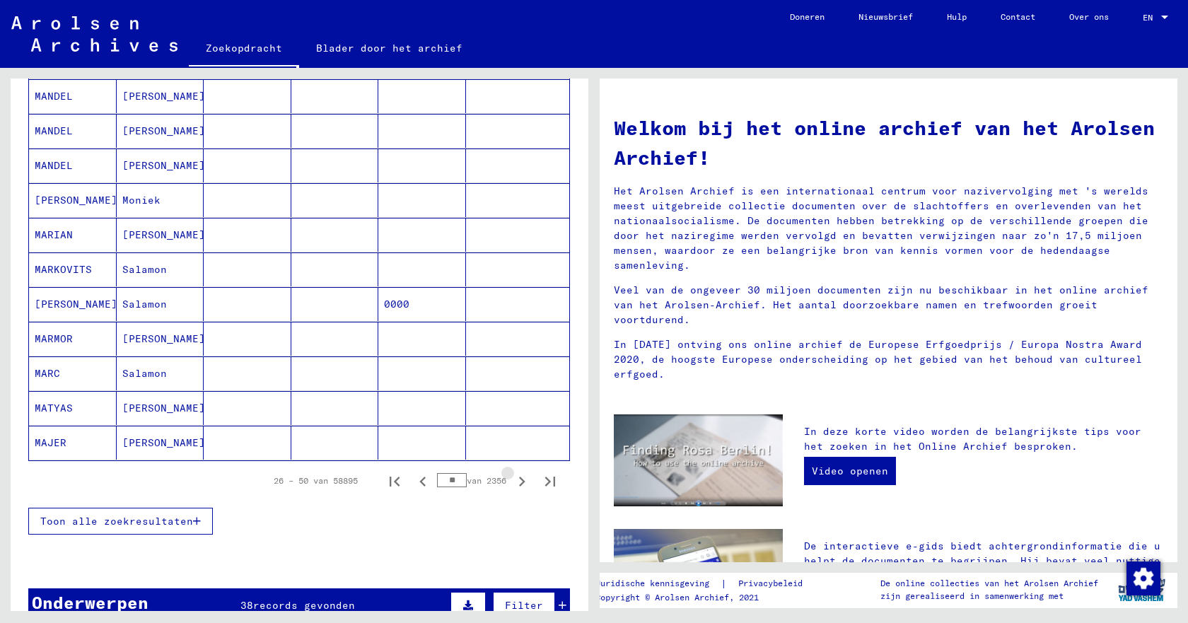
click at [519, 480] on icon "Volgende pagina" at bounding box center [522, 482] width 6 height 10
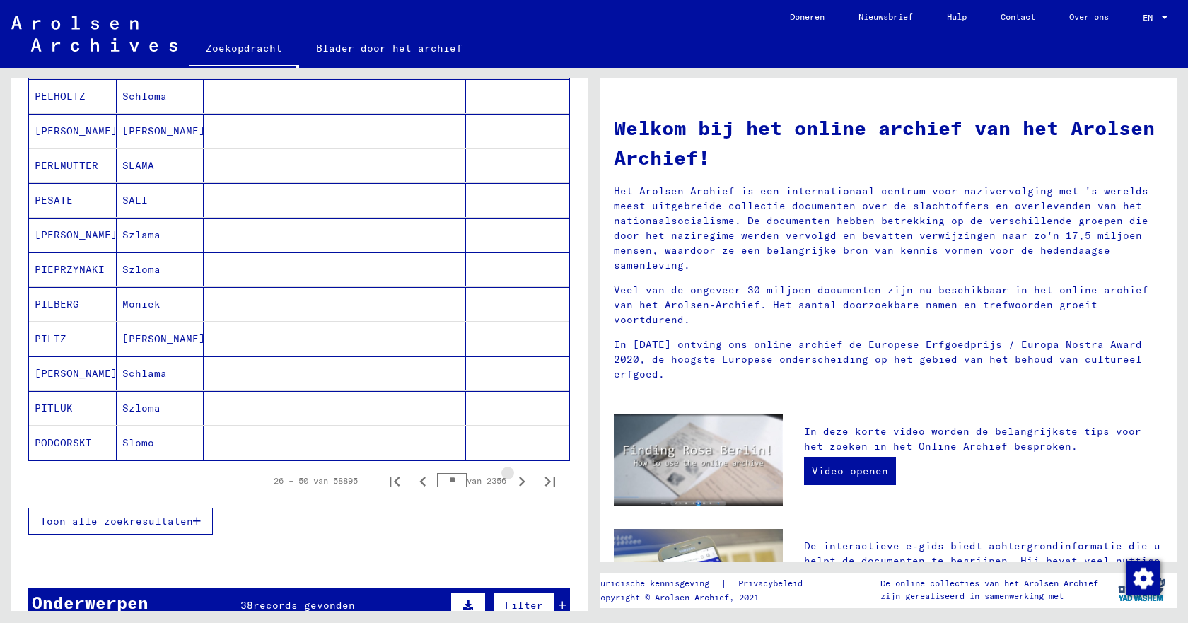
click at [519, 480] on icon "Volgende pagina" at bounding box center [522, 482] width 6 height 10
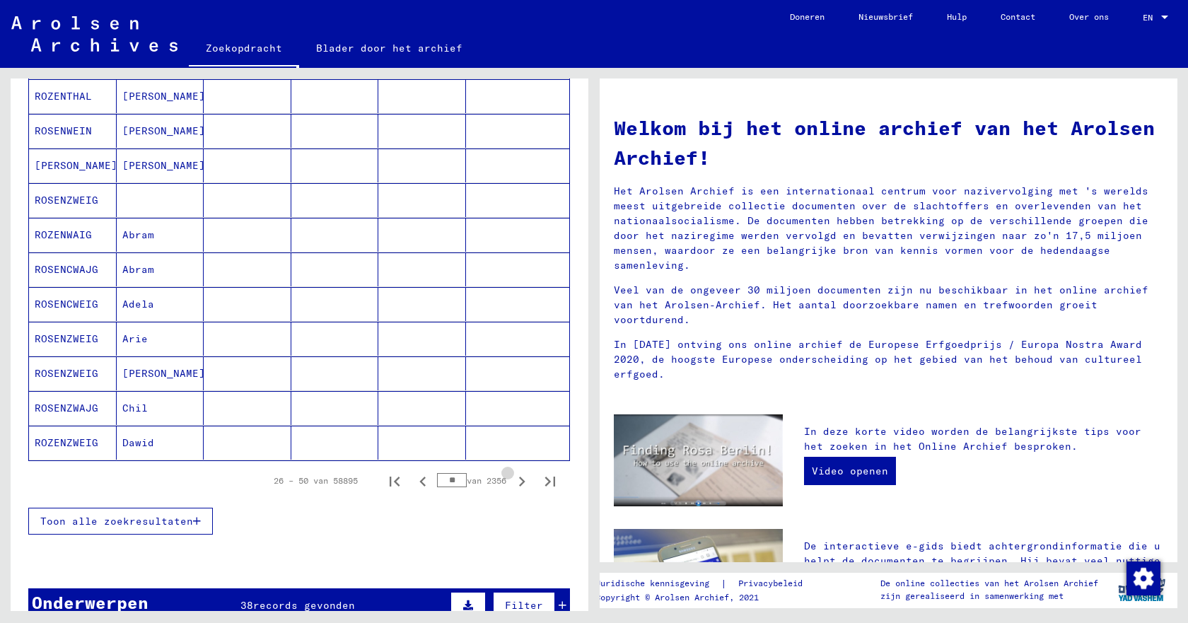
click at [519, 480] on icon "Volgende pagina" at bounding box center [522, 482] width 6 height 10
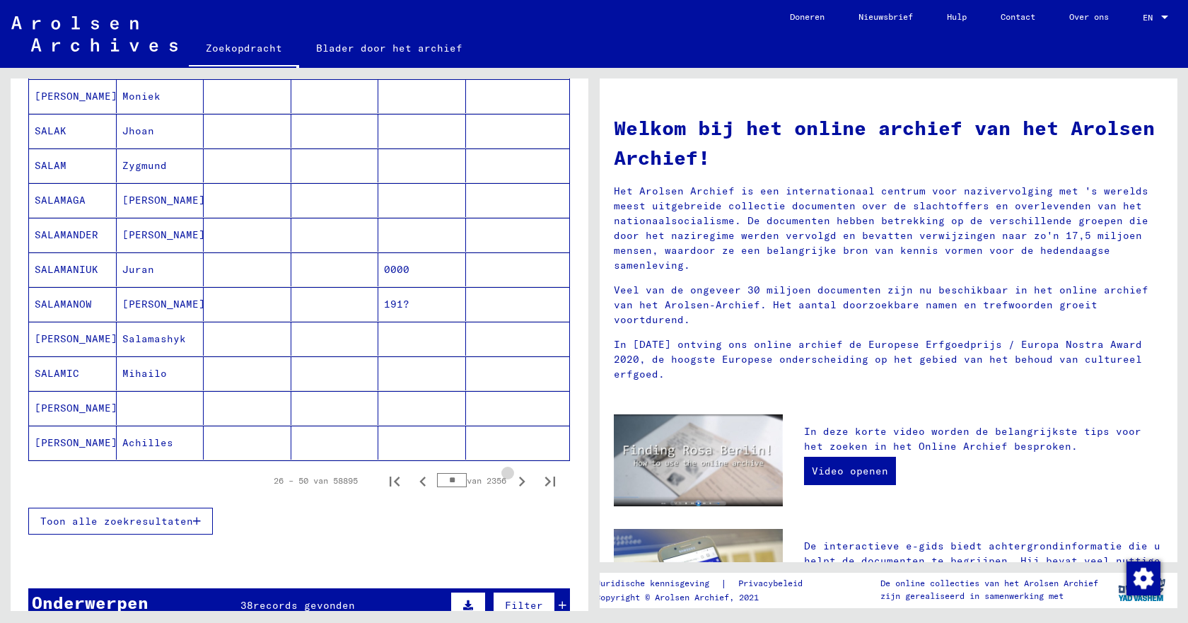
click at [519, 480] on icon "Volgende pagina" at bounding box center [522, 482] width 6 height 10
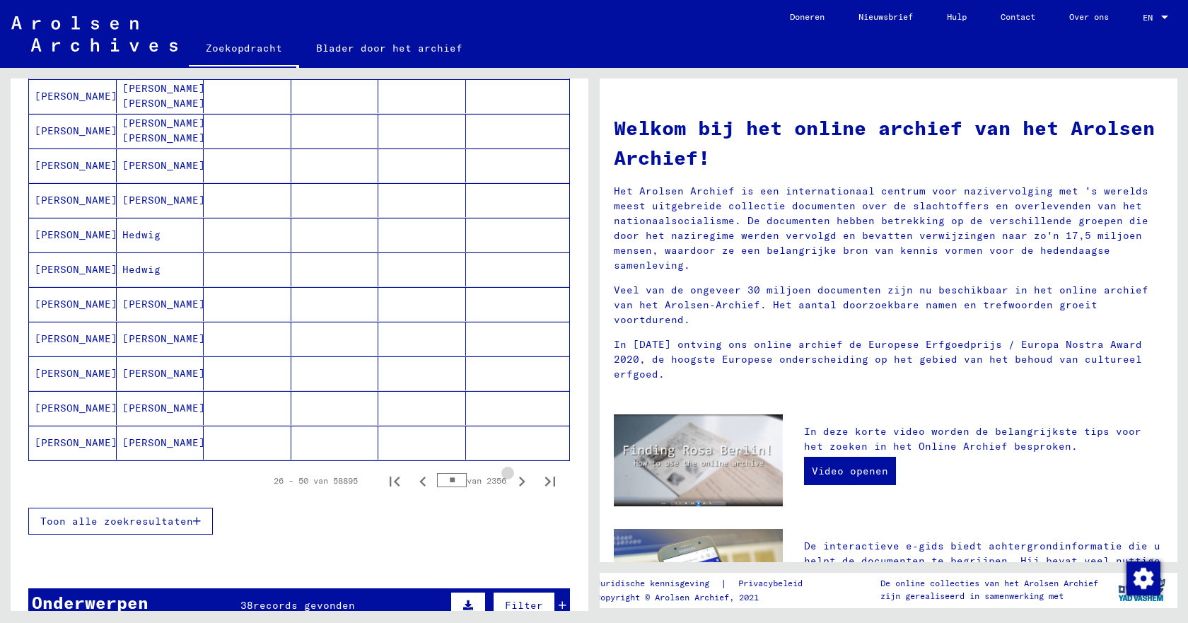
click at [519, 480] on icon "Volgende pagina" at bounding box center [522, 482] width 6 height 10
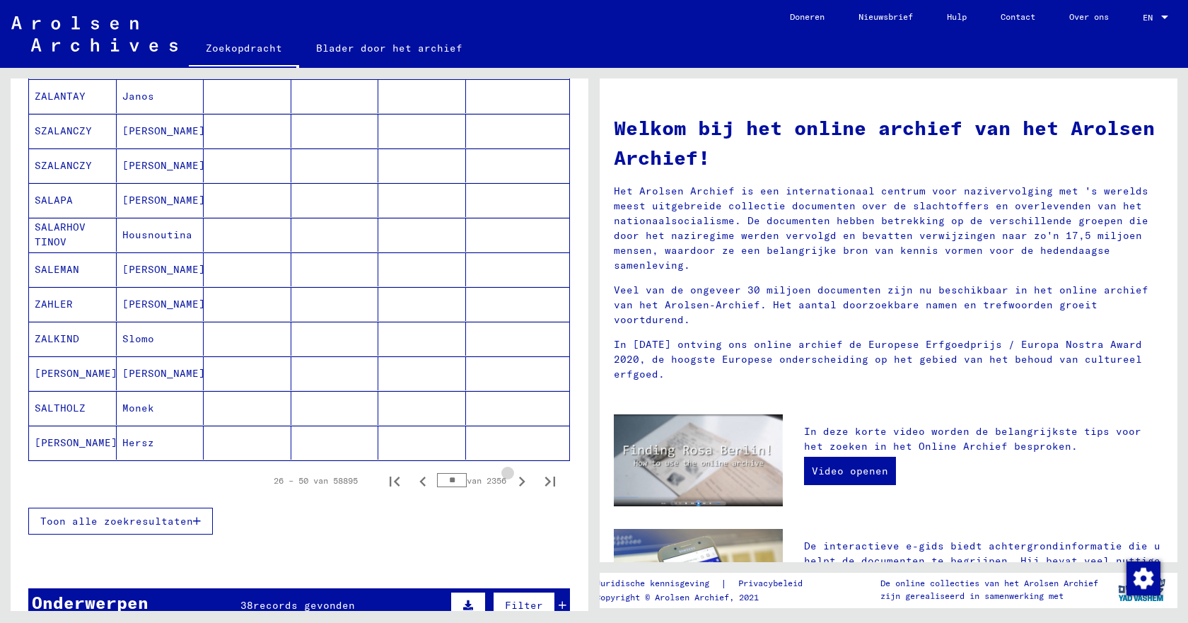
click at [519, 480] on icon "Volgende pagina" at bounding box center [522, 482] width 6 height 10
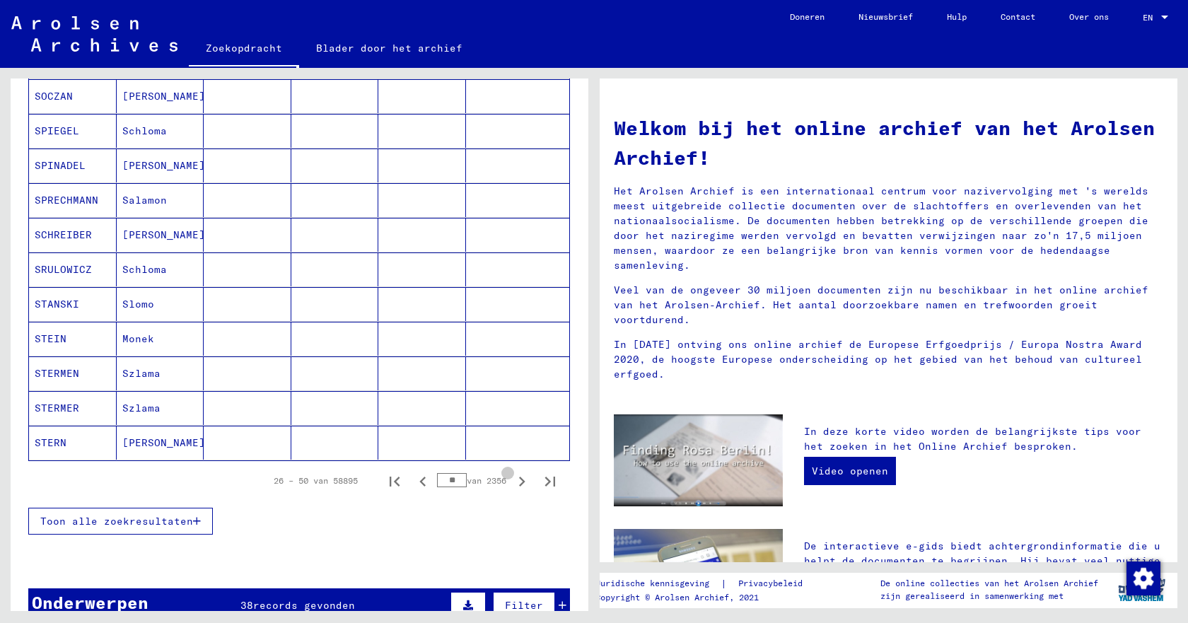
click at [519, 480] on icon "Volgende pagina" at bounding box center [522, 482] width 6 height 10
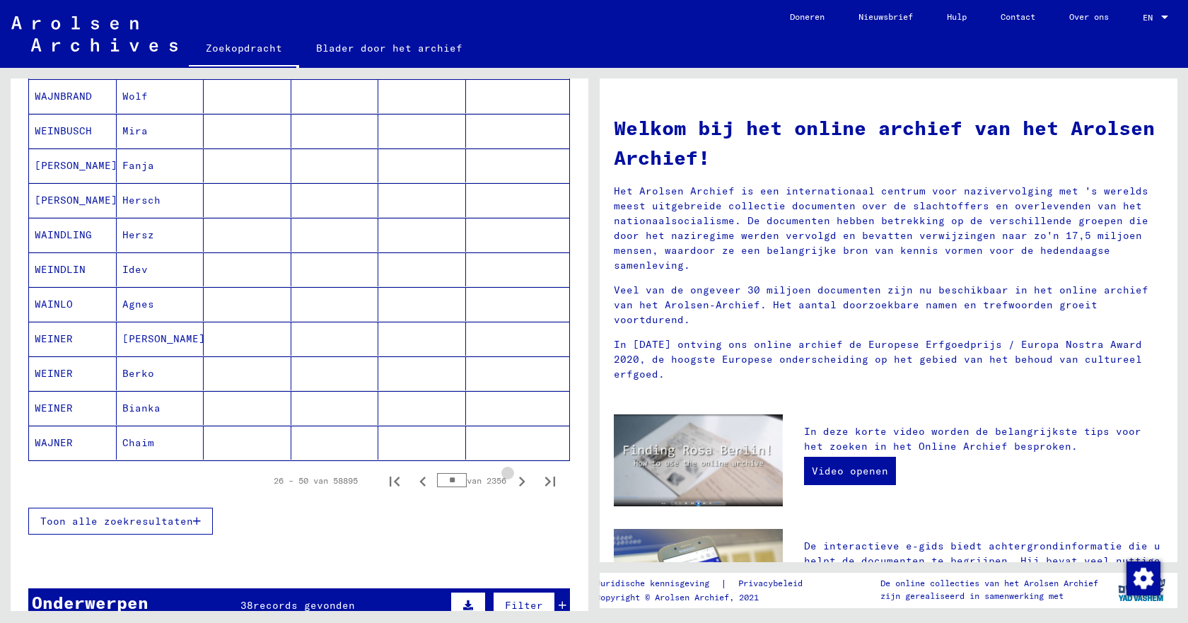
click at [519, 480] on icon "Volgende pagina" at bounding box center [522, 482] width 6 height 10
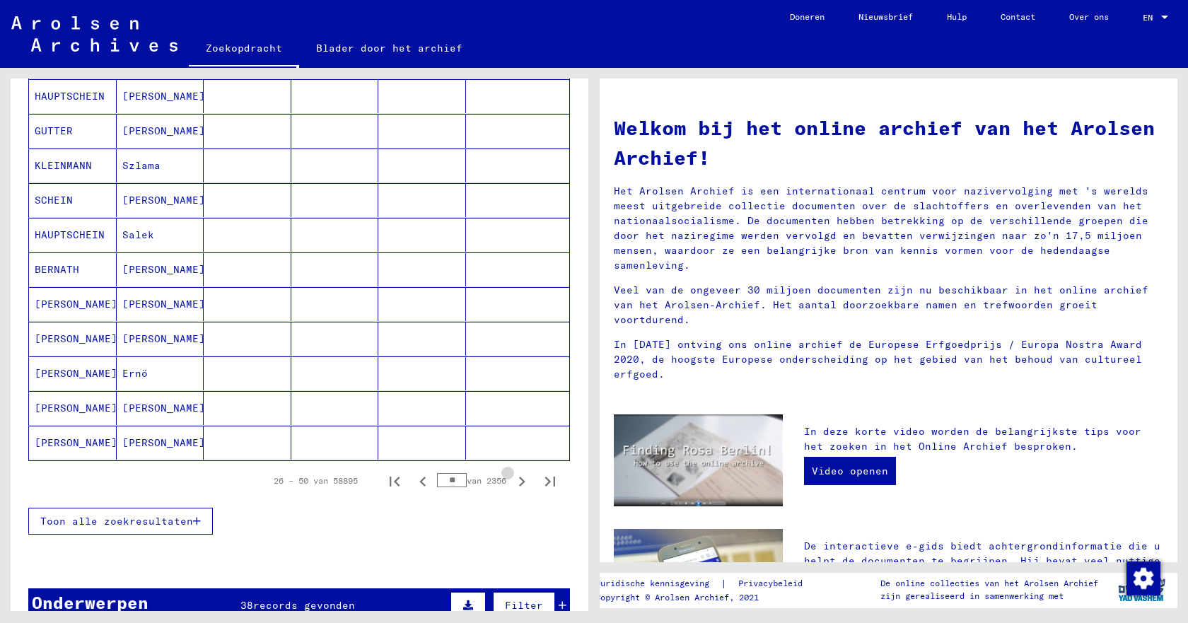
click at [519, 480] on icon "Volgende pagina" at bounding box center [522, 482] width 6 height 10
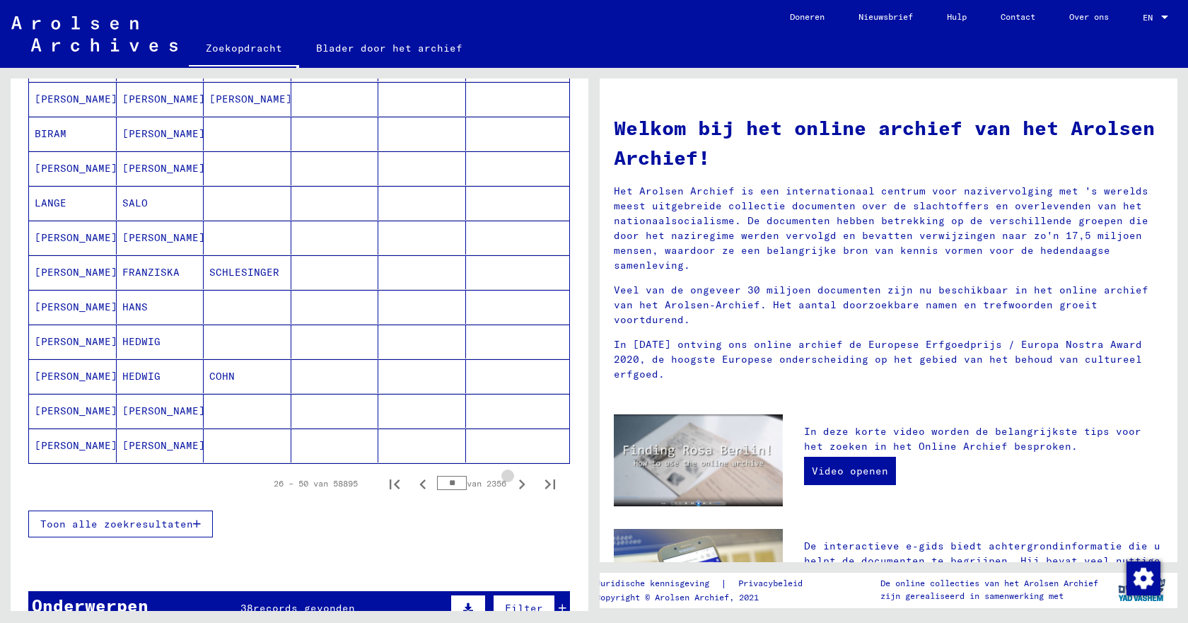
click at [519, 480] on icon "Volgende pagina" at bounding box center [522, 485] width 6 height 10
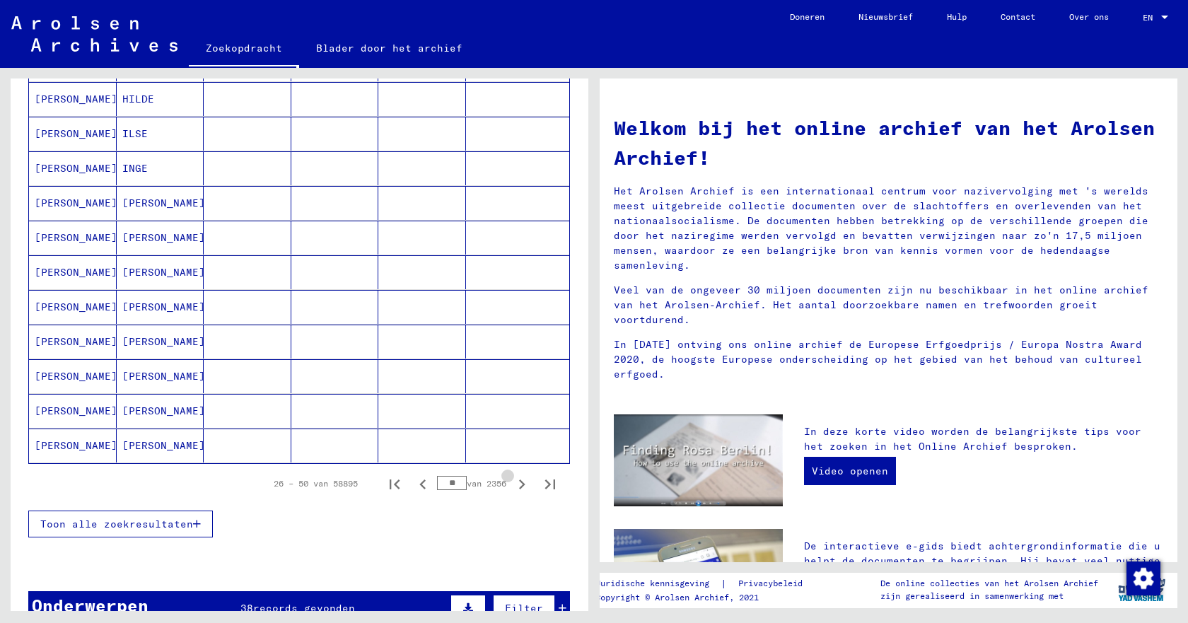
scroll to position [710, 0]
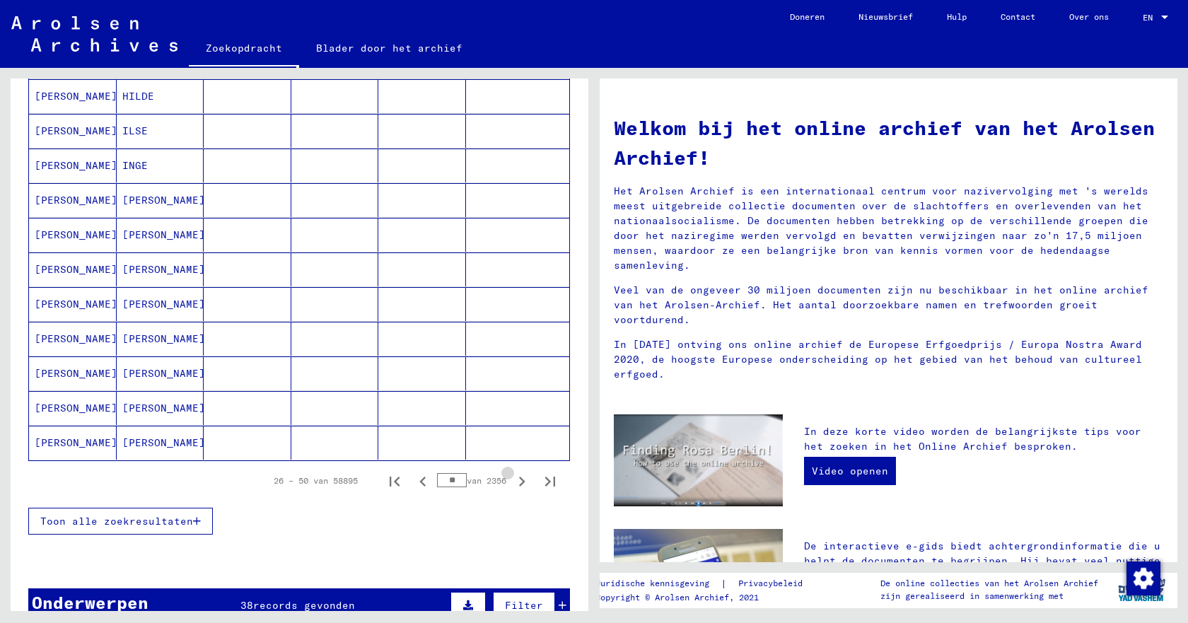
click at [519, 480] on icon "Volgende pagina" at bounding box center [522, 482] width 6 height 10
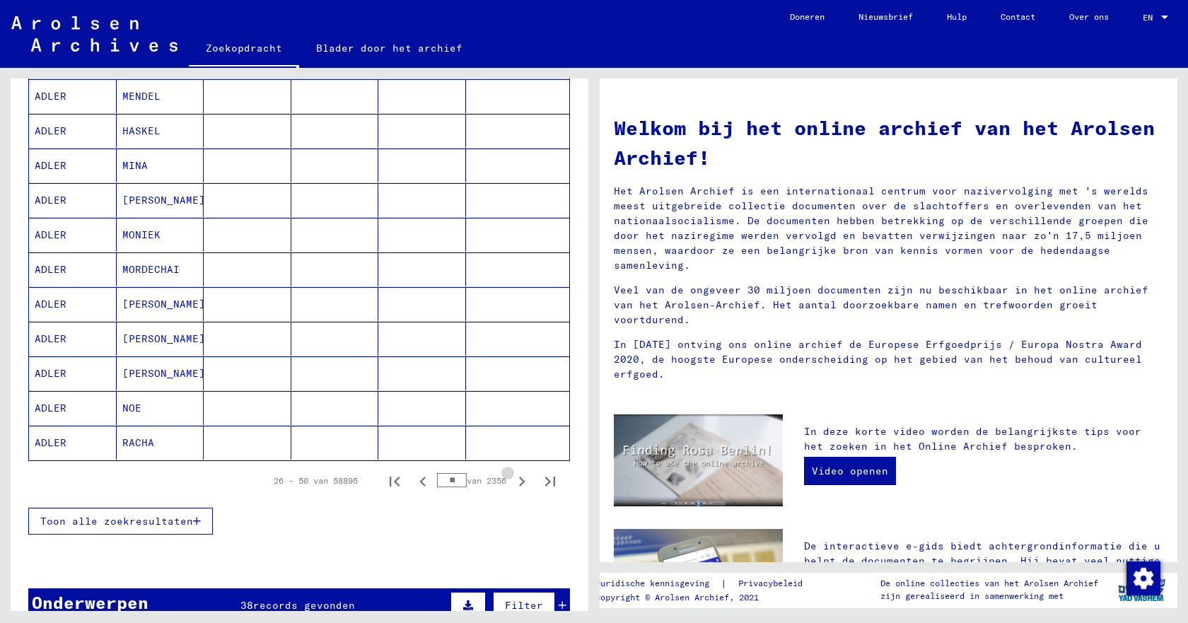
click at [519, 480] on icon "Volgende pagina" at bounding box center [522, 482] width 6 height 10
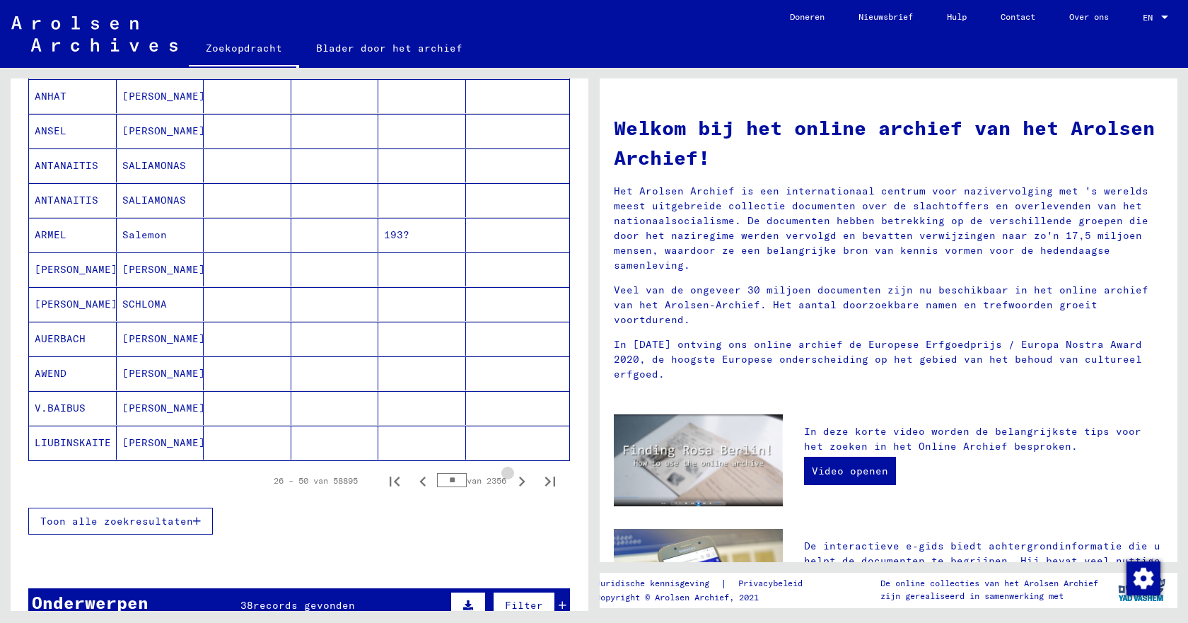
click at [519, 480] on icon "Volgende pagina" at bounding box center [522, 482] width 6 height 10
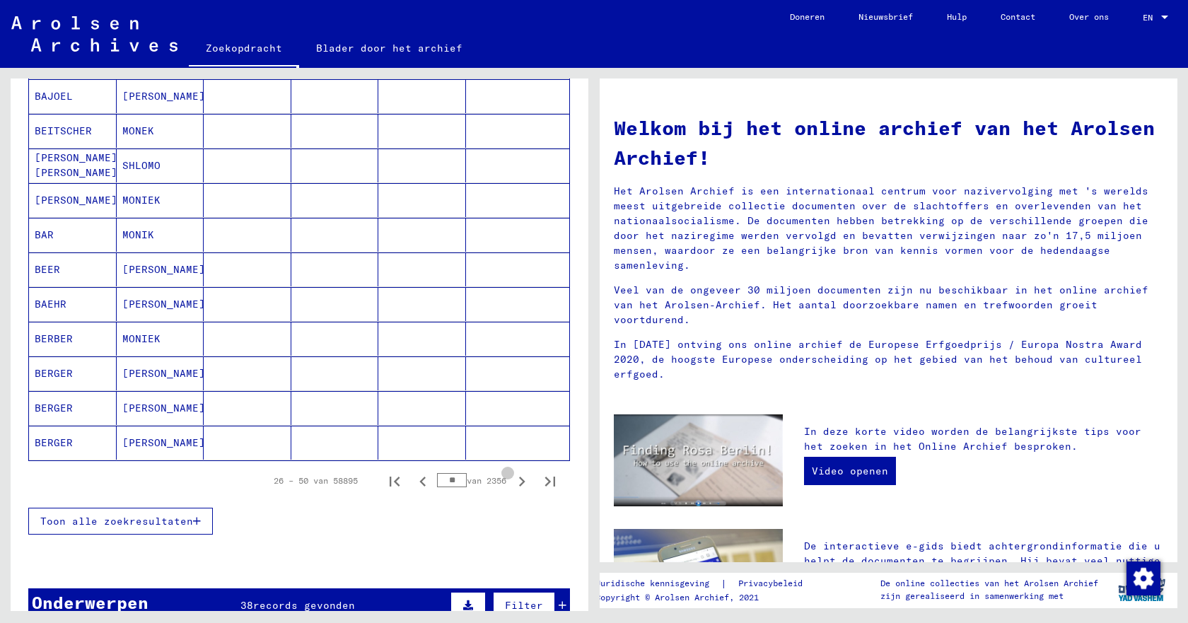
click at [519, 480] on icon "Volgende pagina" at bounding box center [522, 482] width 6 height 10
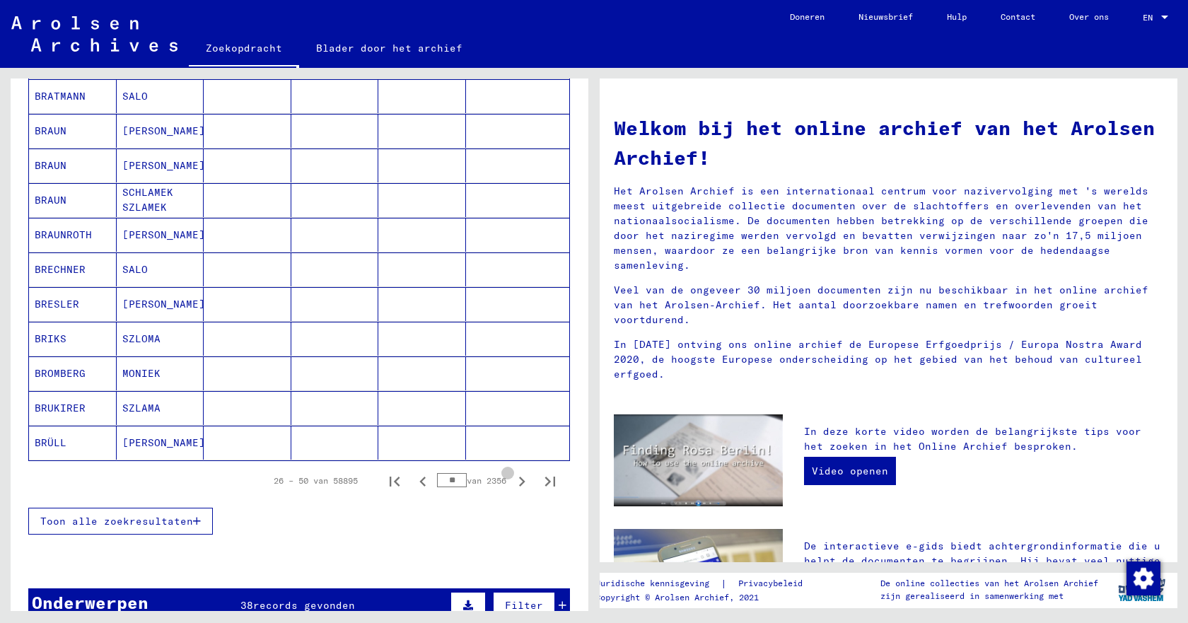
click at [519, 480] on icon "Volgende pagina" at bounding box center [522, 482] width 6 height 10
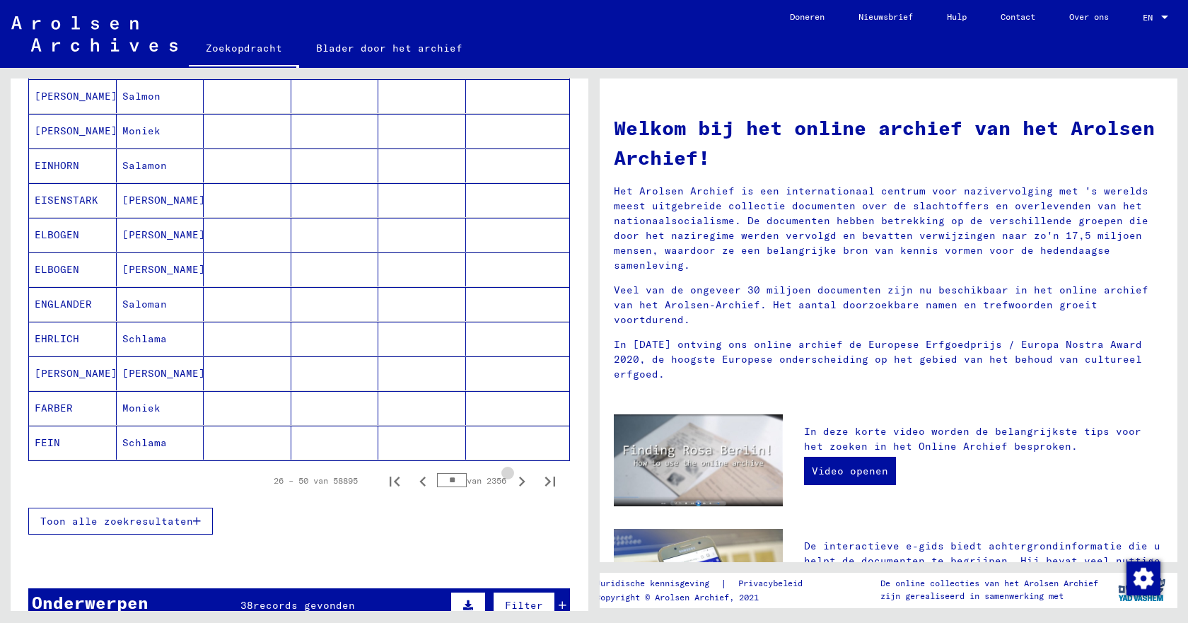
click at [519, 480] on icon "Volgende pagina" at bounding box center [522, 482] width 6 height 10
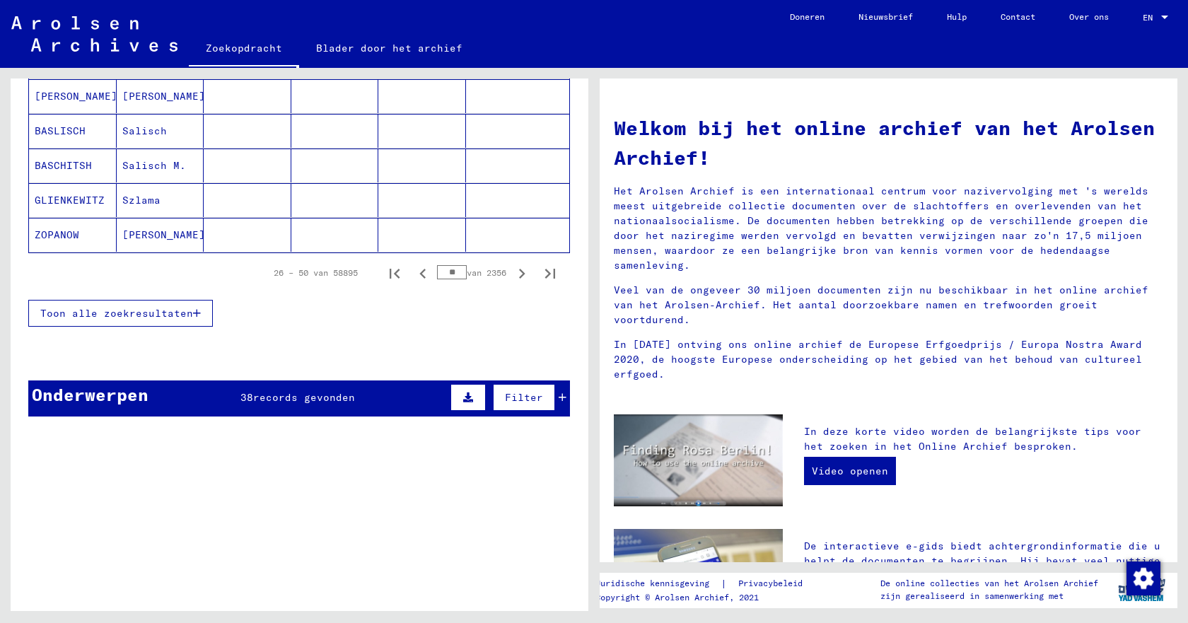
scroll to position [920, 0]
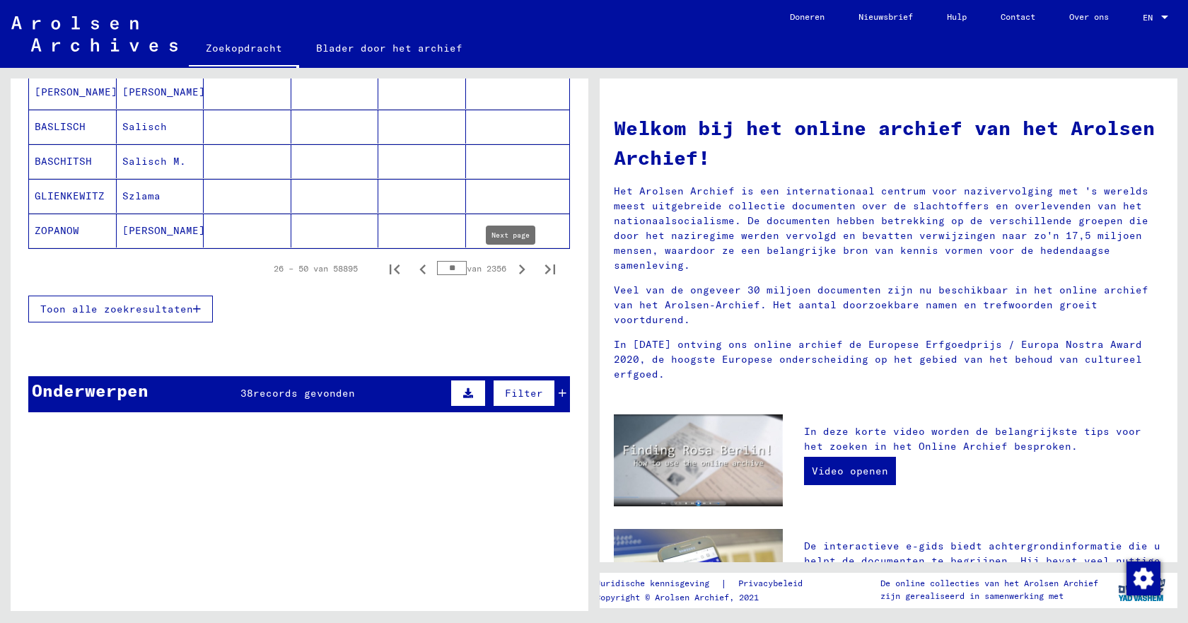
click at [519, 271] on icon "Volgende pagina" at bounding box center [522, 270] width 6 height 10
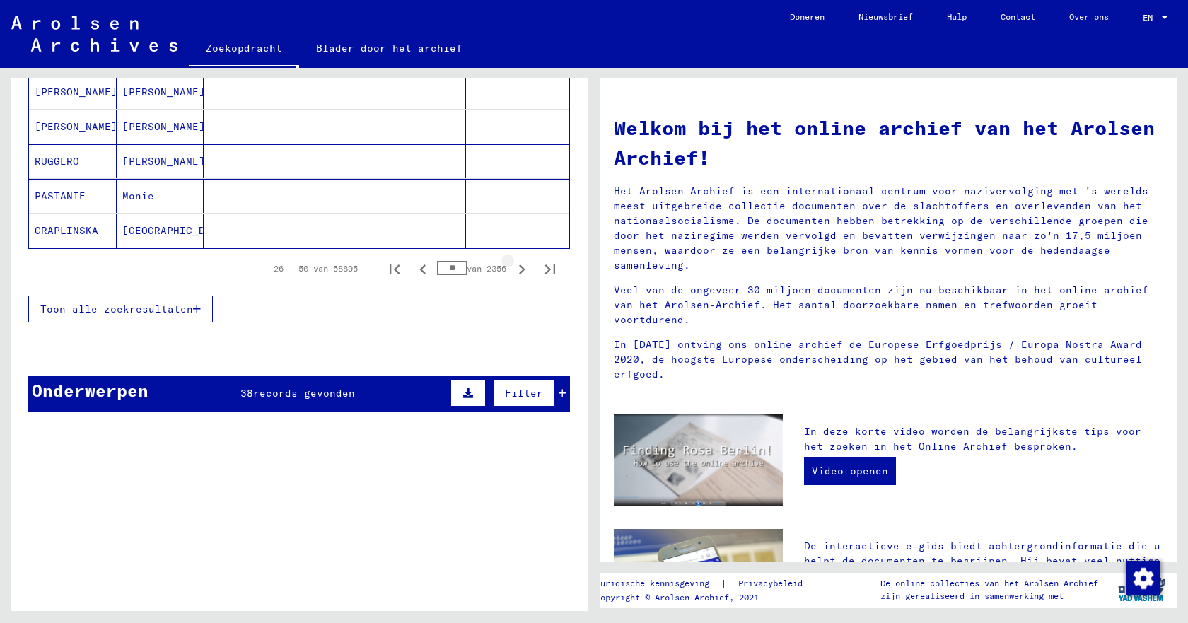
click at [519, 271] on icon "Volgende pagina" at bounding box center [522, 270] width 6 height 10
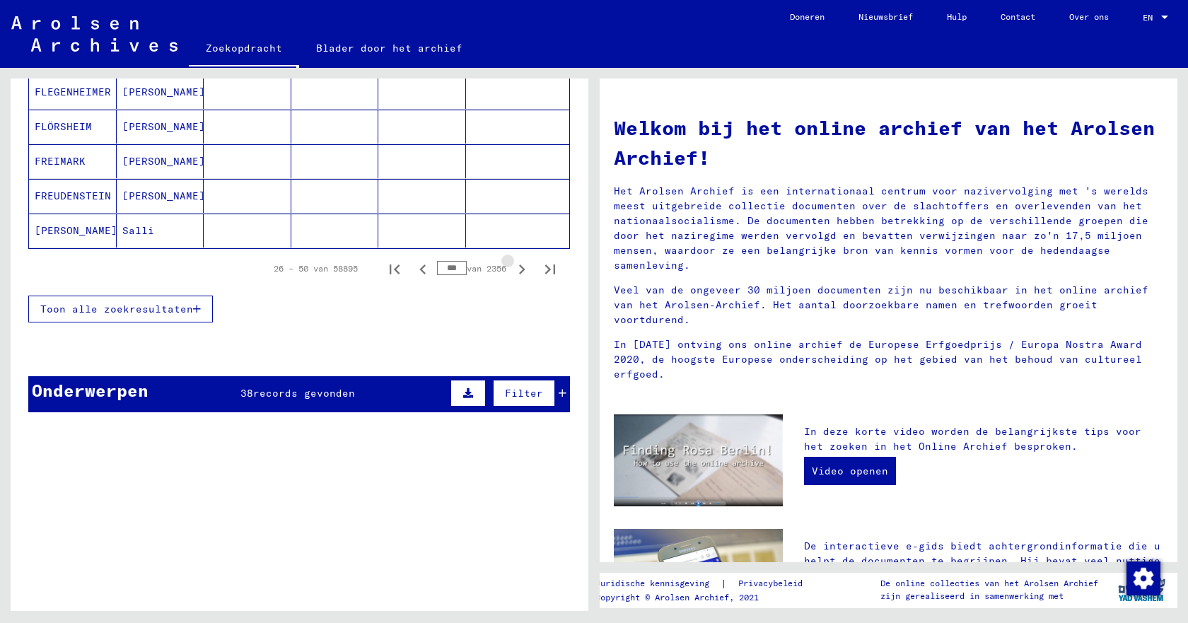
click at [519, 271] on icon "Volgende pagina" at bounding box center [522, 270] width 6 height 10
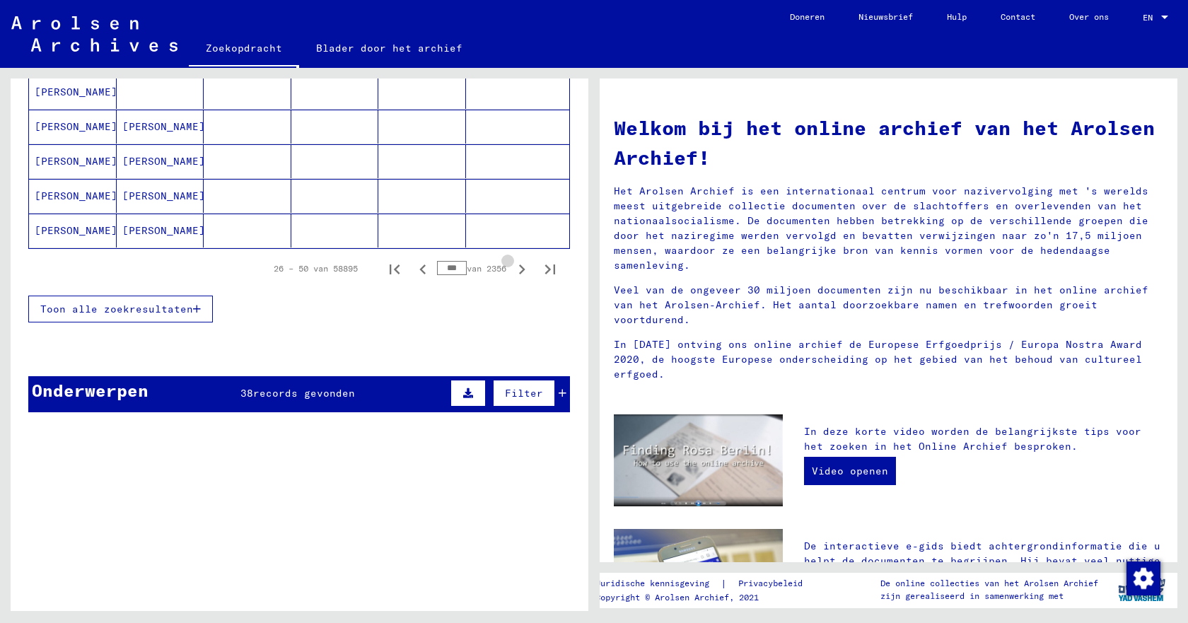
click at [519, 271] on icon "Volgende pagina" at bounding box center [522, 270] width 6 height 10
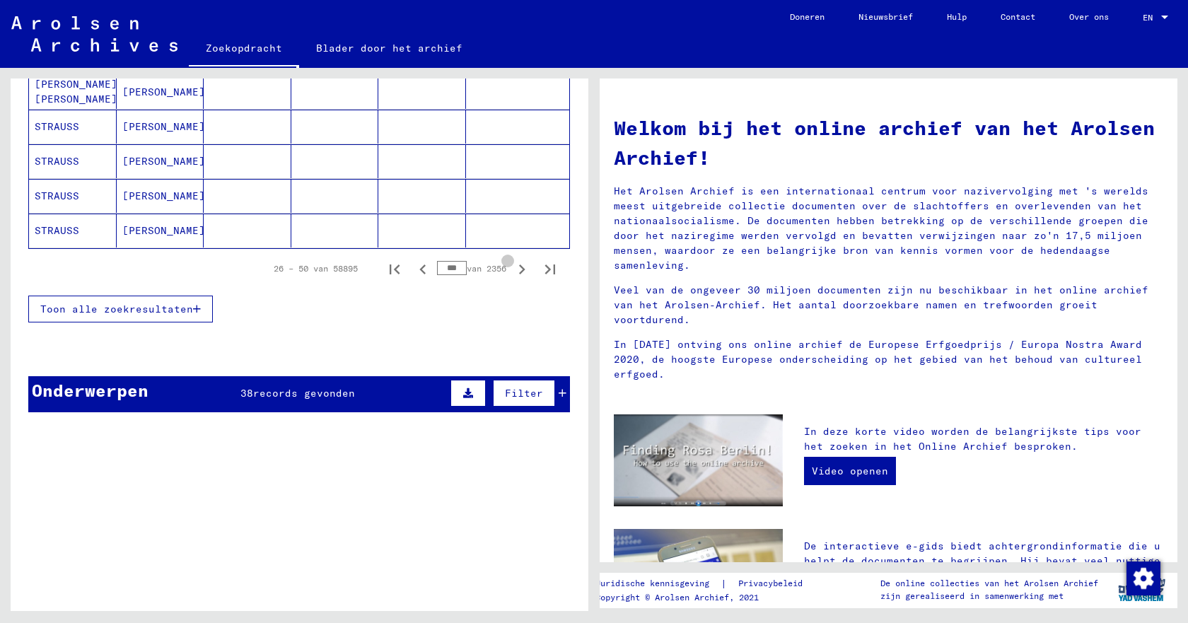
click at [519, 271] on icon "Volgende pagina" at bounding box center [522, 270] width 6 height 10
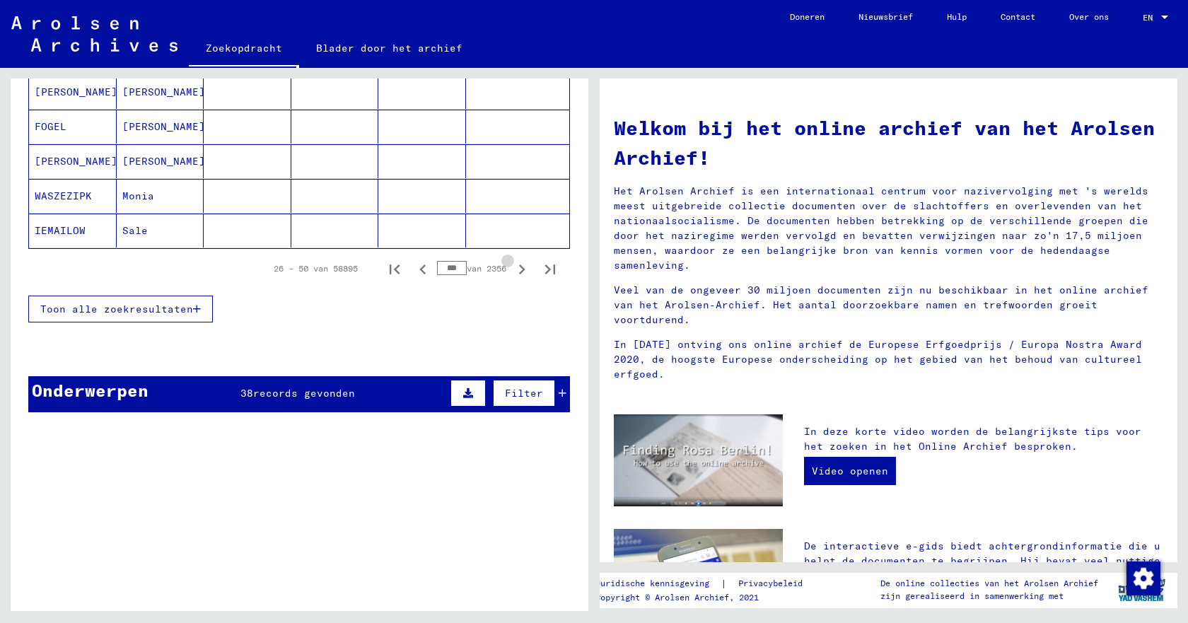
click at [519, 271] on icon "Volgende pagina" at bounding box center [522, 270] width 6 height 10
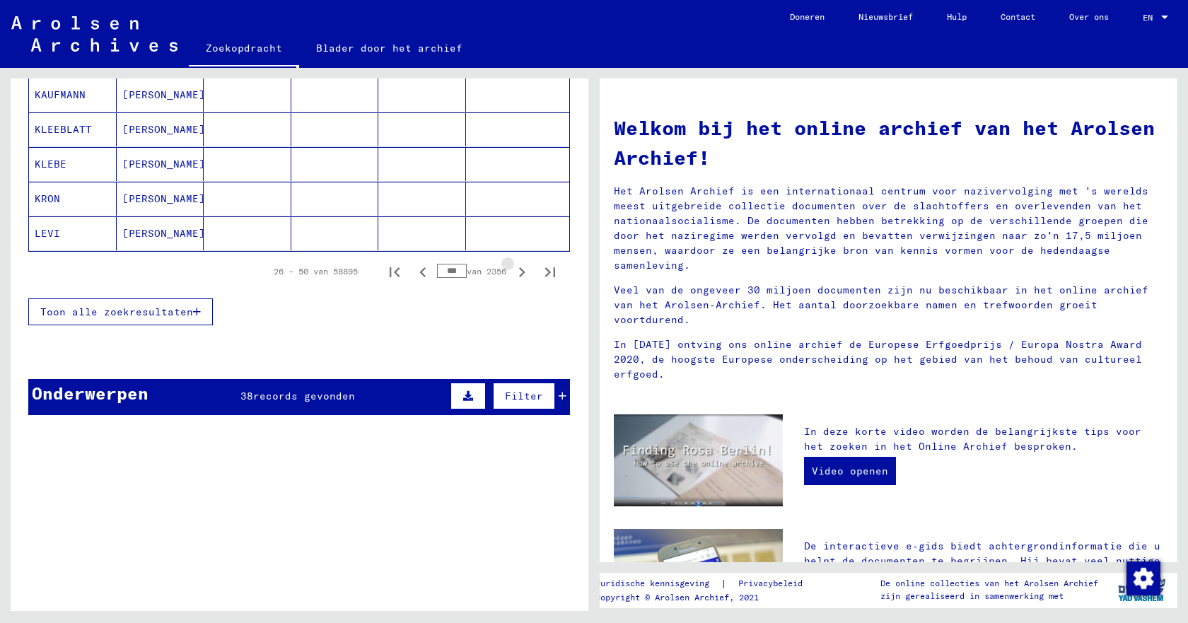
click at [519, 271] on icon "Volgende pagina" at bounding box center [522, 272] width 6 height 10
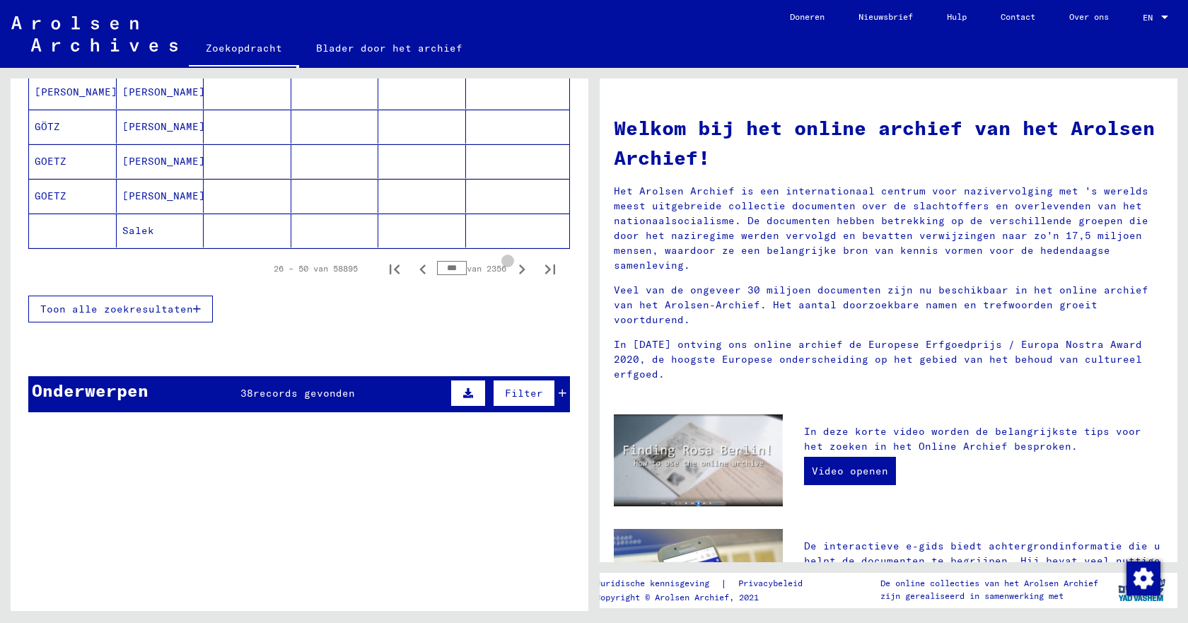
click at [519, 271] on icon "Volgende pagina" at bounding box center [522, 270] width 6 height 10
click at [512, 270] on icon "Volgende pagina" at bounding box center [522, 270] width 20 height 20
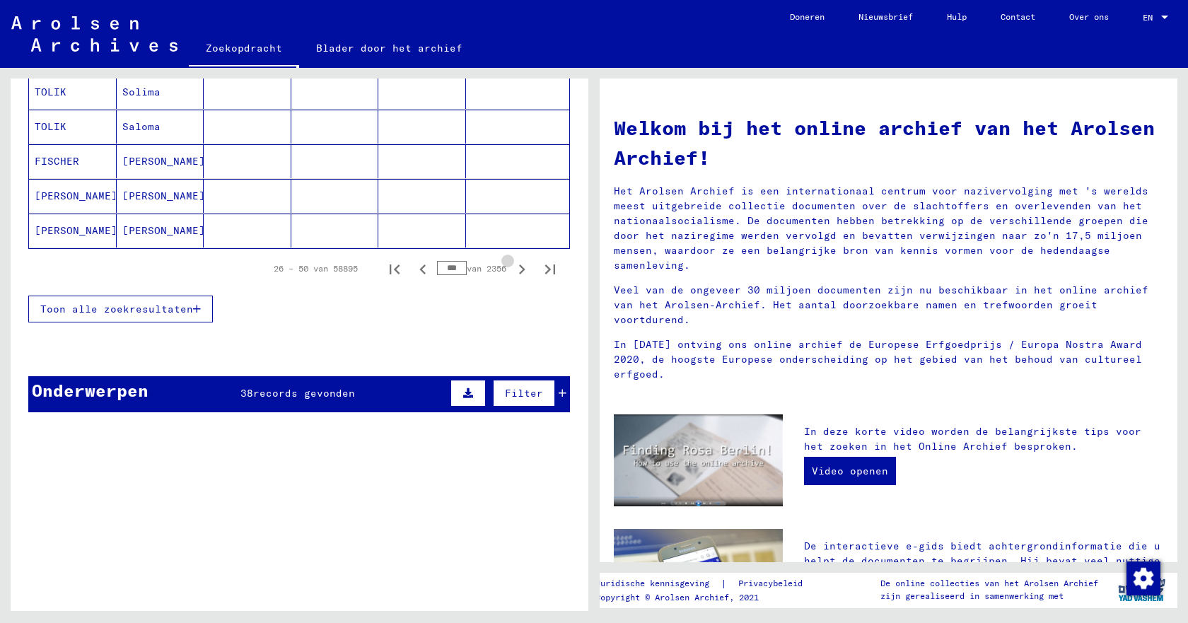
click at [512, 270] on icon "Volgende pagina" at bounding box center [522, 270] width 20 height 20
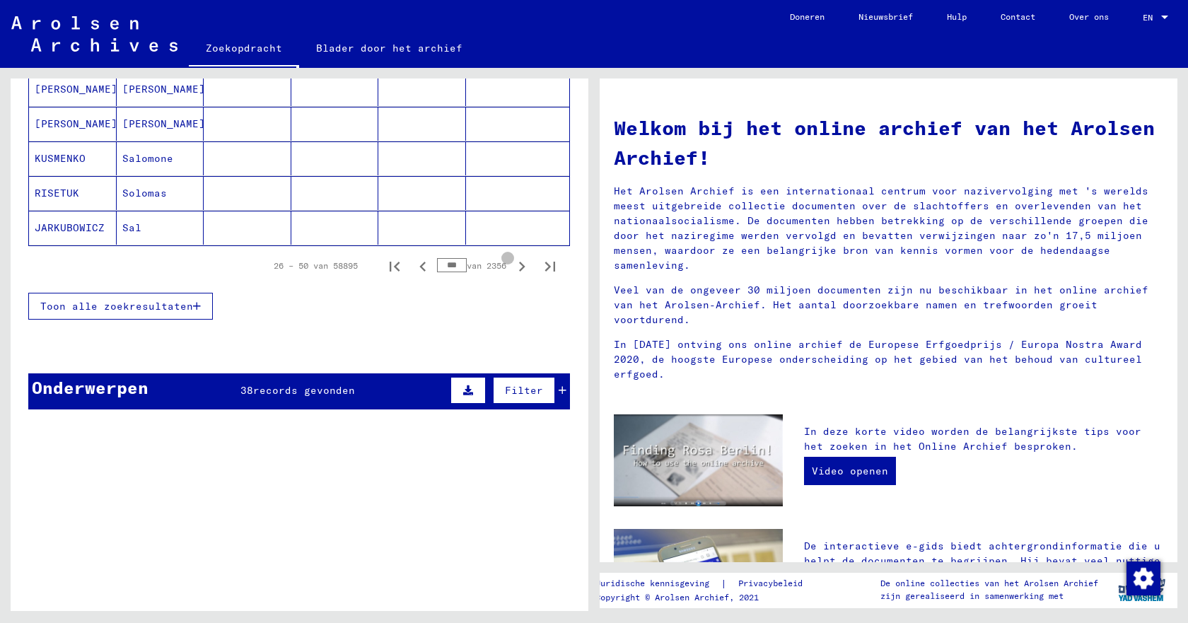
click at [519, 270] on icon "Volgende pagina" at bounding box center [522, 267] width 6 height 10
click at [512, 270] on icon "Volgende pagina" at bounding box center [522, 267] width 20 height 20
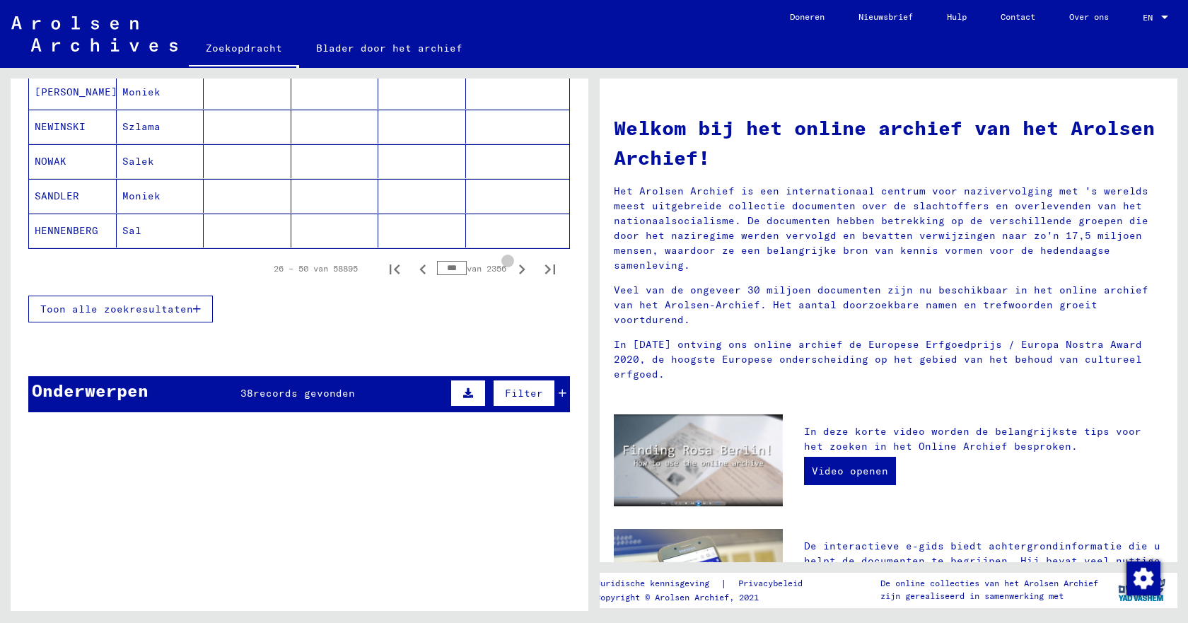
click at [512, 268] on icon "Volgende pagina" at bounding box center [522, 270] width 20 height 20
click at [512, 267] on icon "Volgende pagina" at bounding box center [522, 270] width 20 height 20
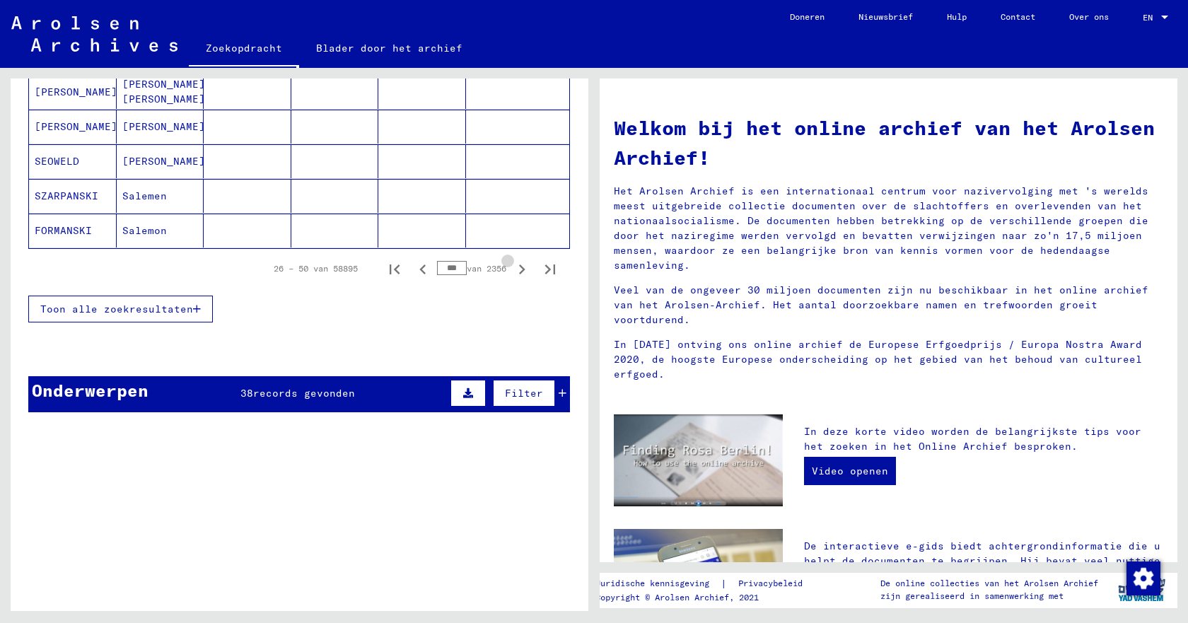
click at [512, 267] on icon "Volgende pagina" at bounding box center [522, 270] width 20 height 20
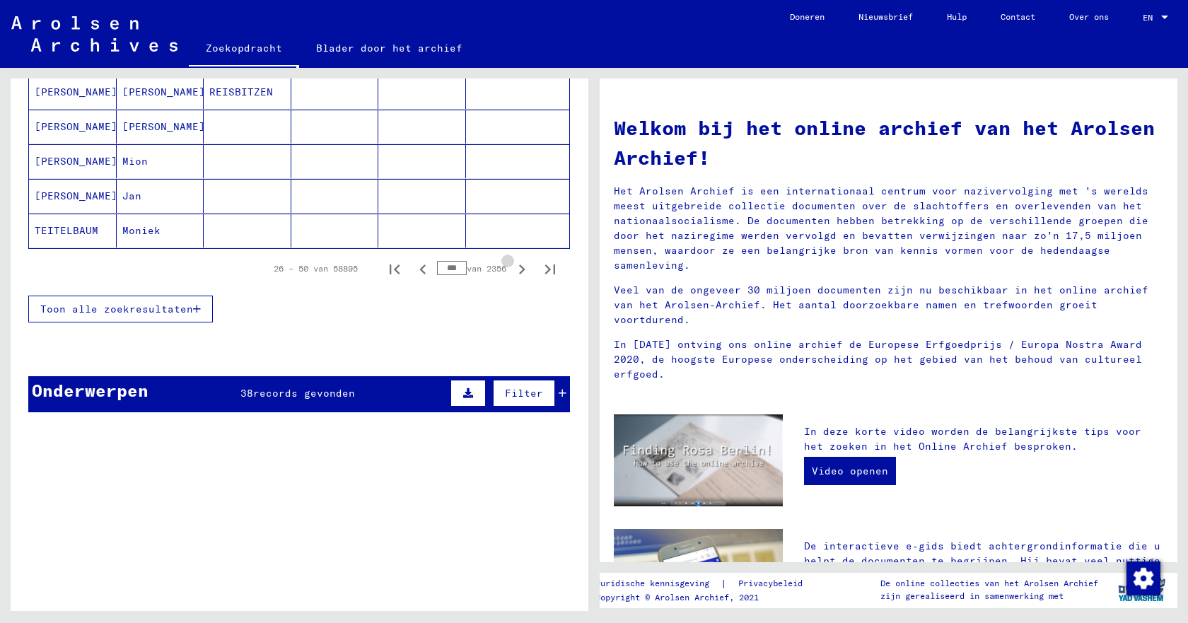
click at [512, 267] on icon "Volgende pagina" at bounding box center [522, 270] width 20 height 20
click at [512, 268] on icon "Volgende pagina" at bounding box center [522, 270] width 20 height 20
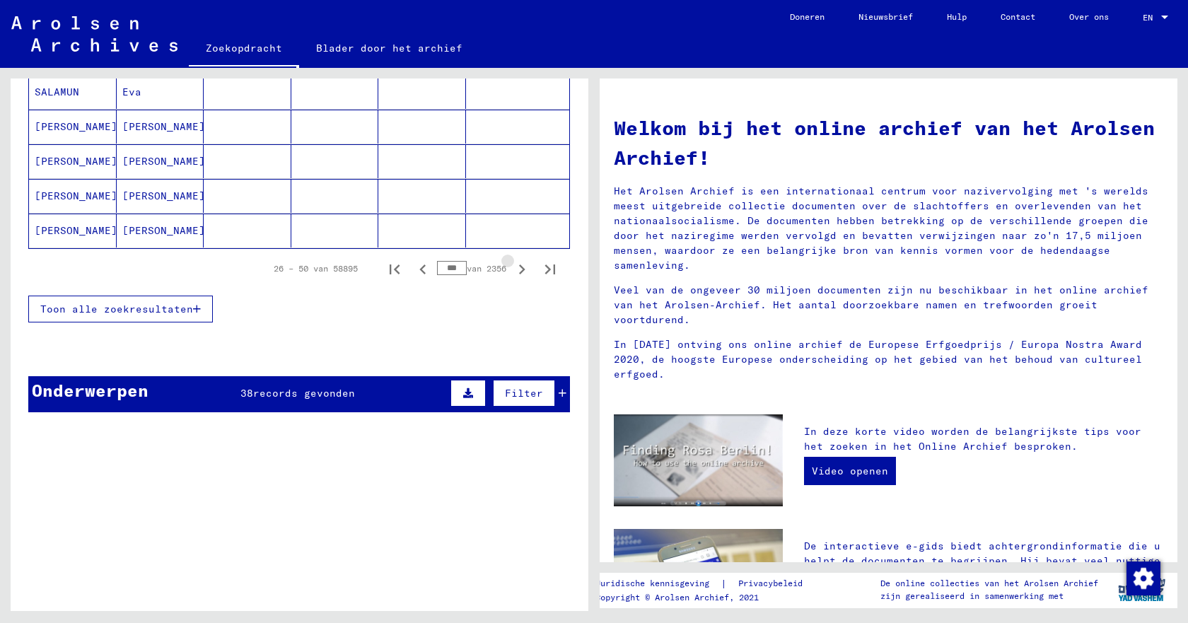
click at [512, 268] on icon "Volgende pagina" at bounding box center [522, 270] width 20 height 20
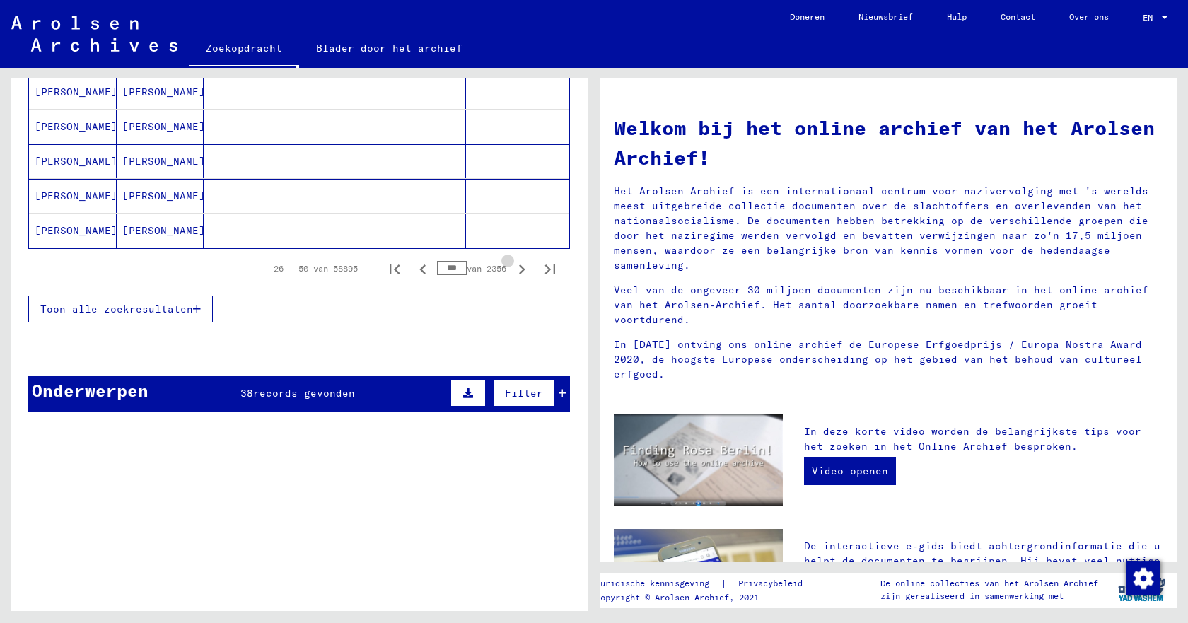
click at [512, 268] on icon "Volgende pagina" at bounding box center [522, 270] width 20 height 20
click at [512, 269] on icon "Volgende pagina" at bounding box center [522, 270] width 20 height 20
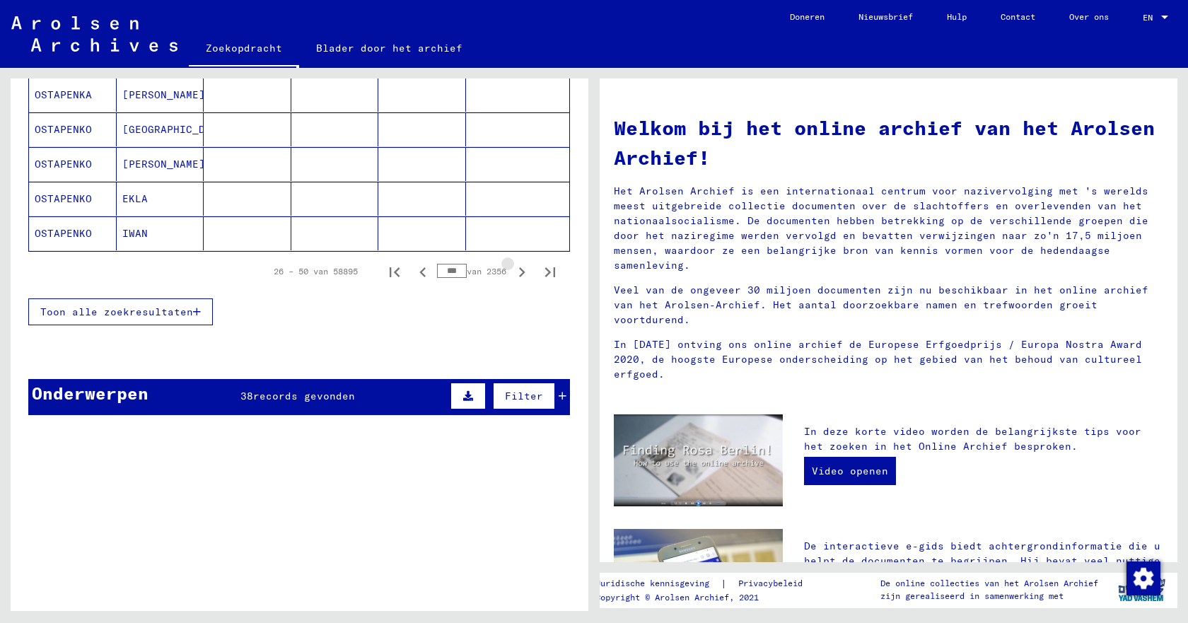
click at [512, 269] on icon "Volgende pagina" at bounding box center [522, 272] width 20 height 20
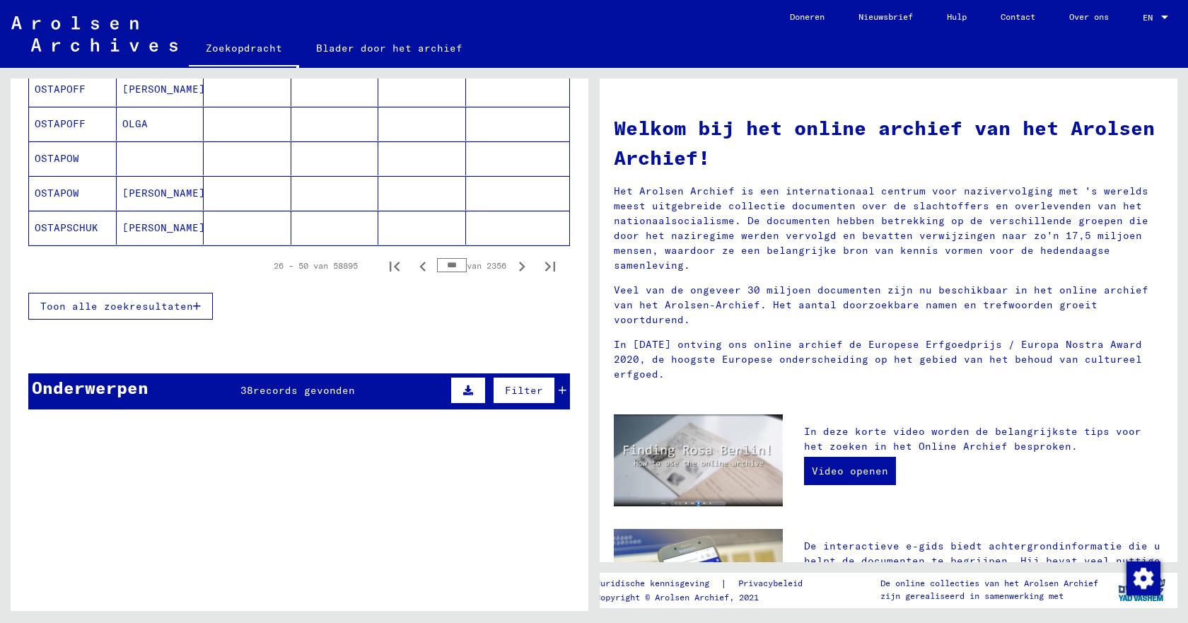
click at [512, 269] on icon "Volgende pagina" at bounding box center [522, 267] width 20 height 20
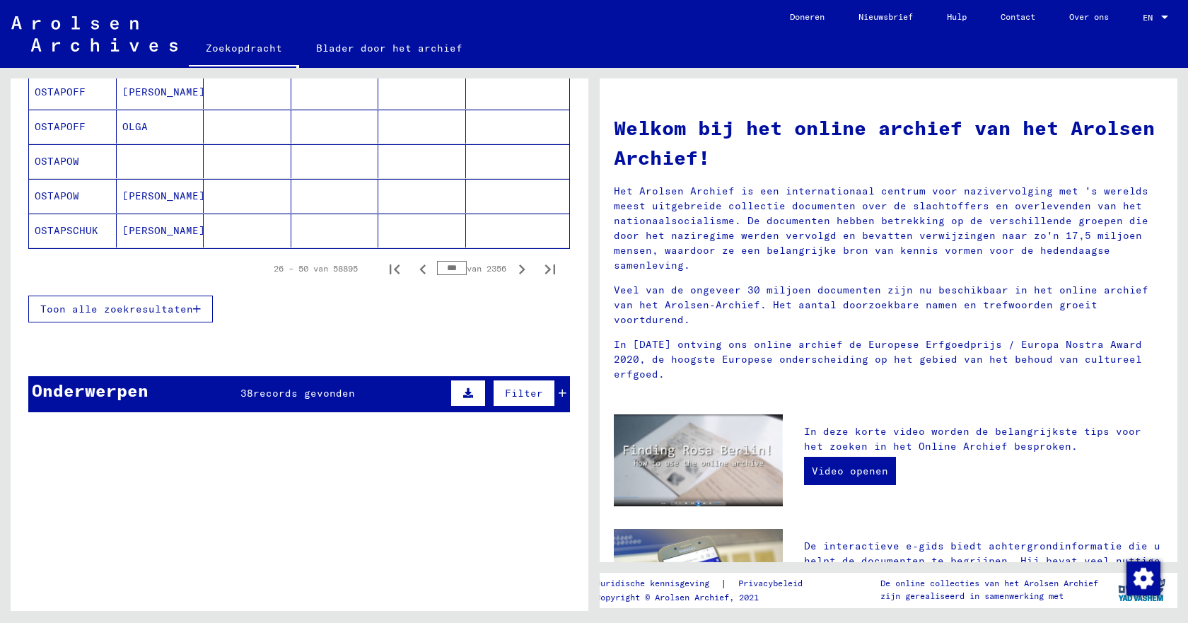
click at [512, 269] on icon "Volgende pagina" at bounding box center [522, 270] width 20 height 20
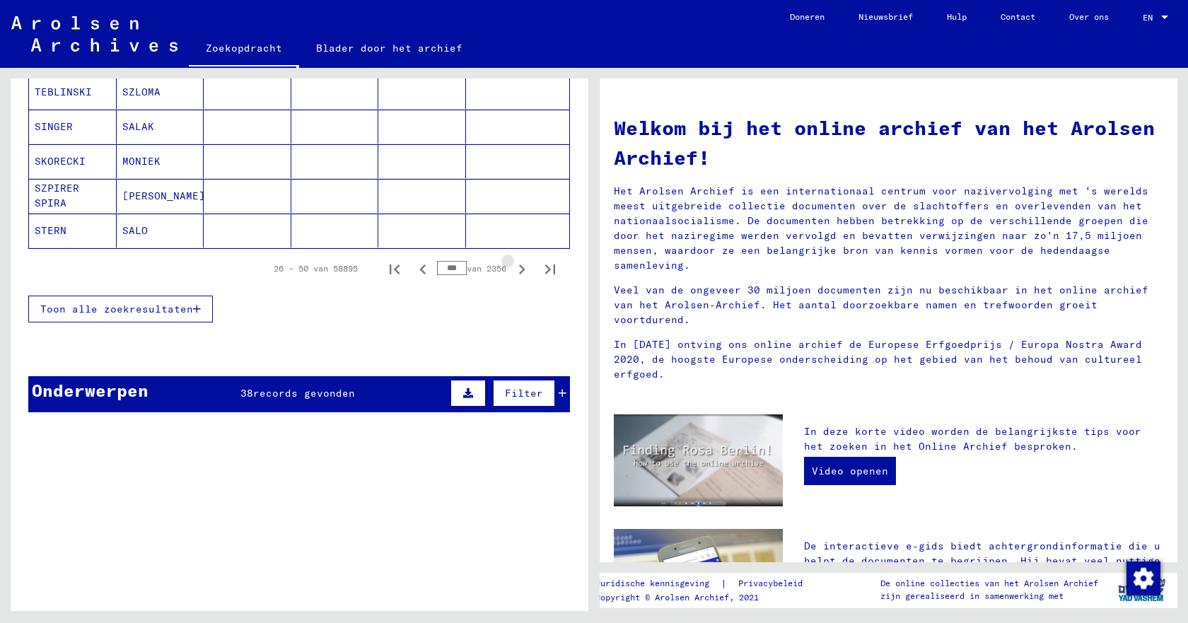
click at [512, 269] on icon "Volgende pagina" at bounding box center [522, 270] width 20 height 20
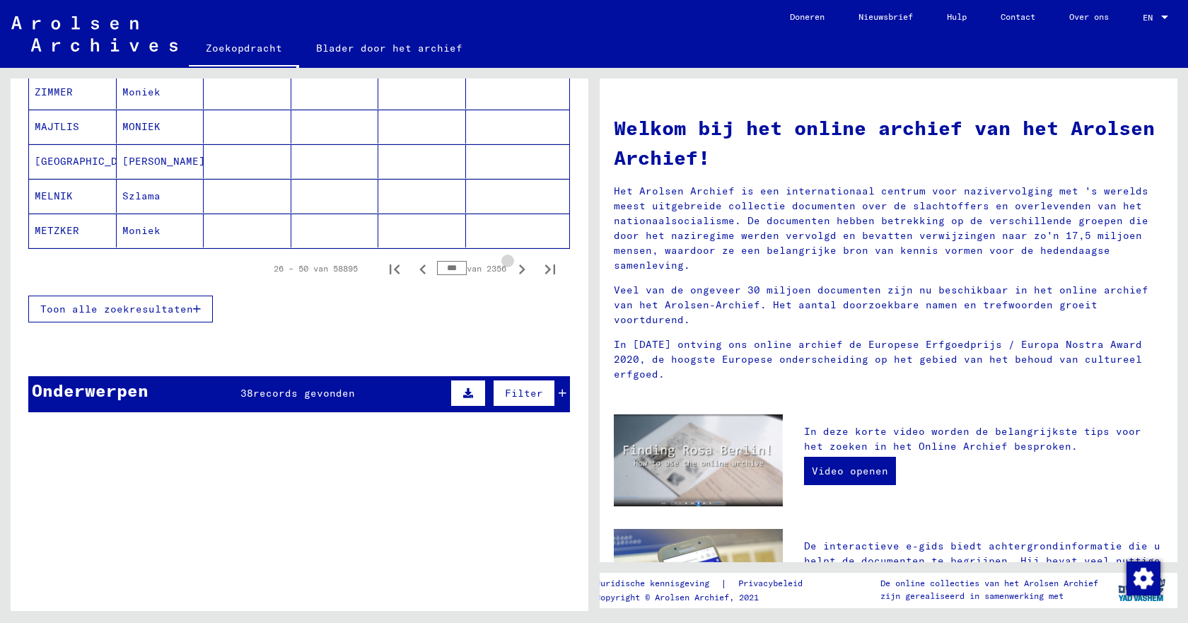
click at [512, 269] on icon "Volgende pagina" at bounding box center [522, 270] width 20 height 20
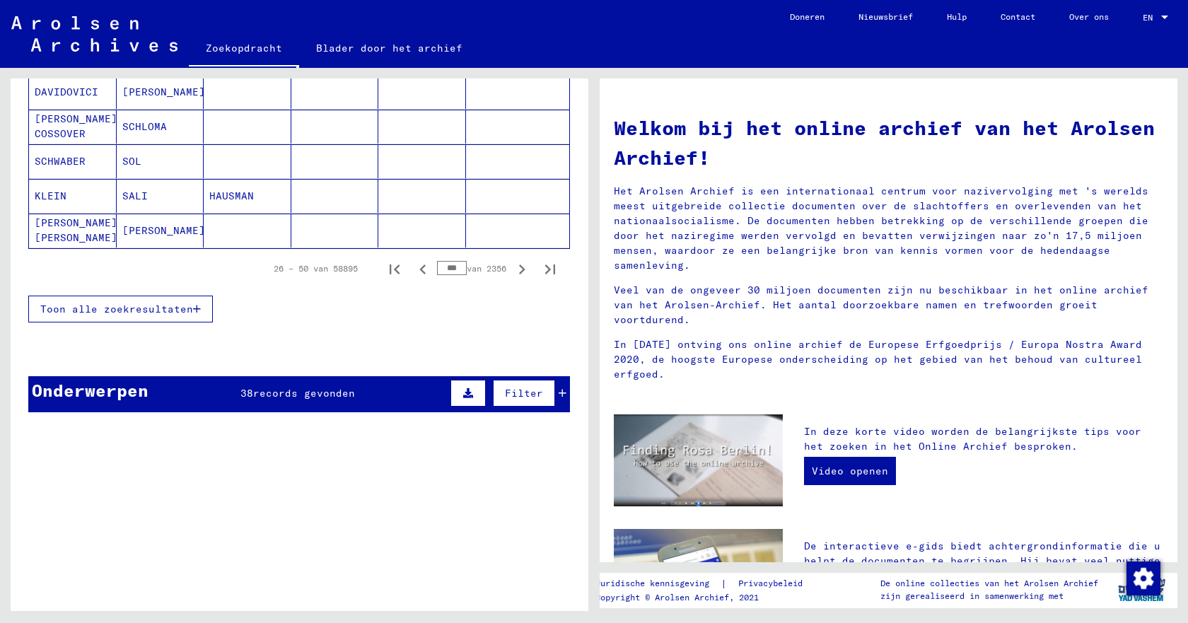
type input "***"
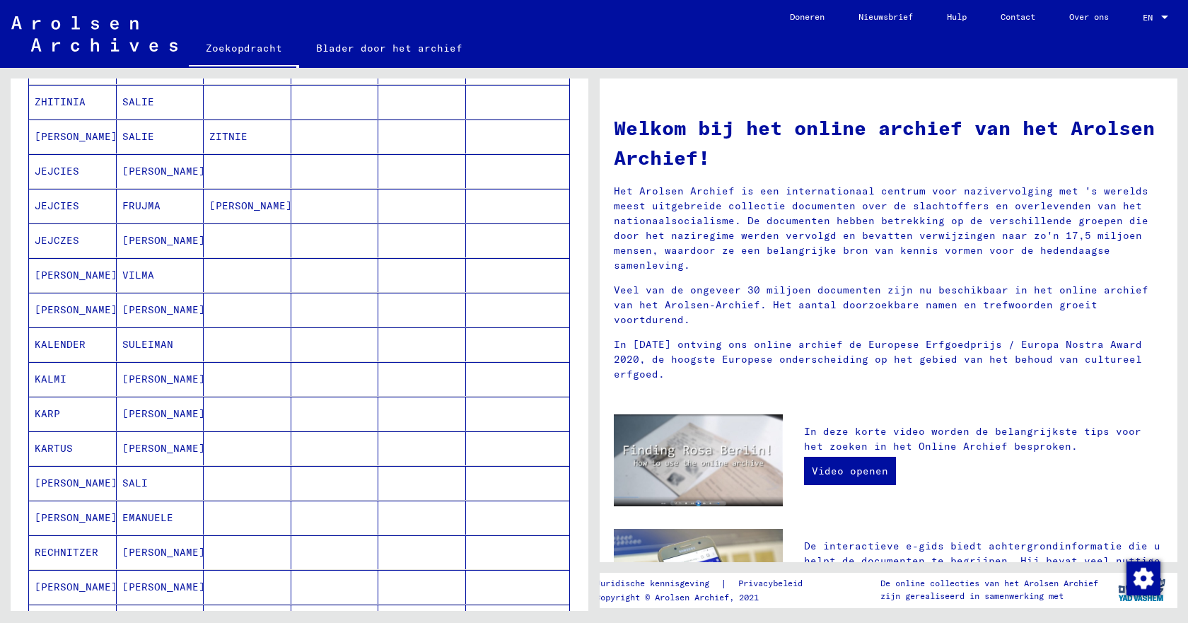
scroll to position [707, 0]
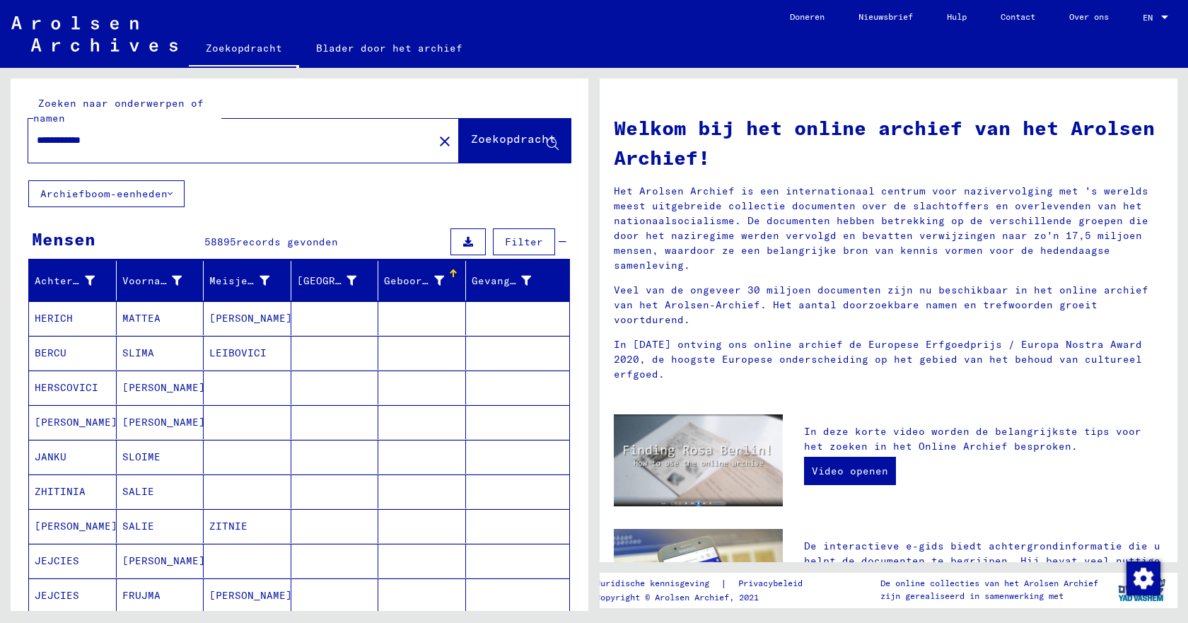
click at [88, 141] on input "**********" at bounding box center [227, 140] width 380 height 15
drag, startPoint x: 118, startPoint y: 142, endPoint x: 36, endPoint y: 145, distance: 82.1
click at [36, 145] on div "**********" at bounding box center [222, 141] width 388 height 32
click at [471, 140] on font "Zoekopdracht" at bounding box center [513, 139] width 85 height 14
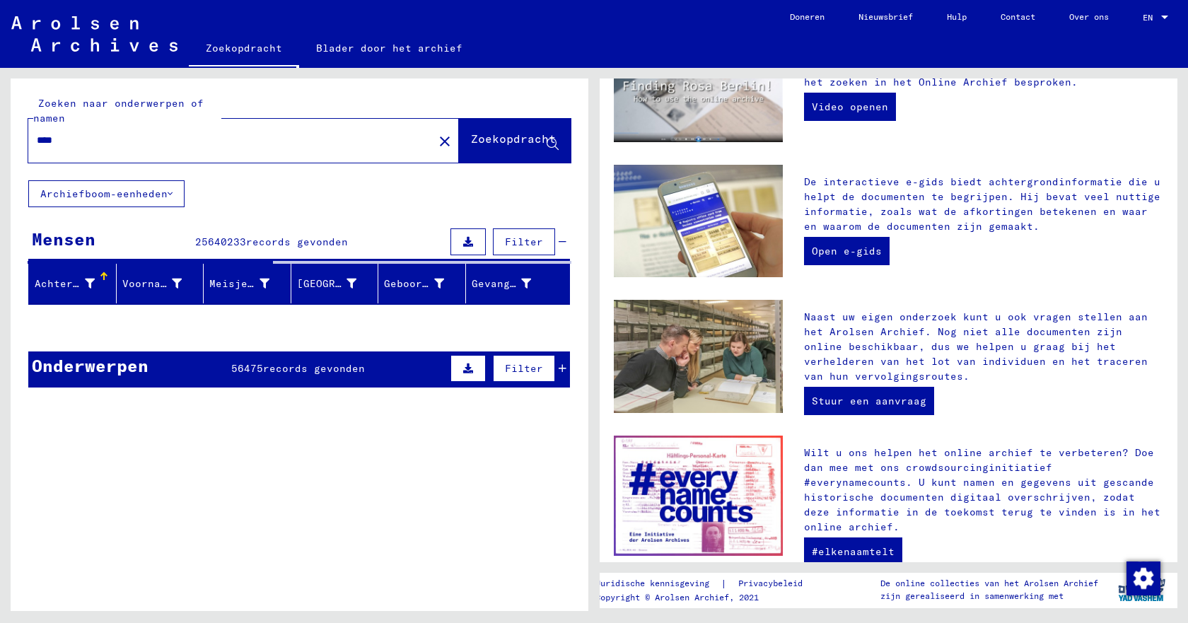
scroll to position [408, 0]
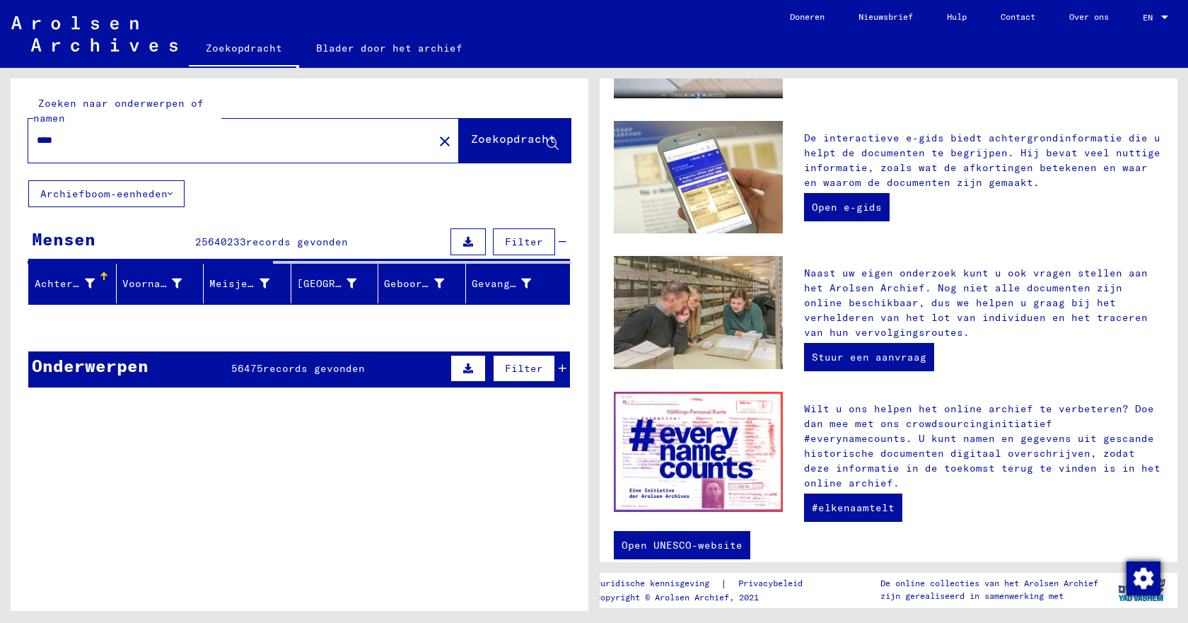
click at [1147, 576] on img "Wijzigingstoestemming" at bounding box center [1144, 579] width 34 height 34
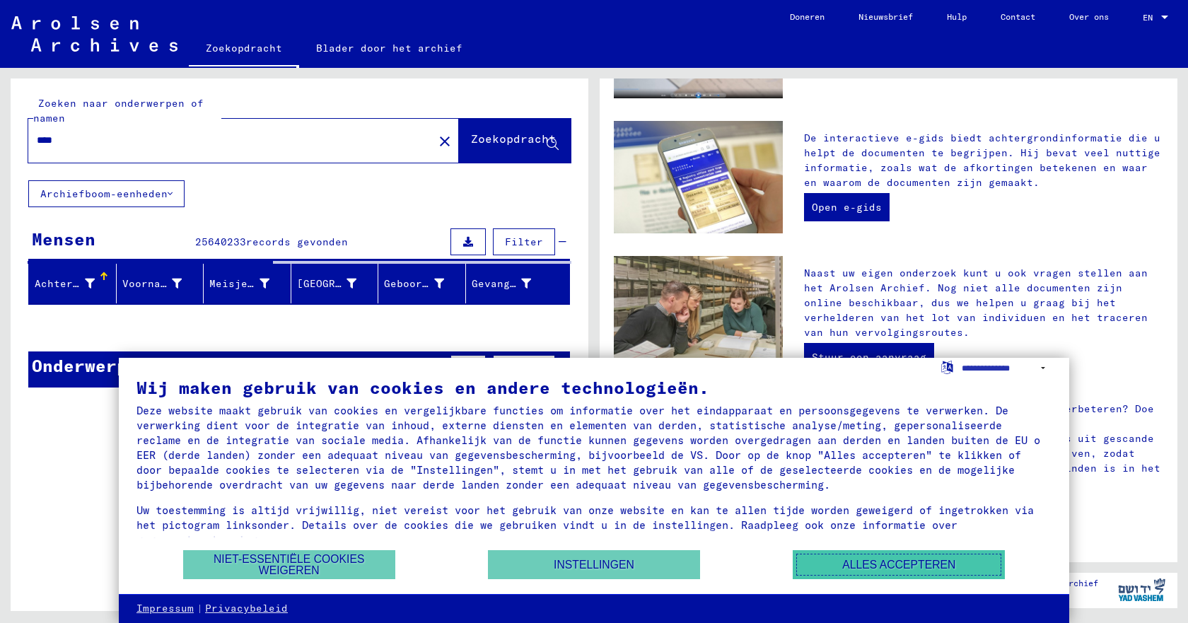
click at [842, 565] on button "Alles accepteren" at bounding box center [899, 564] width 212 height 29
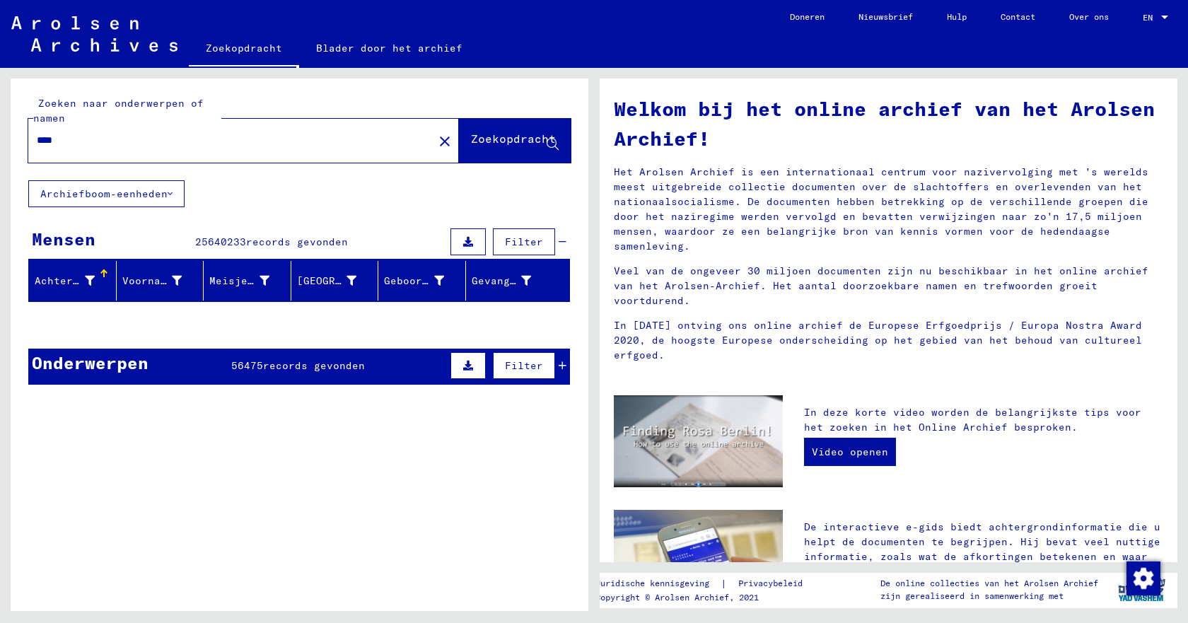
scroll to position [0, 0]
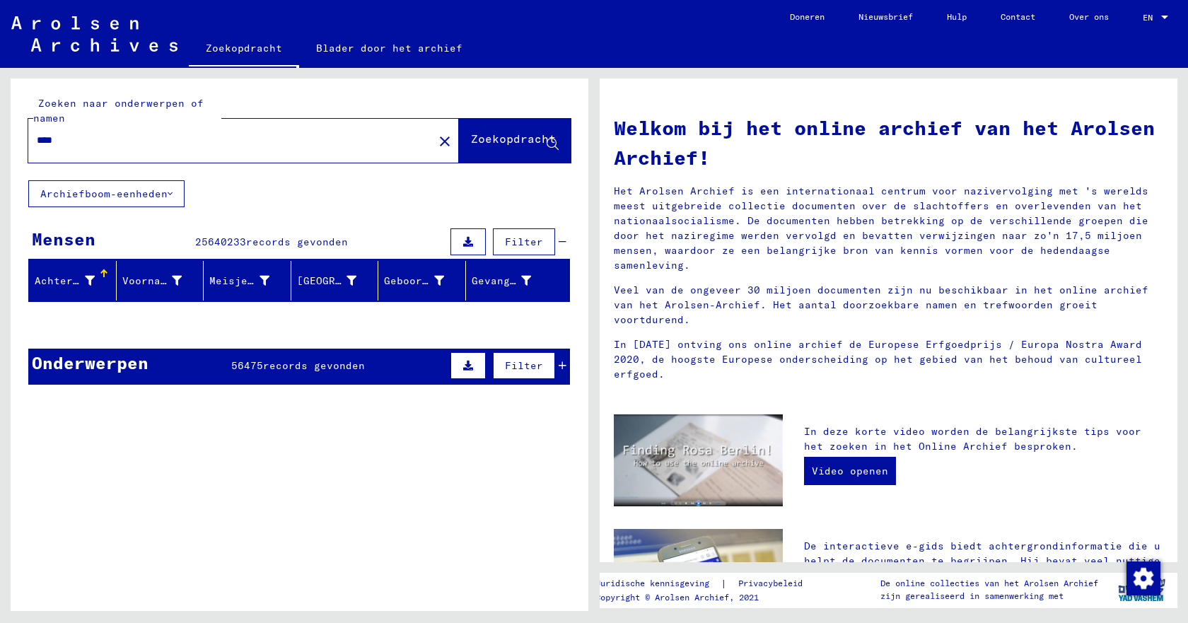
click at [83, 140] on input "****" at bounding box center [227, 140] width 380 height 15
type input "**********"
click at [477, 143] on font "Zoekopdracht" at bounding box center [513, 139] width 85 height 14
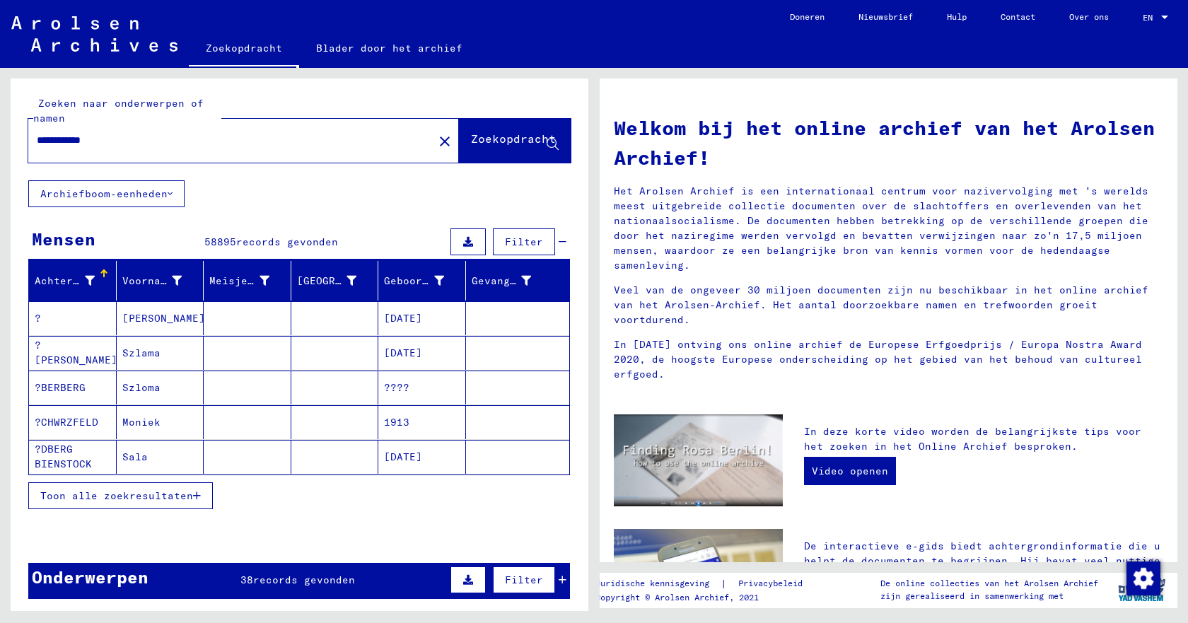
click at [473, 243] on button at bounding box center [468, 241] width 35 height 27
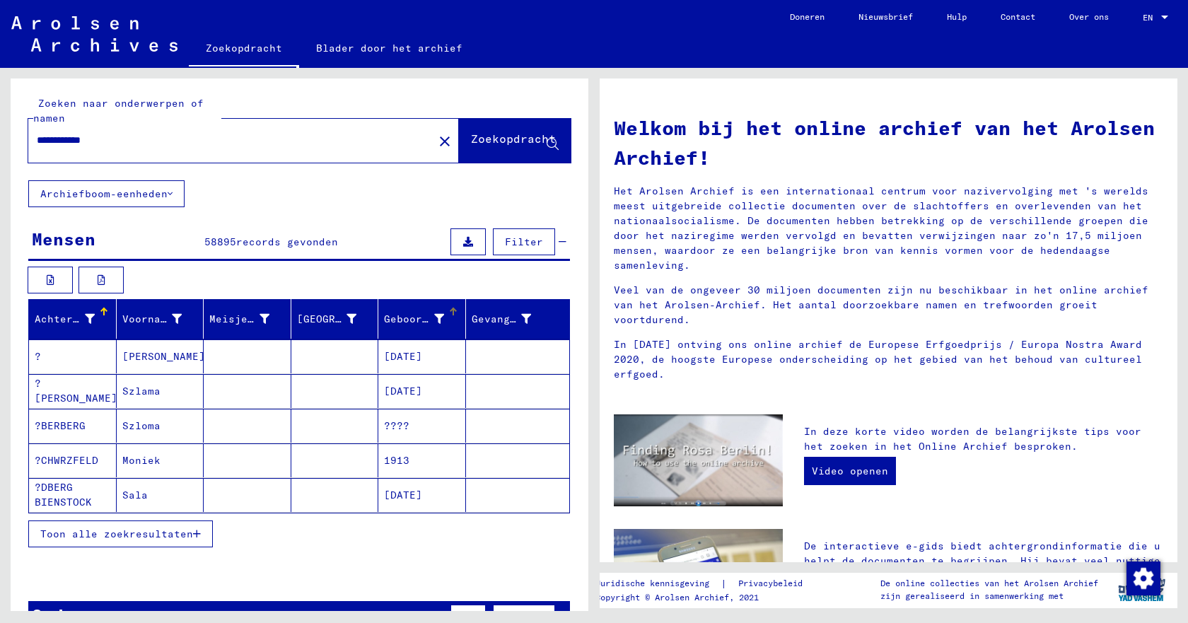
click at [449, 308] on div at bounding box center [453, 308] width 8 height 1
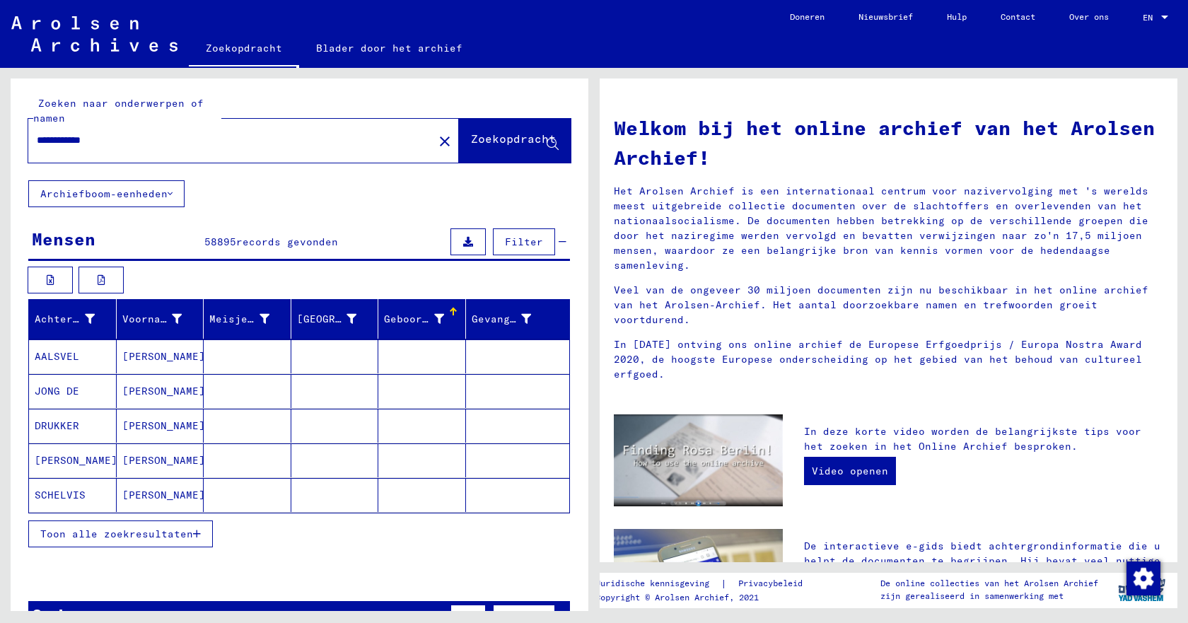
click at [125, 531] on font "Toon alle zoekresultaten" at bounding box center [116, 534] width 153 height 13
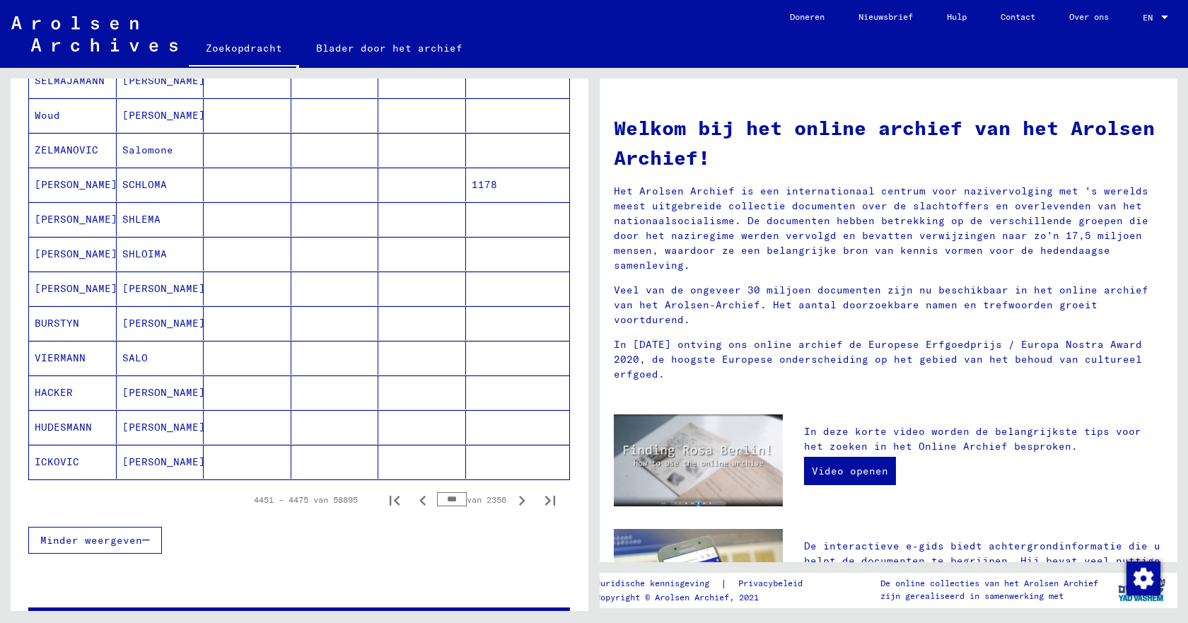
scroll to position [849, 0]
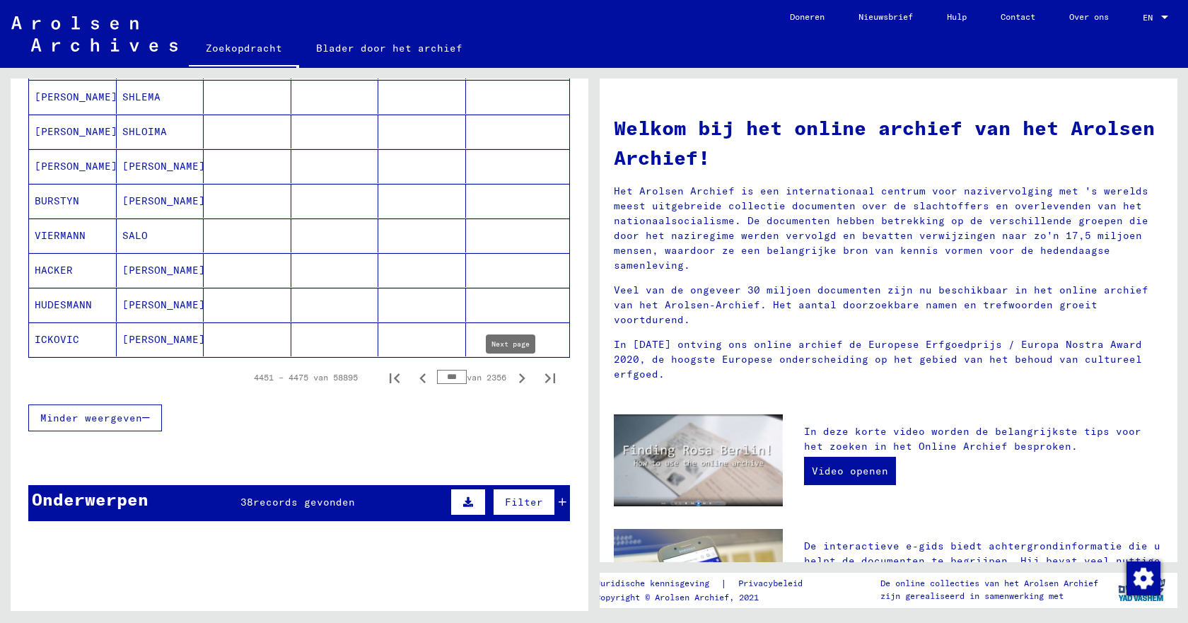
click at [512, 378] on icon "Volgende pagina" at bounding box center [522, 379] width 20 height 20
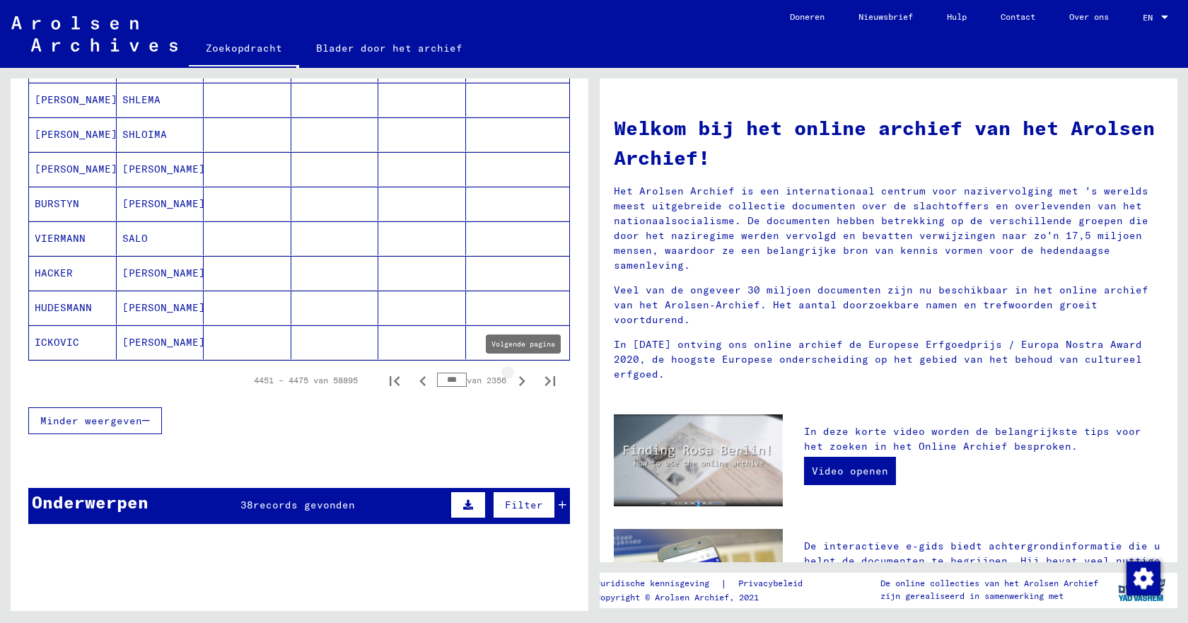
scroll to position [852, 0]
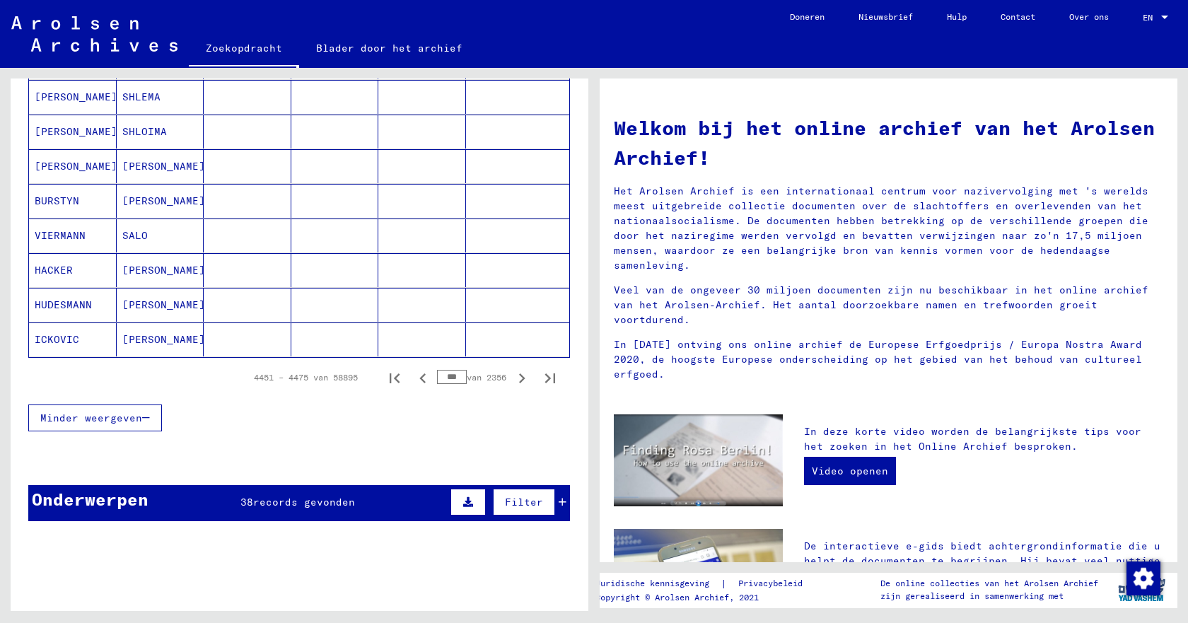
click at [512, 378] on icon "Volgende pagina" at bounding box center [522, 379] width 20 height 20
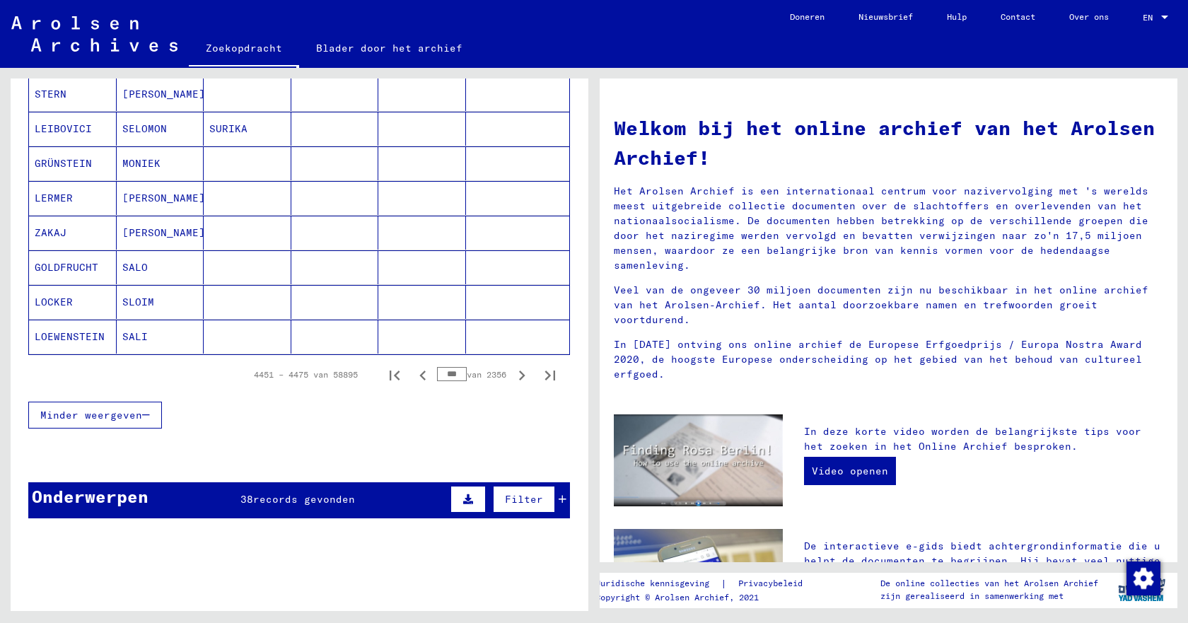
scroll to position [849, 0]
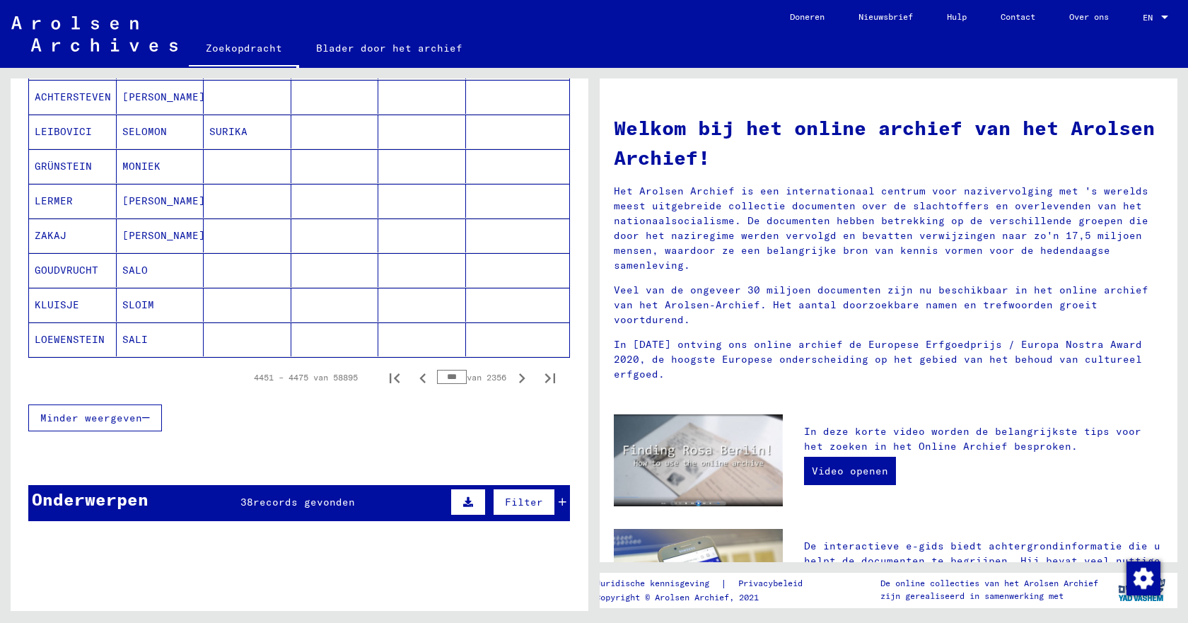
click at [512, 378] on icon "Volgende pagina" at bounding box center [522, 379] width 20 height 20
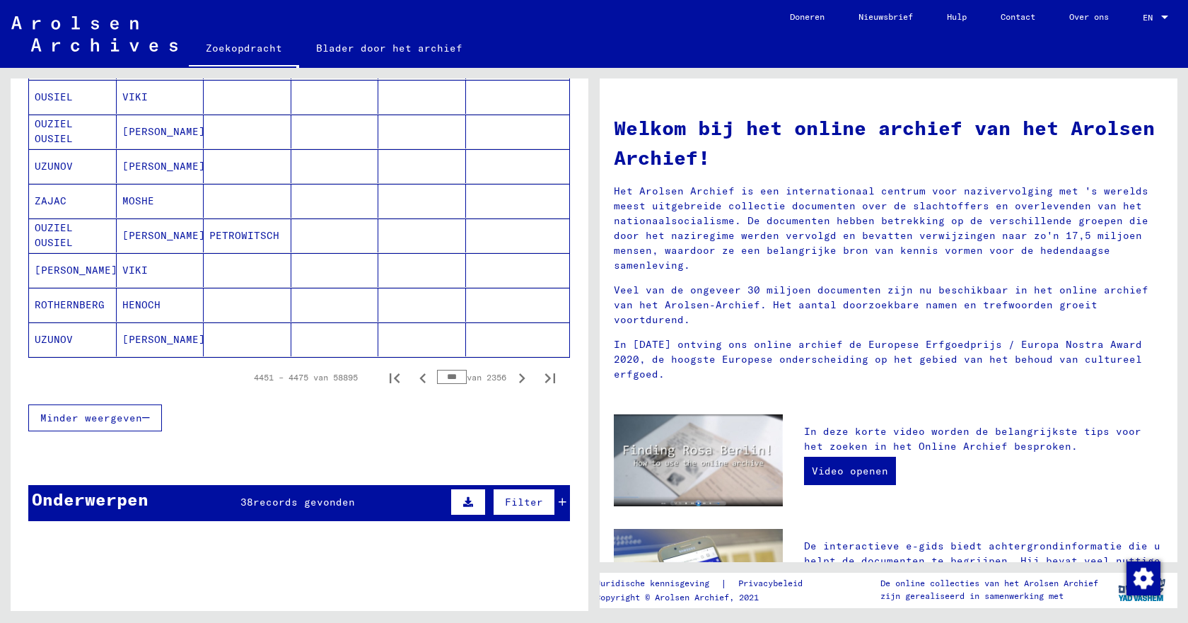
click at [512, 378] on icon "Volgende pagina" at bounding box center [522, 379] width 20 height 20
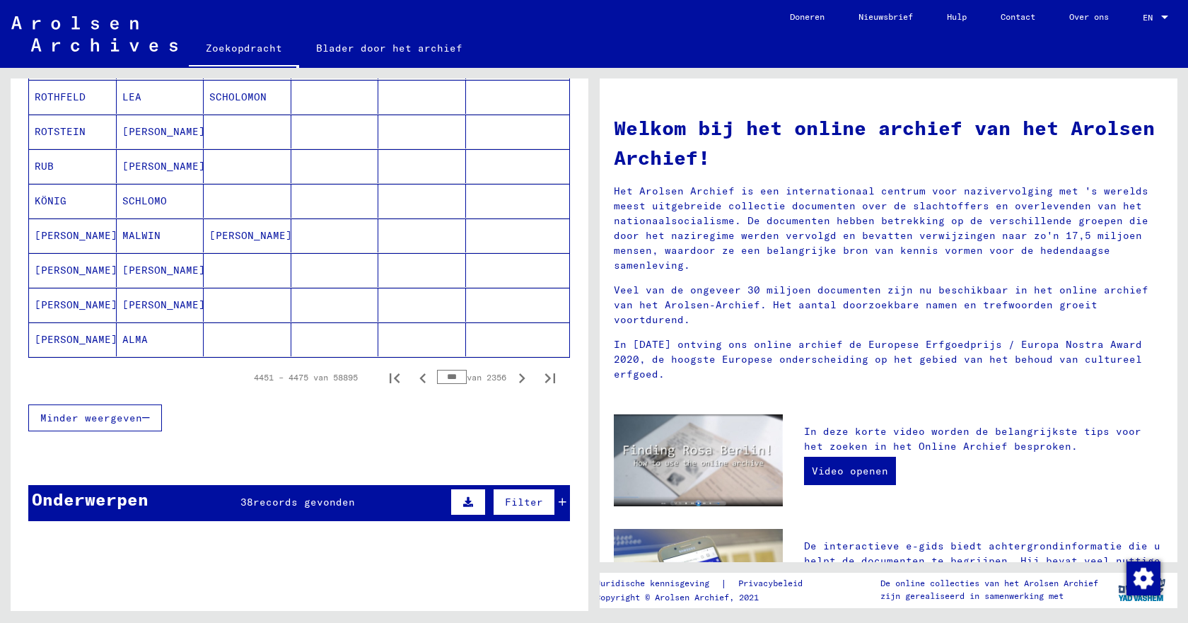
click at [512, 378] on icon "Volgende pagina" at bounding box center [522, 379] width 20 height 20
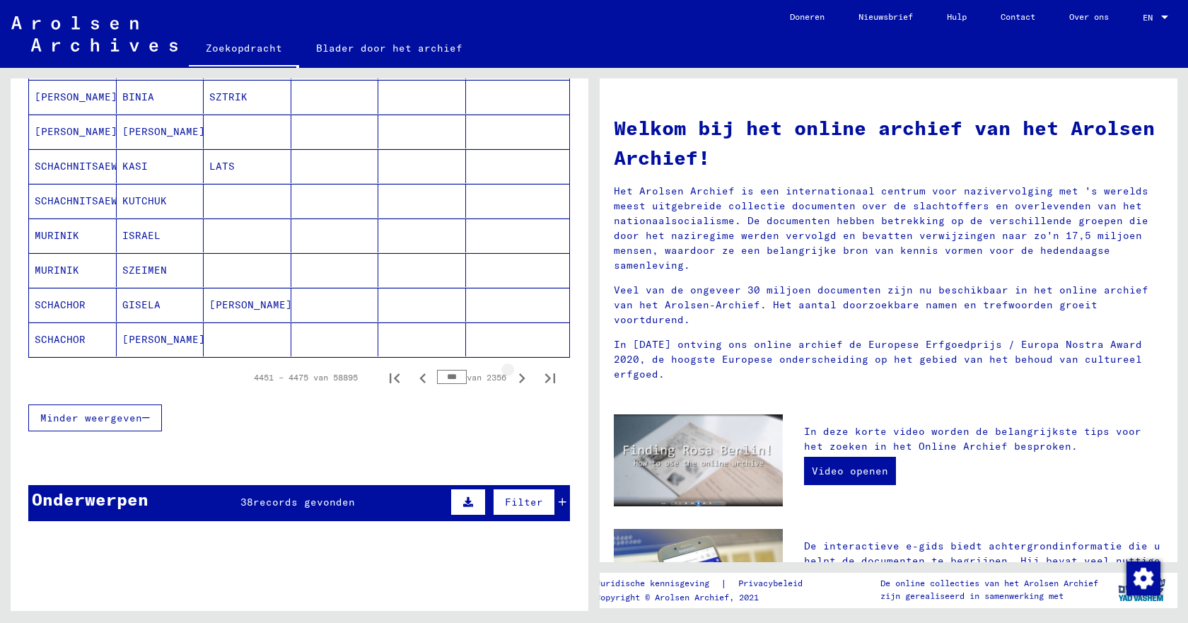
click at [512, 378] on icon "Volgende pagina" at bounding box center [522, 379] width 20 height 20
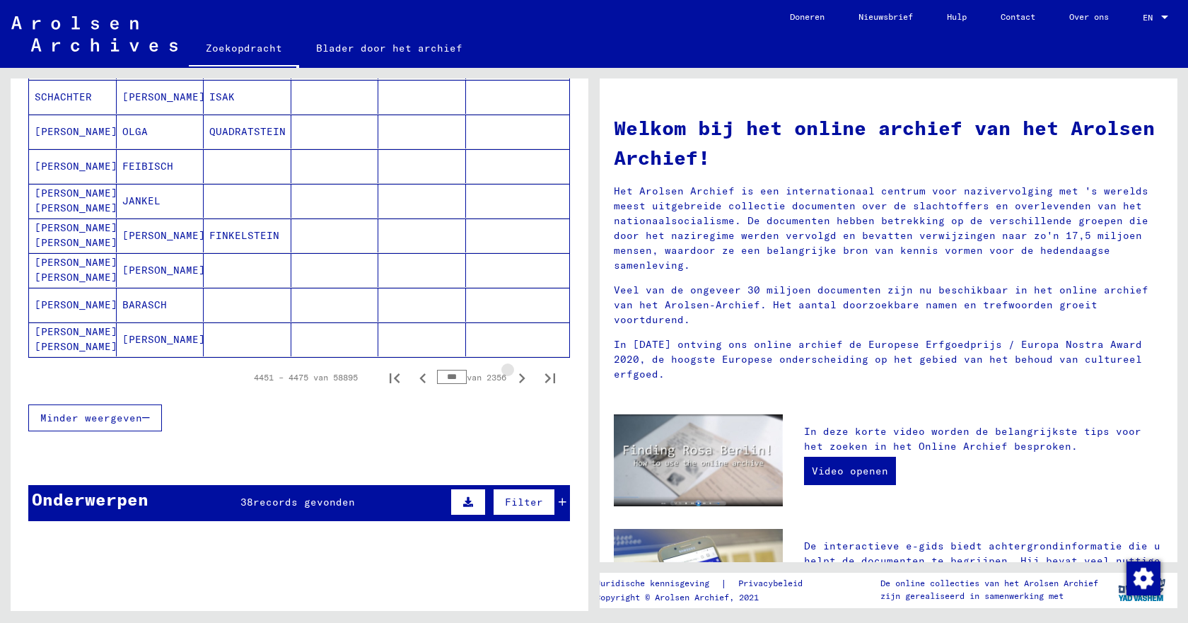
click at [512, 378] on icon "Volgende pagina" at bounding box center [522, 379] width 20 height 20
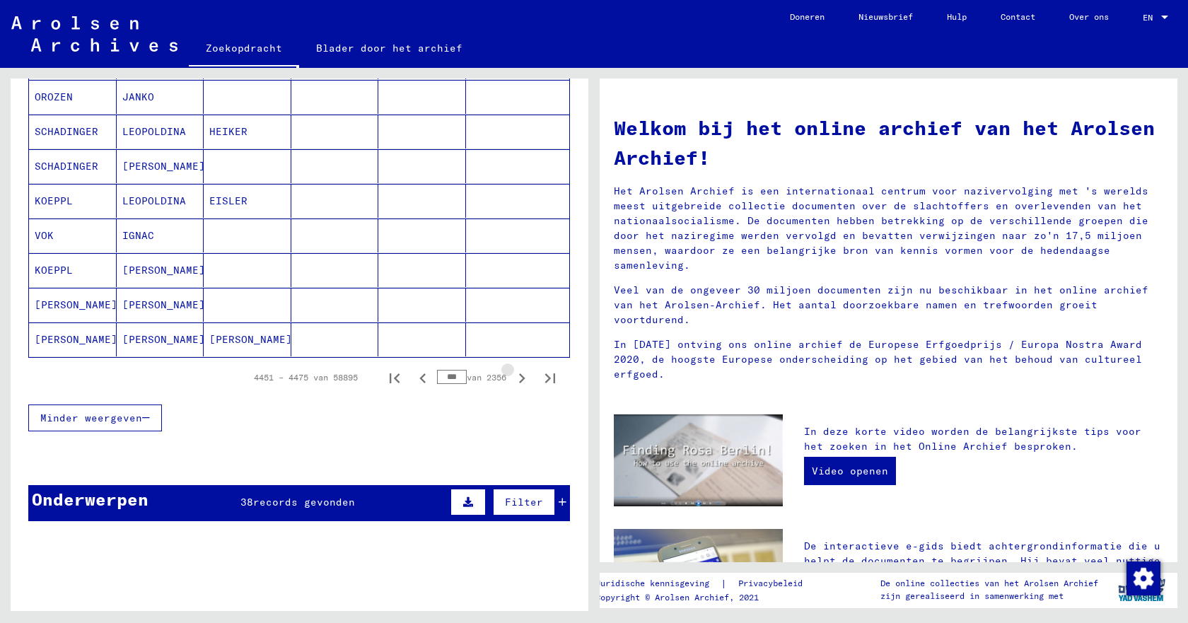
click at [512, 378] on icon "Volgende pagina" at bounding box center [522, 379] width 20 height 20
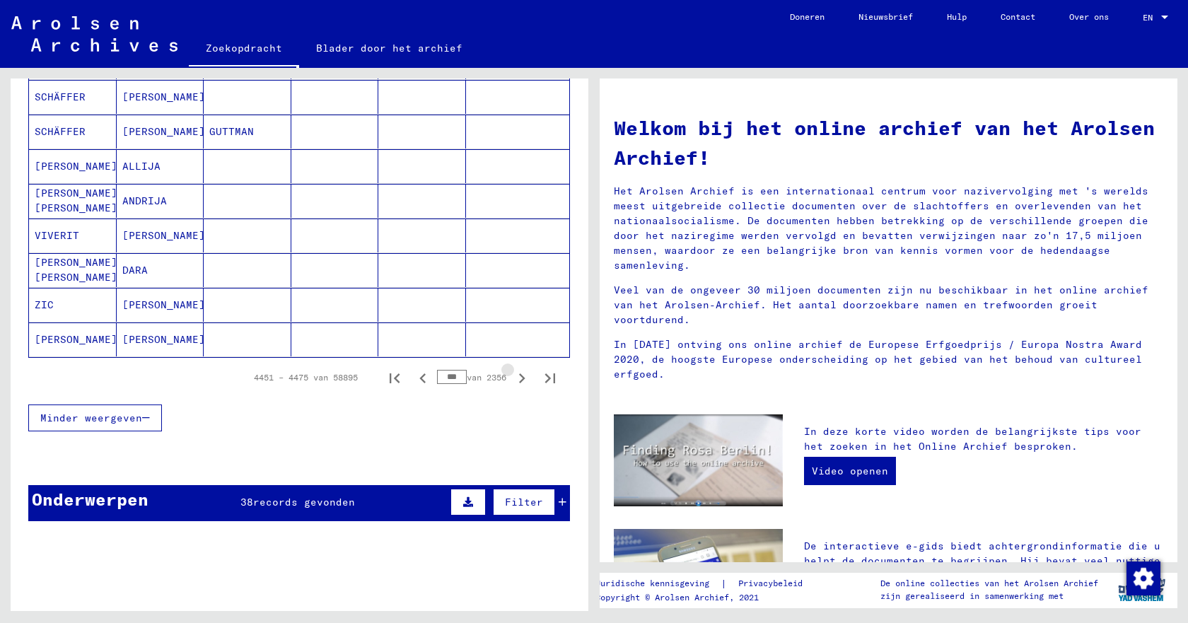
click at [512, 378] on icon "Volgende pagina" at bounding box center [522, 379] width 20 height 20
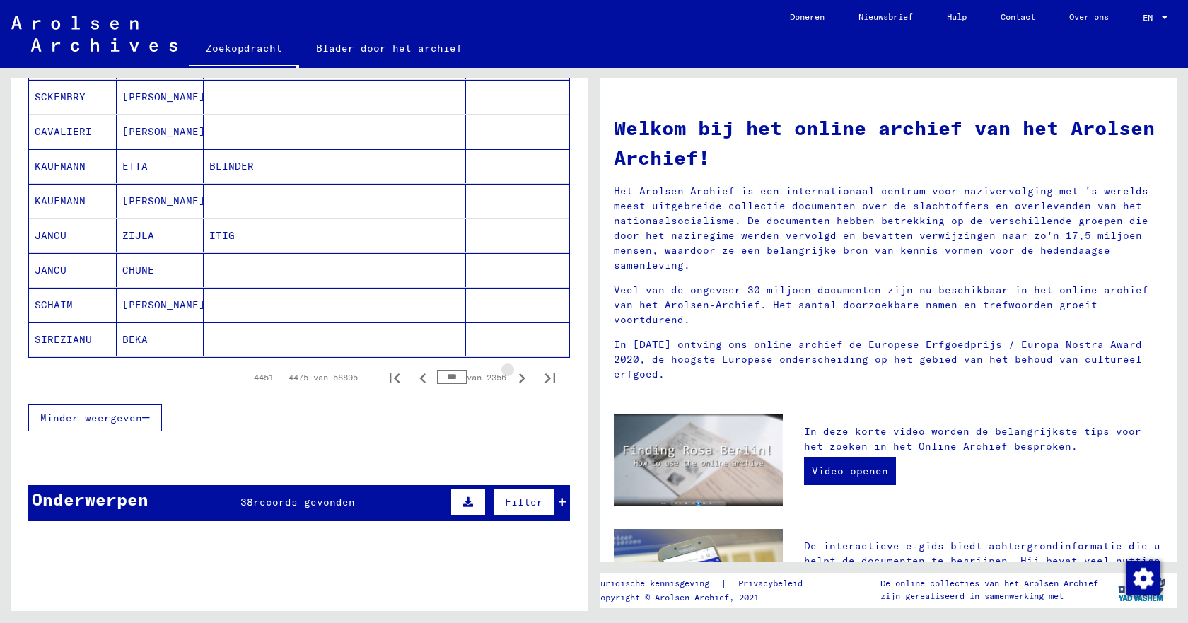
click at [512, 378] on icon "Volgende pagina" at bounding box center [522, 379] width 20 height 20
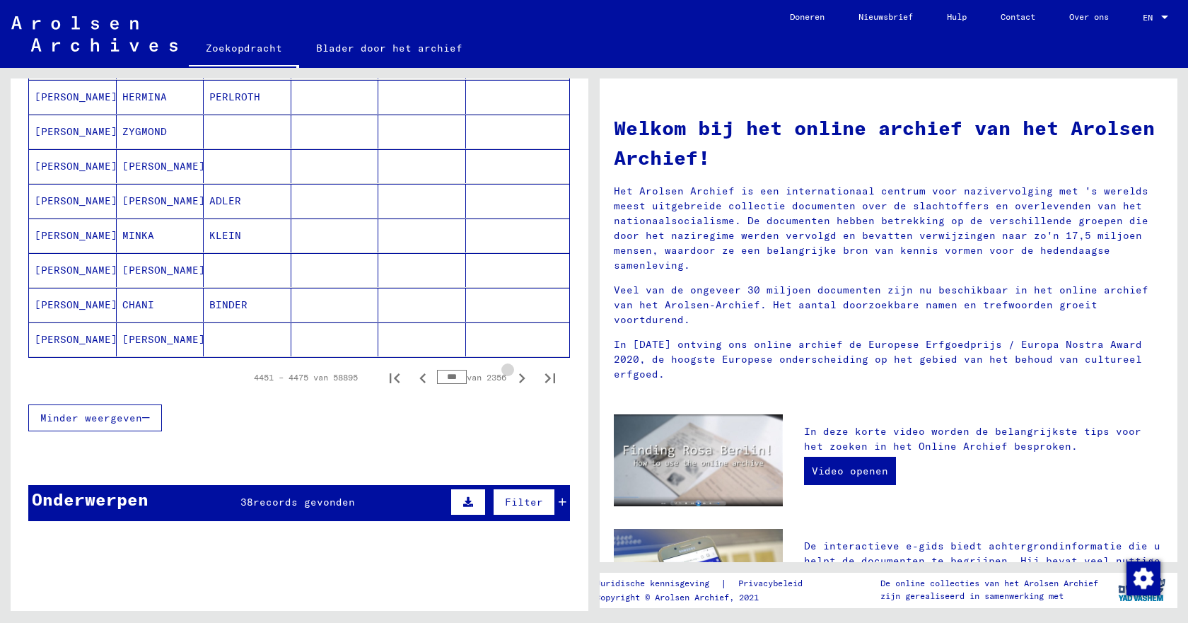
click at [512, 378] on icon "Volgende pagina" at bounding box center [522, 379] width 20 height 20
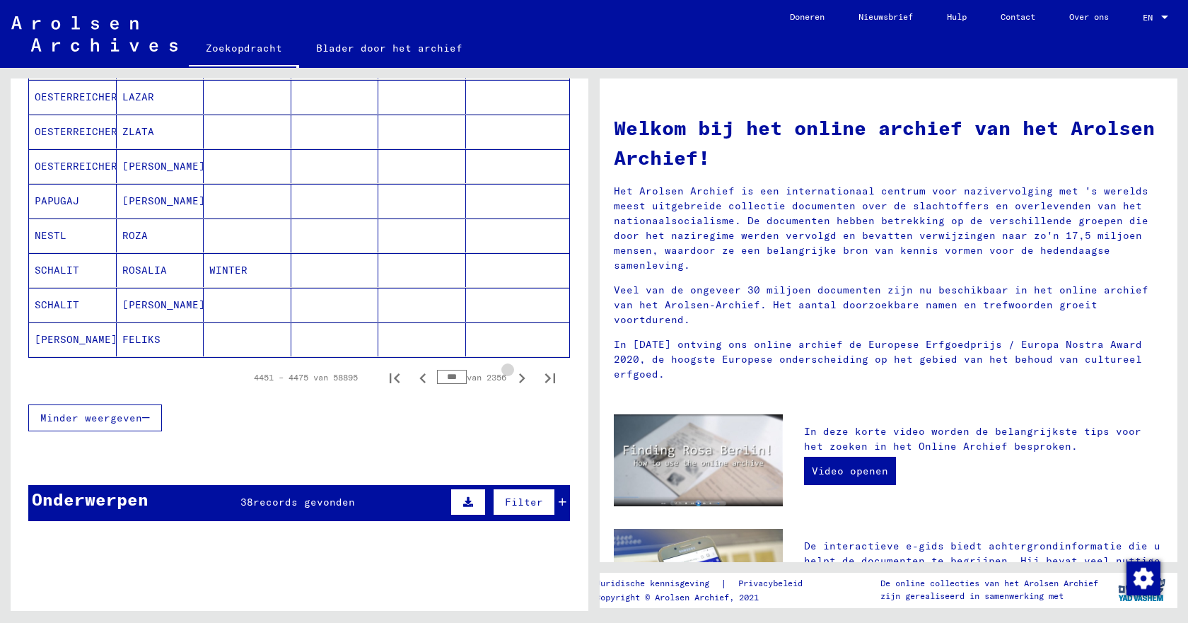
click at [512, 378] on icon "Volgende pagina" at bounding box center [522, 379] width 20 height 20
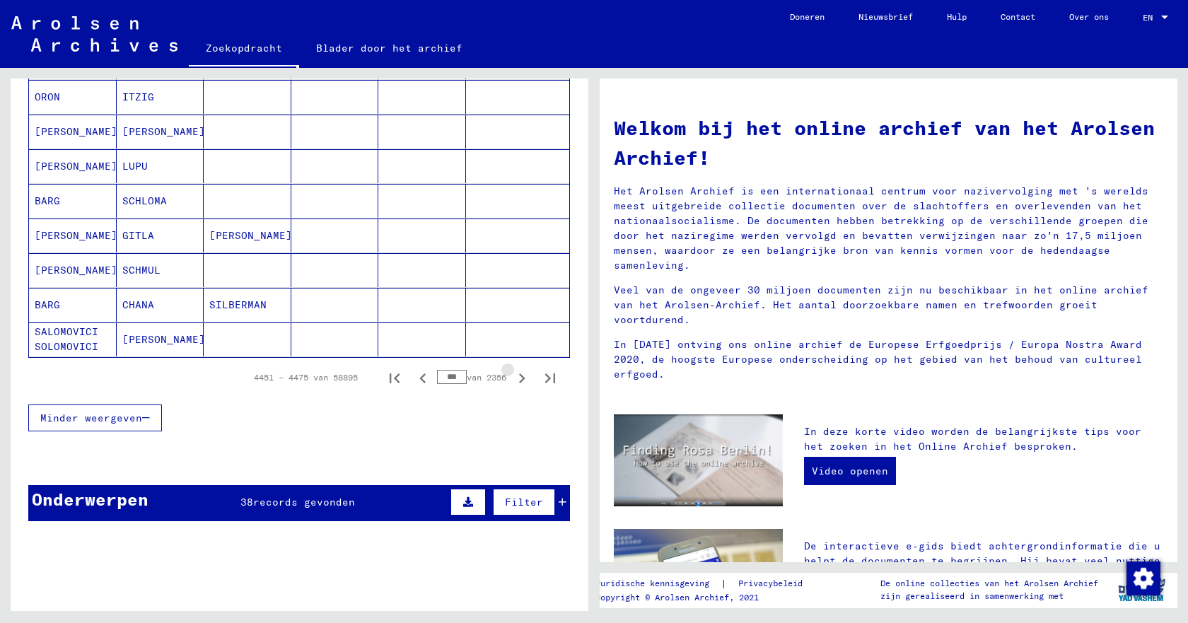
click at [512, 378] on icon "Volgende pagina" at bounding box center [522, 379] width 20 height 20
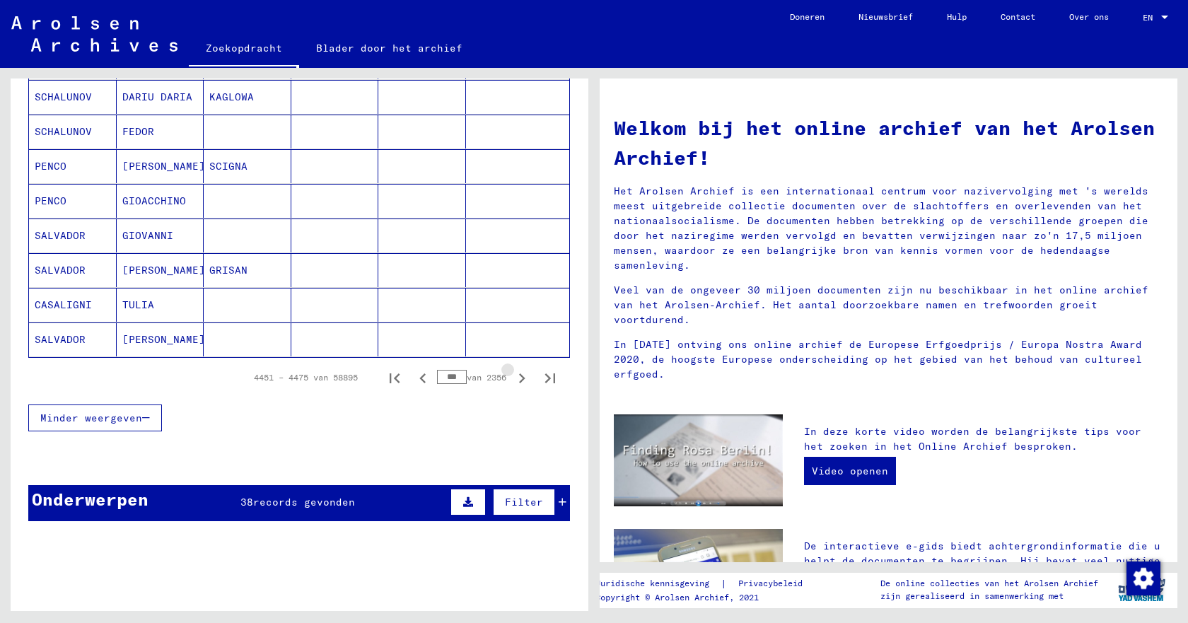
click at [512, 378] on icon "Volgende pagina" at bounding box center [522, 379] width 20 height 20
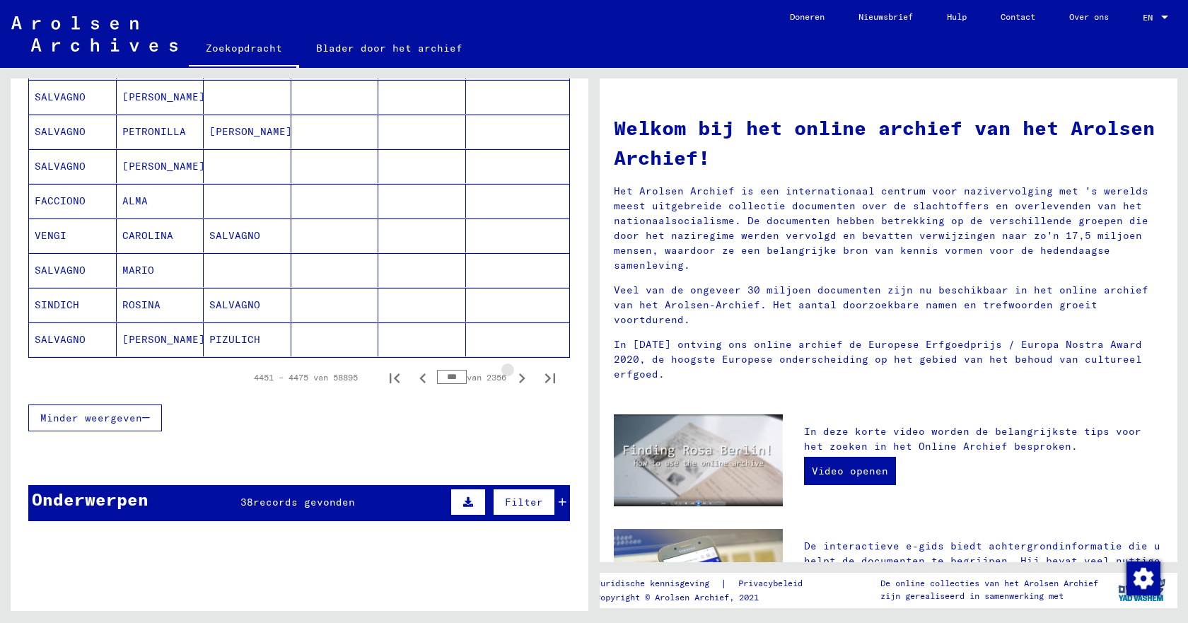
click at [512, 378] on icon "Volgende pagina" at bounding box center [522, 379] width 20 height 20
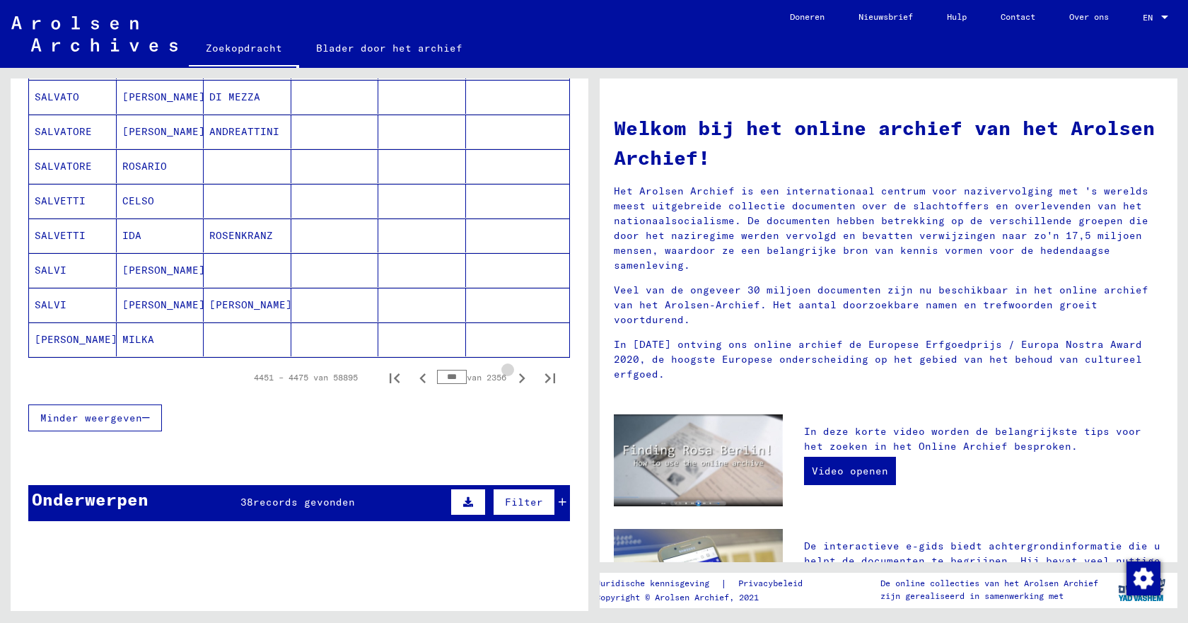
click at [512, 378] on icon "Volgende pagina" at bounding box center [522, 379] width 20 height 20
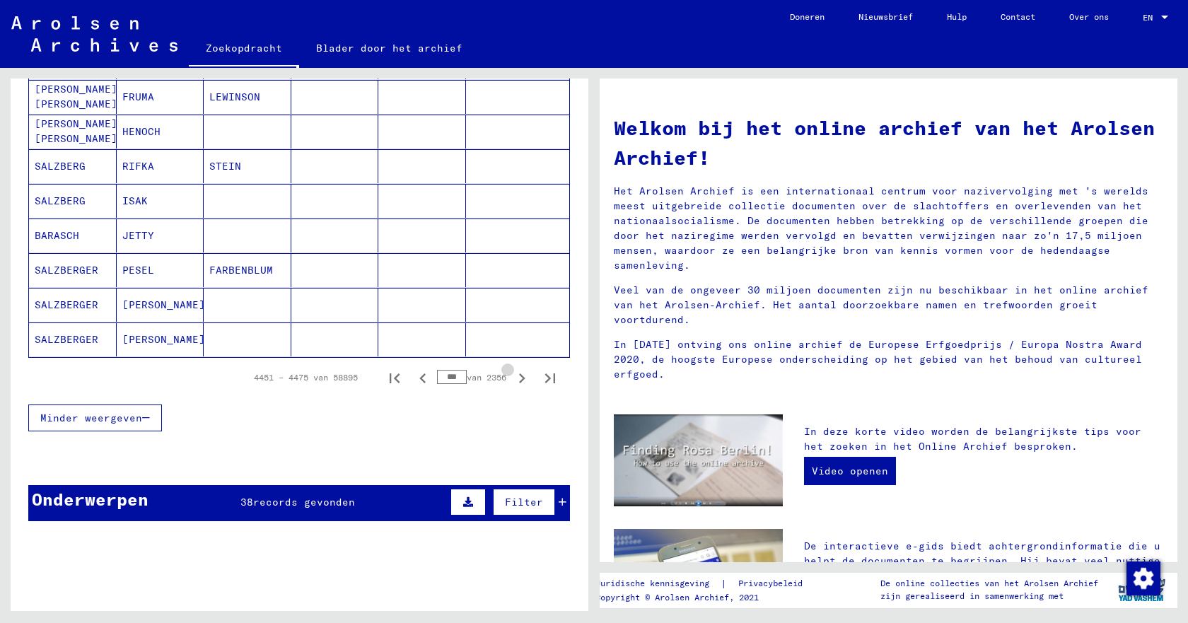
click at [512, 378] on icon "Volgende pagina" at bounding box center [522, 379] width 20 height 20
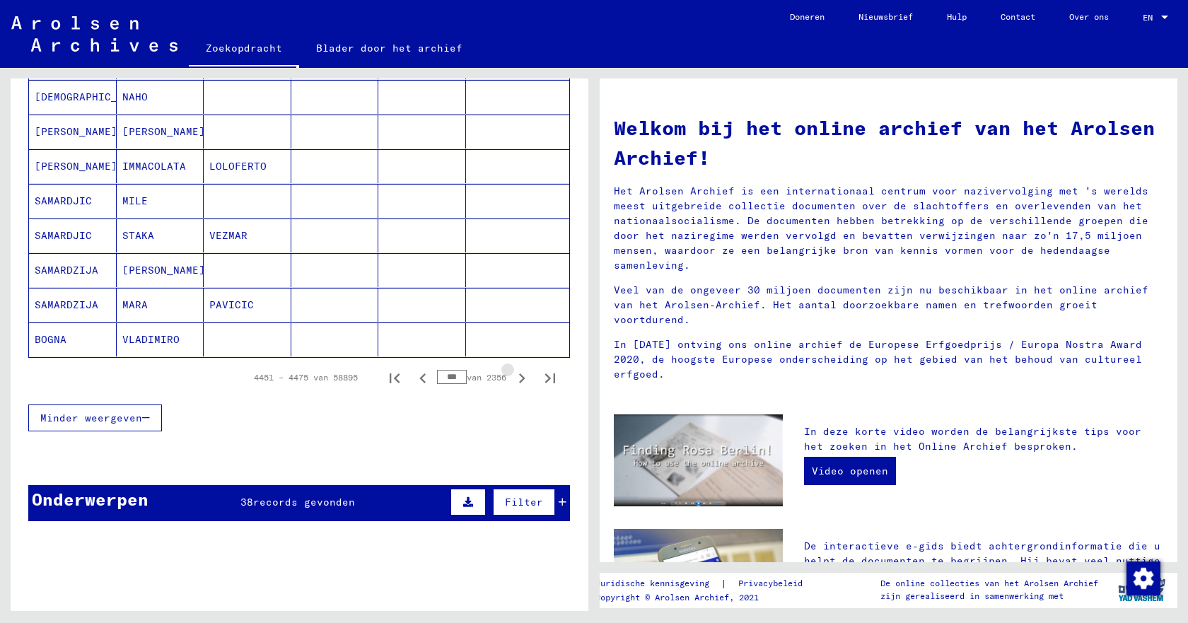
click at [512, 378] on icon "Volgende pagina" at bounding box center [522, 379] width 20 height 20
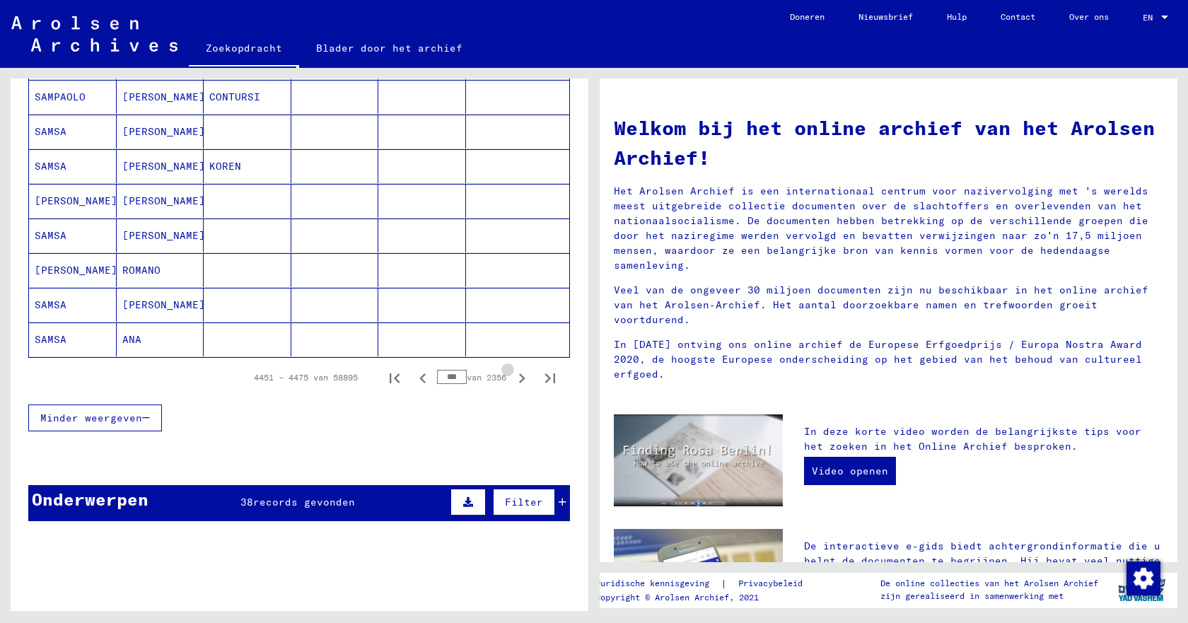
click at [512, 378] on icon "Volgende pagina" at bounding box center [522, 379] width 20 height 20
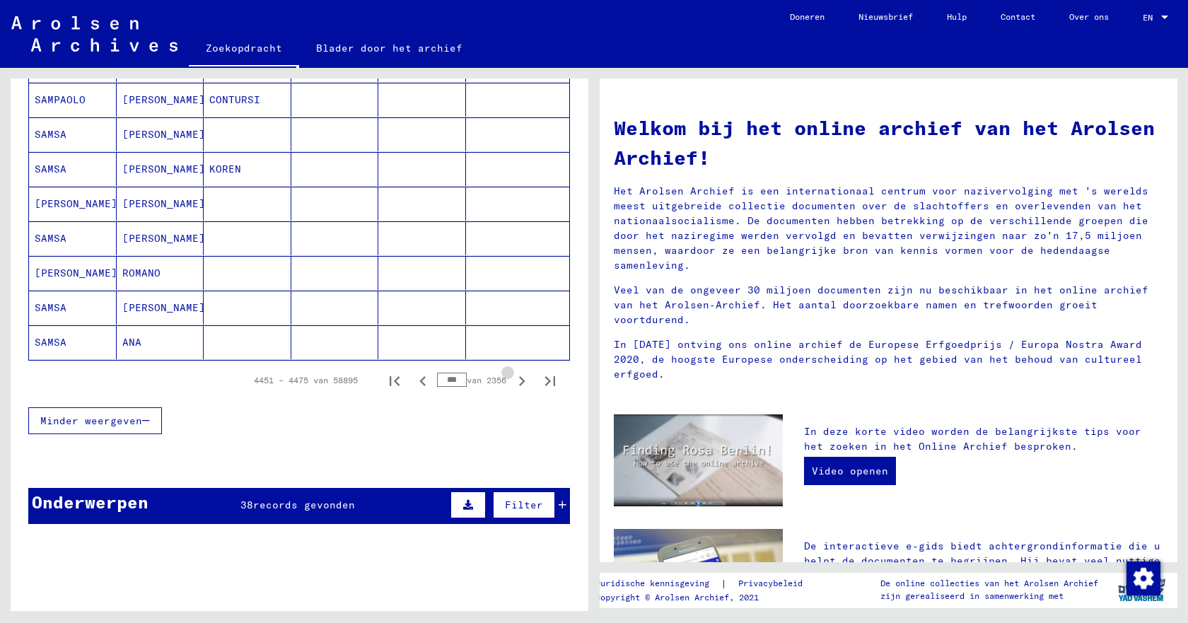
scroll to position [852, 0]
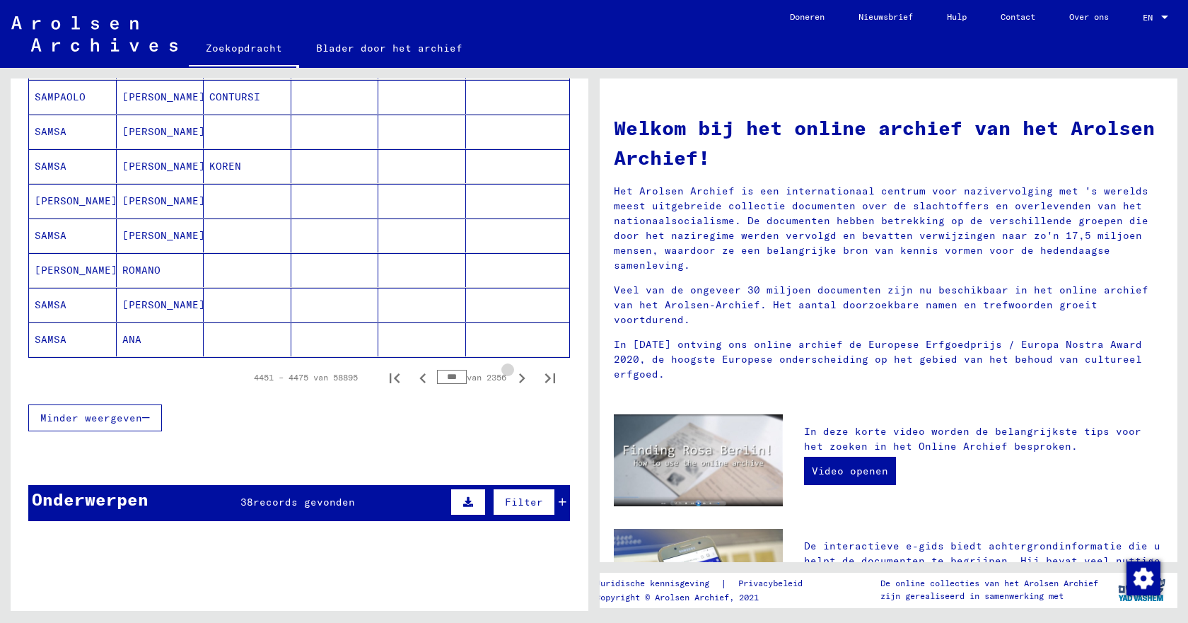
click at [512, 378] on icon "Volgende pagina" at bounding box center [522, 379] width 20 height 20
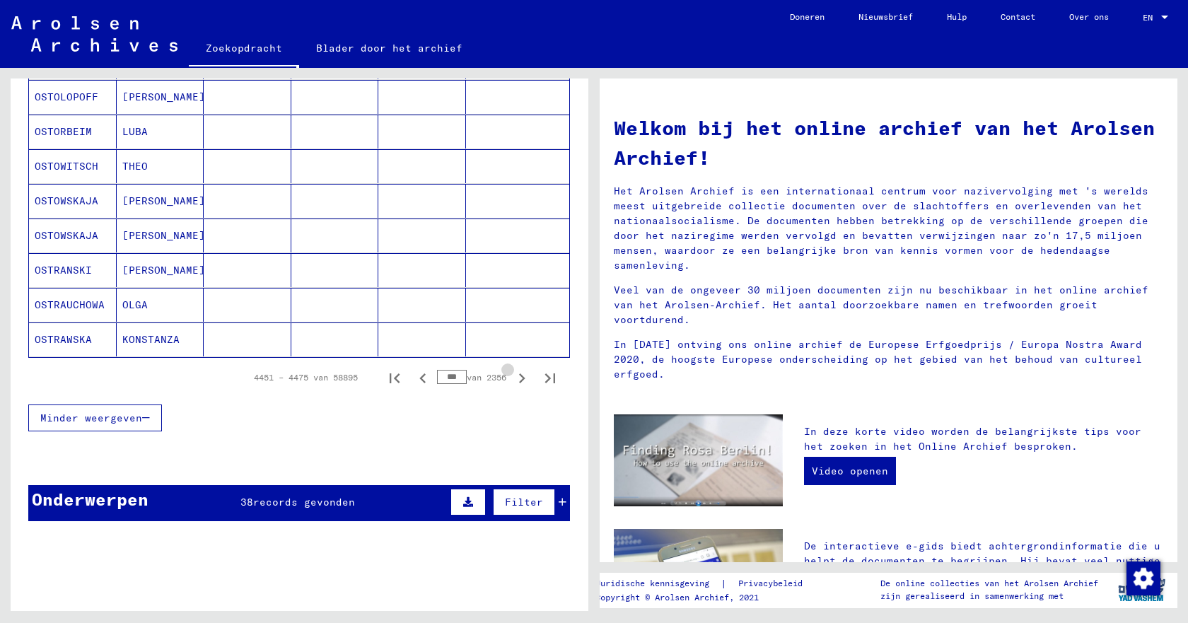
click at [512, 378] on icon "Volgende pagina" at bounding box center [522, 379] width 20 height 20
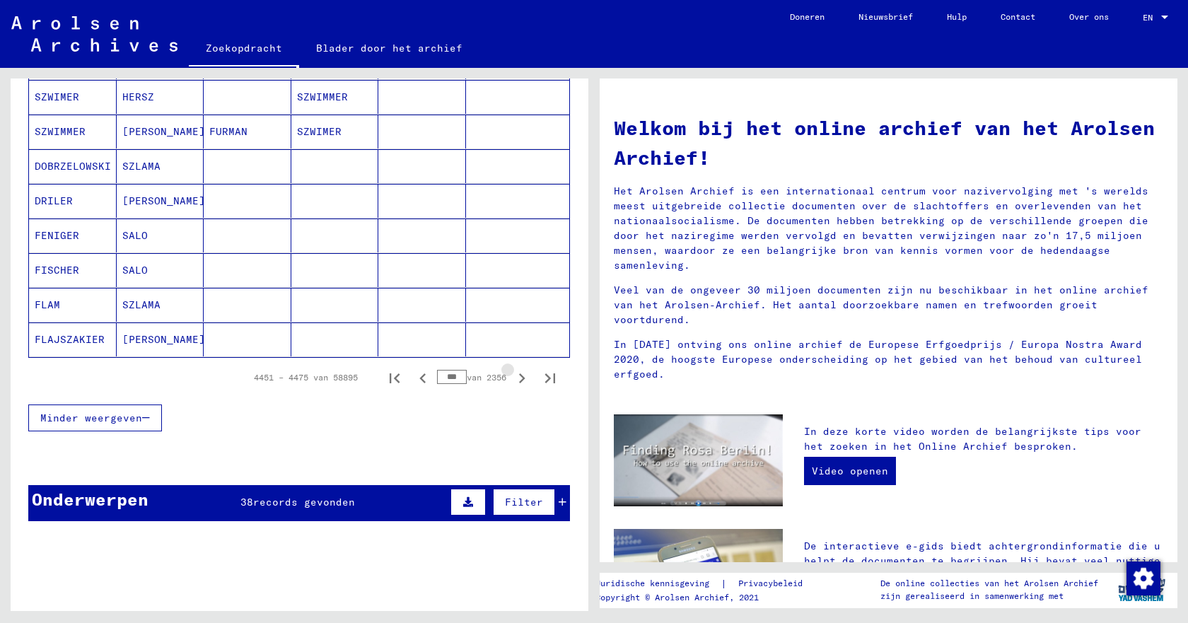
click at [512, 378] on icon "Volgende pagina" at bounding box center [522, 379] width 20 height 20
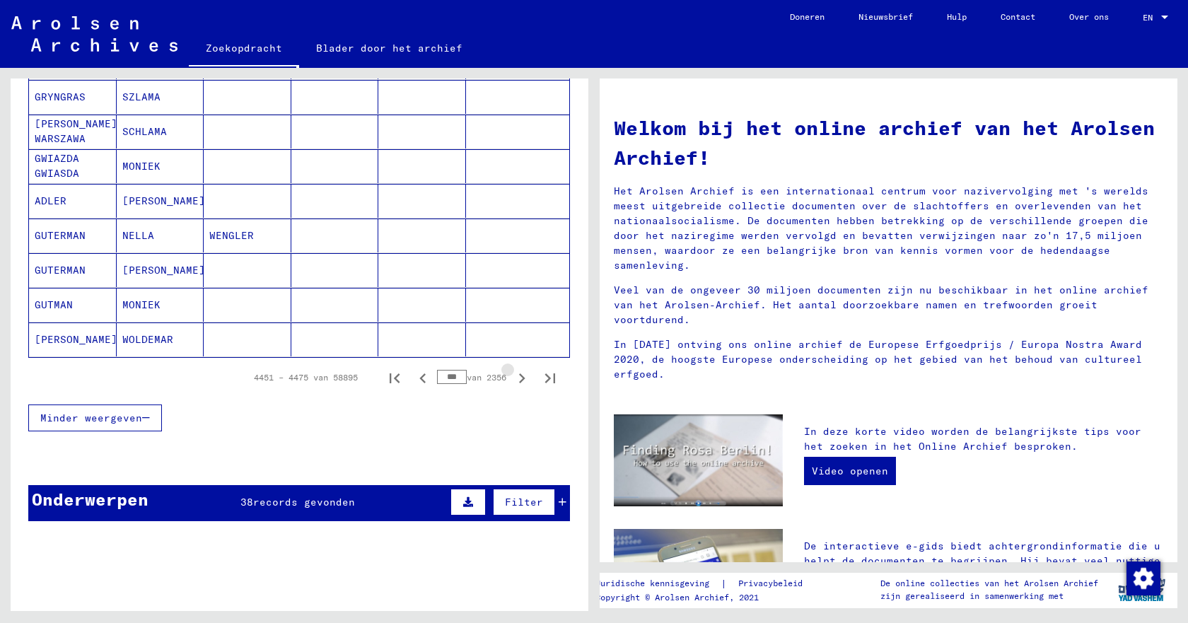
click at [512, 378] on icon "Volgende pagina" at bounding box center [522, 379] width 20 height 20
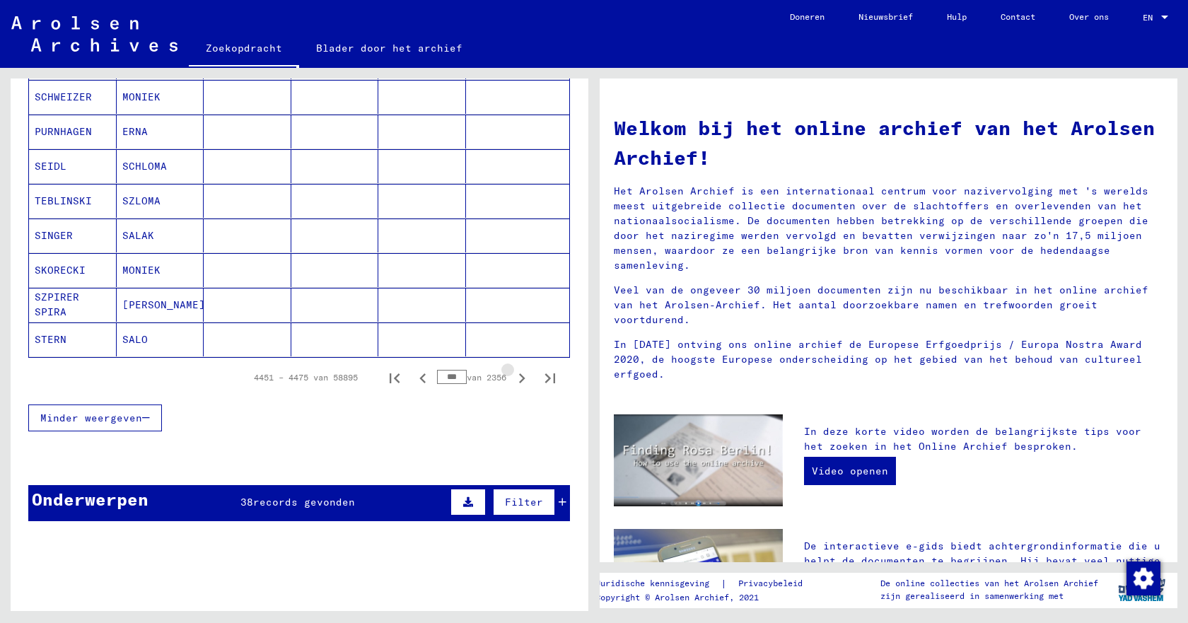
click at [512, 378] on icon "Volgende pagina" at bounding box center [522, 379] width 20 height 20
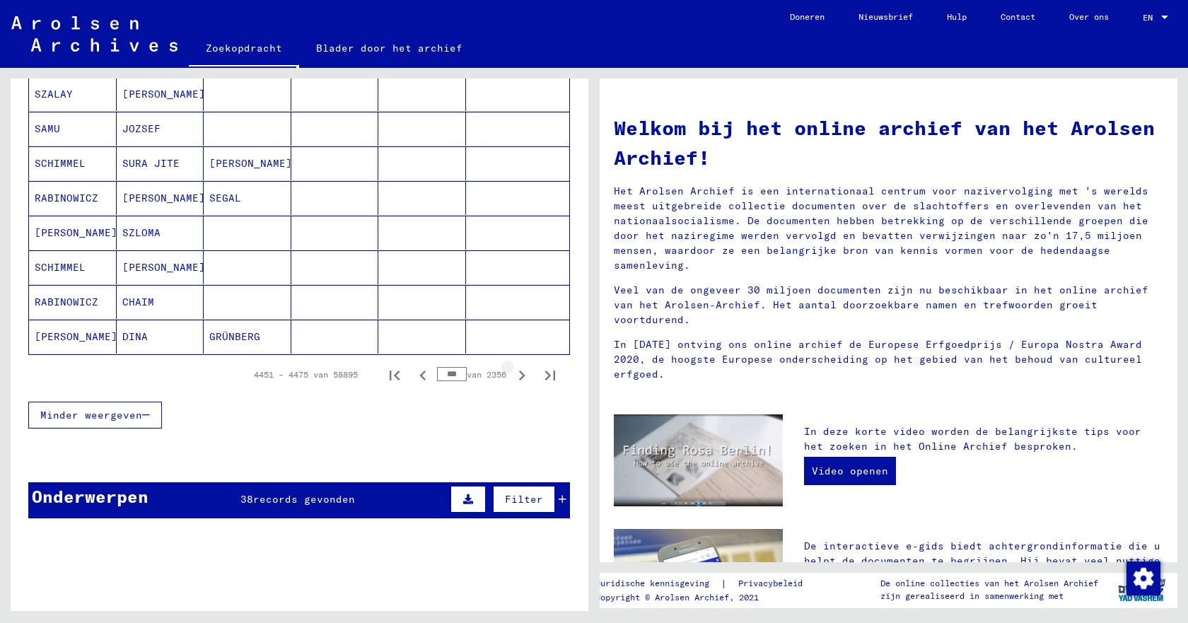
click at [512, 378] on icon "Volgende pagina" at bounding box center [522, 376] width 20 height 20
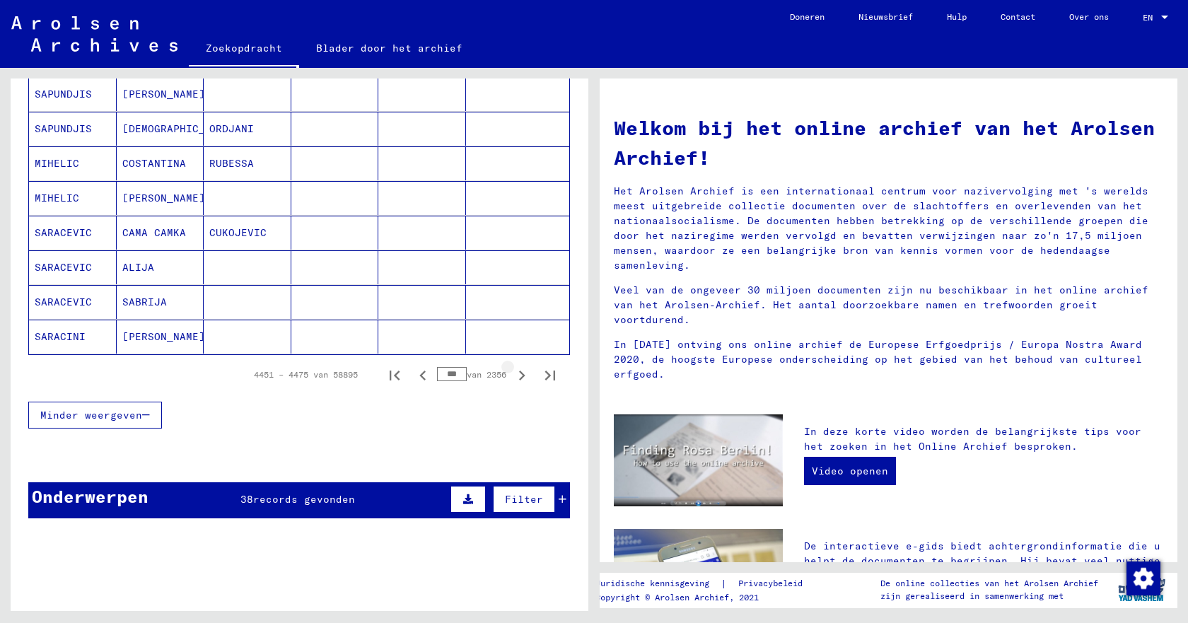
scroll to position [849, 0]
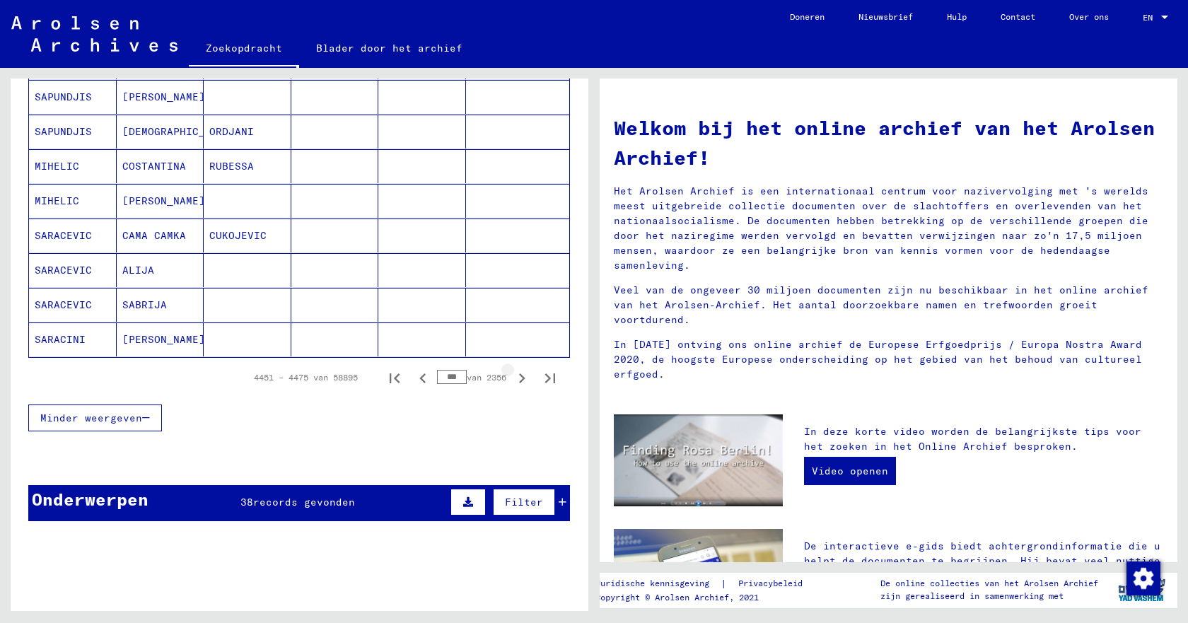
click at [512, 378] on icon "Volgende pagina" at bounding box center [522, 379] width 20 height 20
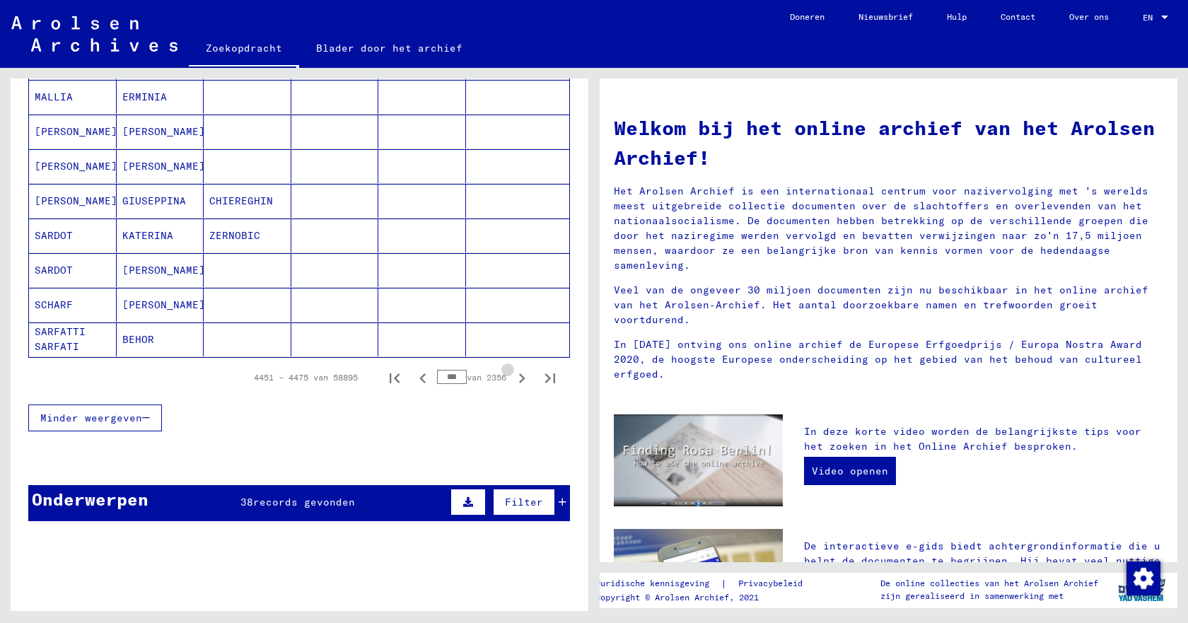
click at [512, 378] on icon "Volgende pagina" at bounding box center [522, 379] width 20 height 20
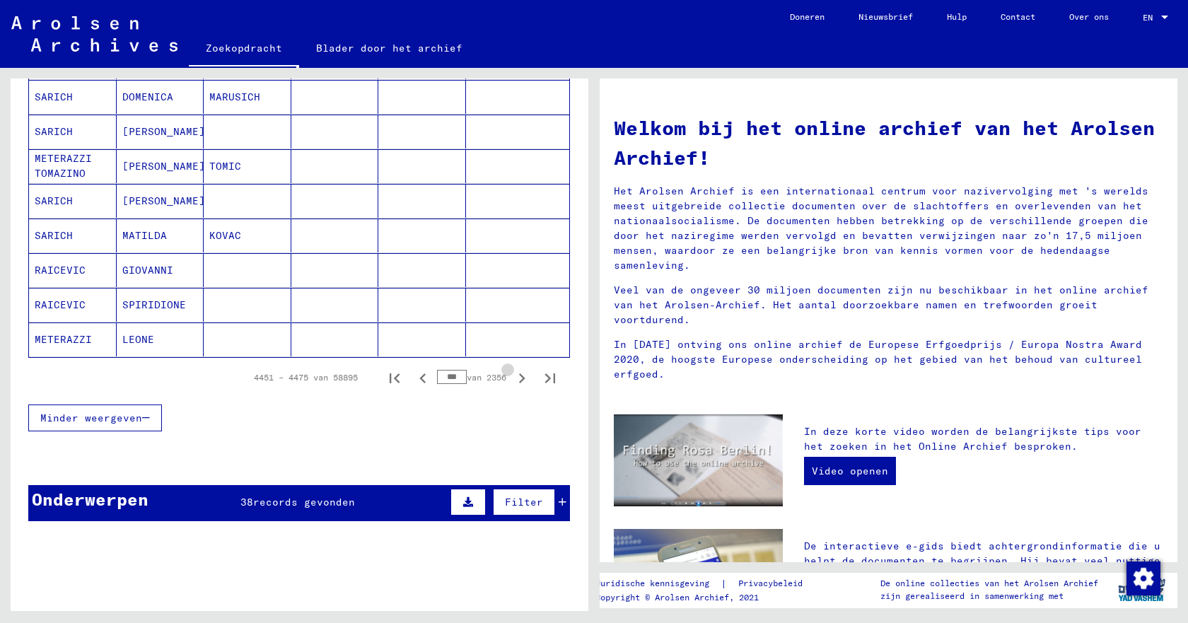
click at [512, 378] on icon "Volgende pagina" at bounding box center [522, 379] width 20 height 20
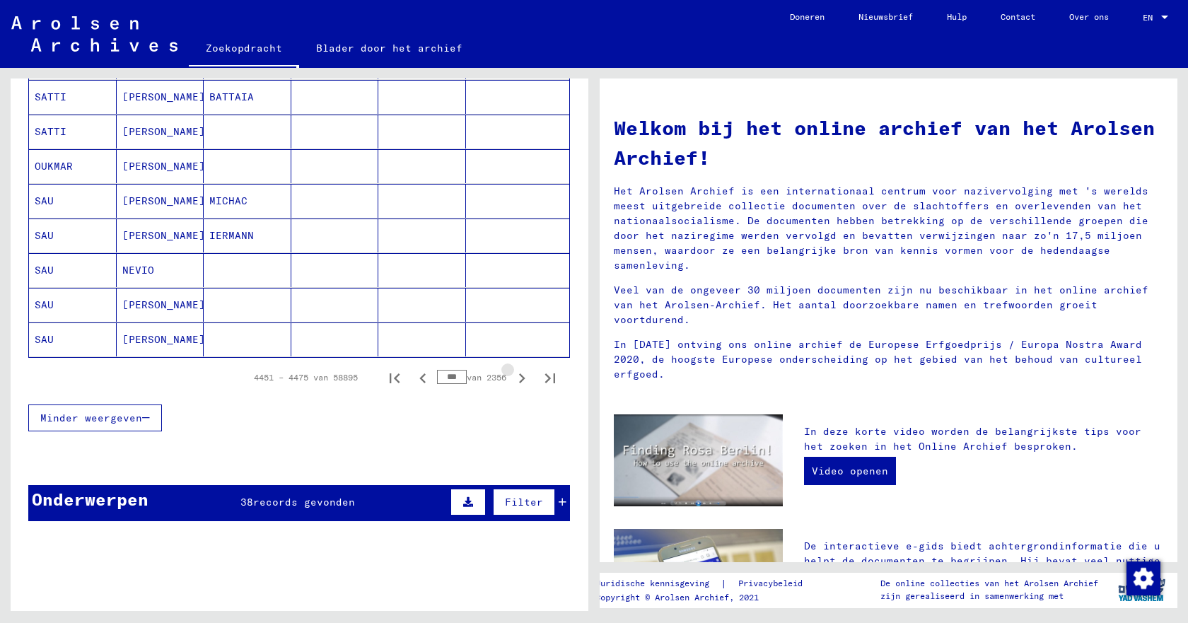
click at [512, 378] on icon "Volgende pagina" at bounding box center [522, 379] width 20 height 20
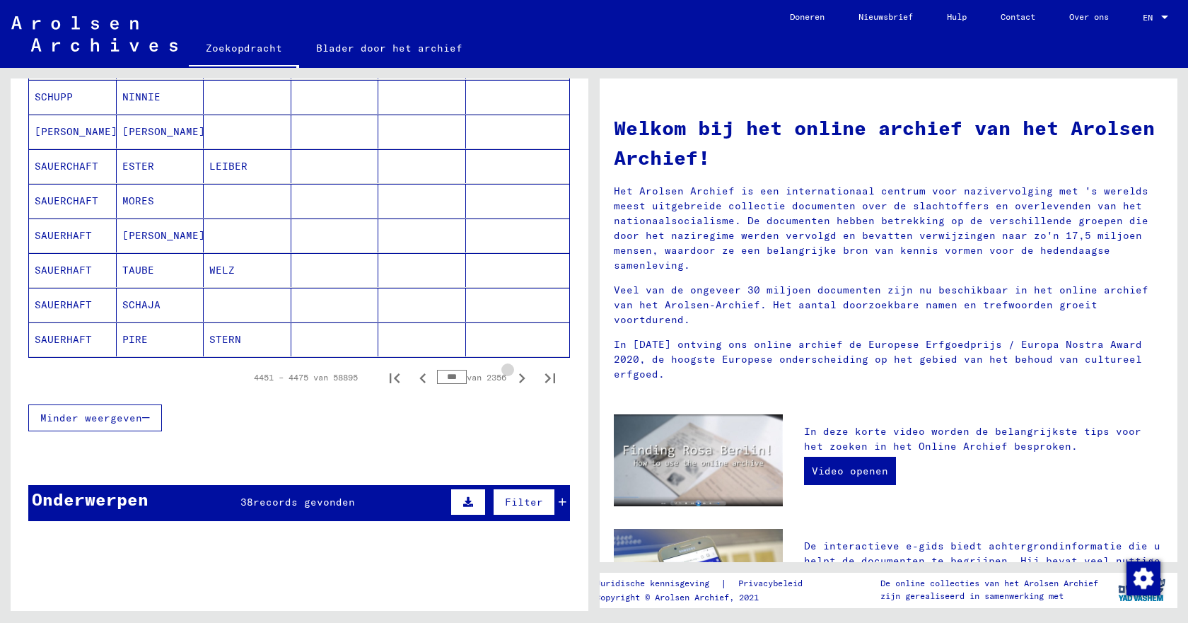
click at [512, 378] on icon "Volgende pagina" at bounding box center [522, 379] width 20 height 20
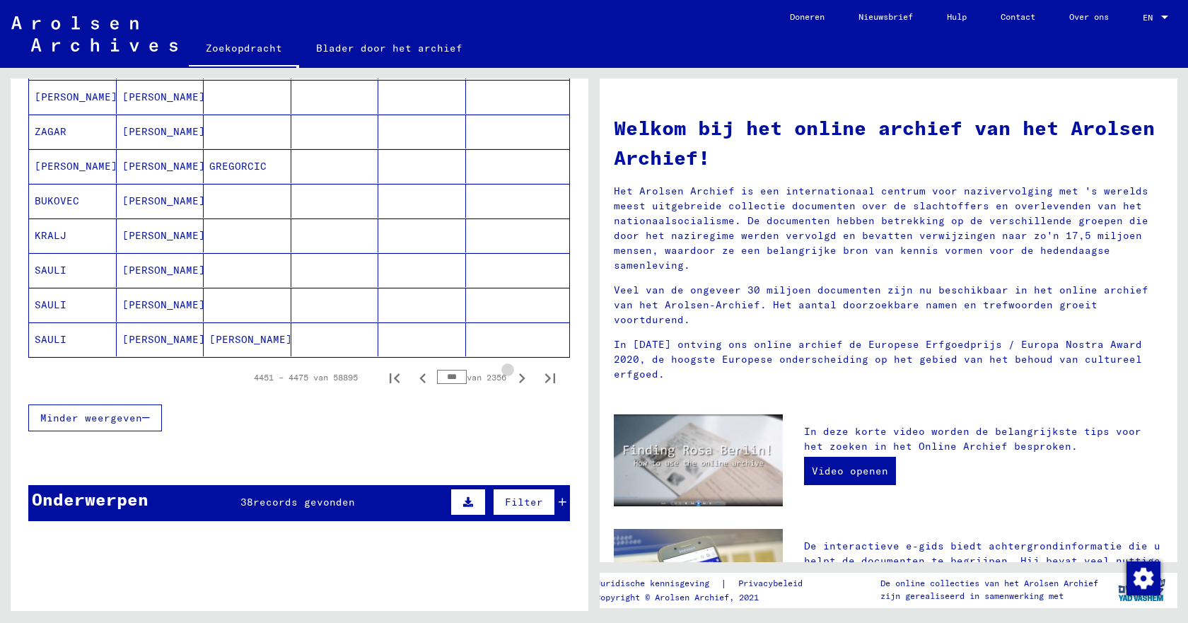
click at [512, 378] on icon "Volgende pagina" at bounding box center [522, 379] width 20 height 20
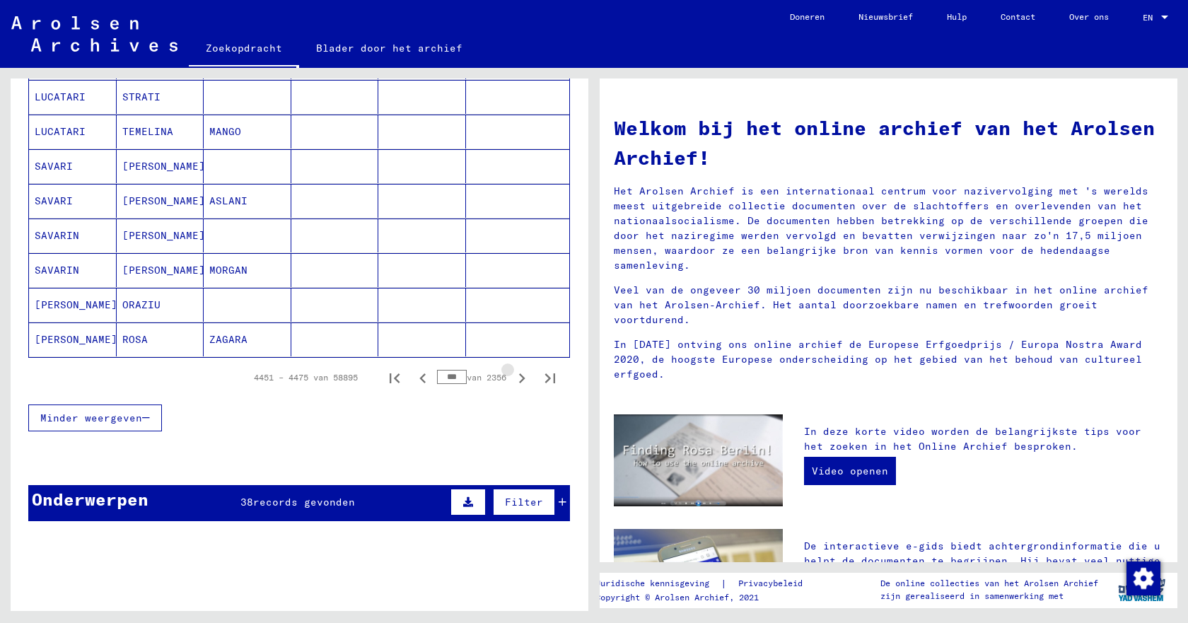
click at [512, 378] on icon "Volgende pagina" at bounding box center [522, 379] width 20 height 20
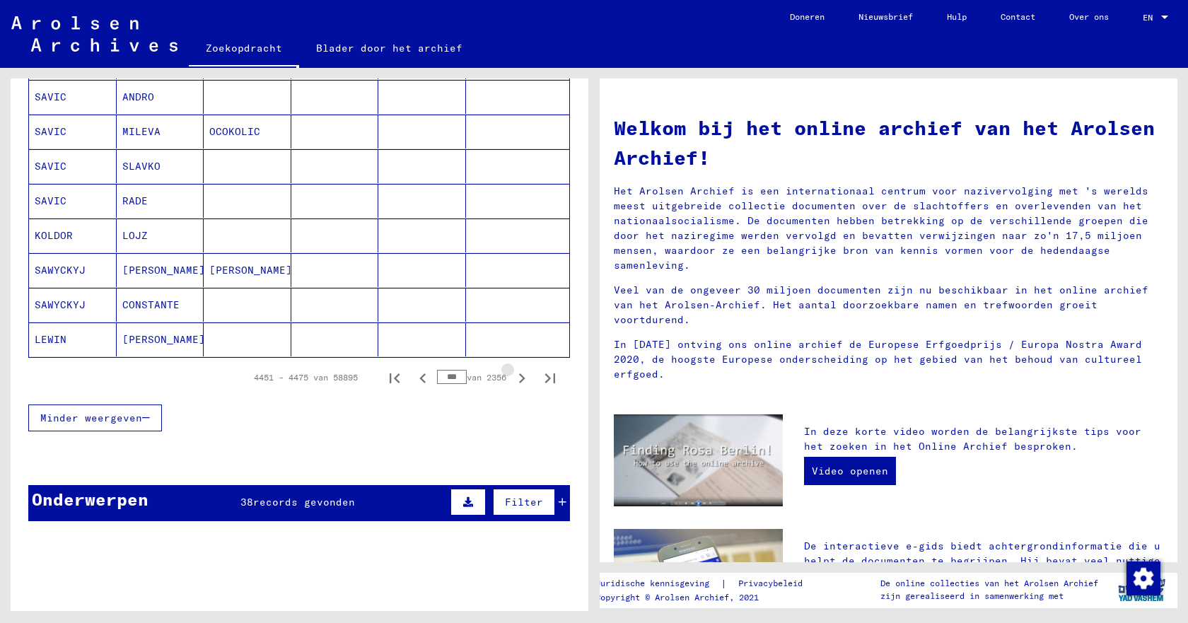
click at [512, 378] on icon "Volgende pagina" at bounding box center [522, 379] width 20 height 20
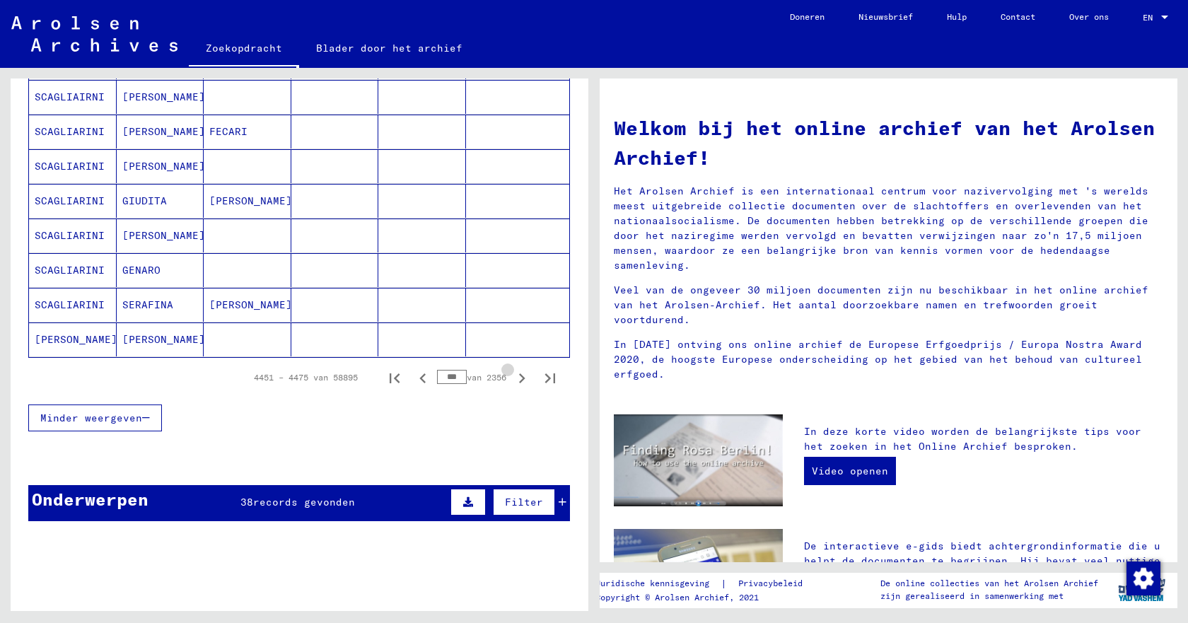
click at [512, 378] on icon "Volgende pagina" at bounding box center [522, 379] width 20 height 20
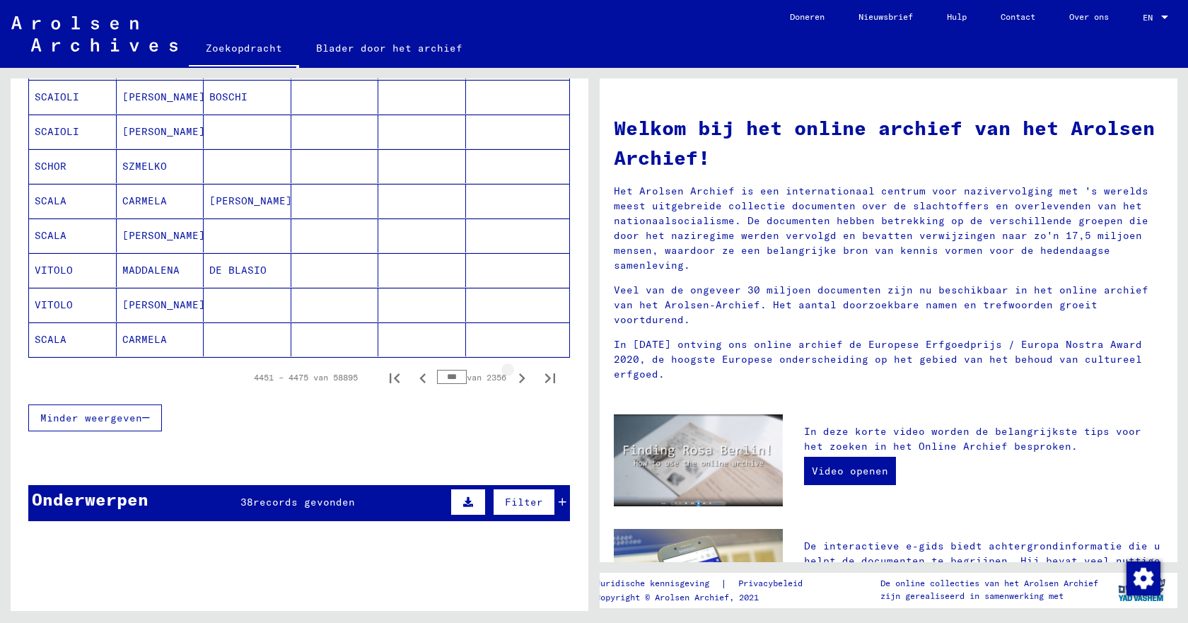
click at [512, 378] on icon "Volgende pagina" at bounding box center [522, 379] width 20 height 20
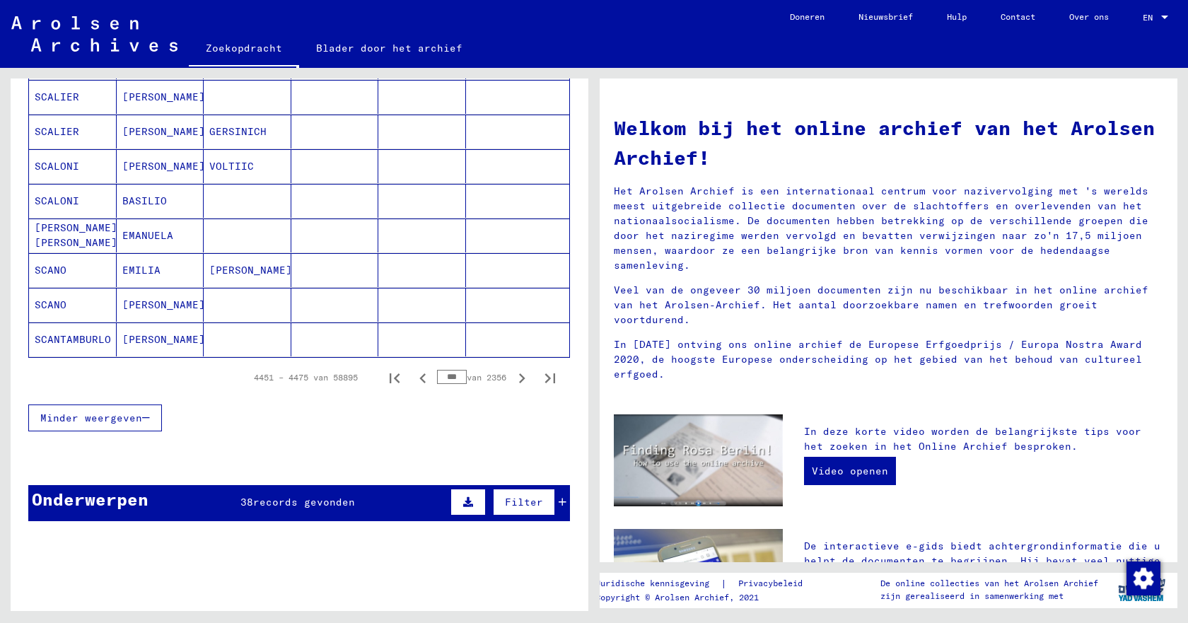
click at [512, 378] on icon "Volgende pagina" at bounding box center [522, 379] width 20 height 20
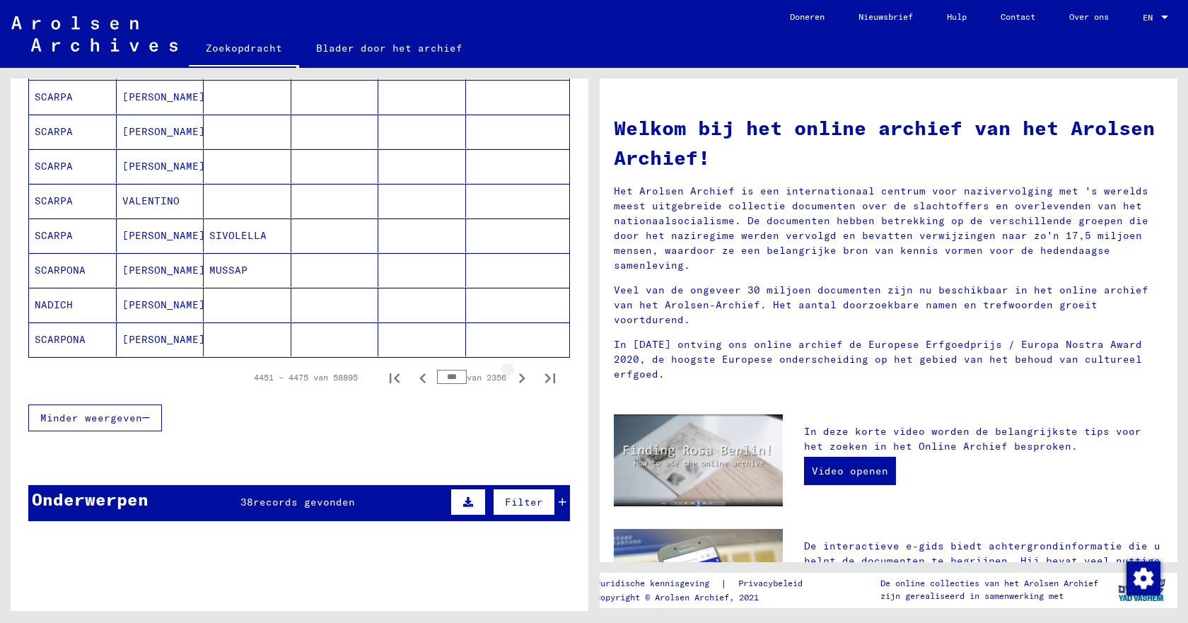
click at [512, 378] on icon "Volgende pagina" at bounding box center [522, 379] width 20 height 20
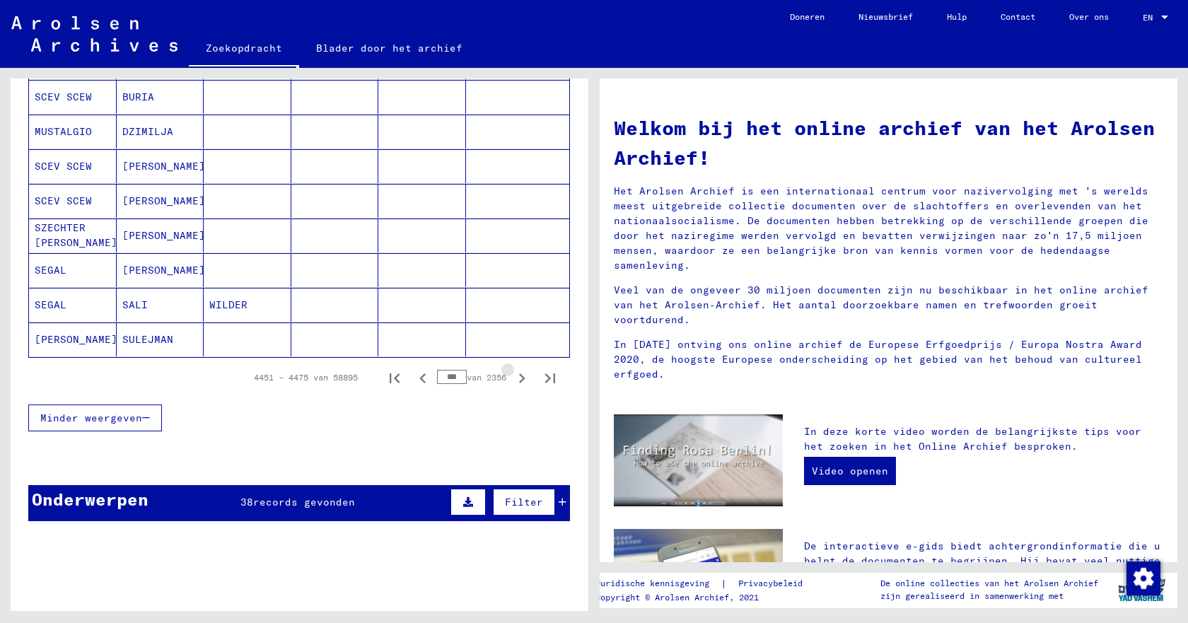
click at [512, 378] on icon "Volgende pagina" at bounding box center [522, 379] width 20 height 20
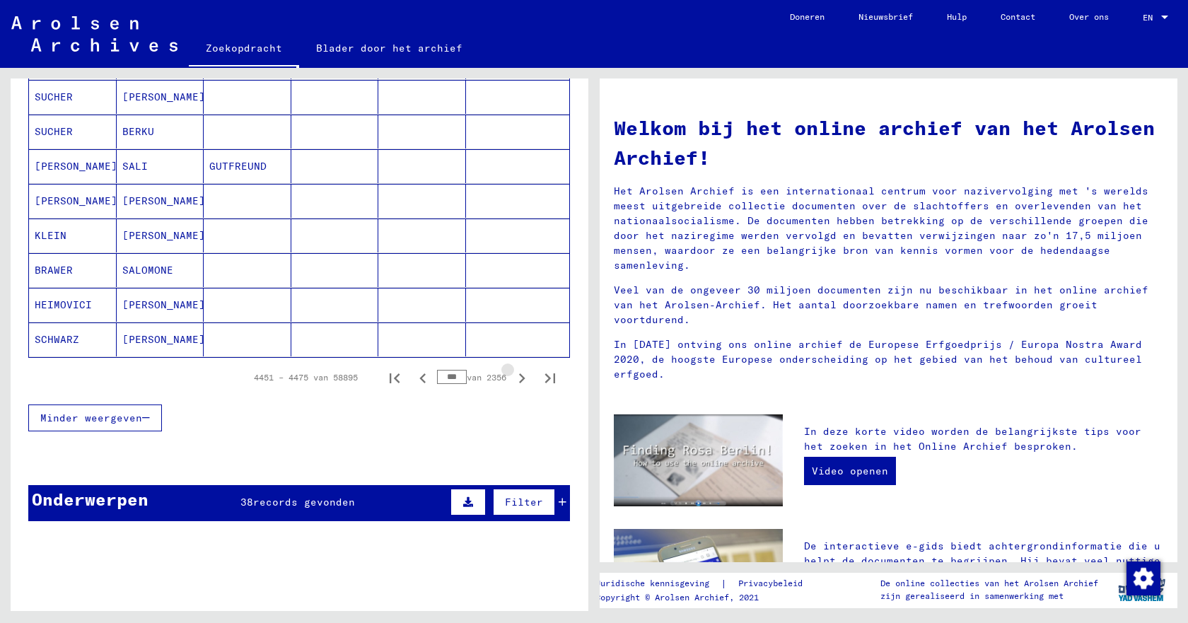
type input "***"
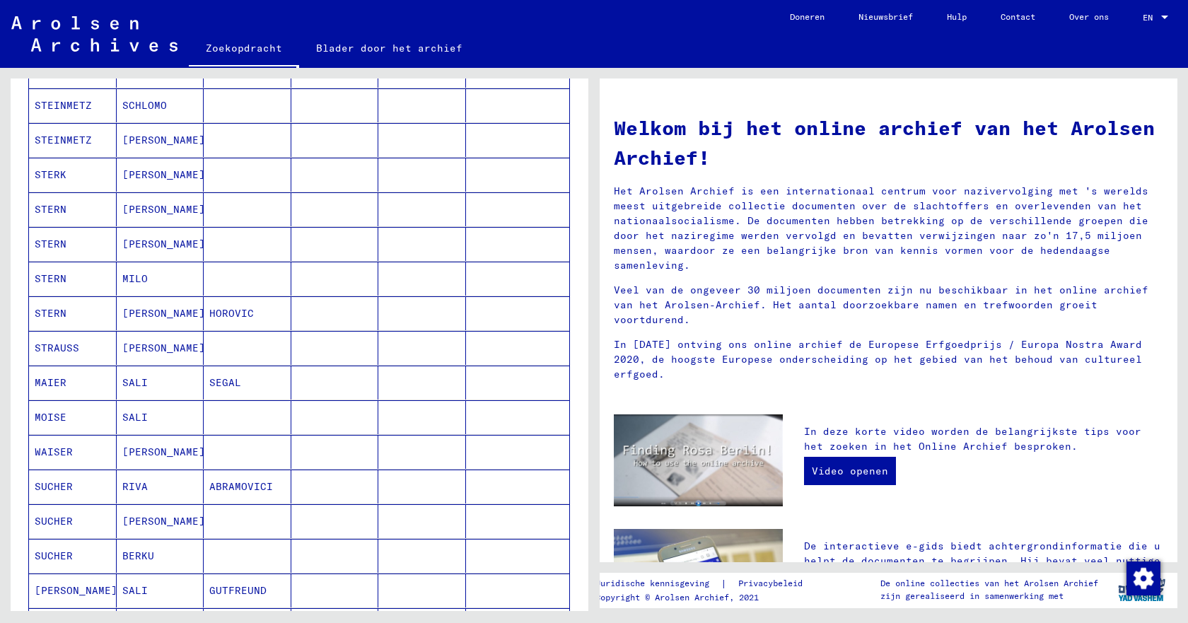
scroll to position [0, 0]
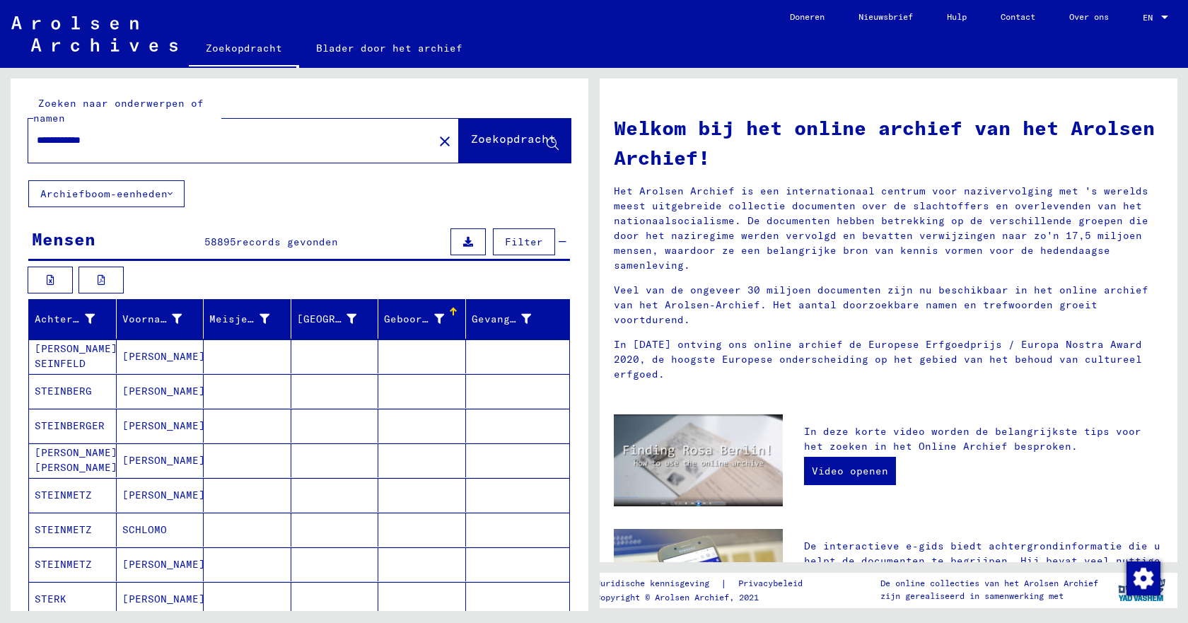
click at [133, 190] on font "Archiefboom-eenheden" at bounding box center [103, 193] width 127 height 13
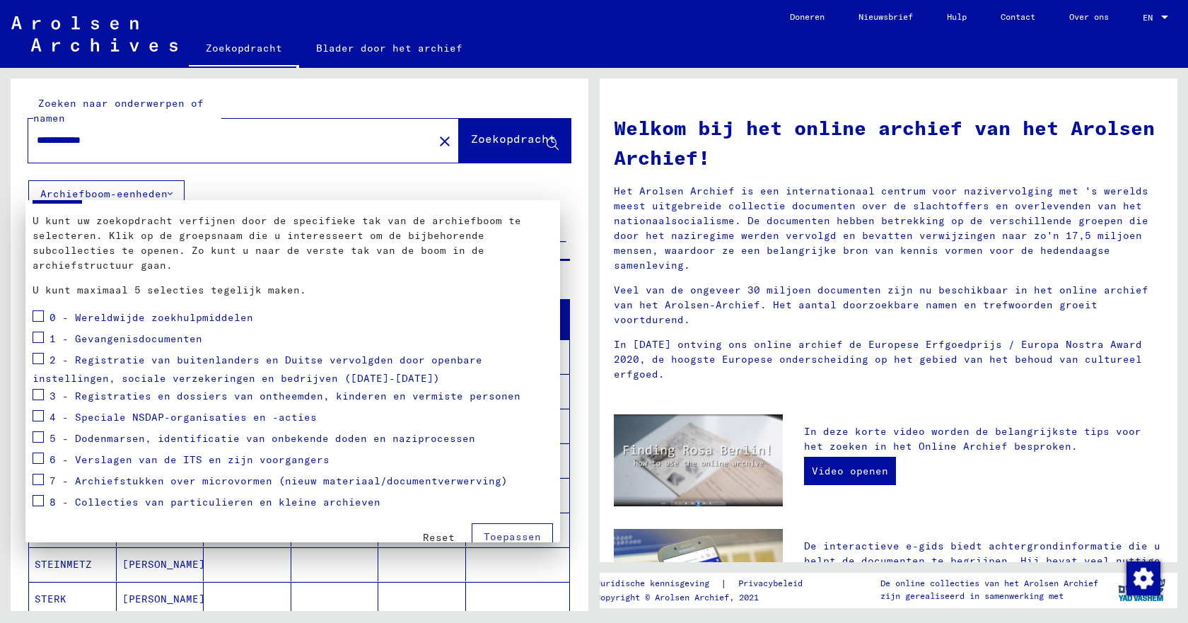
scroll to position [69, 0]
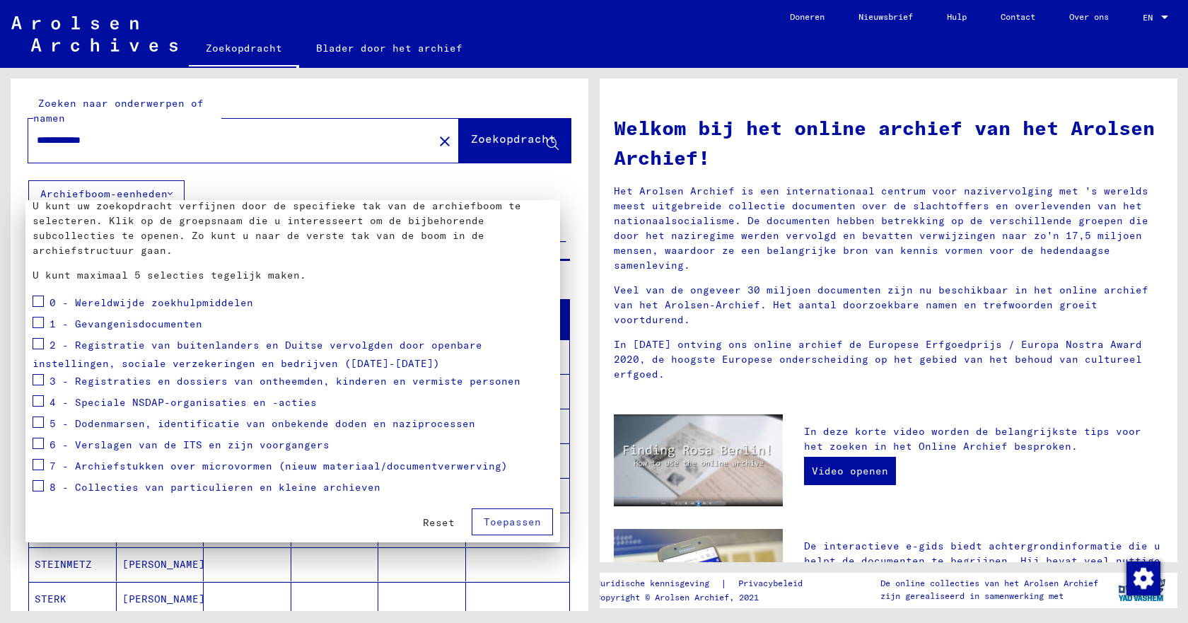
click at [433, 524] on font "Reset" at bounding box center [439, 522] width 32 height 13
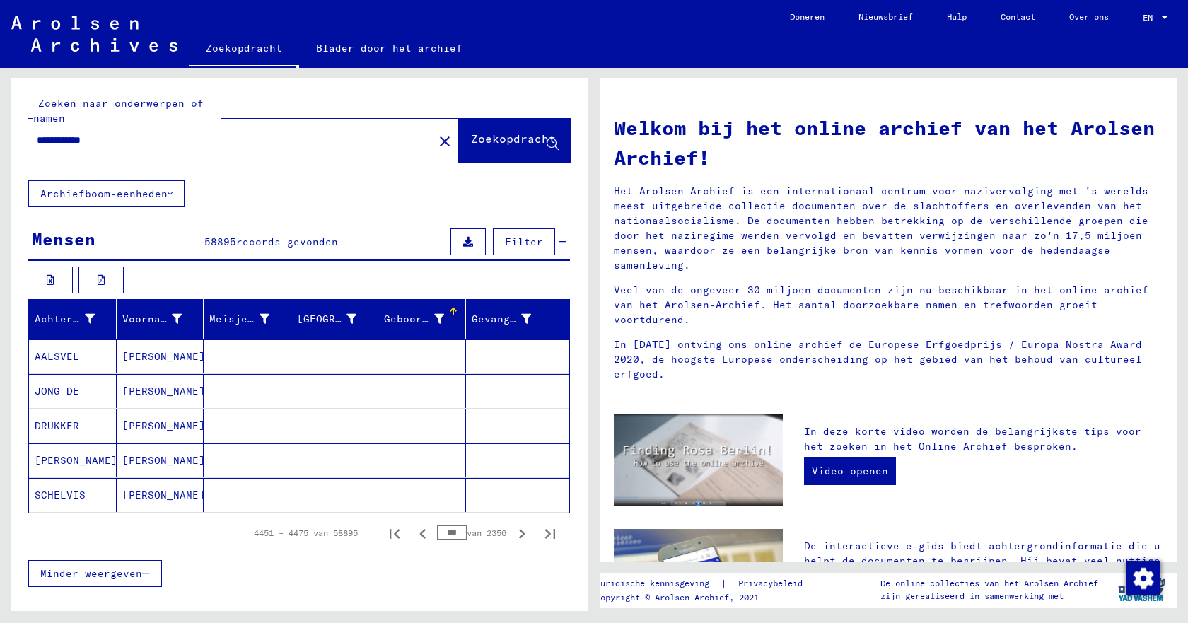
click at [526, 243] on font "Filter" at bounding box center [524, 242] width 38 height 13
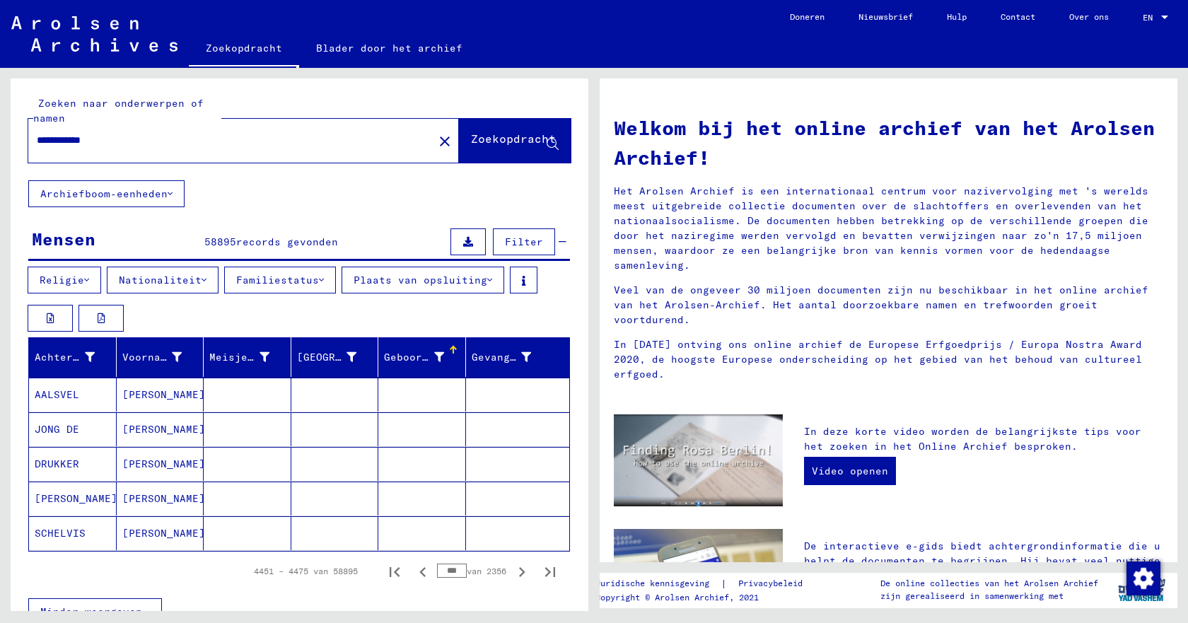
click at [268, 281] on font "Familiestatus" at bounding box center [277, 280] width 83 height 13
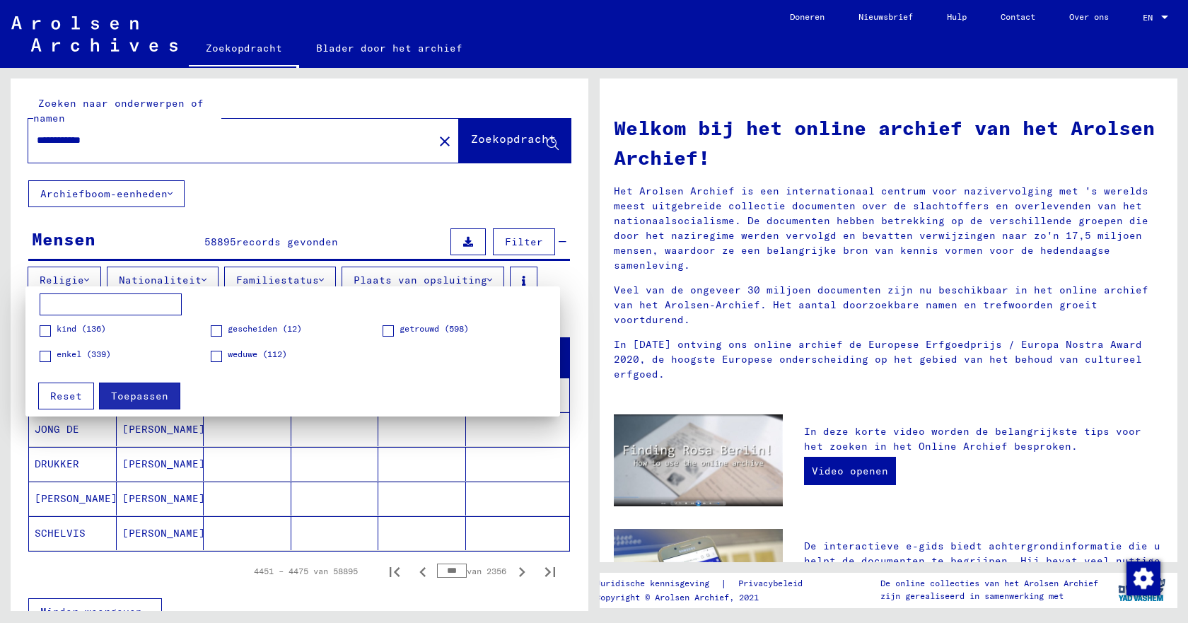
click at [408, 333] on font "getrouwd (598)" at bounding box center [434, 328] width 69 height 11
click at [134, 393] on font "Toepassen" at bounding box center [139, 396] width 57 height 13
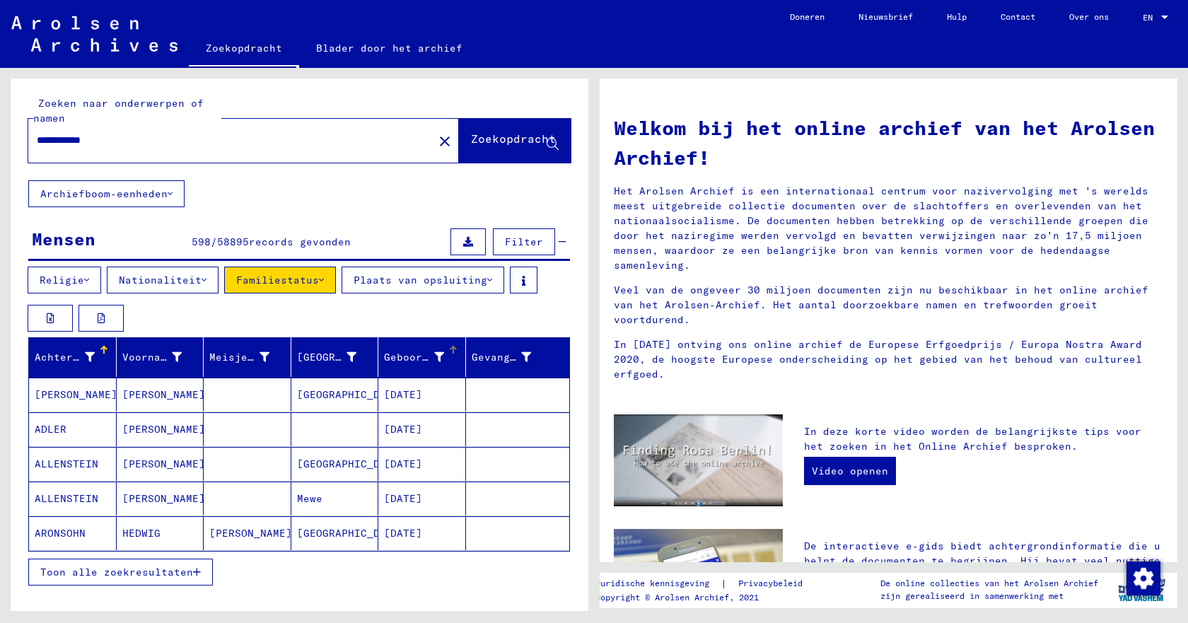
click at [449, 351] on div at bounding box center [453, 350] width 8 height 8
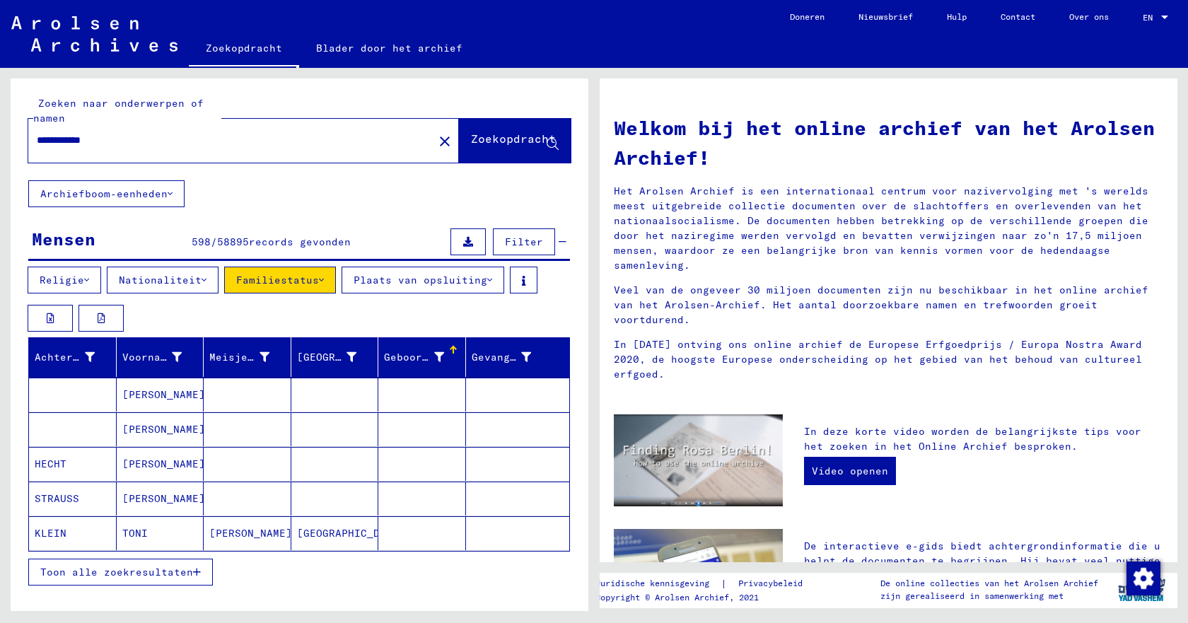
click at [167, 576] on font "Toon alle zoekresultaten" at bounding box center [116, 572] width 153 height 13
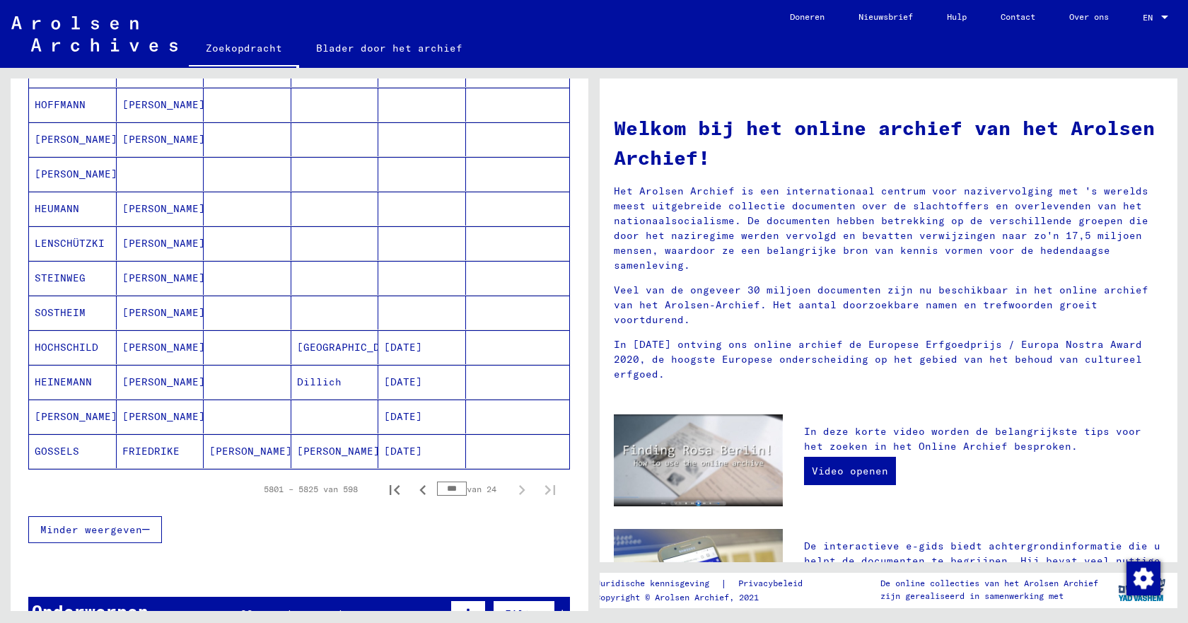
scroll to position [778, 0]
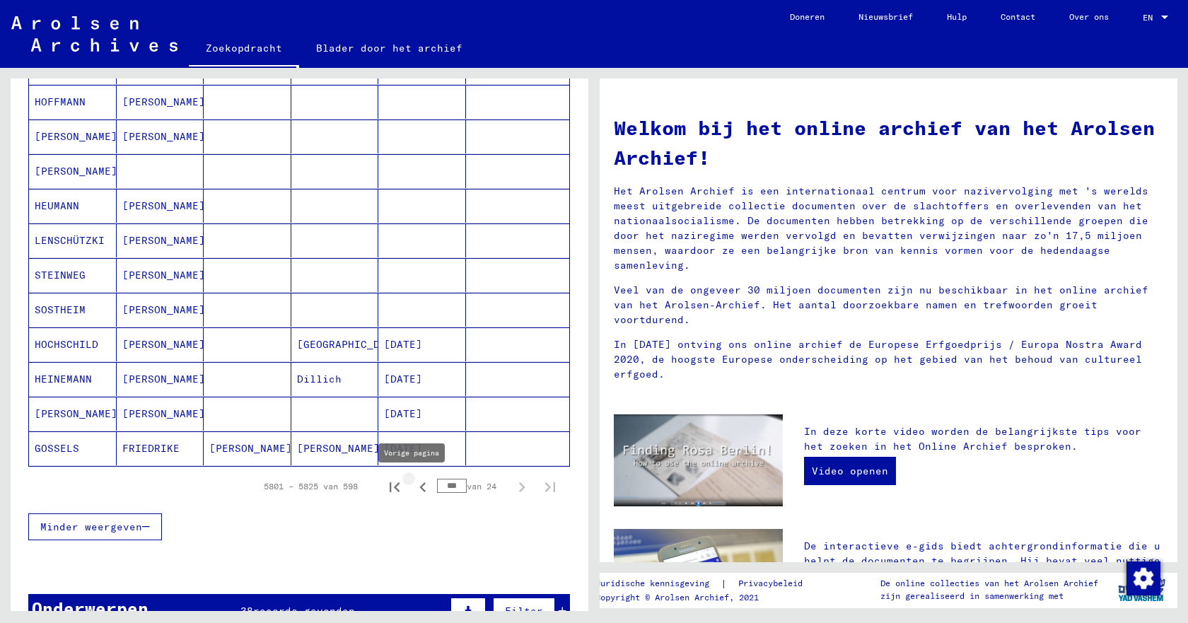
click at [416, 487] on icon "Vorige pagina" at bounding box center [423, 488] width 20 height 20
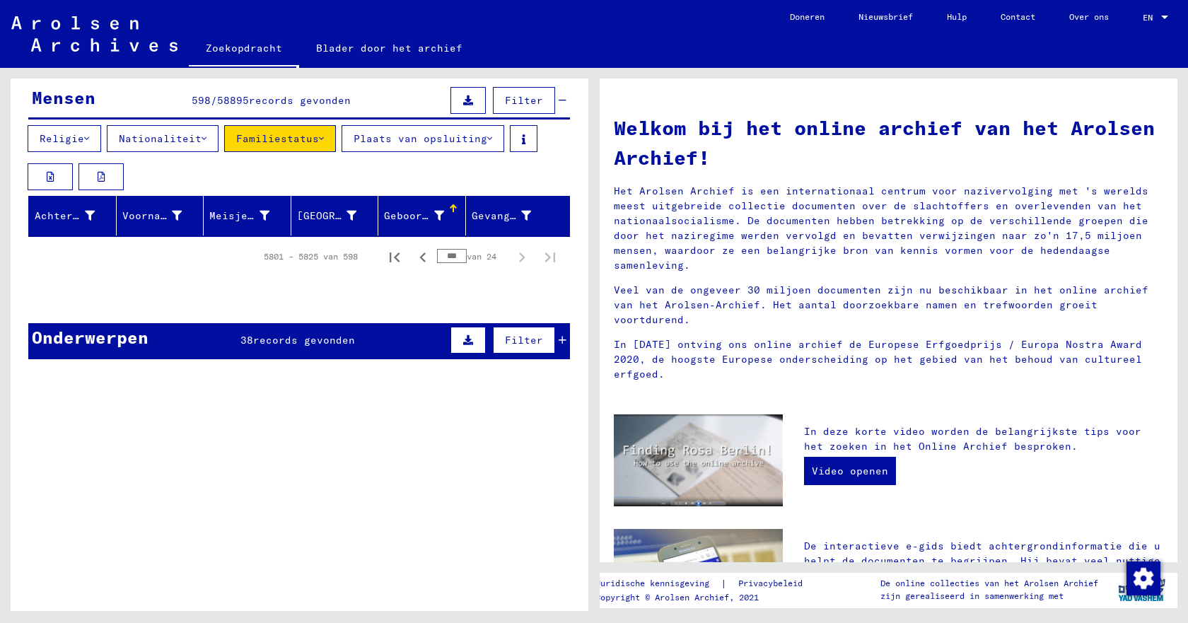
scroll to position [0, 0]
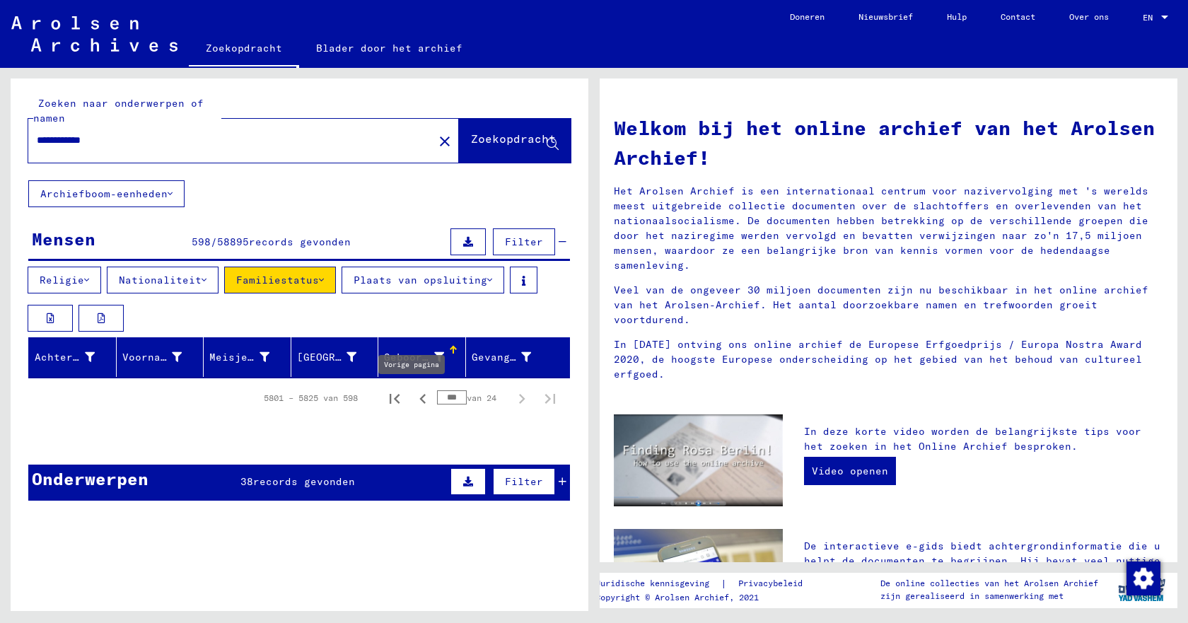
click at [419, 395] on icon "Vorige pagina" at bounding box center [422, 399] width 6 height 10
click at [414, 400] on icon "Vorige pagina" at bounding box center [423, 399] width 20 height 20
click at [390, 402] on icon "Eerste pagina" at bounding box center [395, 399] width 10 height 10
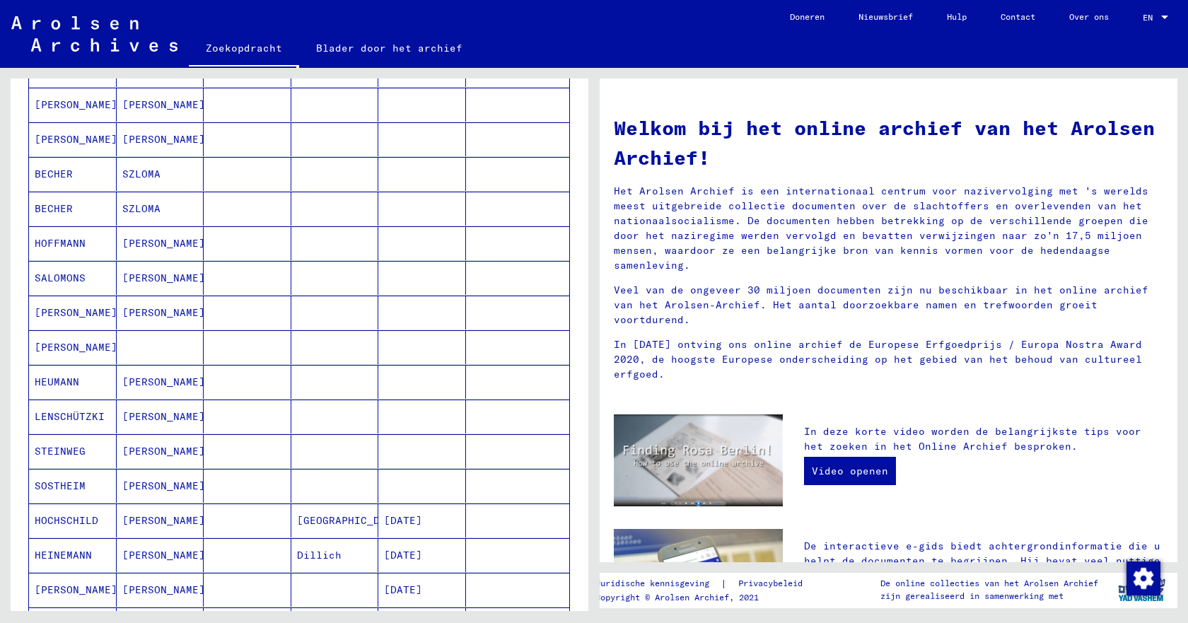
scroll to position [707, 0]
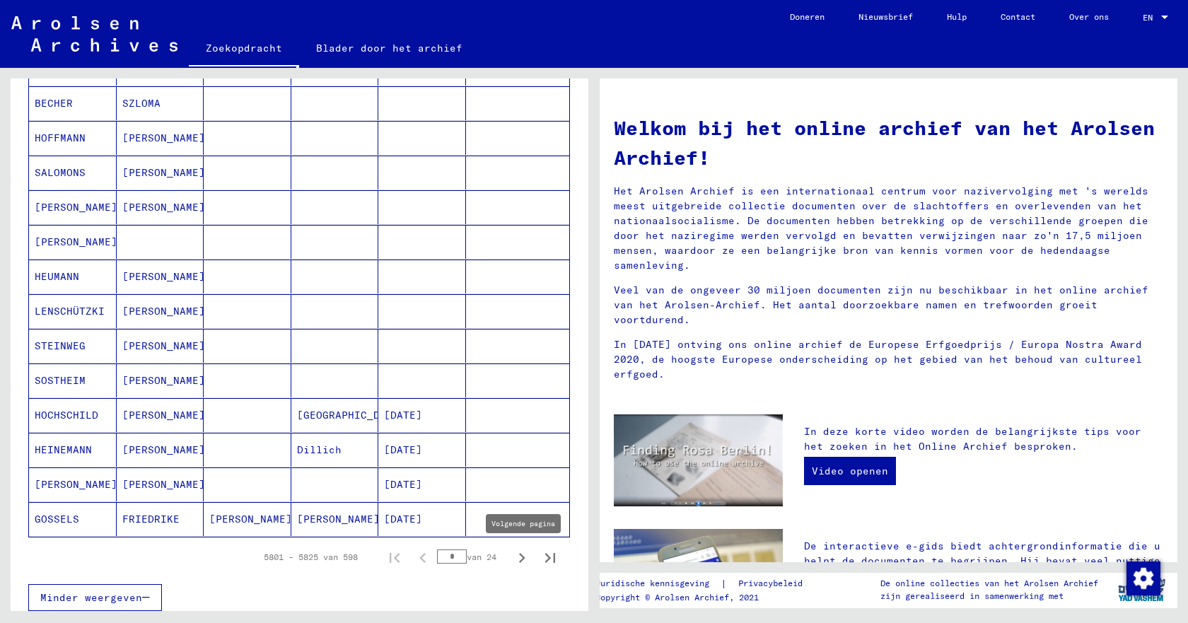
click at [512, 559] on icon "Volgende pagina" at bounding box center [522, 558] width 20 height 20
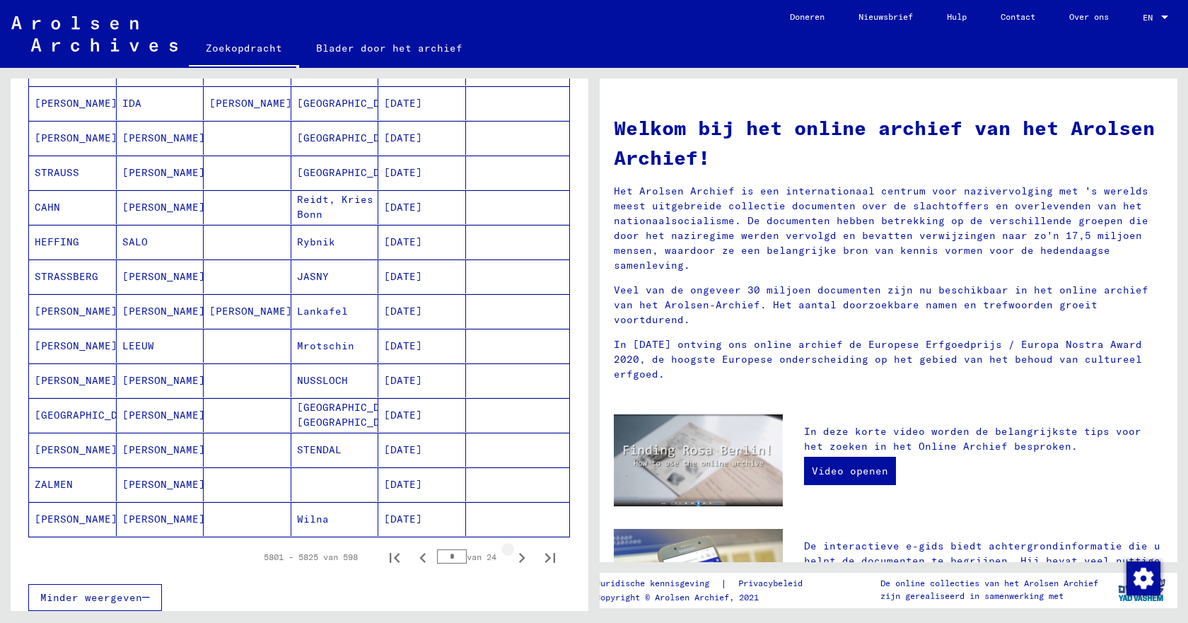
click at [512, 559] on icon "Volgende pagina" at bounding box center [522, 558] width 20 height 20
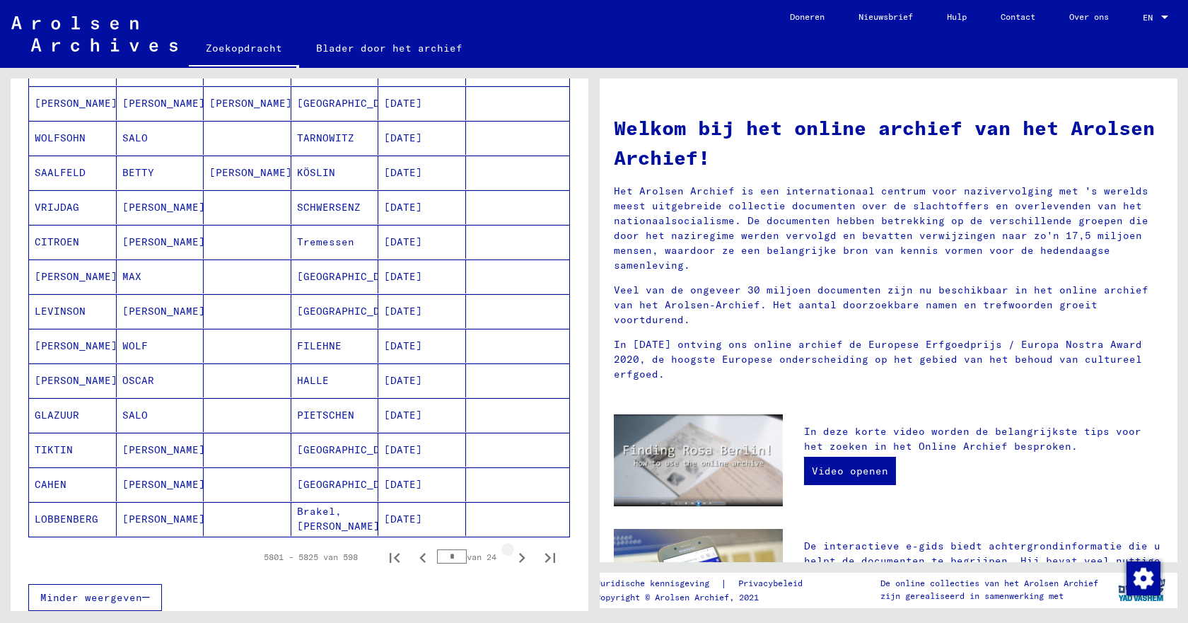
click at [512, 559] on icon "Volgende pagina" at bounding box center [522, 558] width 20 height 20
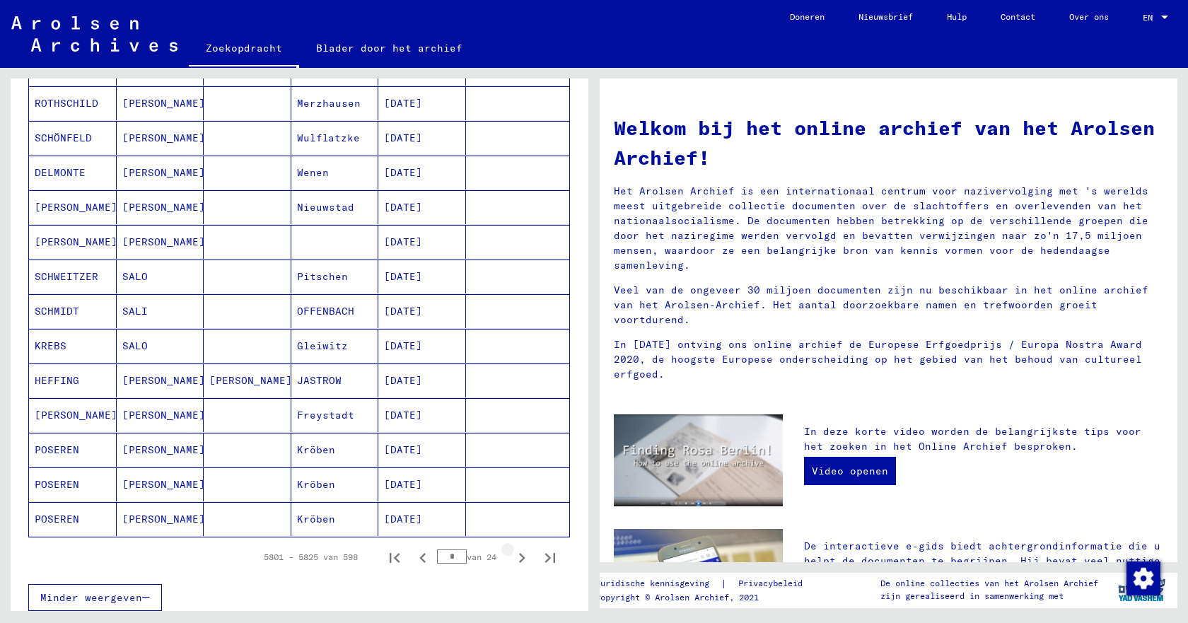
click at [512, 559] on icon "Volgende pagina" at bounding box center [522, 558] width 20 height 20
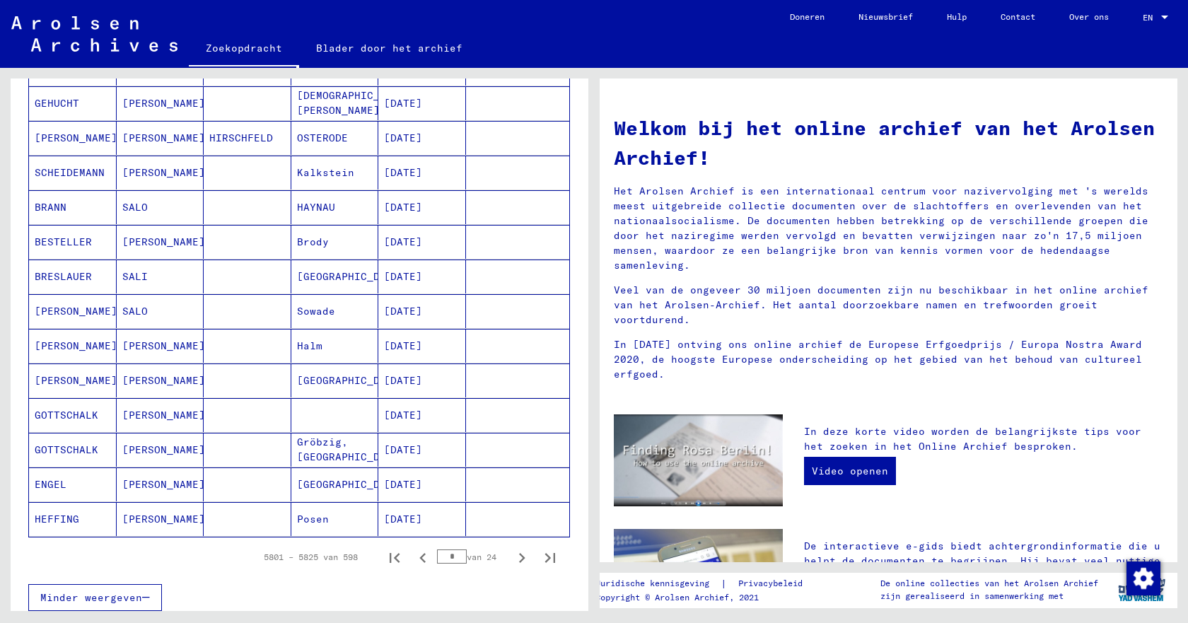
click at [512, 559] on icon "Volgende pagina" at bounding box center [522, 558] width 20 height 20
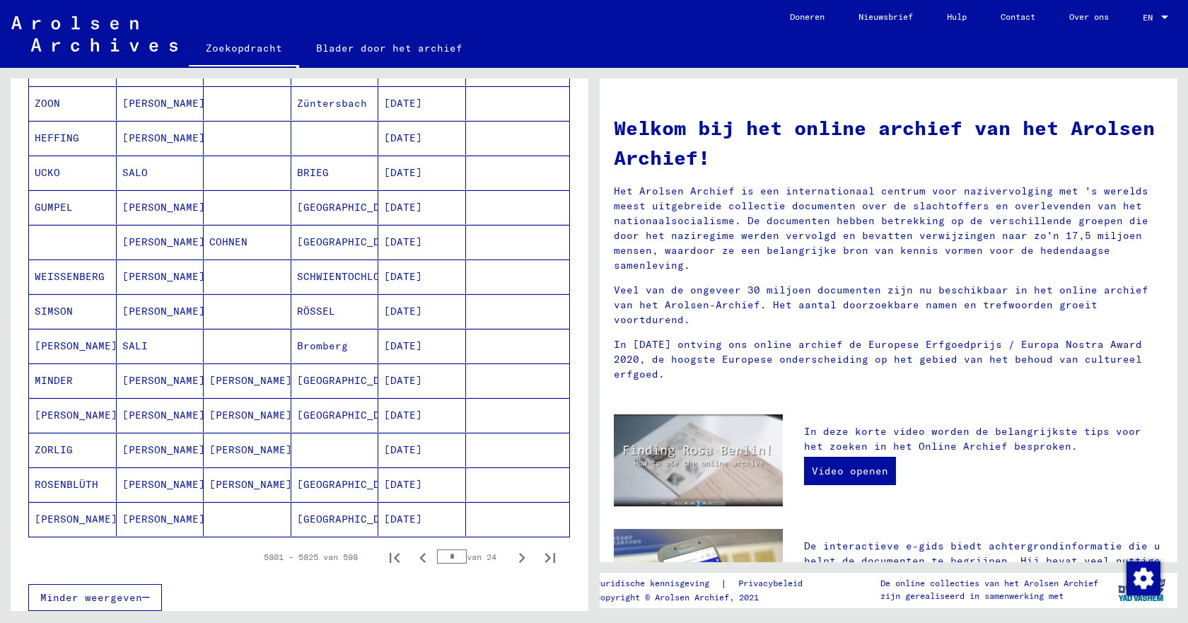
click at [512, 559] on icon "Volgende pagina" at bounding box center [522, 558] width 20 height 20
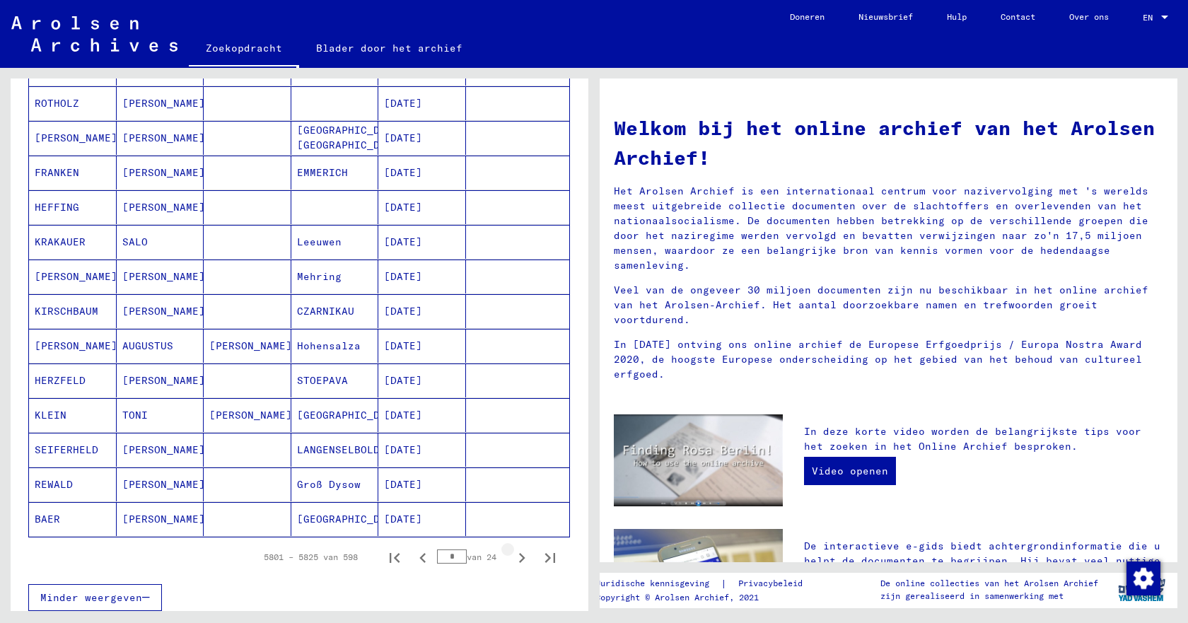
click at [512, 559] on icon "Volgende pagina" at bounding box center [522, 558] width 20 height 20
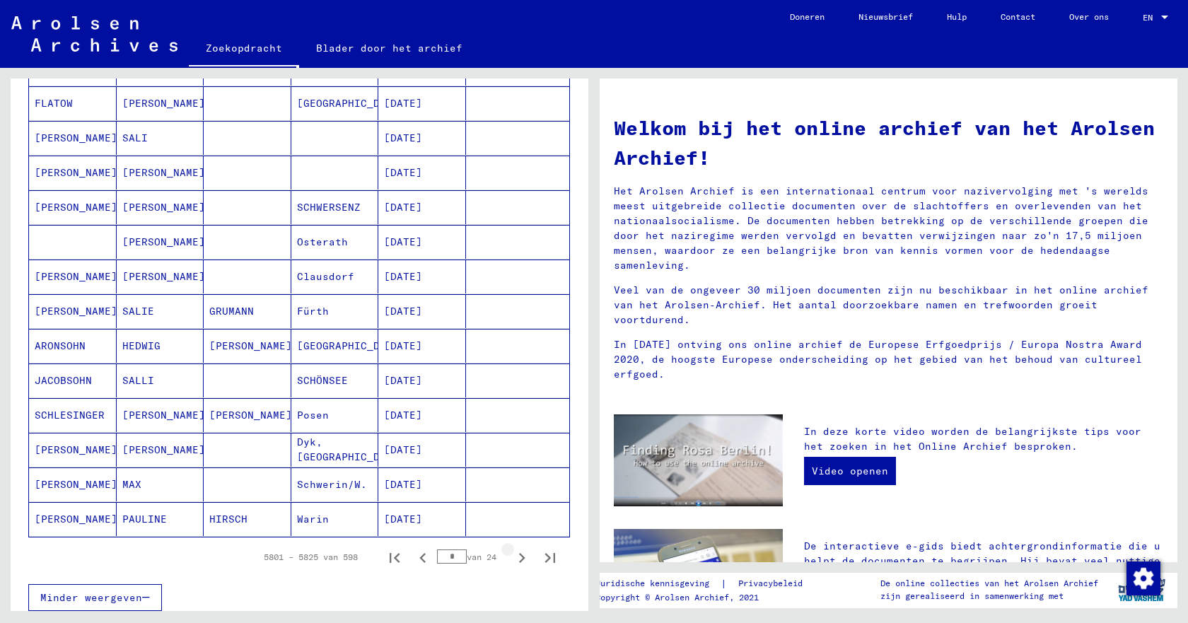
click at [512, 559] on icon "Volgende pagina" at bounding box center [522, 558] width 20 height 20
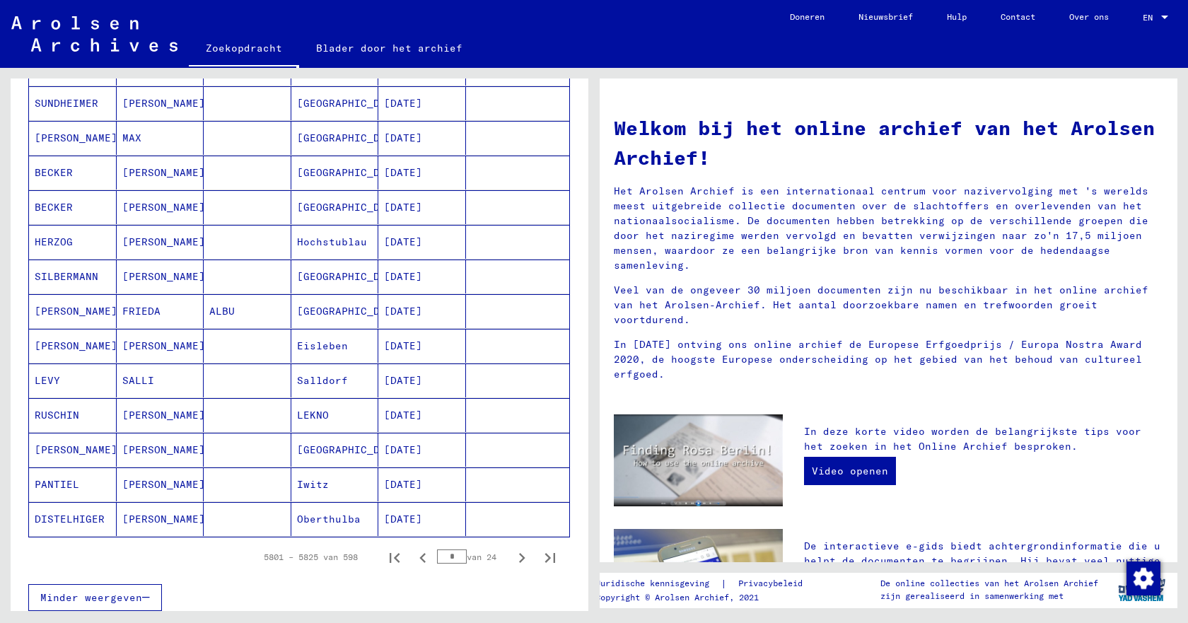
click at [512, 559] on icon "Volgende pagina" at bounding box center [522, 558] width 20 height 20
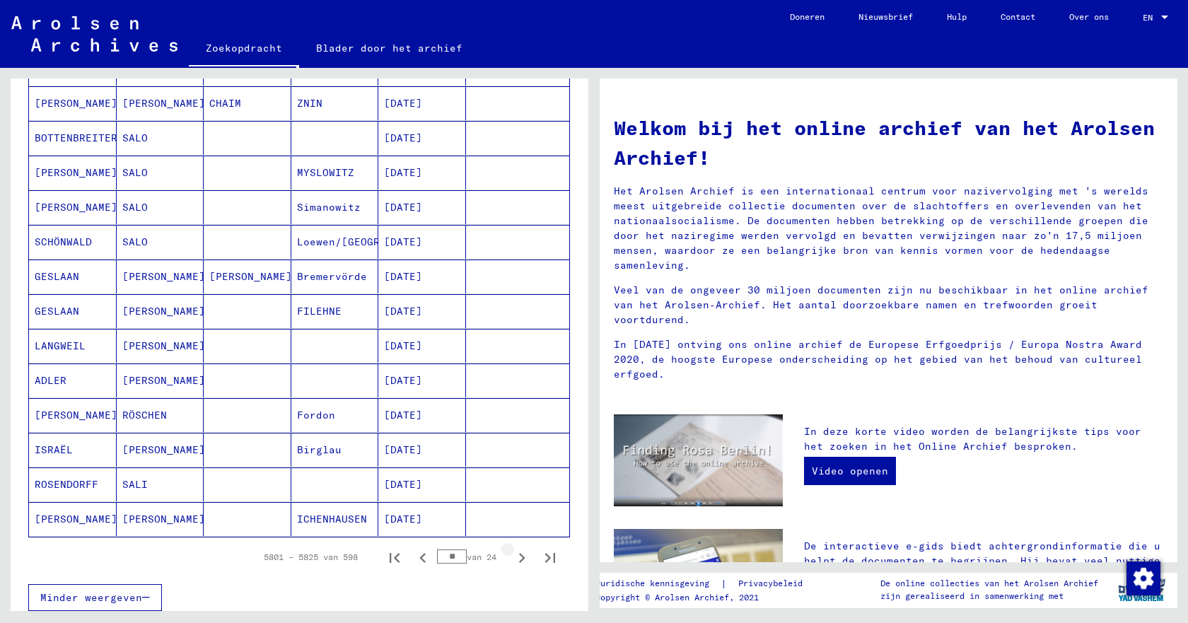
click at [512, 559] on icon "Volgende pagina" at bounding box center [522, 558] width 20 height 20
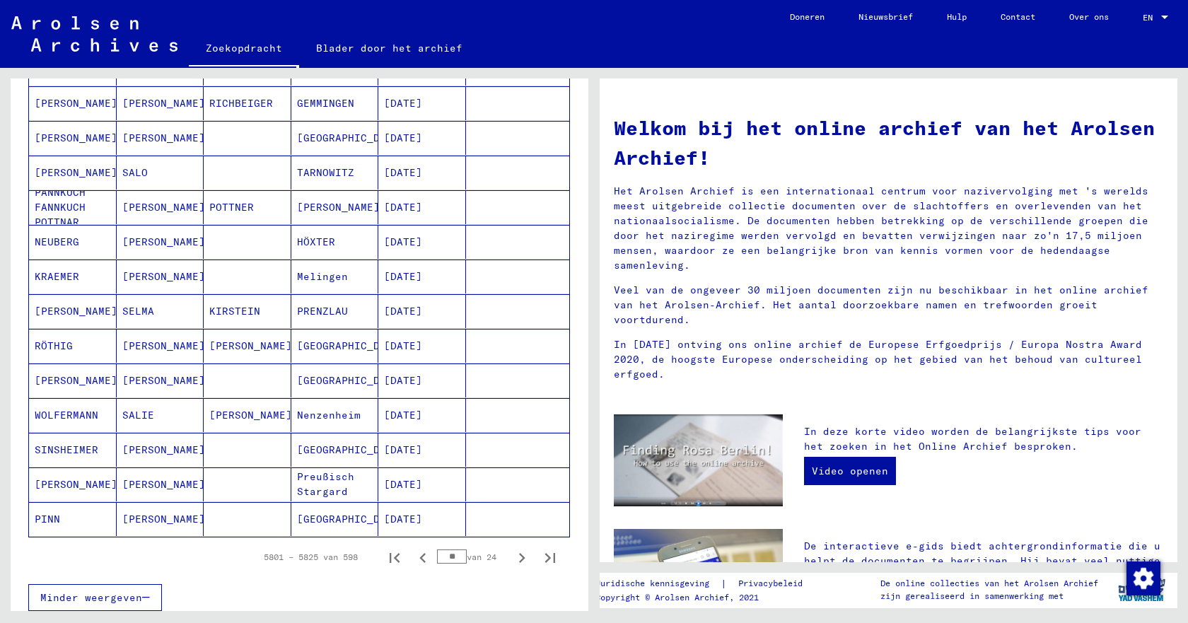
click at [512, 559] on icon "Volgende pagina" at bounding box center [522, 558] width 20 height 20
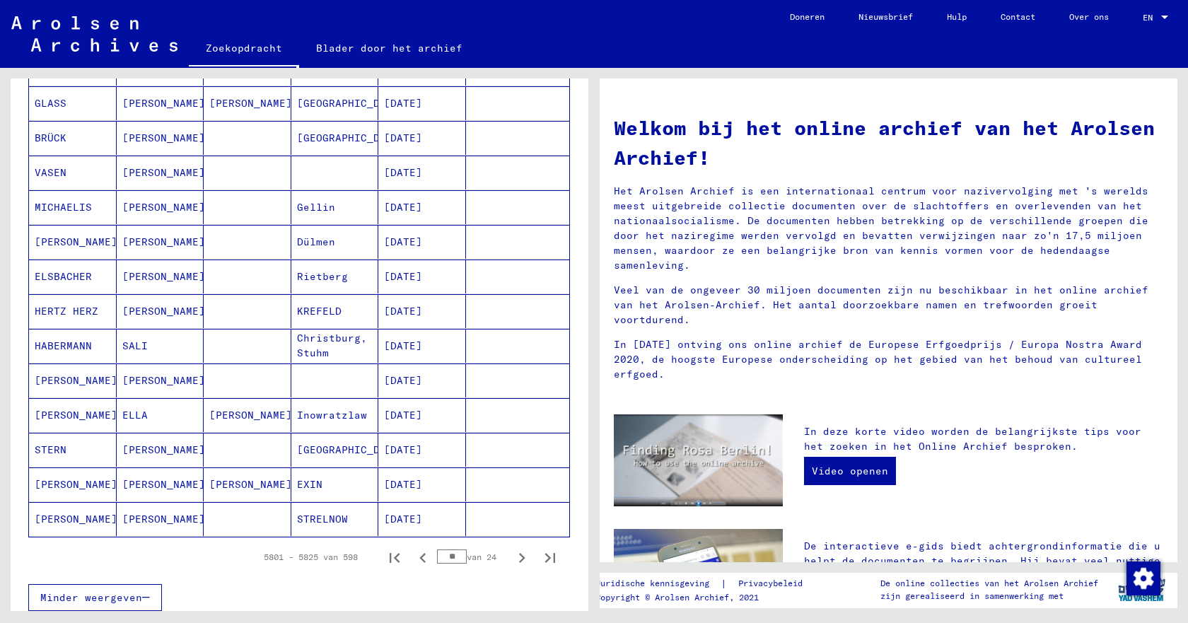
click at [512, 559] on icon "Volgende pagina" at bounding box center [522, 558] width 20 height 20
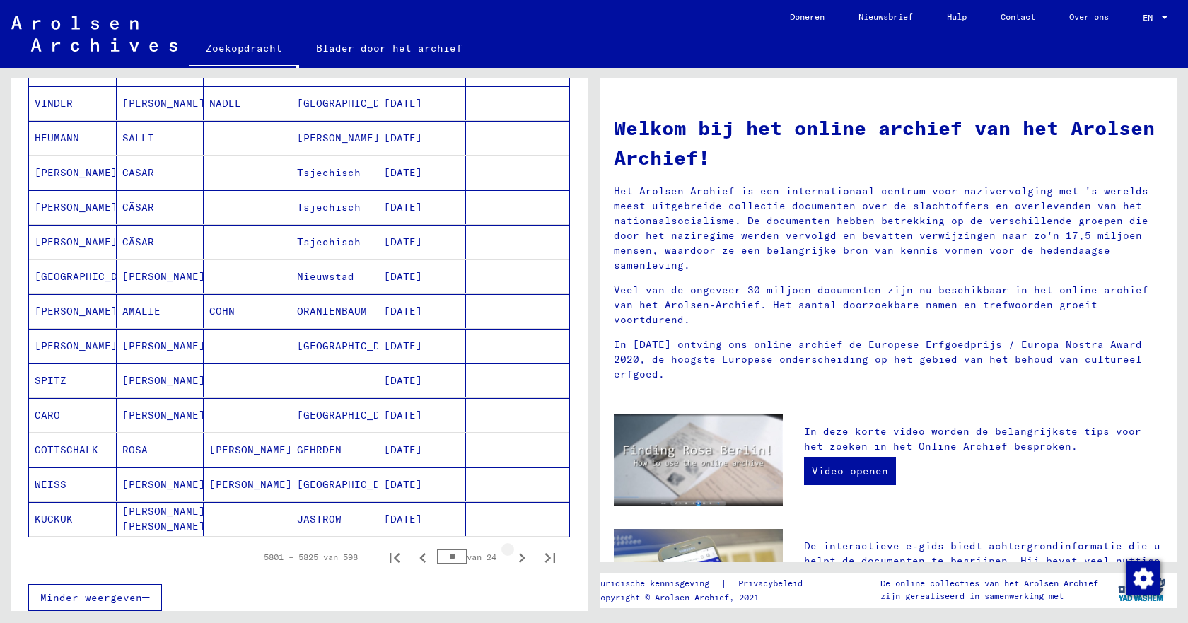
click at [512, 559] on icon "Volgende pagina" at bounding box center [522, 558] width 20 height 20
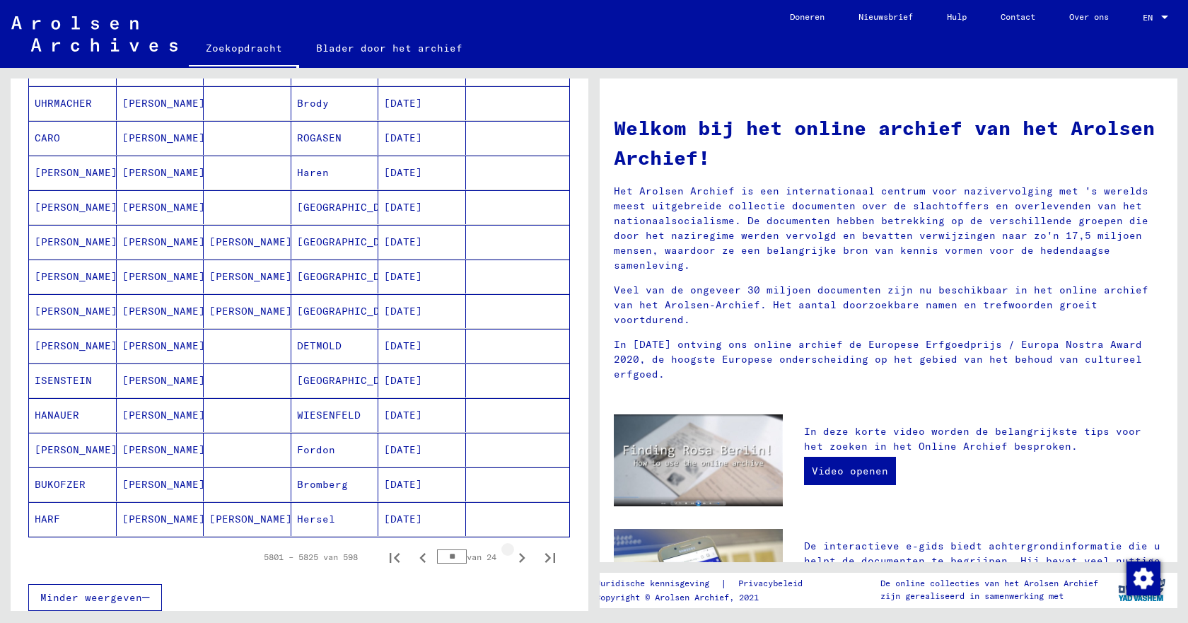
click at [512, 559] on icon "Volgende pagina" at bounding box center [522, 558] width 20 height 20
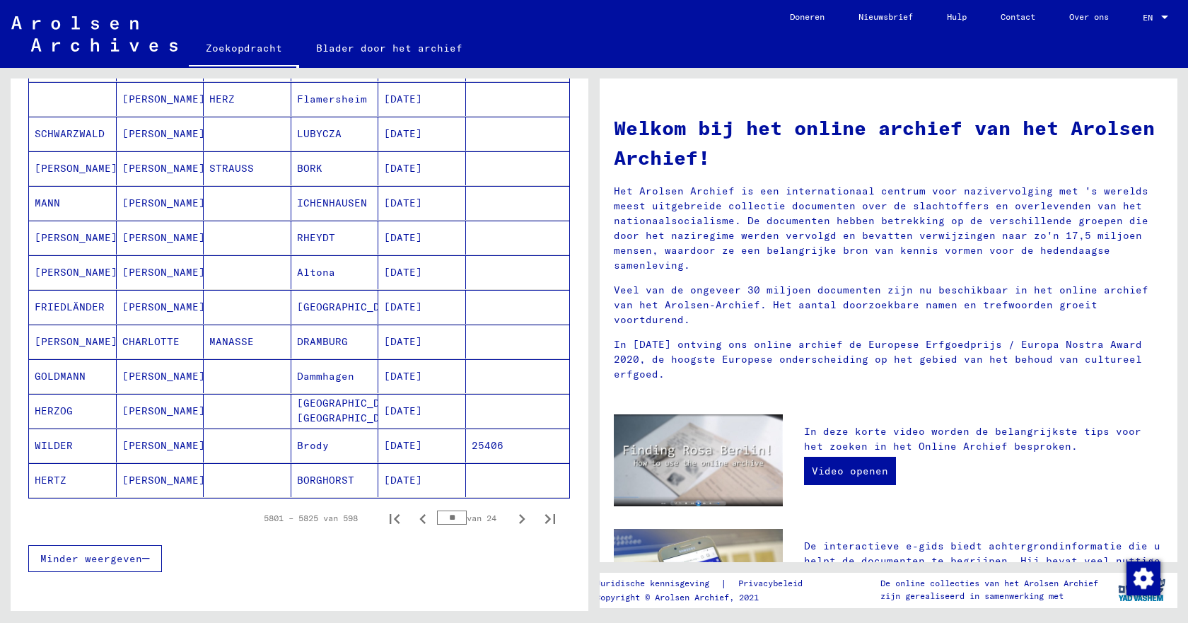
scroll to position [778, 0]
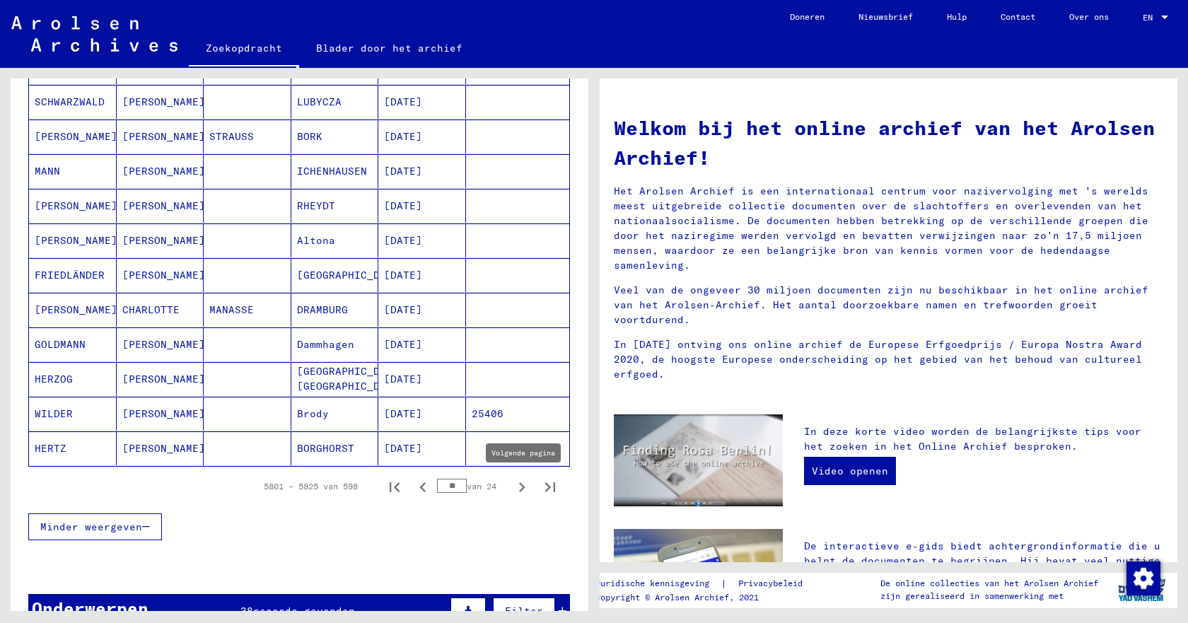
click at [512, 488] on icon "Volgende pagina" at bounding box center [522, 488] width 20 height 20
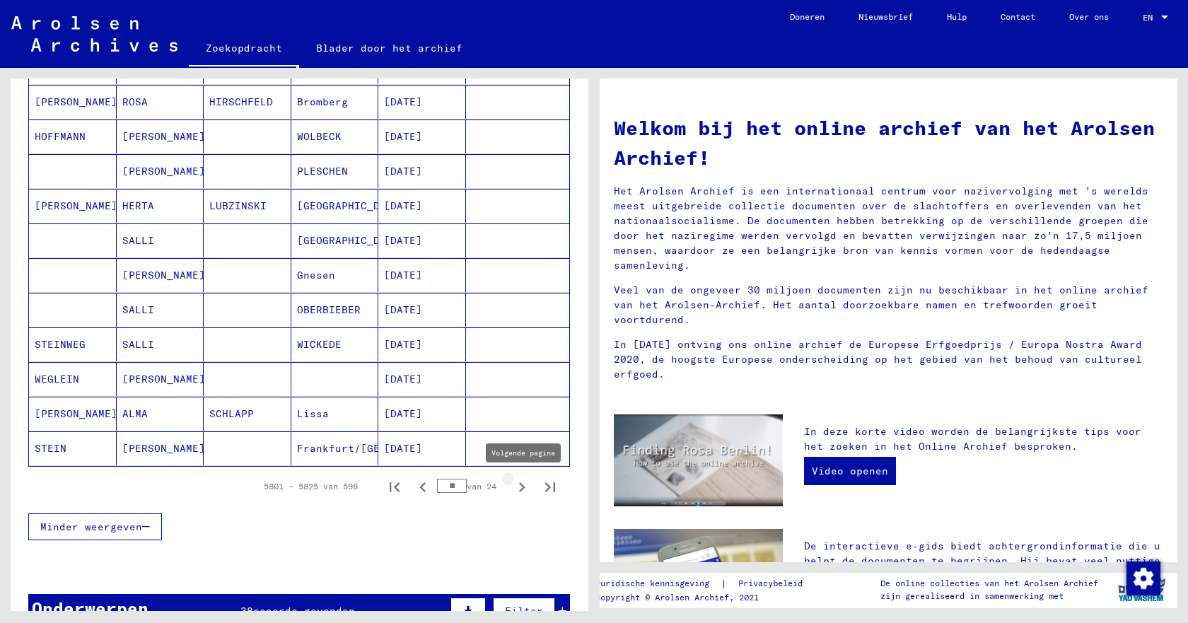
type input "**"
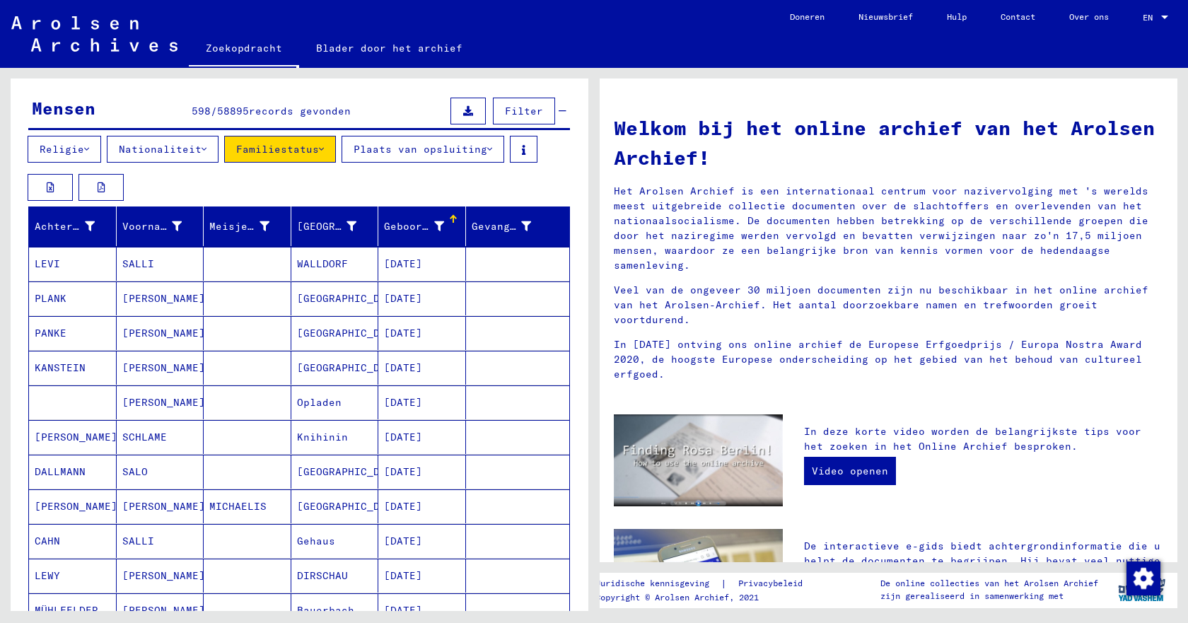
scroll to position [141, 0]
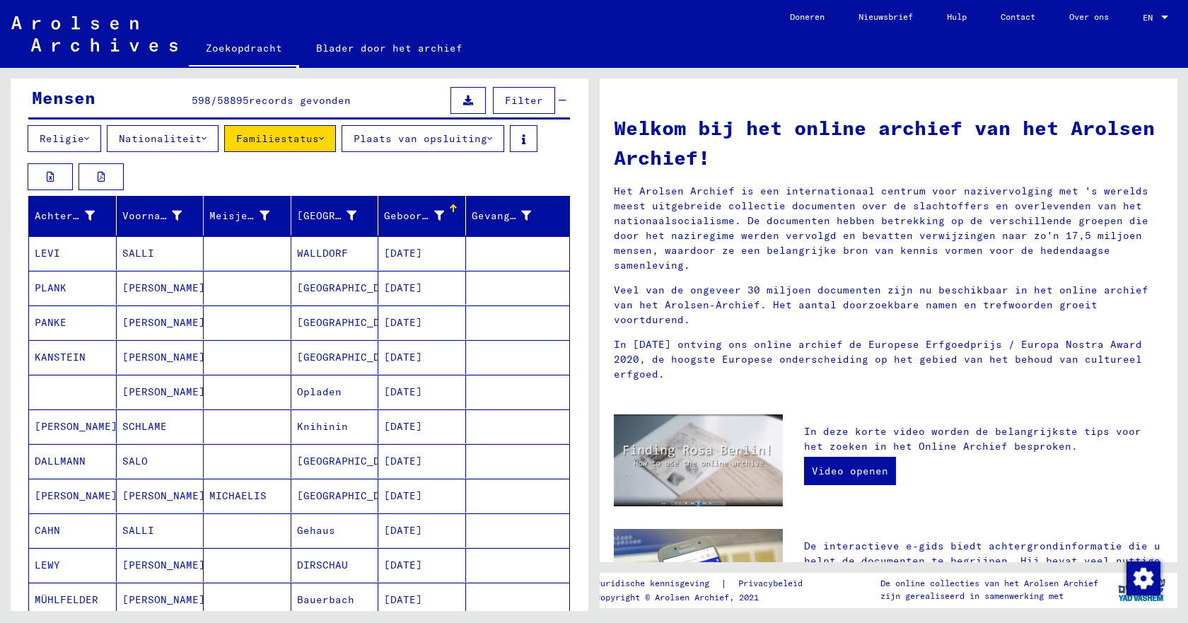
click at [69, 325] on mat-cell "PANKE" at bounding box center [73, 323] width 88 height 34
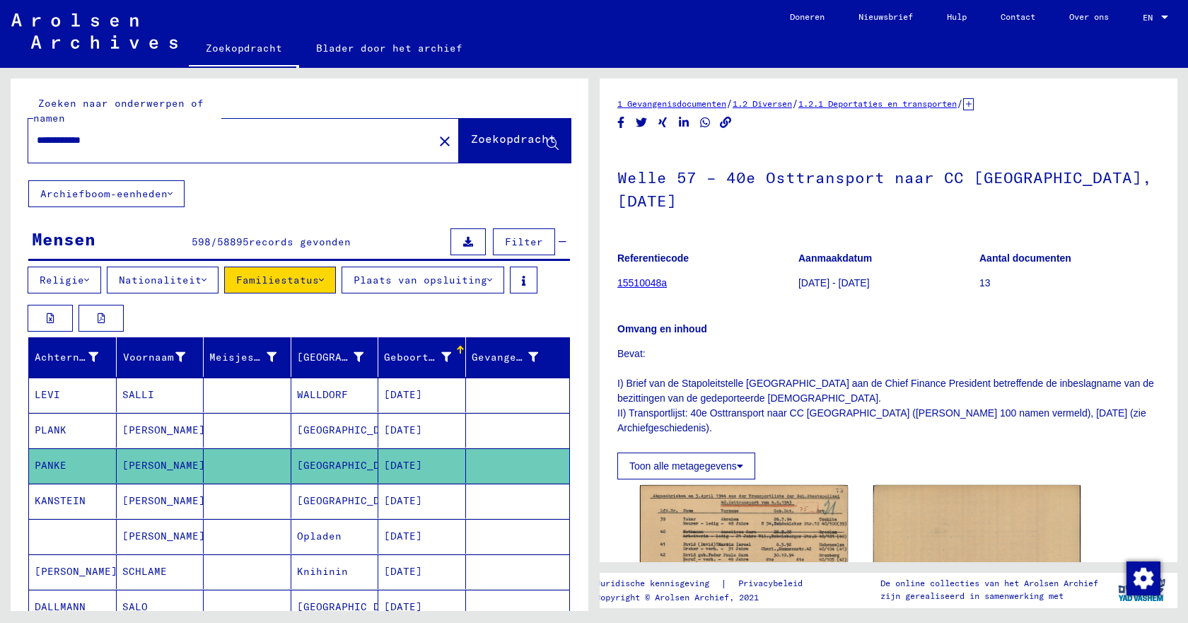
click at [69, 142] on input "**********" at bounding box center [231, 140] width 388 height 15
click at [81, 141] on input "*******" at bounding box center [231, 140] width 388 height 15
type input "**********"
click at [471, 146] on font "Zoekopdracht" at bounding box center [513, 140] width 85 height 14
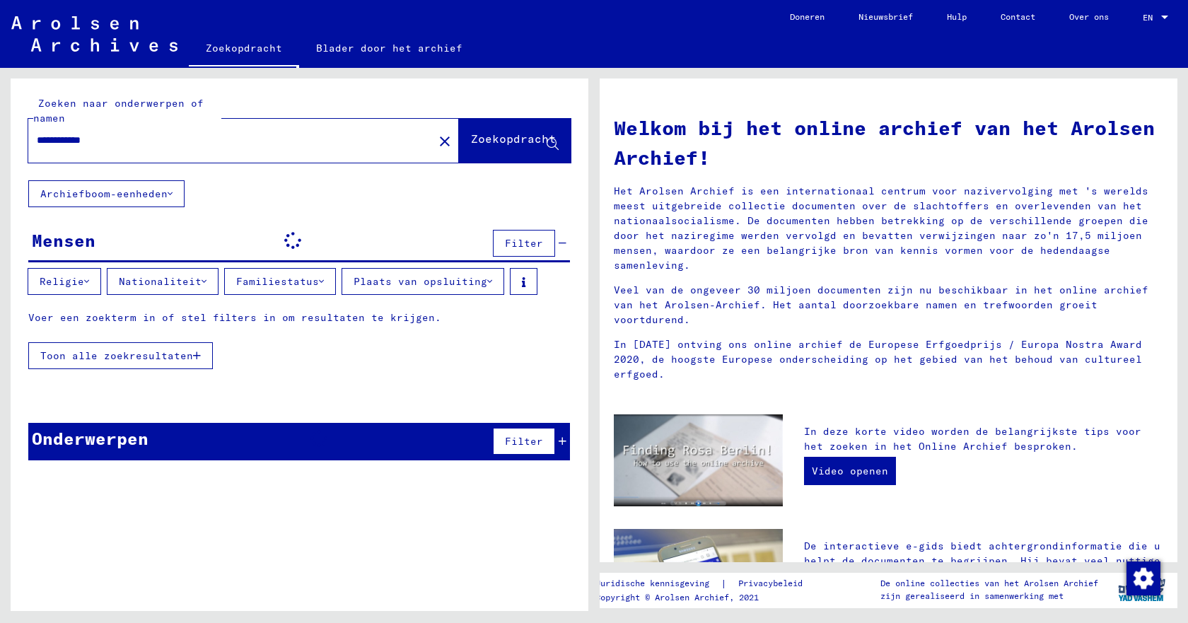
click at [129, 355] on font "Toon alle zoekresultaten" at bounding box center [116, 355] width 153 height 13
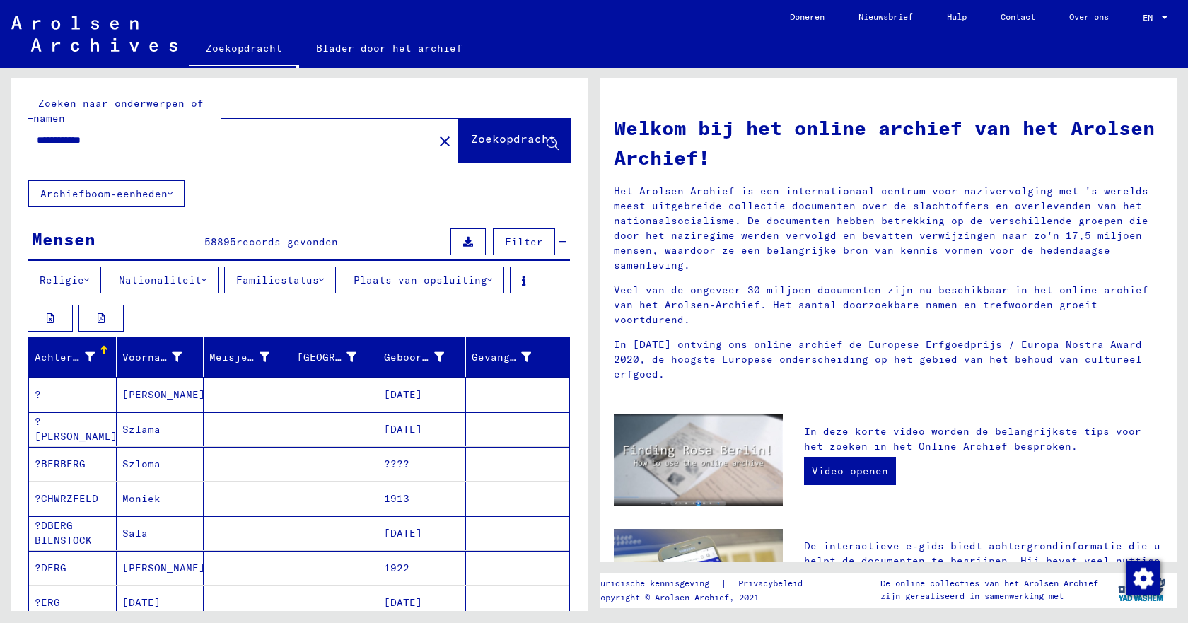
click at [284, 282] on font "Familiestatus" at bounding box center [277, 280] width 83 height 13
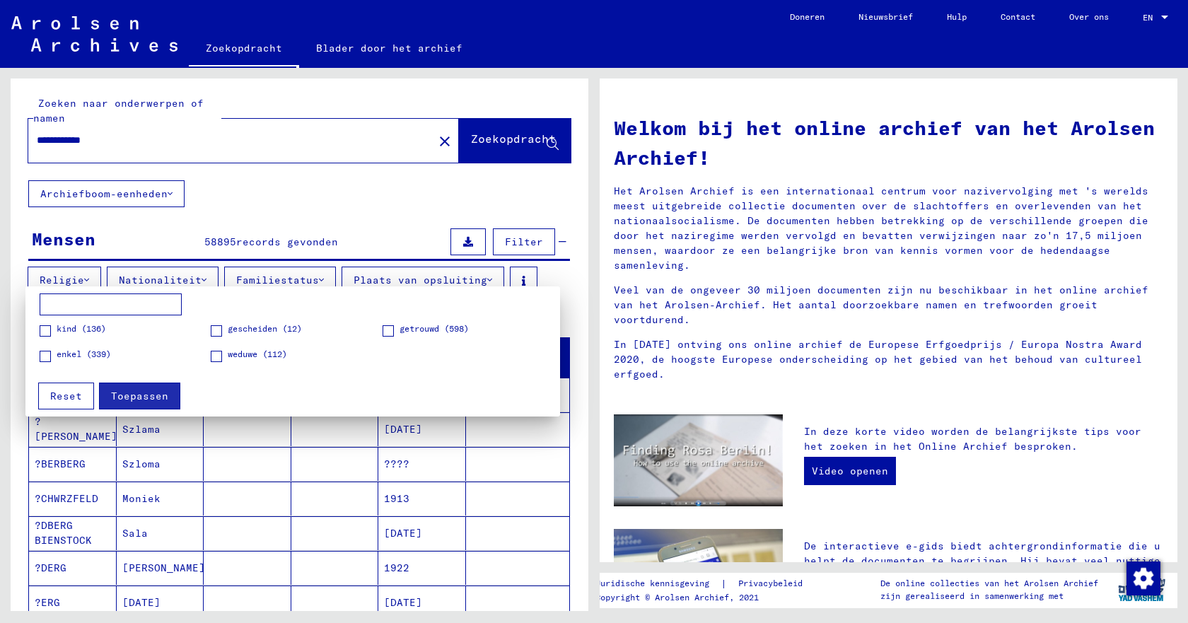
click at [423, 281] on div at bounding box center [594, 311] width 1188 height 623
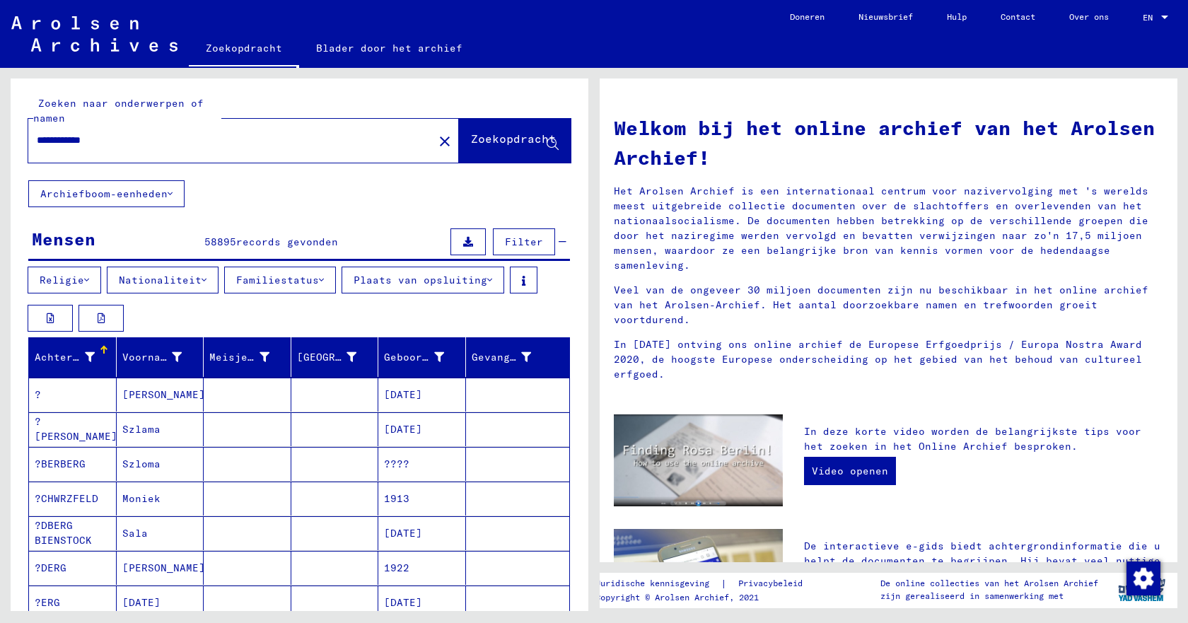
click at [423, 281] on font "Plaats van opsluiting" at bounding box center [421, 280] width 134 height 13
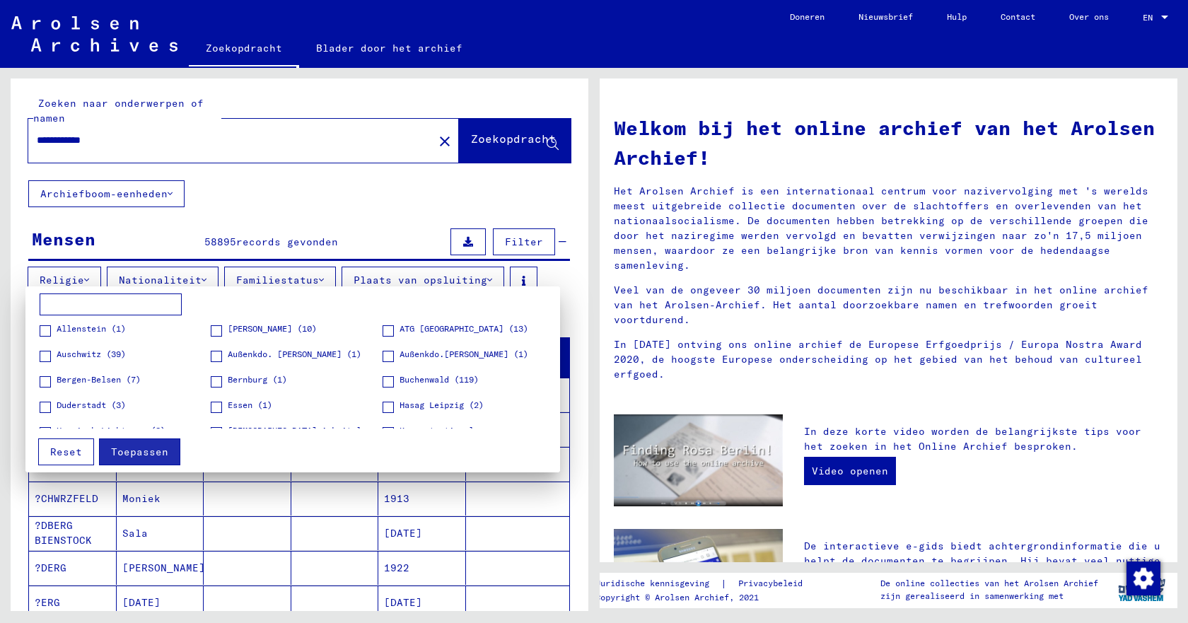
click at [93, 356] on font "Auschwitz (39)" at bounding box center [91, 354] width 69 height 11
click at [132, 451] on font "Toepassen" at bounding box center [139, 452] width 57 height 13
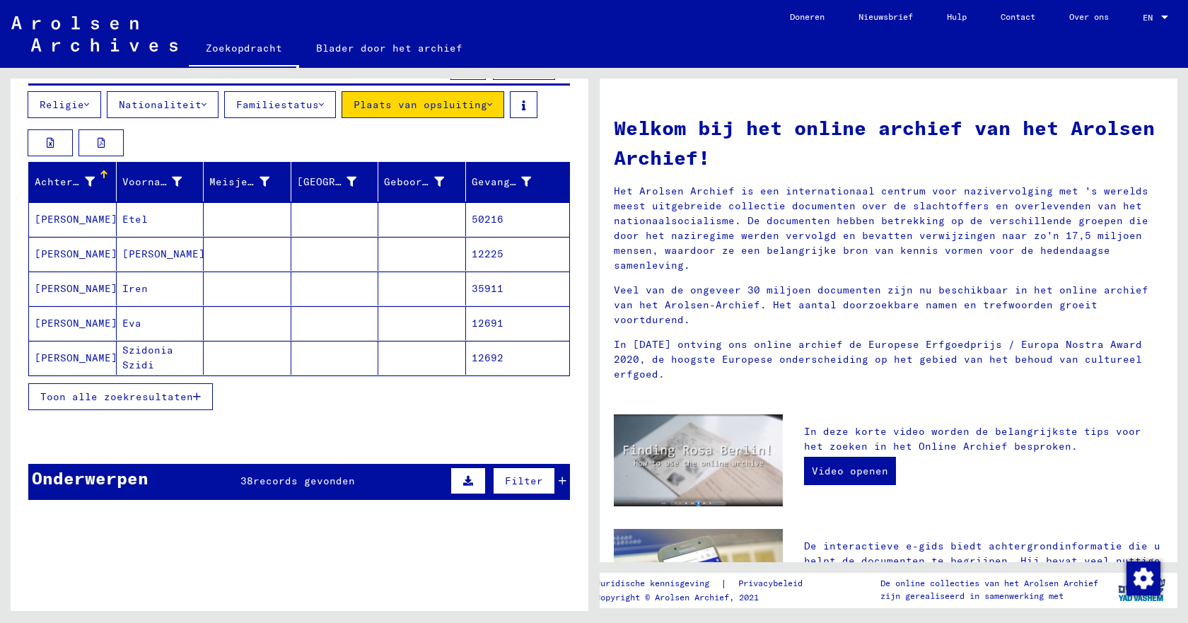
scroll to position [212, 0]
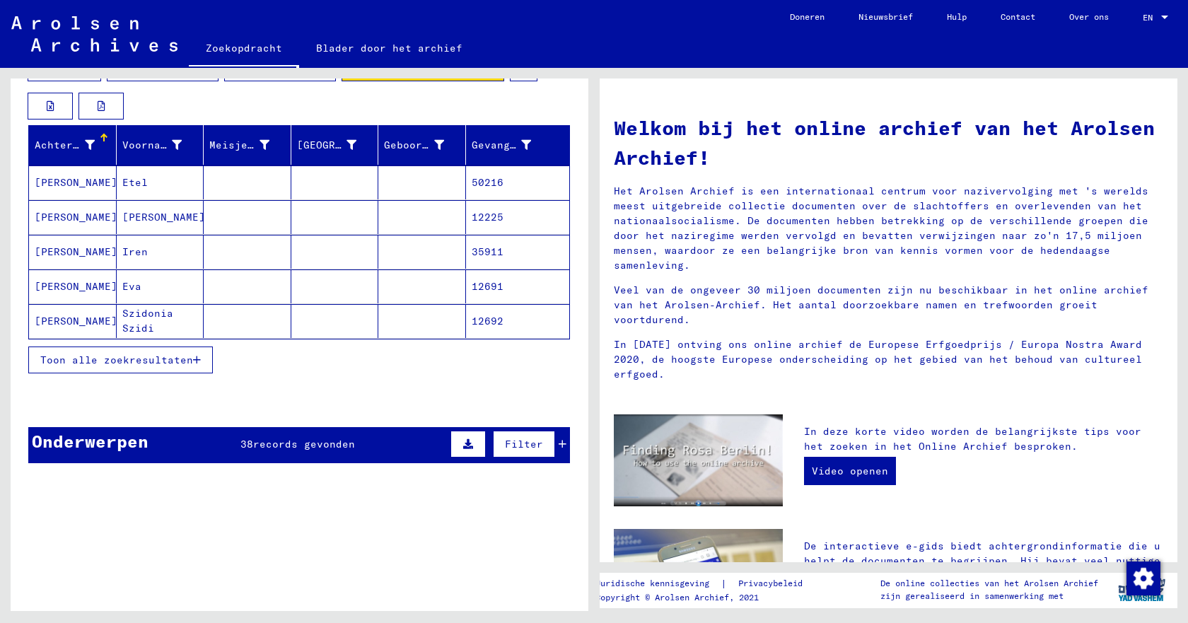
click at [127, 356] on font "Toon alle zoekresultaten" at bounding box center [116, 360] width 153 height 13
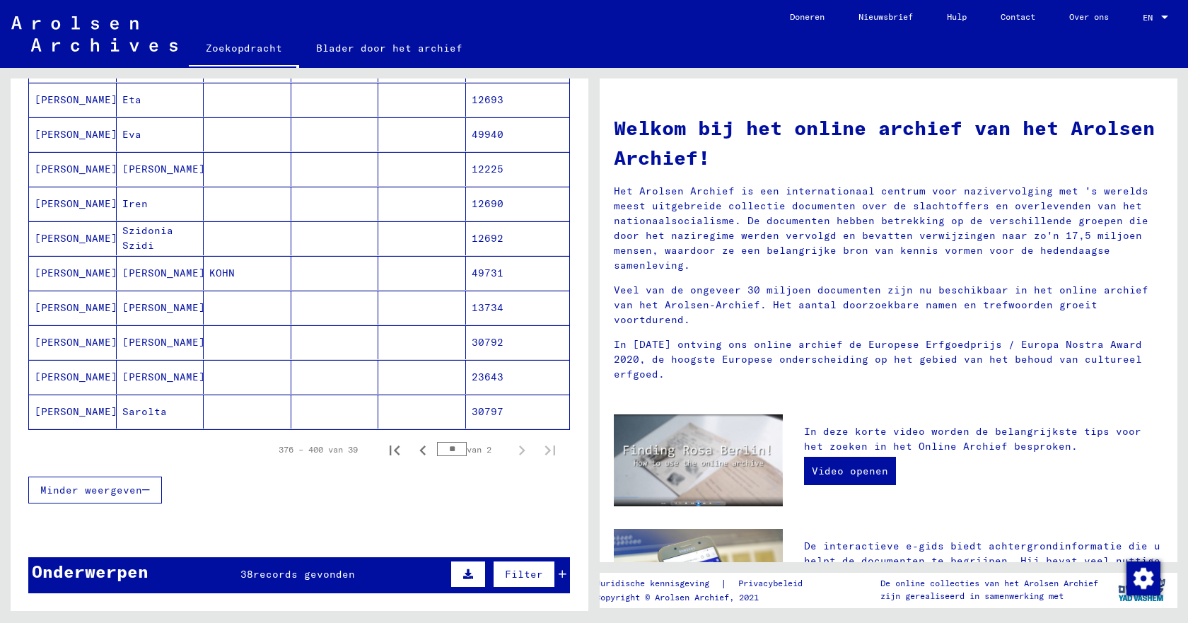
scroll to position [849, 0]
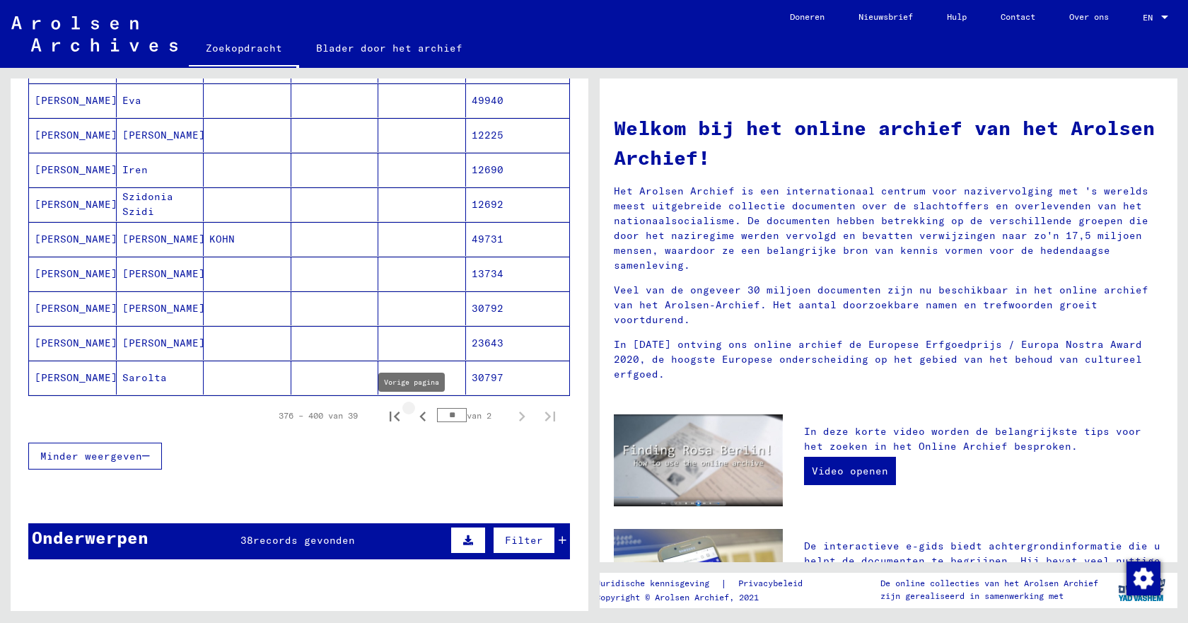
click at [413, 419] on icon "Vorige pagina" at bounding box center [423, 417] width 20 height 20
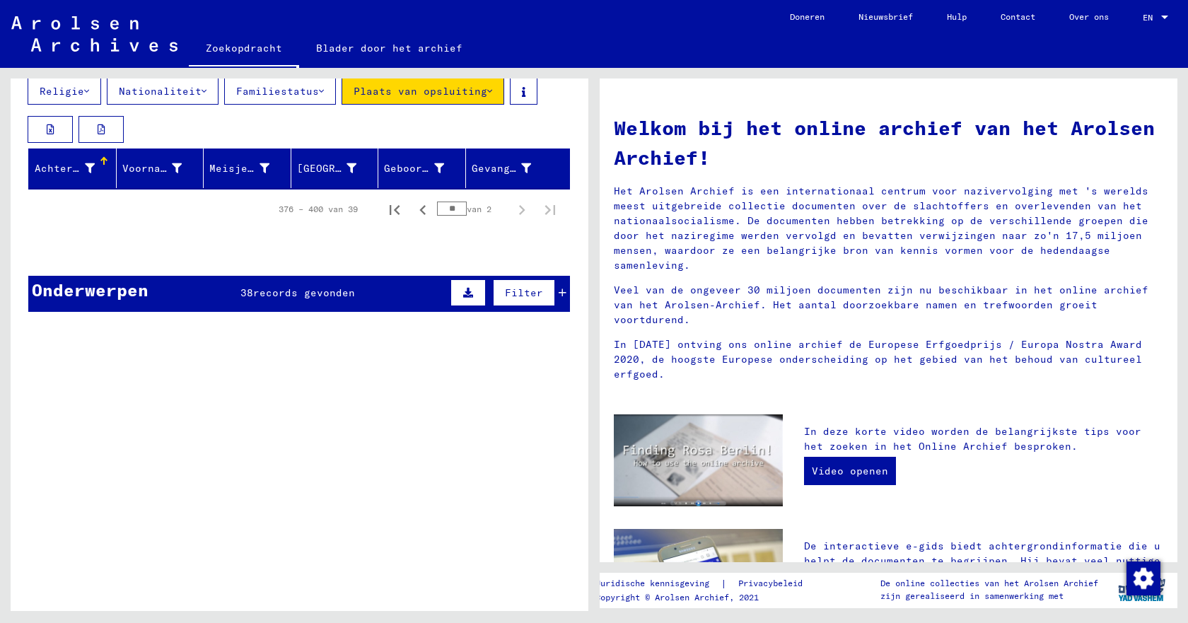
scroll to position [0, 0]
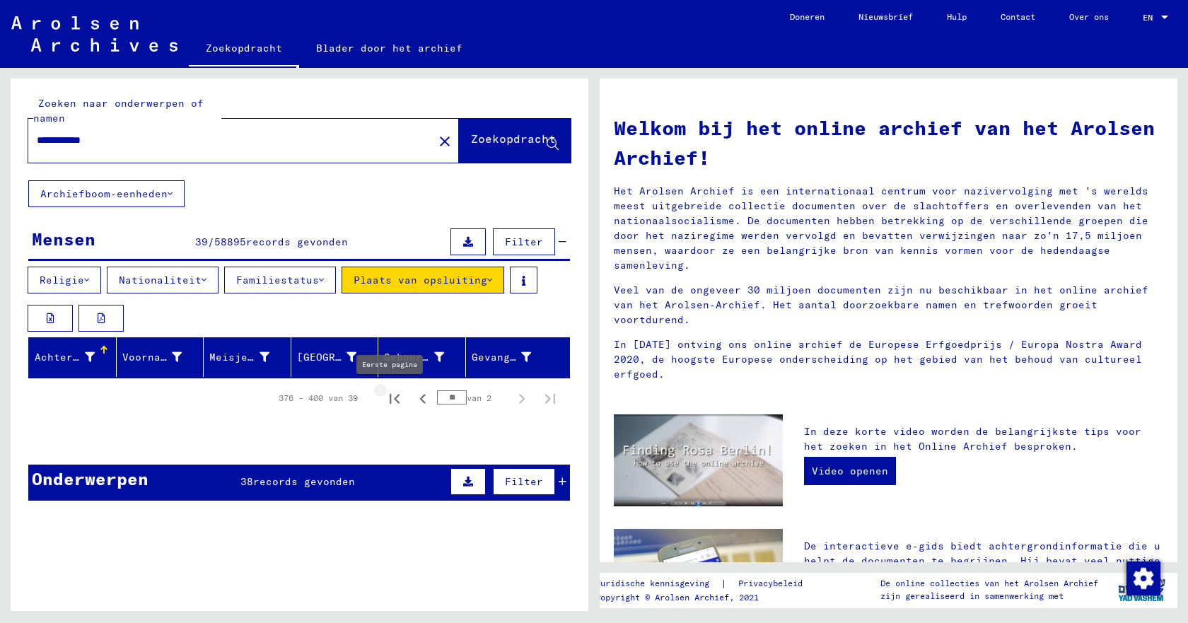
click at [390, 398] on icon "Eerste pagina" at bounding box center [395, 399] width 10 height 10
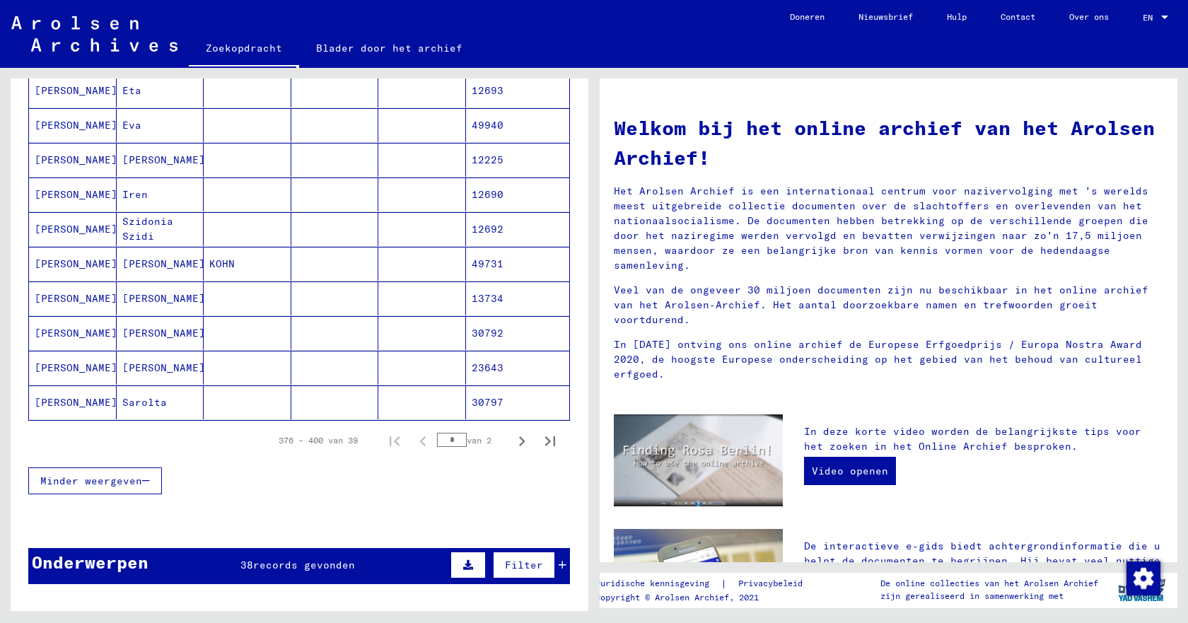
scroll to position [849, 0]
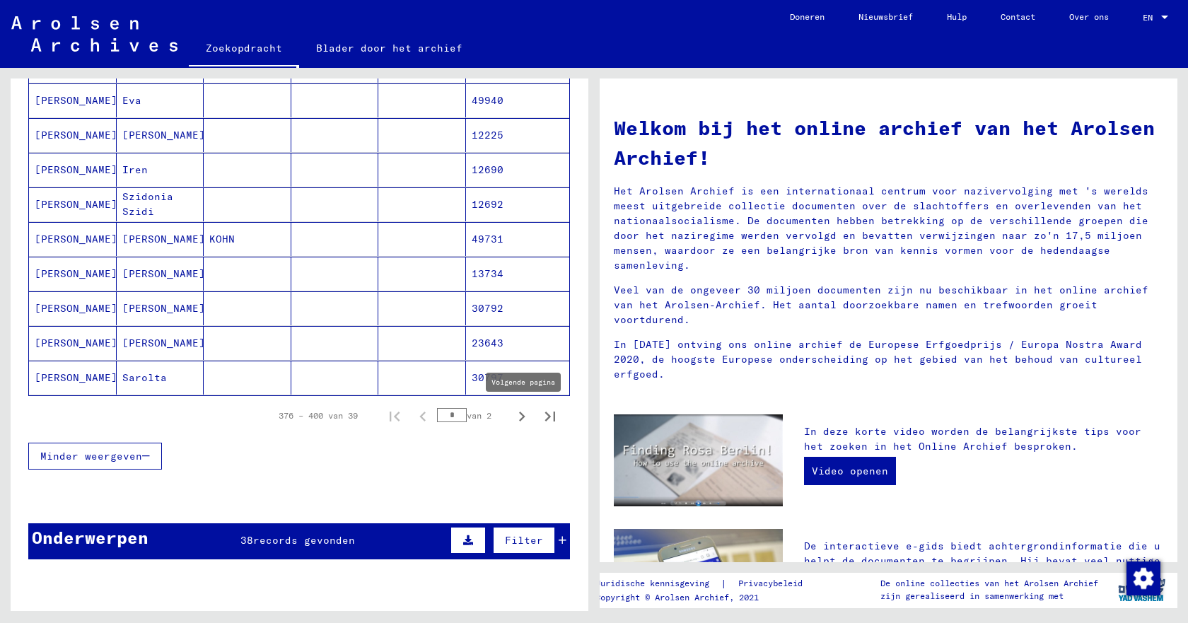
click at [512, 420] on icon "Volgende pagina" at bounding box center [522, 417] width 20 height 20
type input "*"
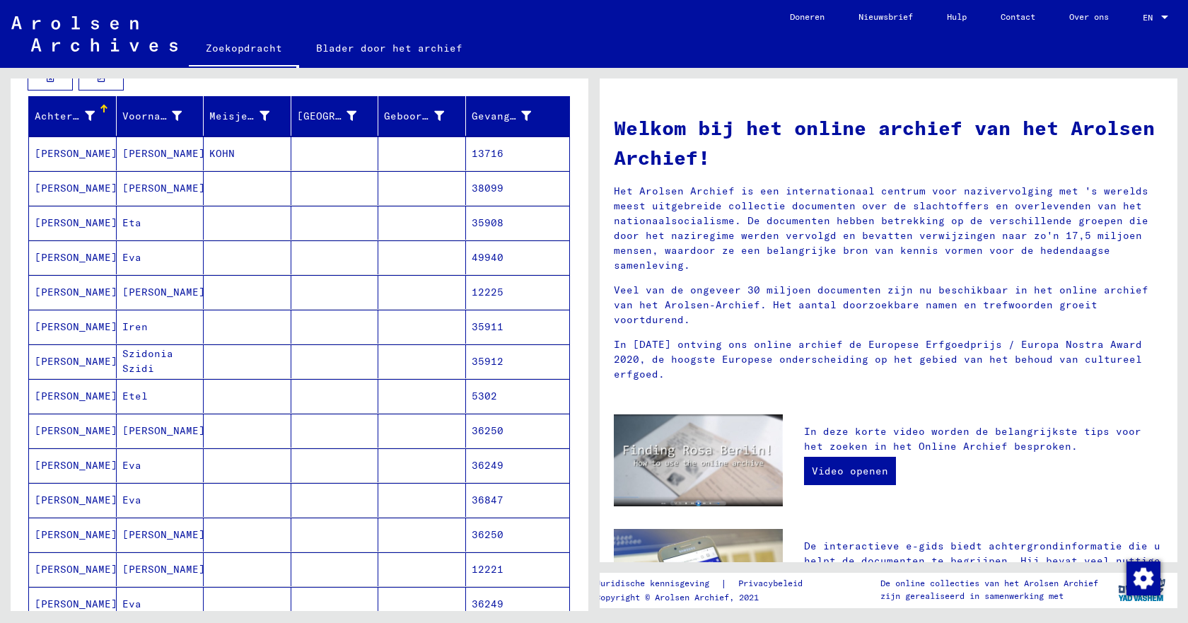
scroll to position [0, 0]
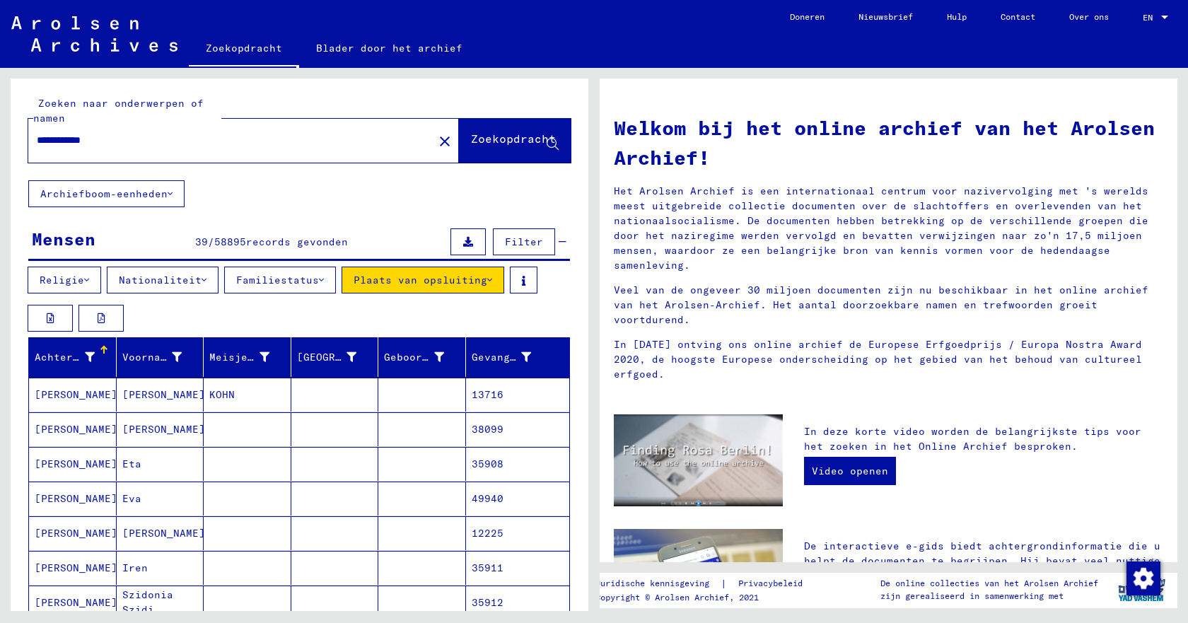
click at [505, 241] on font "Filter" at bounding box center [524, 242] width 38 height 13
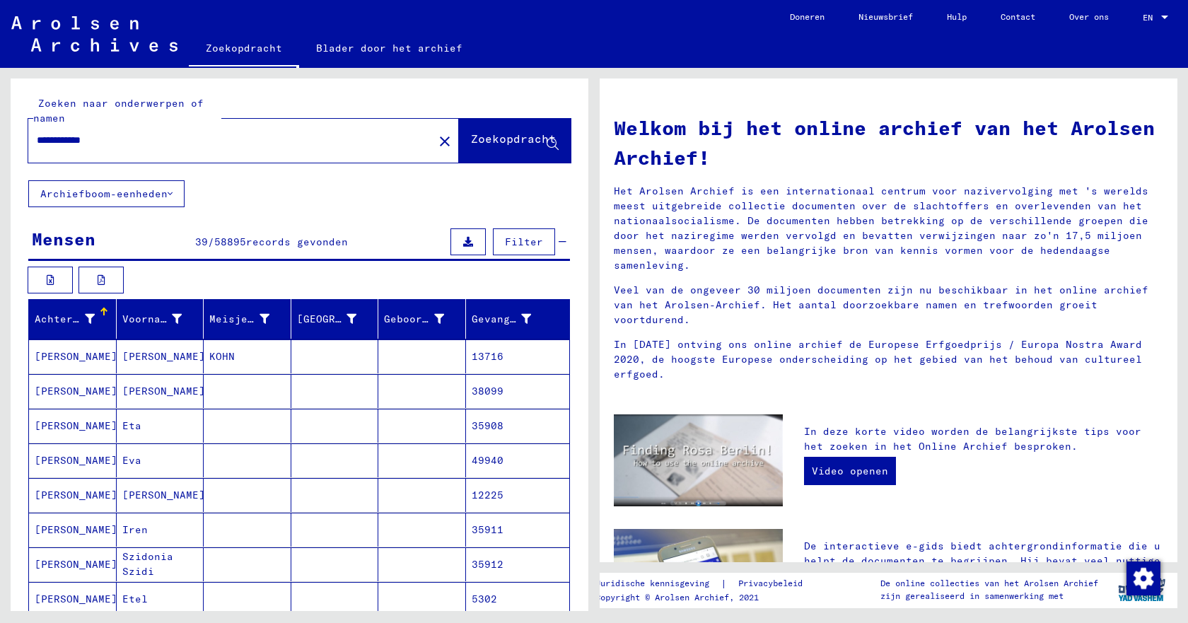
click at [505, 241] on font "Filter" at bounding box center [524, 242] width 38 height 13
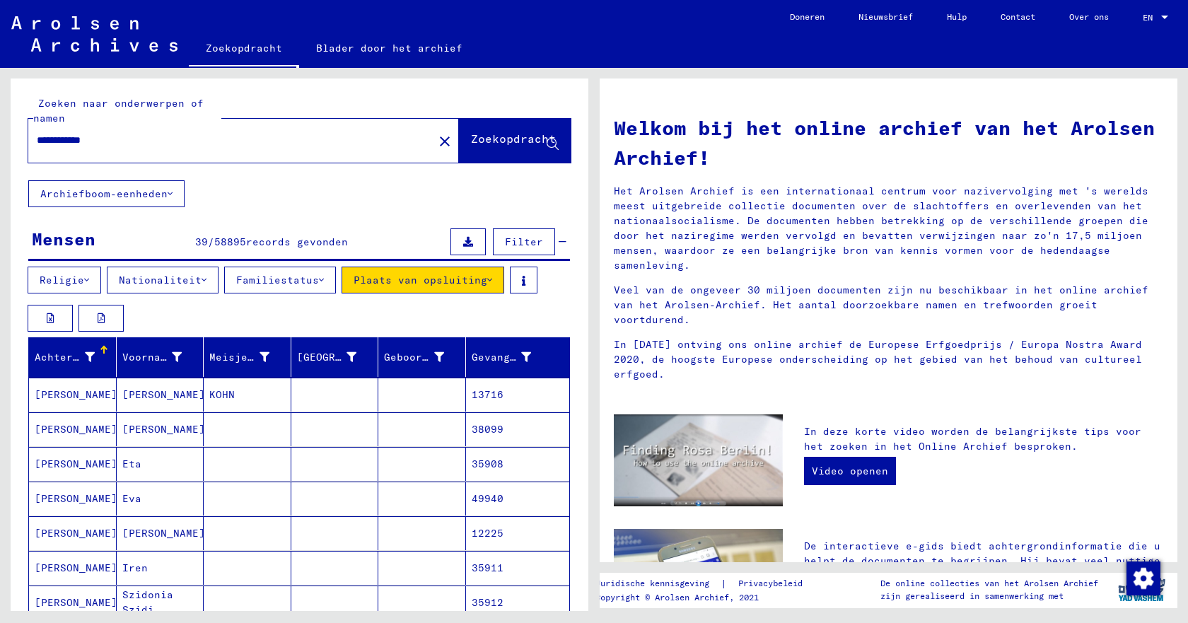
click at [455, 278] on font "Plaats van opsluiting" at bounding box center [421, 280] width 134 height 13
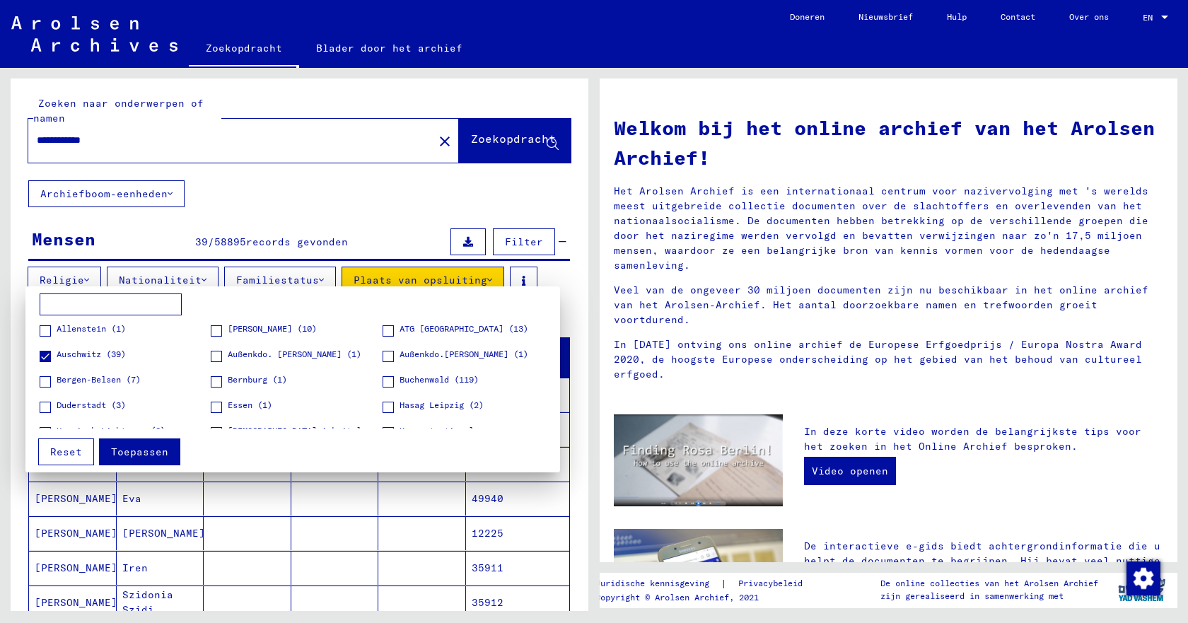
click at [87, 299] on input at bounding box center [111, 305] width 142 height 23
click at [62, 453] on font "Reset" at bounding box center [66, 452] width 32 height 13
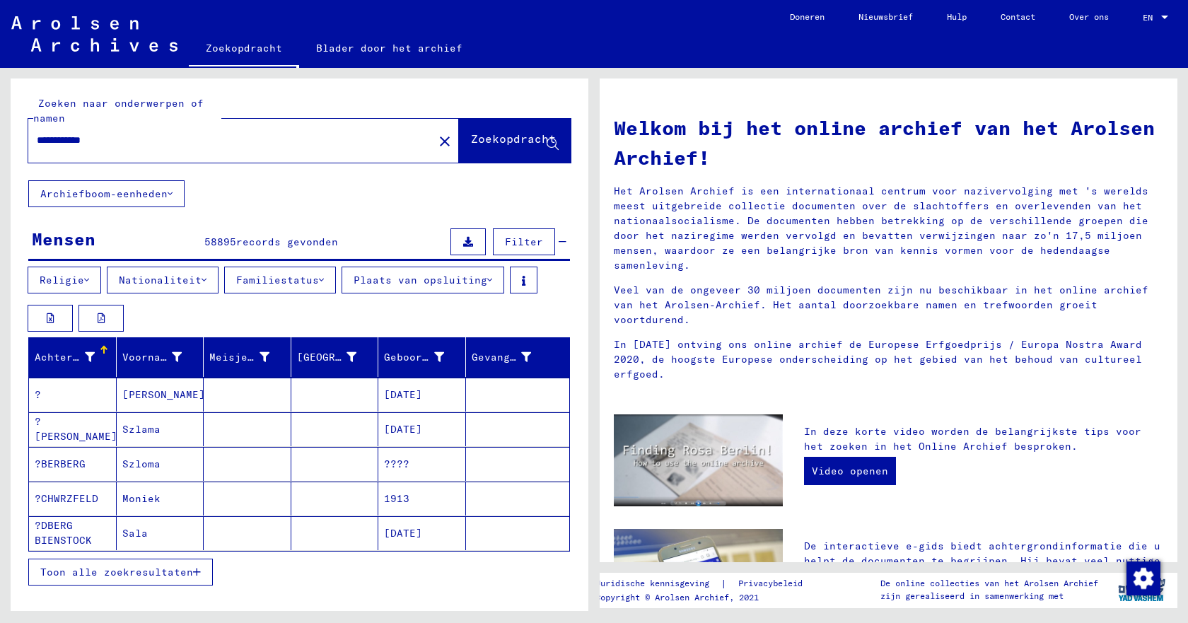
drag, startPoint x: 151, startPoint y: 135, endPoint x: 28, endPoint y: 139, distance: 123.1
click at [28, 139] on div "**********" at bounding box center [222, 141] width 388 height 32
type input "**********"
click at [487, 142] on font "Zoekopdracht" at bounding box center [513, 139] width 85 height 14
click at [422, 396] on font "24-07-1909" at bounding box center [403, 394] width 38 height 13
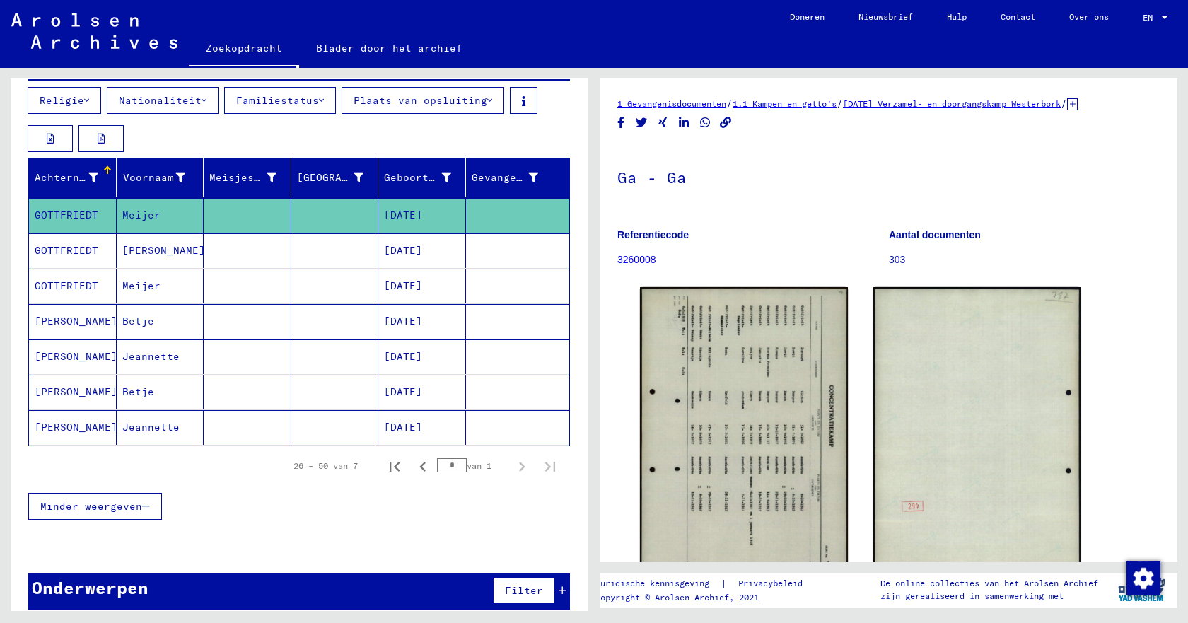
scroll to position [194, 0]
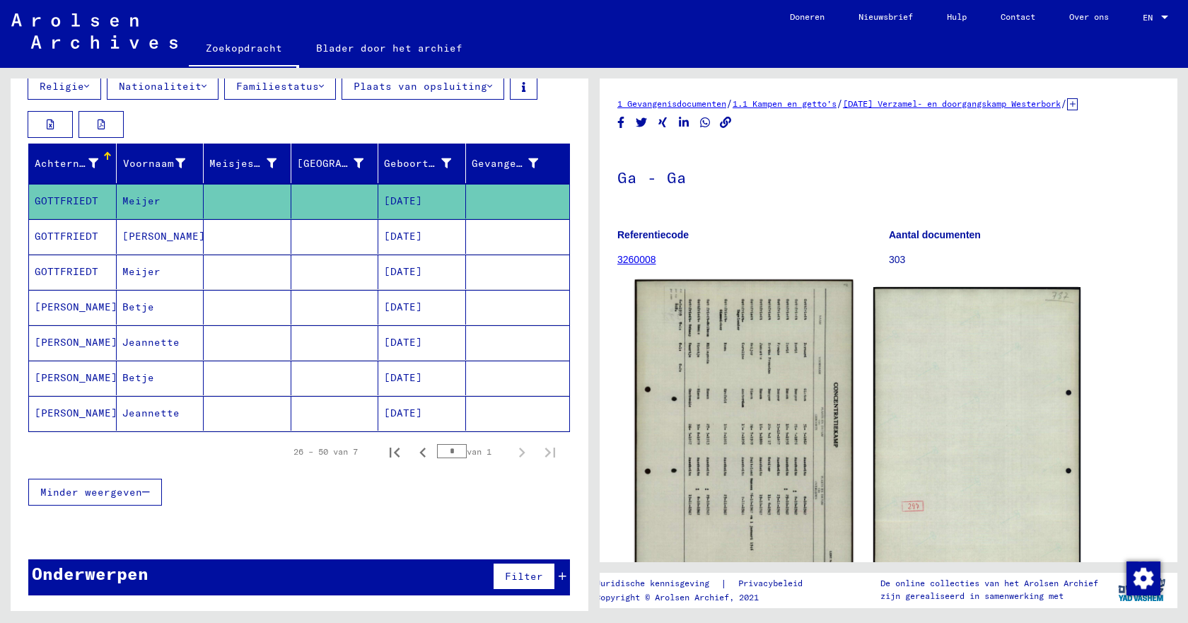
click at [698, 417] on img at bounding box center [744, 431] width 218 height 303
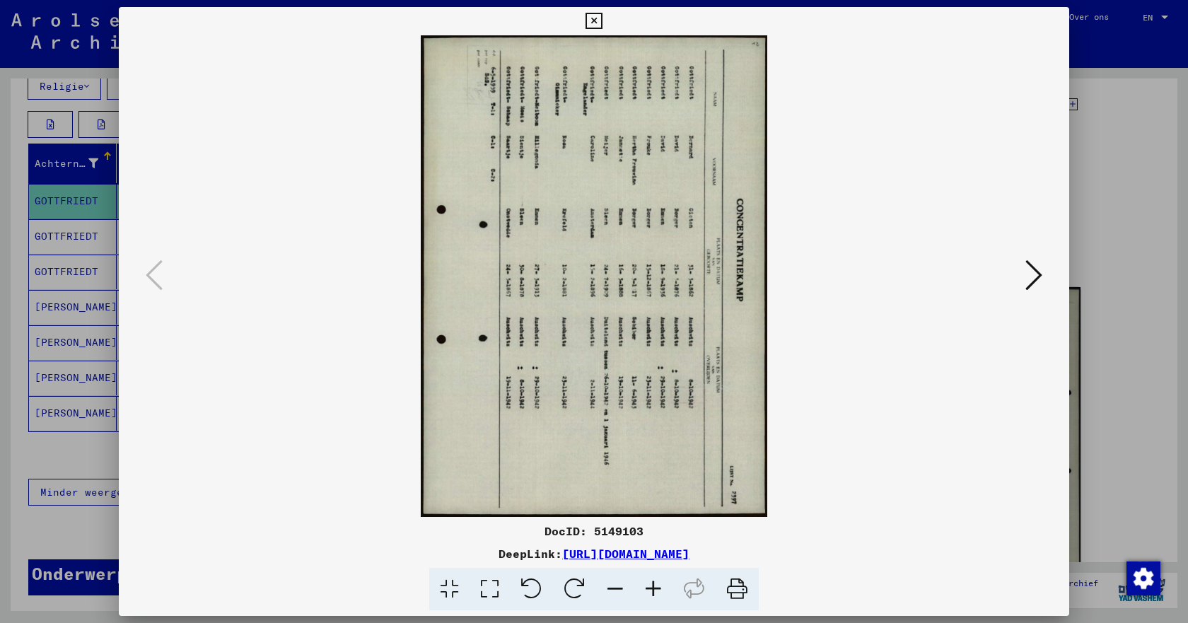
click at [598, 20] on icon at bounding box center [594, 21] width 16 height 17
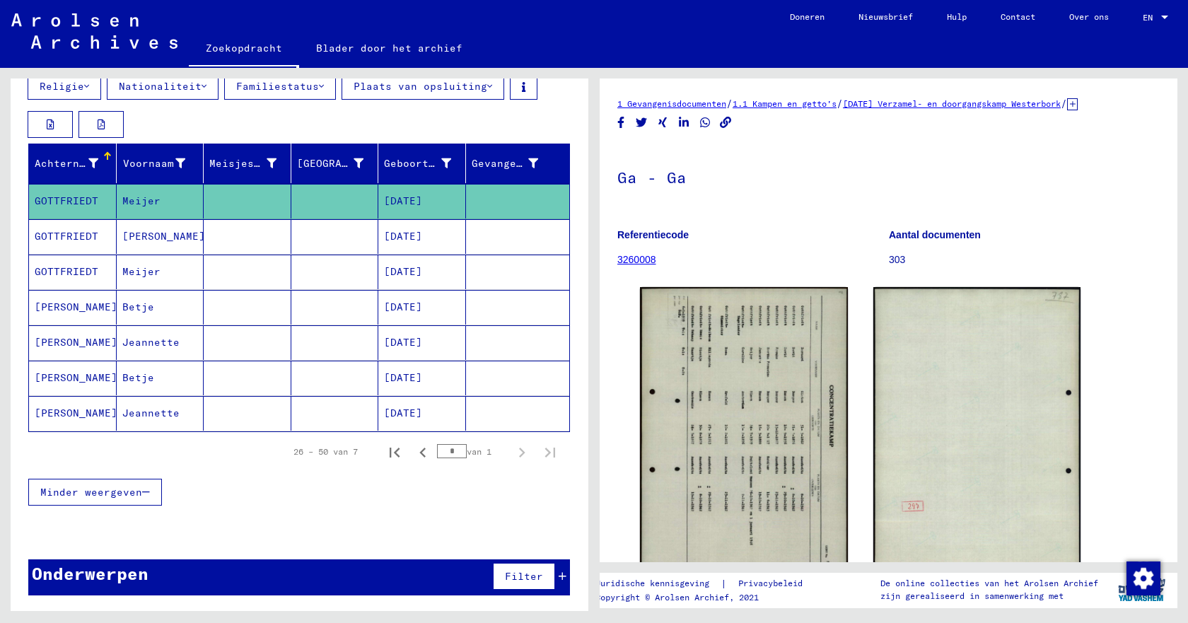
click at [393, 268] on font "24-07-1909" at bounding box center [403, 271] width 38 height 13
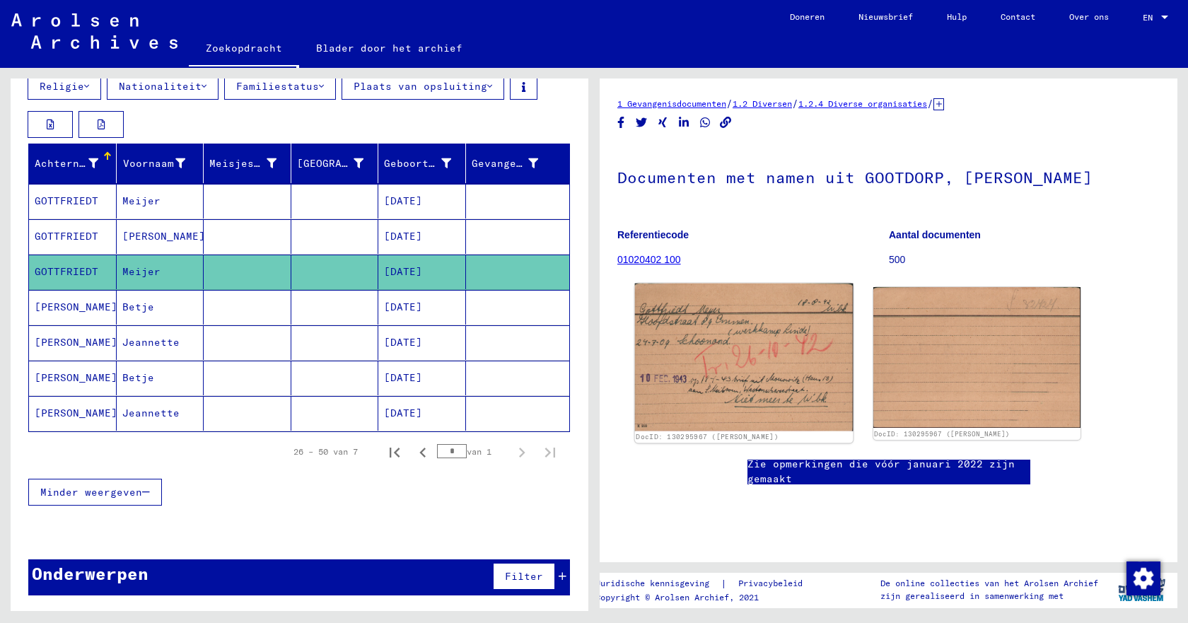
click at [754, 386] on img at bounding box center [744, 358] width 218 height 148
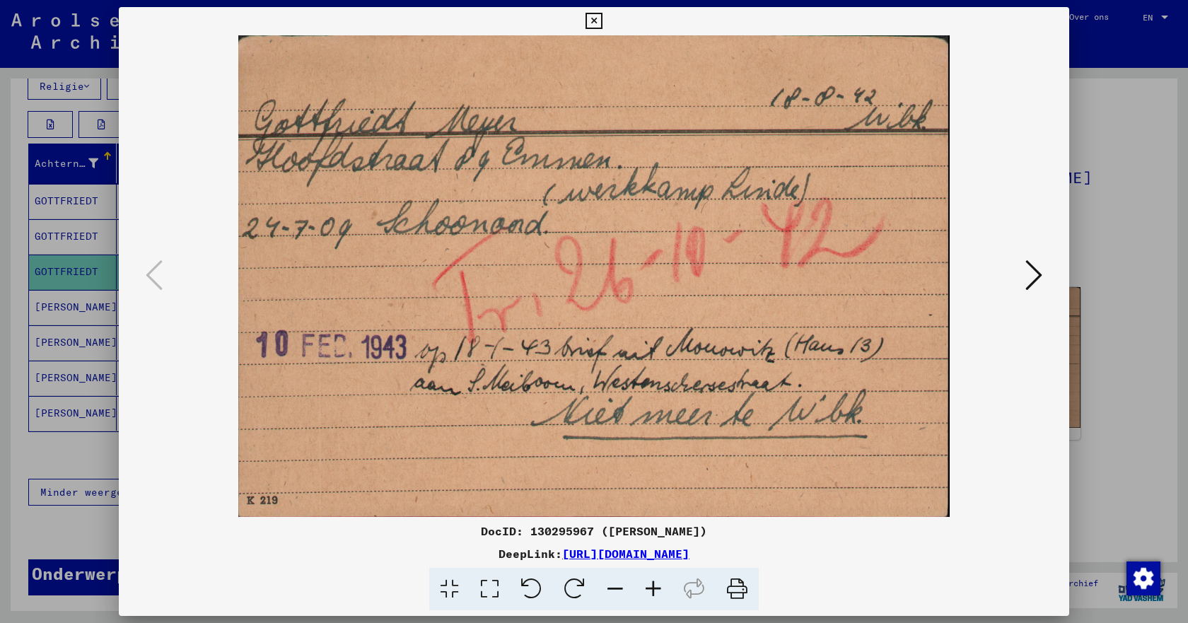
click at [1035, 274] on icon at bounding box center [1034, 275] width 17 height 34
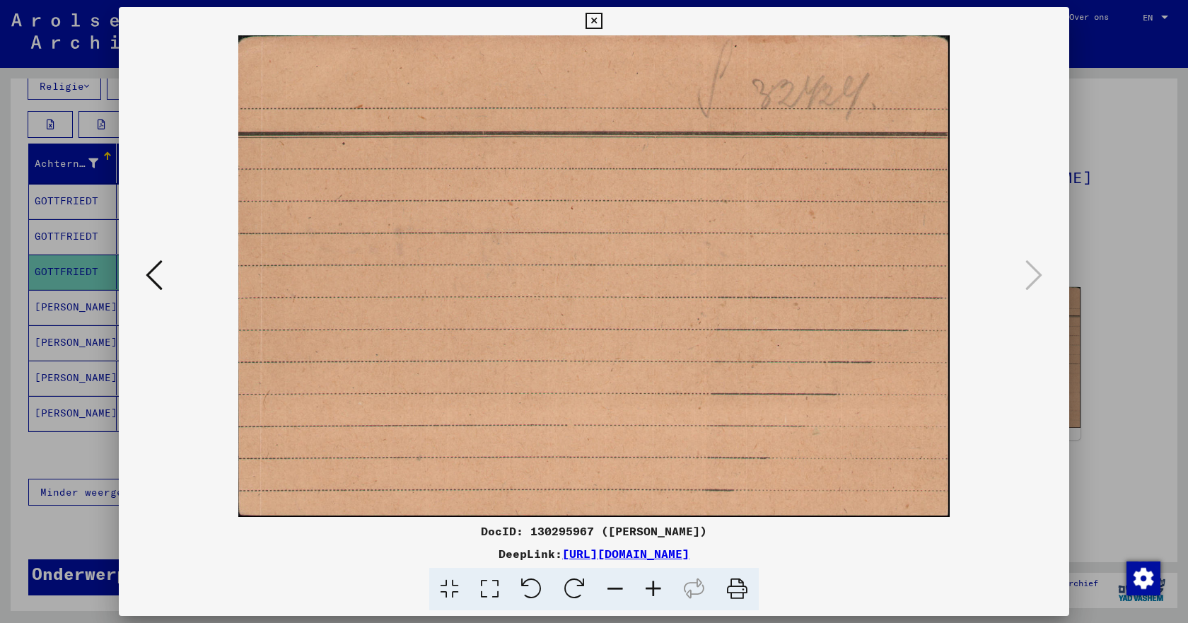
click at [155, 279] on icon at bounding box center [154, 275] width 17 height 34
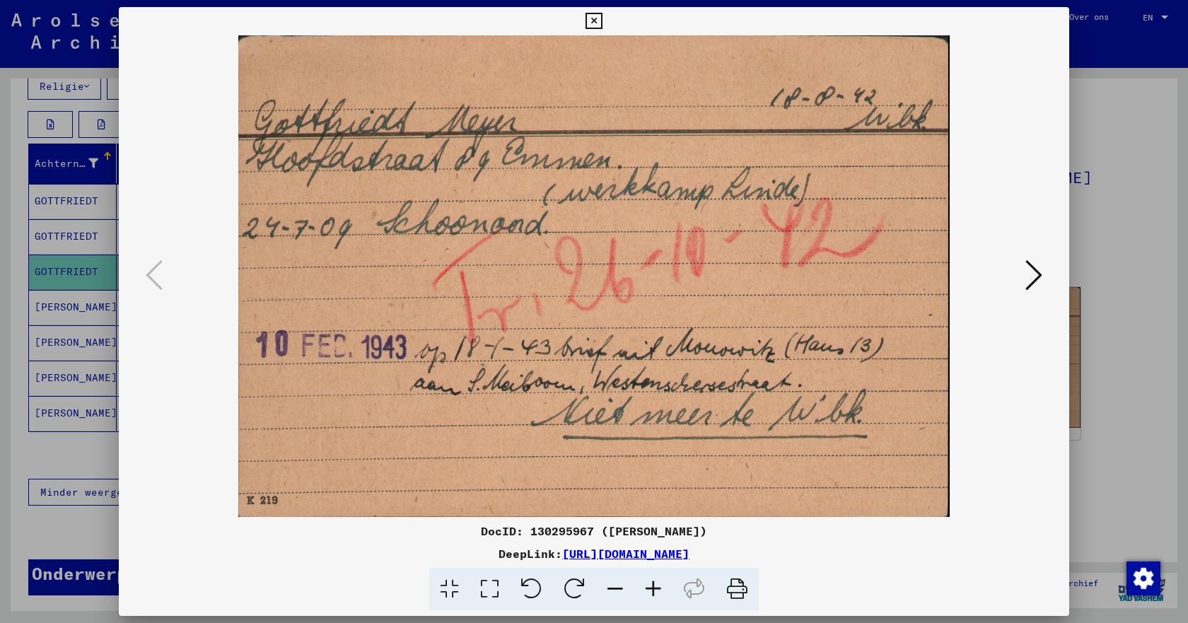
click at [1031, 274] on icon at bounding box center [1034, 275] width 17 height 34
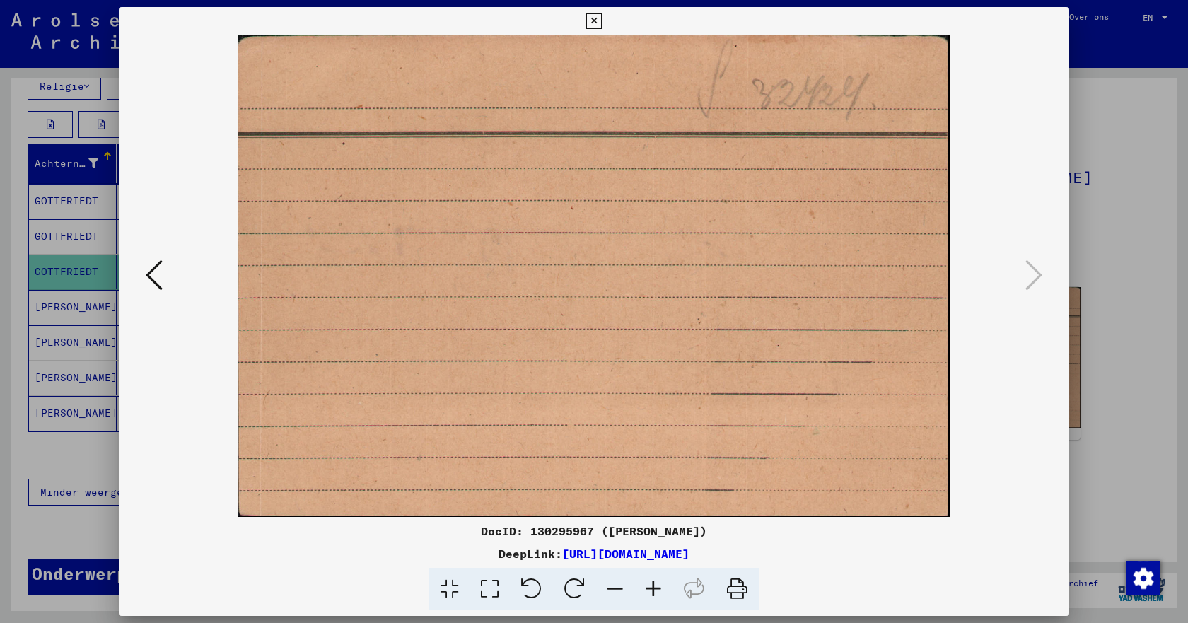
click at [165, 274] on button at bounding box center [153, 276] width 25 height 40
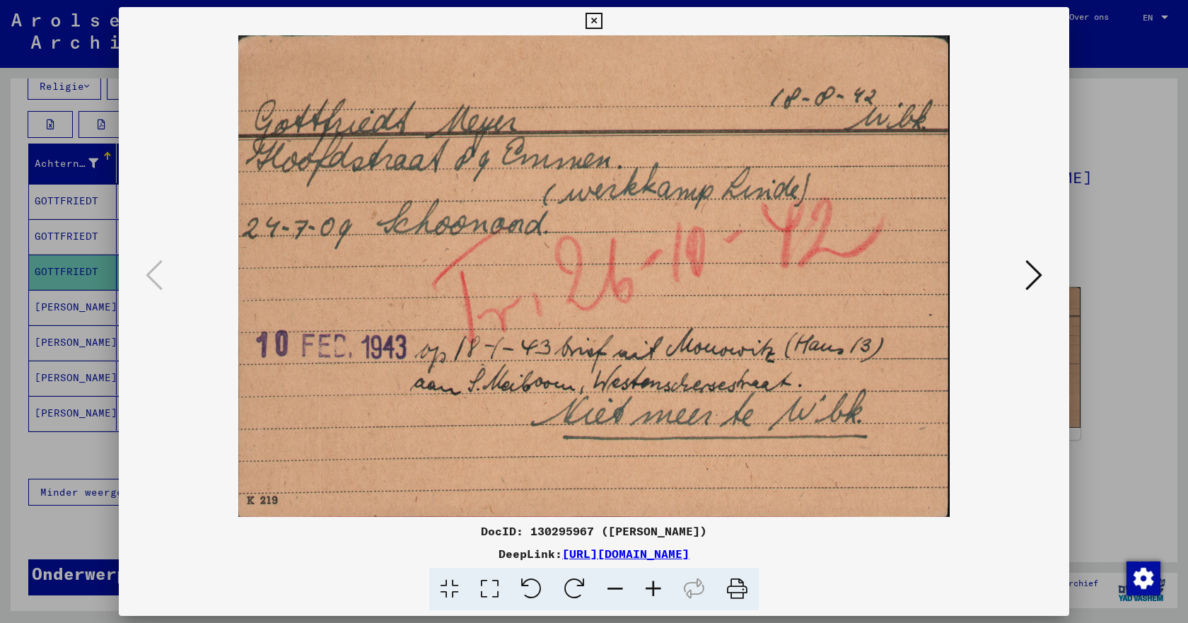
click at [597, 18] on icon at bounding box center [594, 21] width 16 height 17
